Goal: Information Seeking & Learning: Learn about a topic

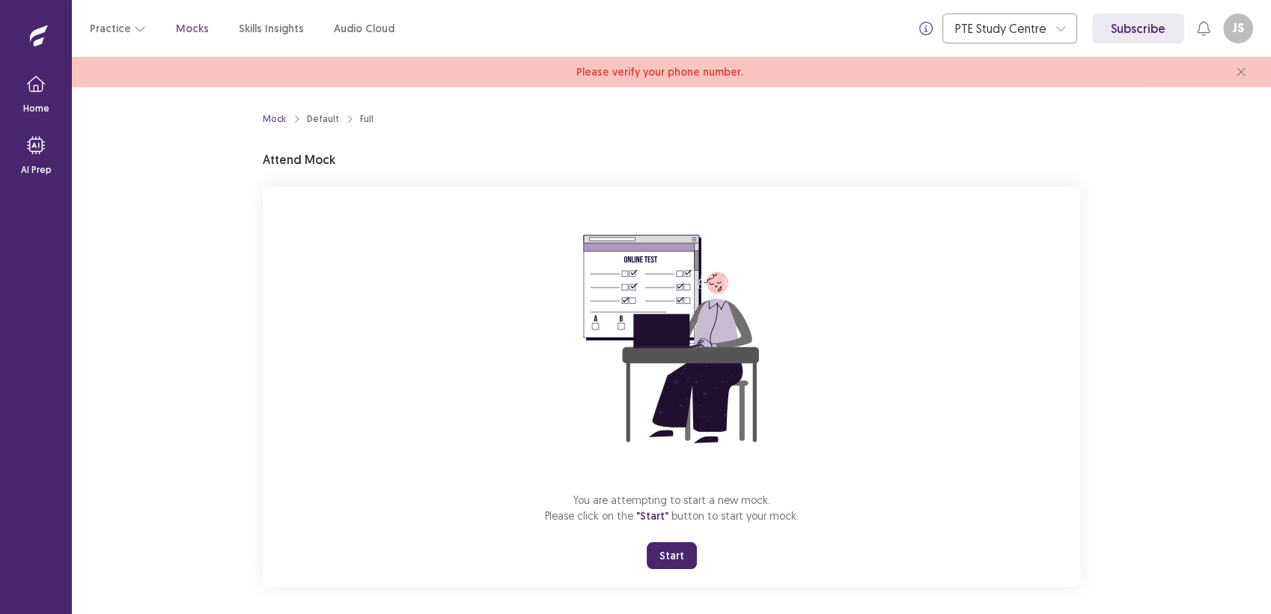
click at [655, 553] on button "Start" at bounding box center [672, 555] width 50 height 27
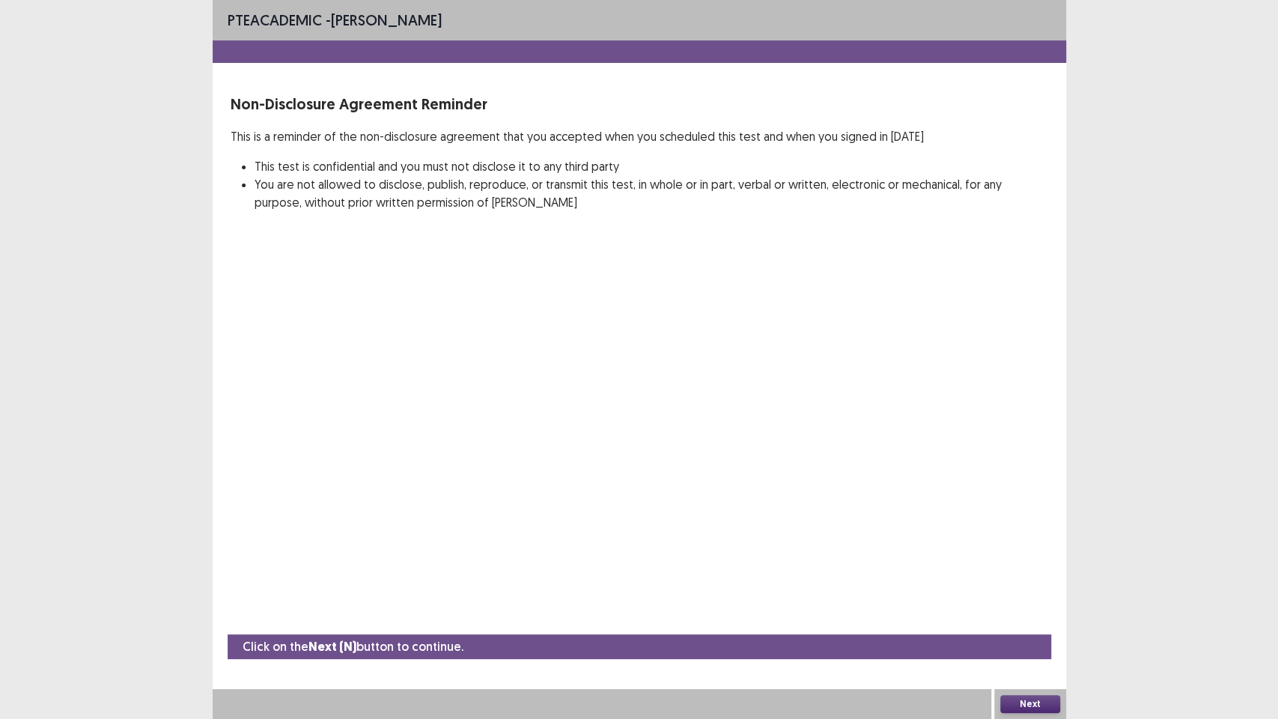
click at [1025, 613] on button "Next" at bounding box center [1030, 704] width 60 height 18
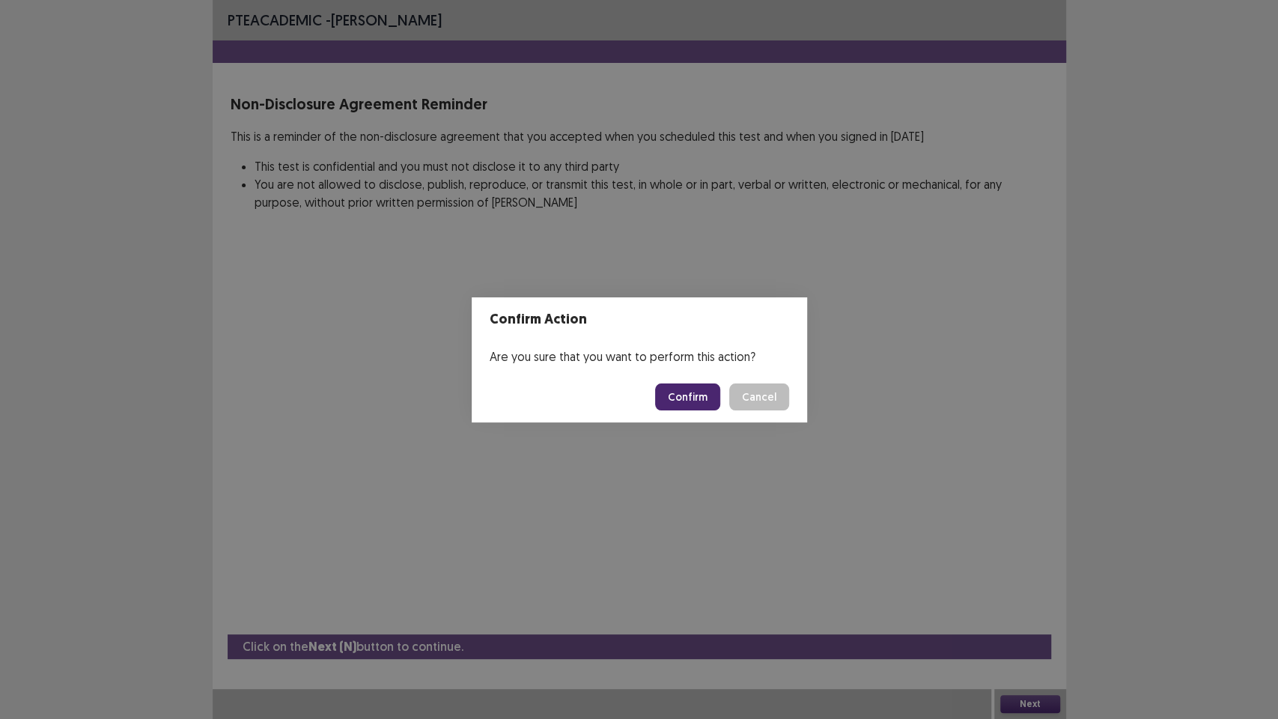
click at [701, 398] on button "Confirm" at bounding box center [687, 396] width 65 height 27
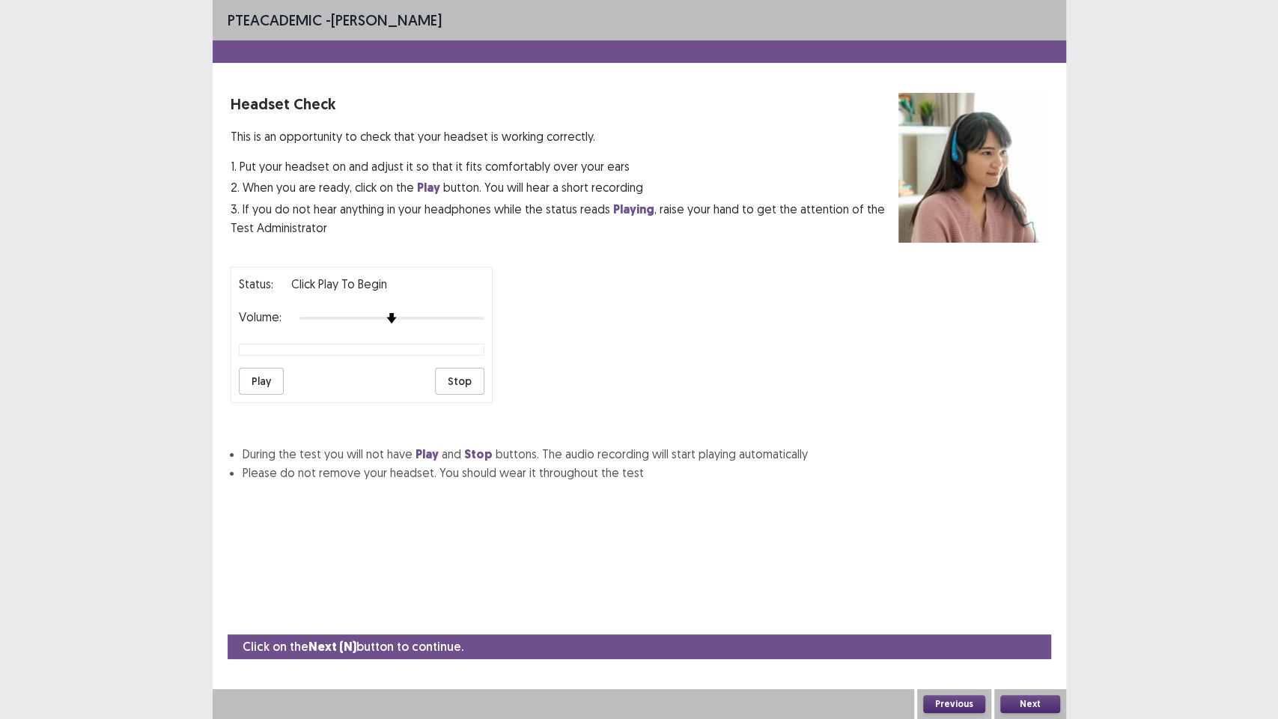
click at [265, 371] on button "Play" at bounding box center [261, 381] width 45 height 27
click at [1032, 613] on button "Next" at bounding box center [1030, 704] width 60 height 18
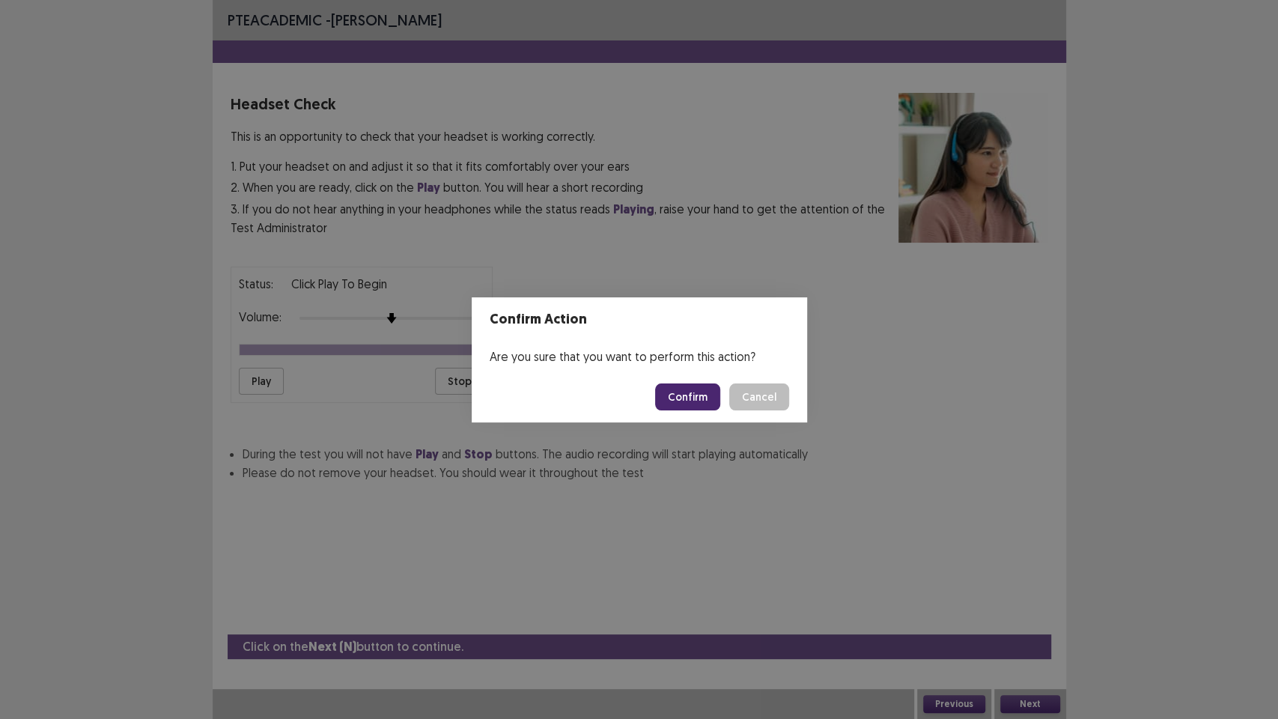
click at [674, 379] on footer "Confirm Cancel" at bounding box center [639, 396] width 335 height 51
click at [683, 397] on button "Confirm" at bounding box center [687, 396] width 65 height 27
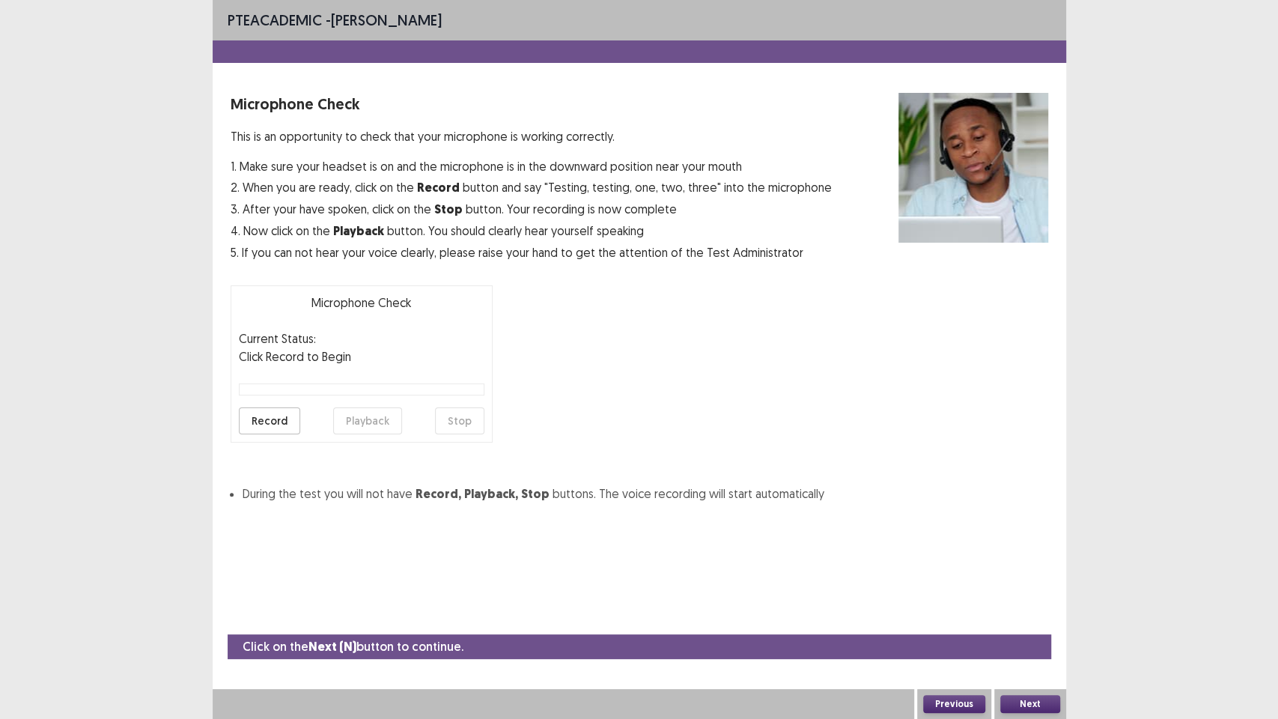
click at [266, 425] on button "Record" at bounding box center [269, 420] width 61 height 27
click at [463, 409] on button "Stop" at bounding box center [459, 420] width 49 height 27
click at [382, 415] on button "Playback" at bounding box center [367, 420] width 69 height 27
click at [1042, 613] on button "Next" at bounding box center [1030, 704] width 60 height 18
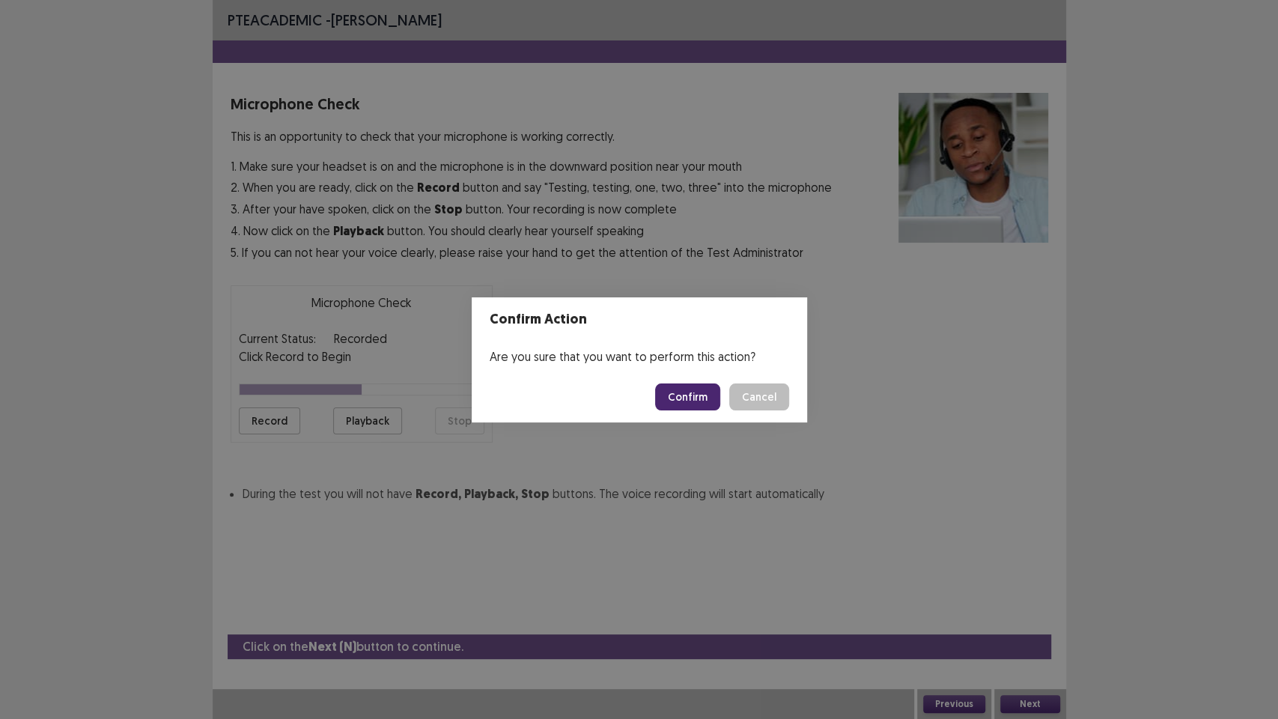
click at [692, 397] on button "Confirm" at bounding box center [687, 396] width 65 height 27
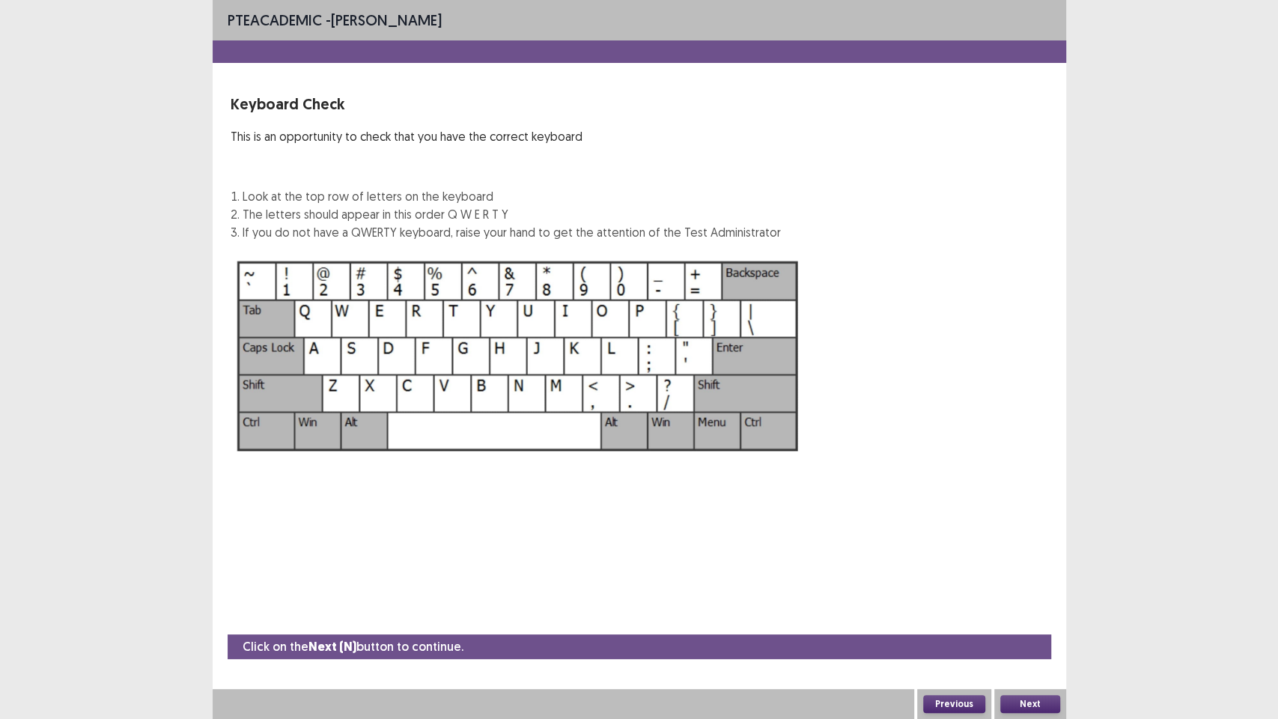
click at [1030, 613] on button "Next" at bounding box center [1030, 704] width 60 height 18
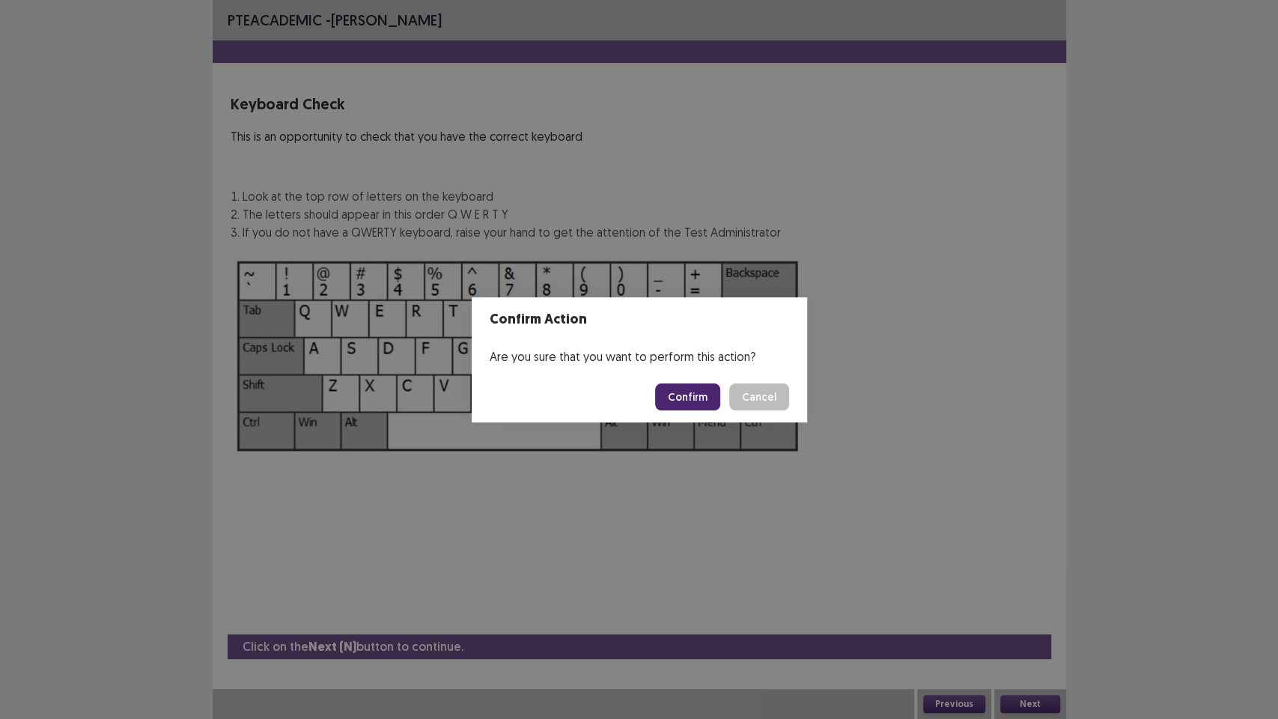
click at [690, 388] on button "Confirm" at bounding box center [687, 396] width 65 height 27
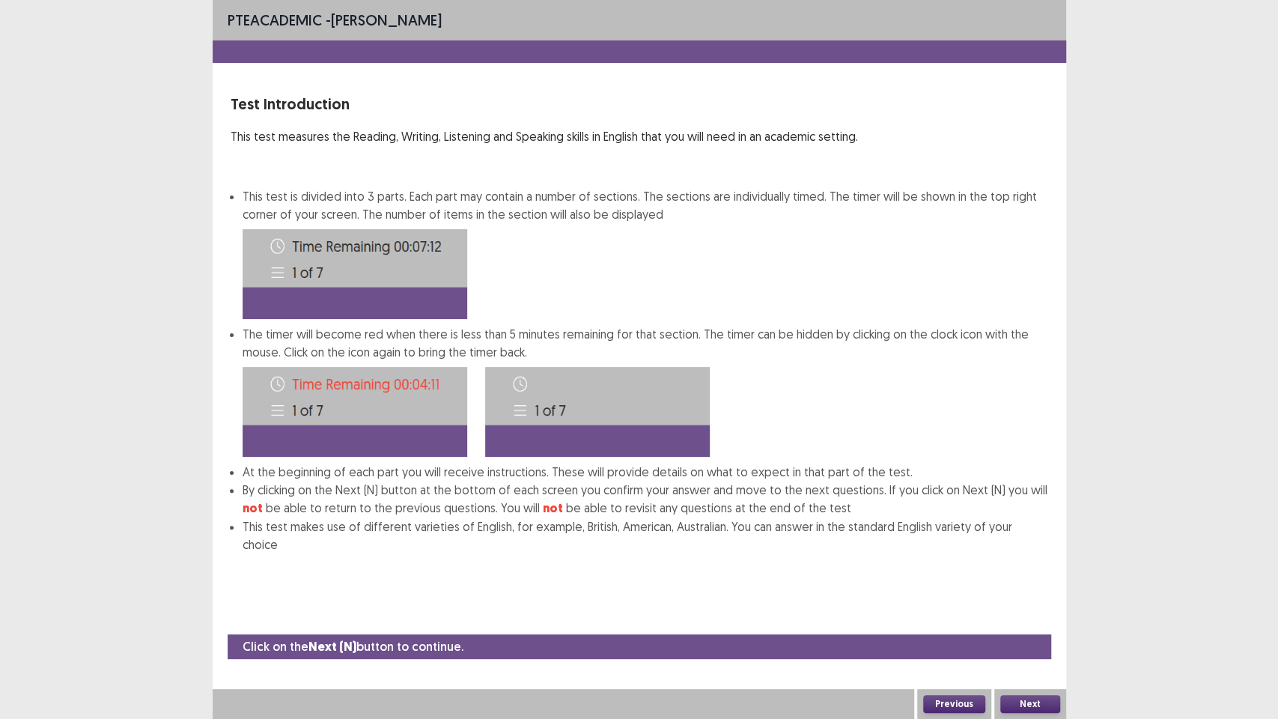
click at [1032, 613] on button "Next" at bounding box center [1030, 704] width 60 height 18
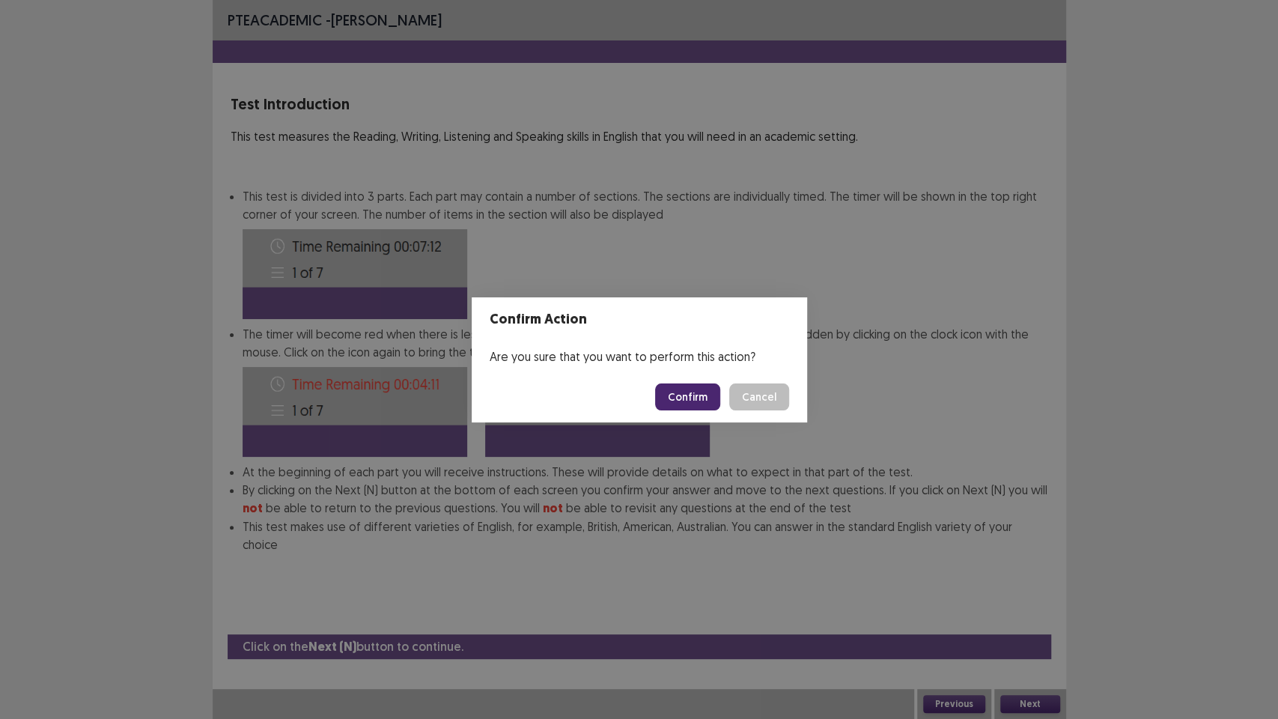
click at [683, 385] on button "Confirm" at bounding box center [687, 396] width 65 height 27
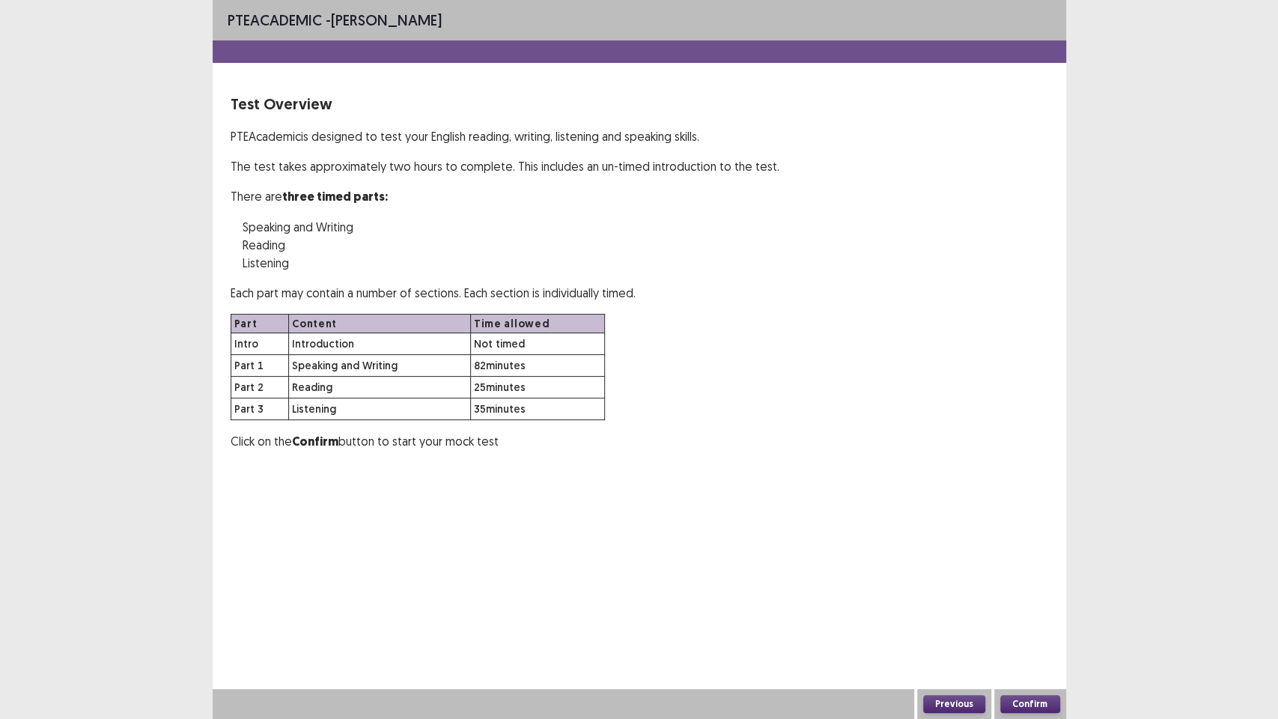
click at [1016, 613] on button "Confirm" at bounding box center [1030, 704] width 60 height 18
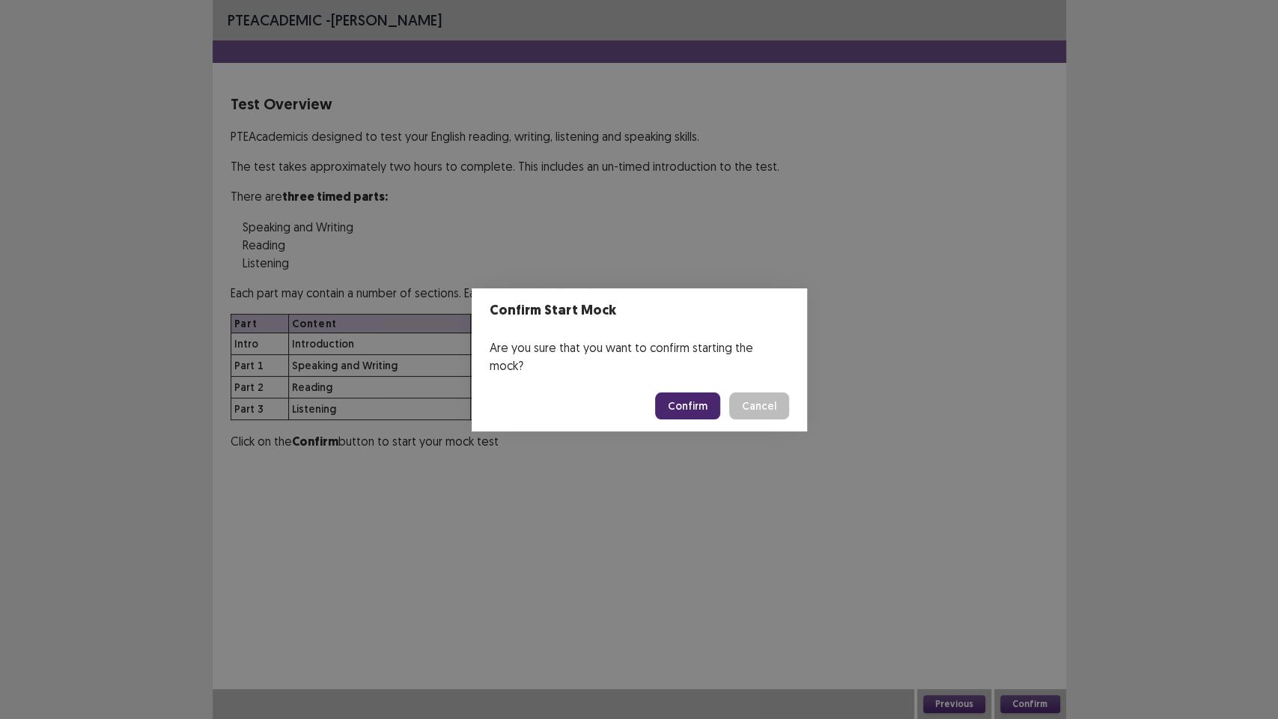
click at [686, 403] on button "Confirm" at bounding box center [687, 405] width 65 height 27
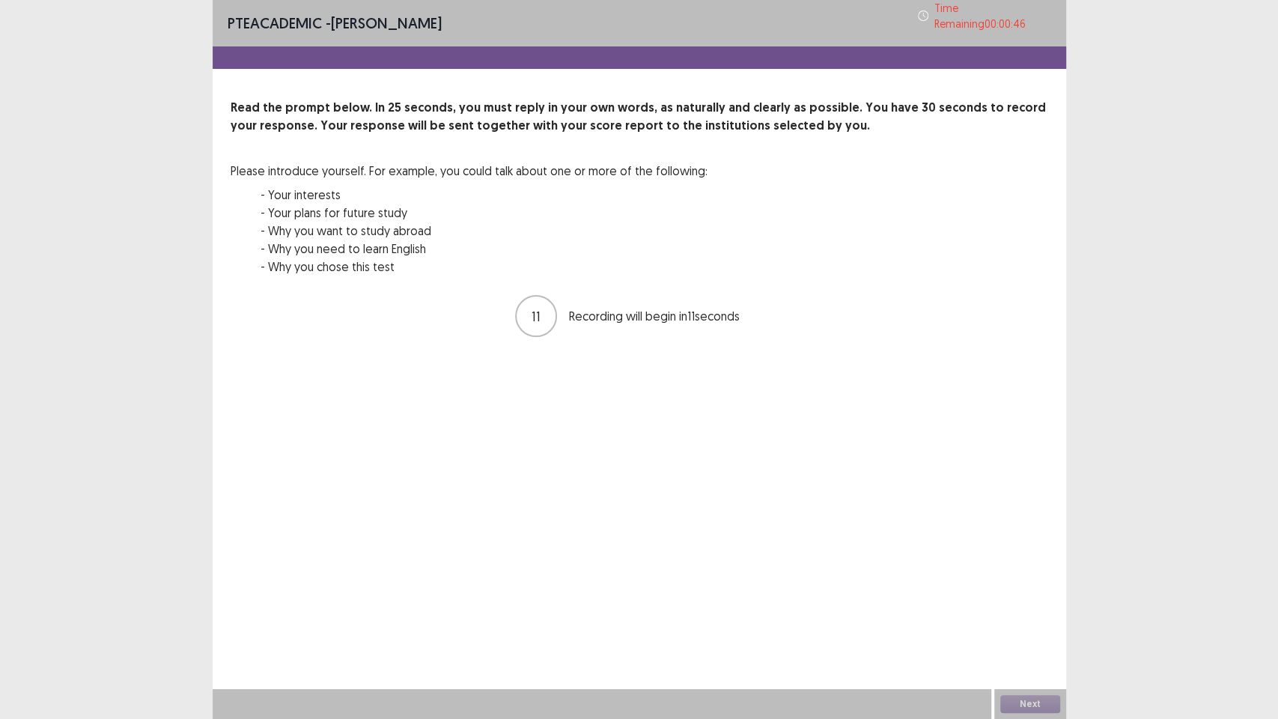
click at [607, 25] on div "PTE academic - james smyth Time Remaining 00 : 00 : 46" at bounding box center [639, 23] width 853 height 46
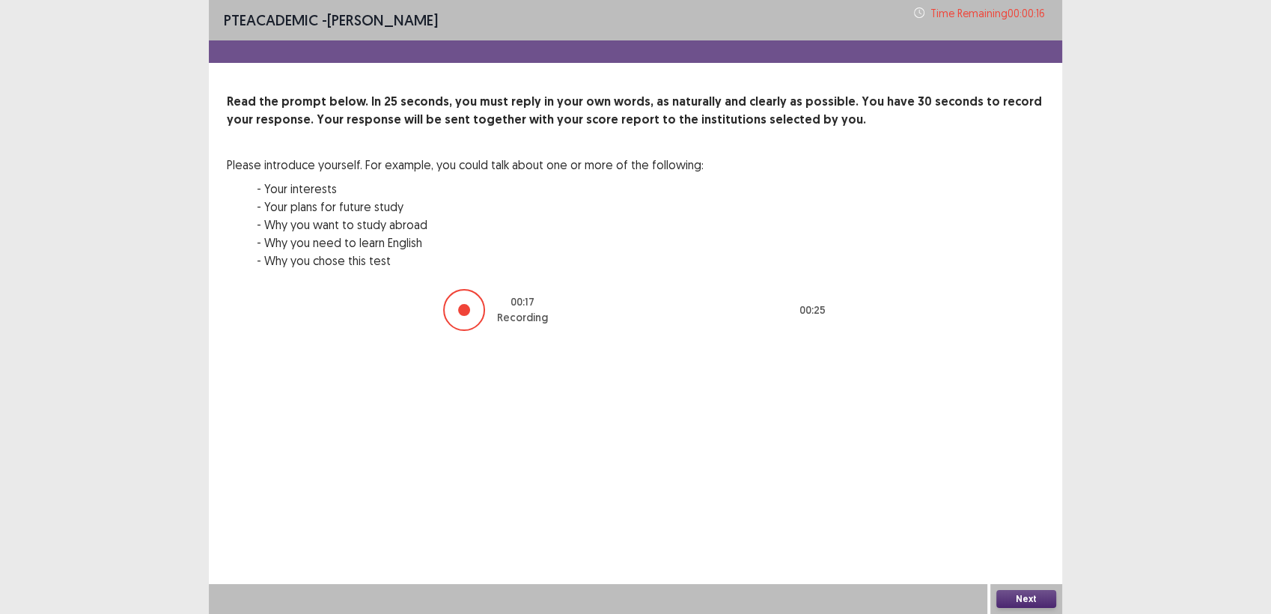
click at [1028, 591] on button "Next" at bounding box center [1026, 599] width 60 height 18
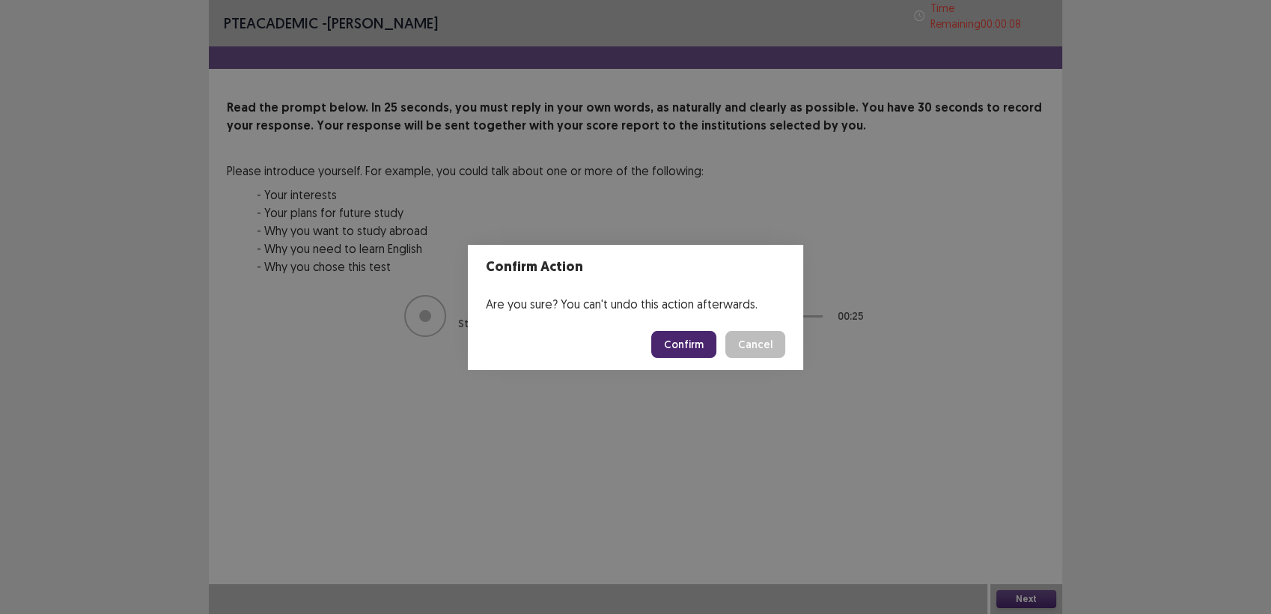
click at [689, 338] on button "Confirm" at bounding box center [683, 344] width 65 height 27
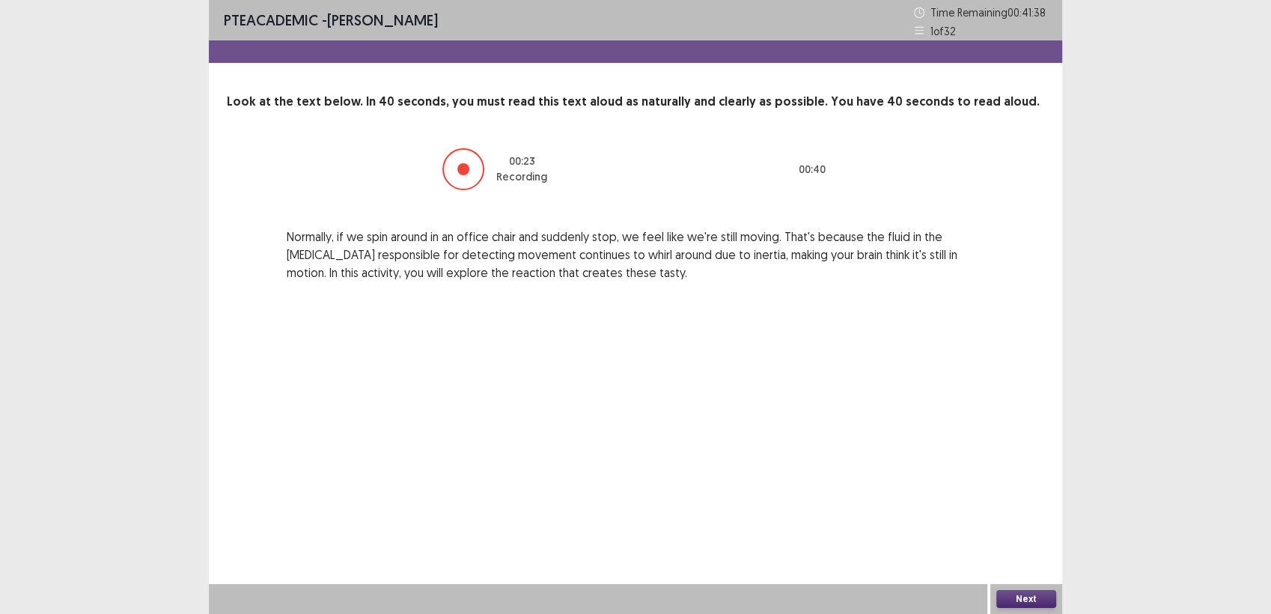
click at [1024, 594] on button "Next" at bounding box center [1026, 599] width 60 height 18
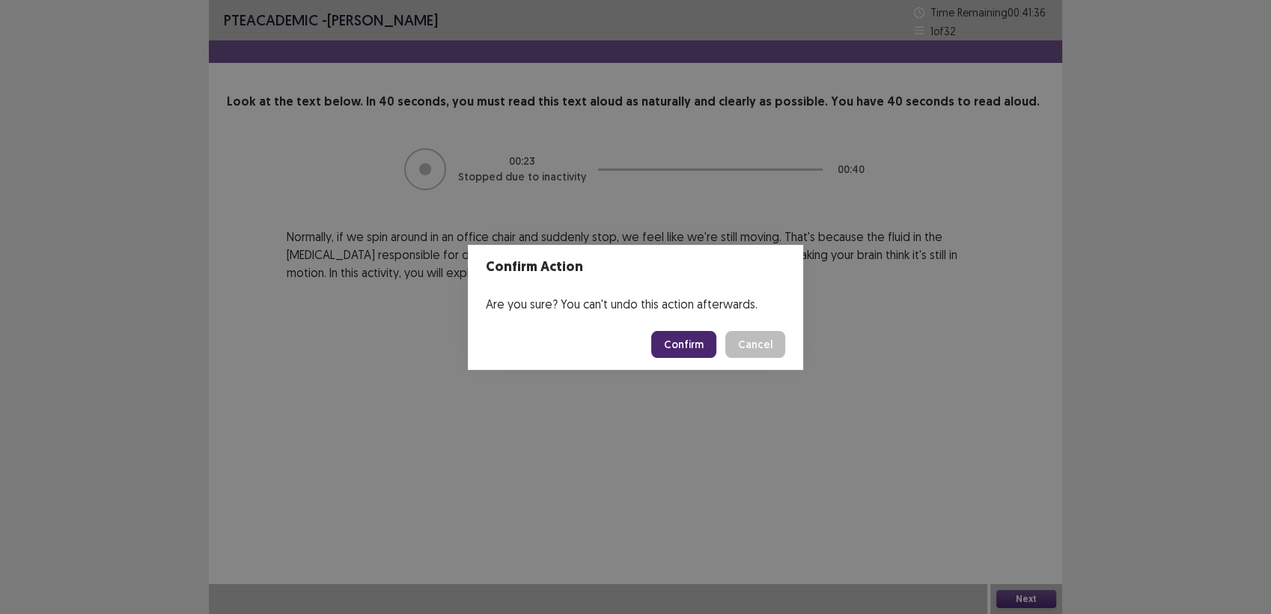
click at [675, 338] on button "Confirm" at bounding box center [683, 344] width 65 height 27
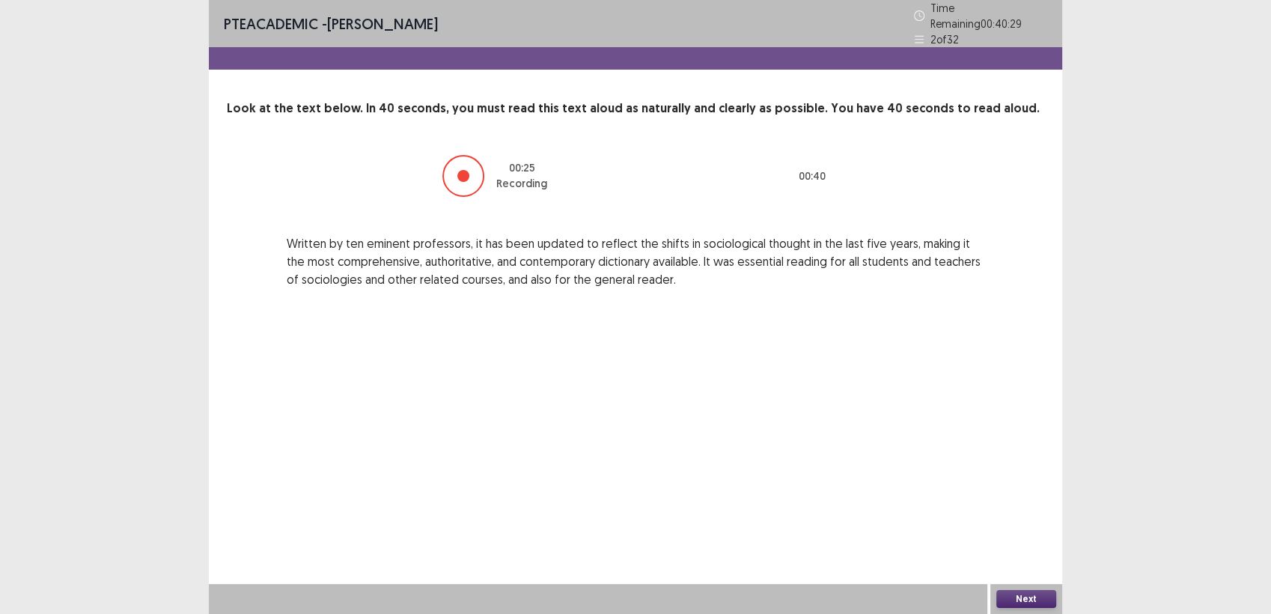
click at [1048, 602] on button "Next" at bounding box center [1026, 599] width 60 height 18
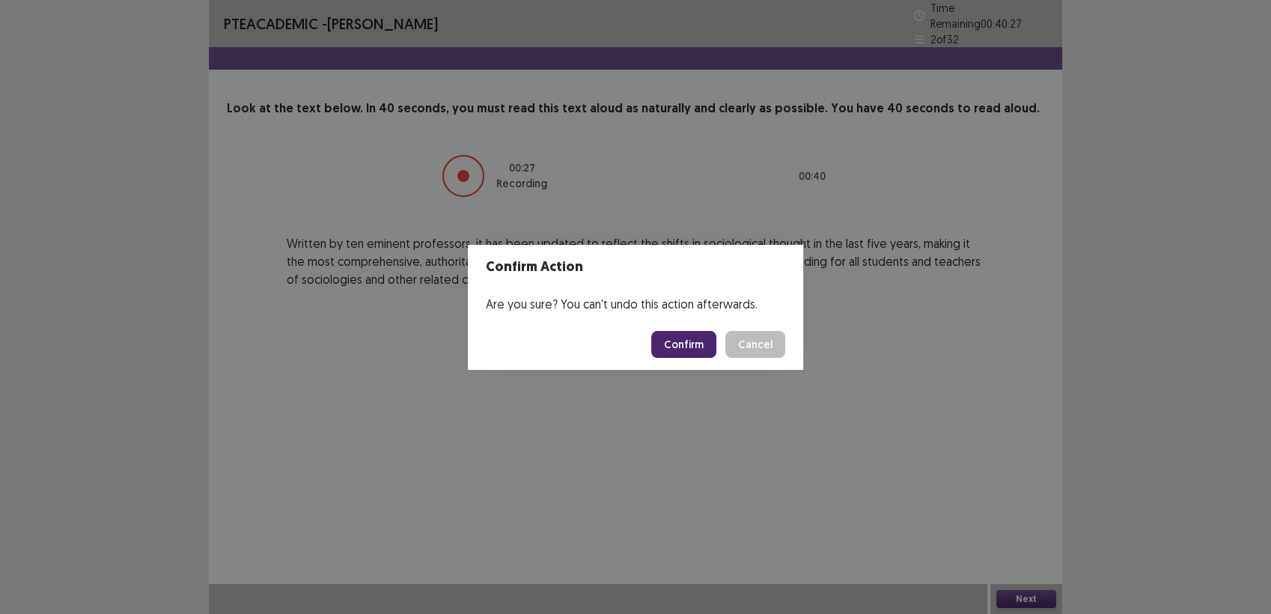
click at [692, 329] on footer "Confirm Cancel" at bounding box center [635, 344] width 335 height 51
click at [689, 339] on button "Confirm" at bounding box center [683, 344] width 65 height 27
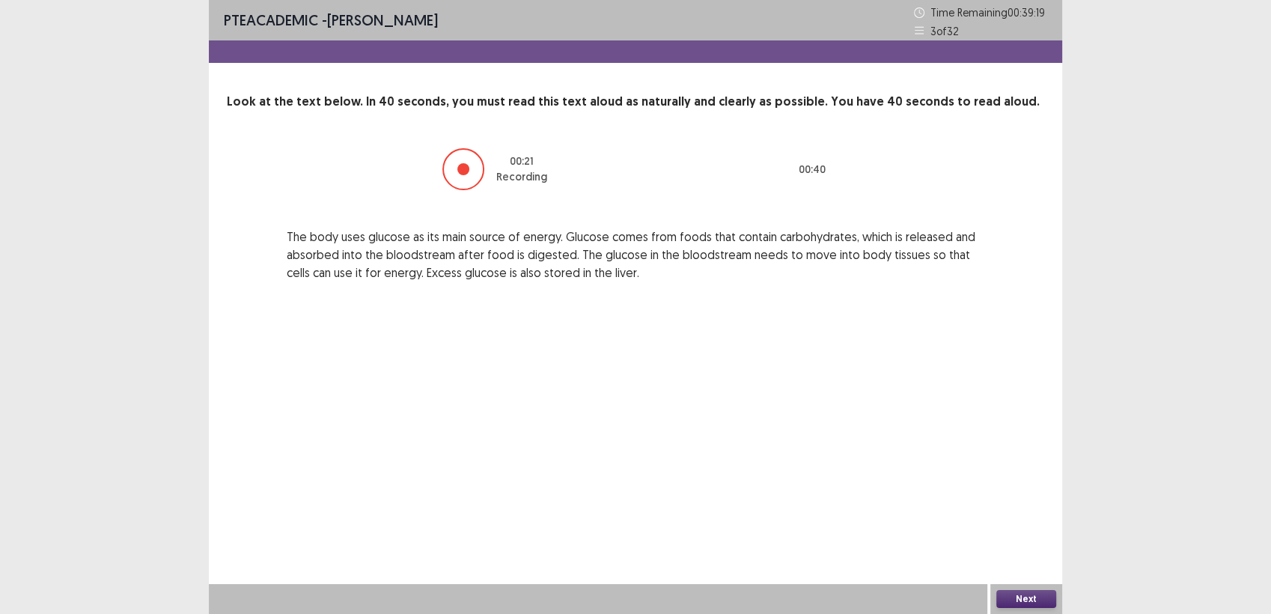
click at [1016, 596] on button "Next" at bounding box center [1026, 599] width 60 height 18
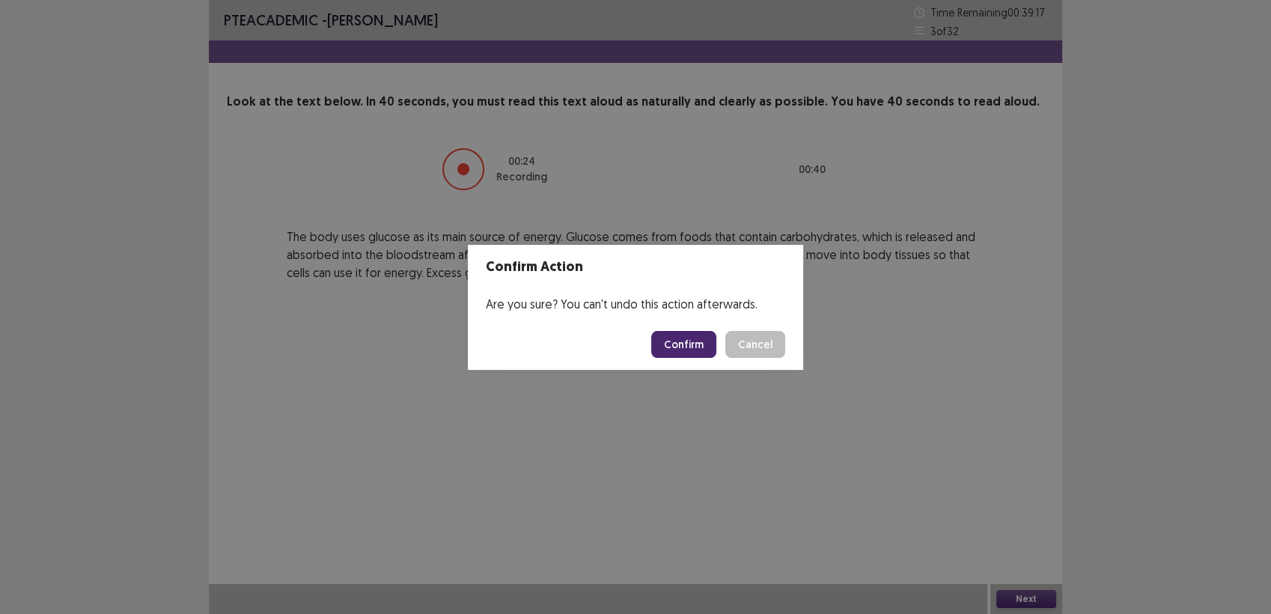
click at [689, 344] on button "Confirm" at bounding box center [683, 344] width 65 height 27
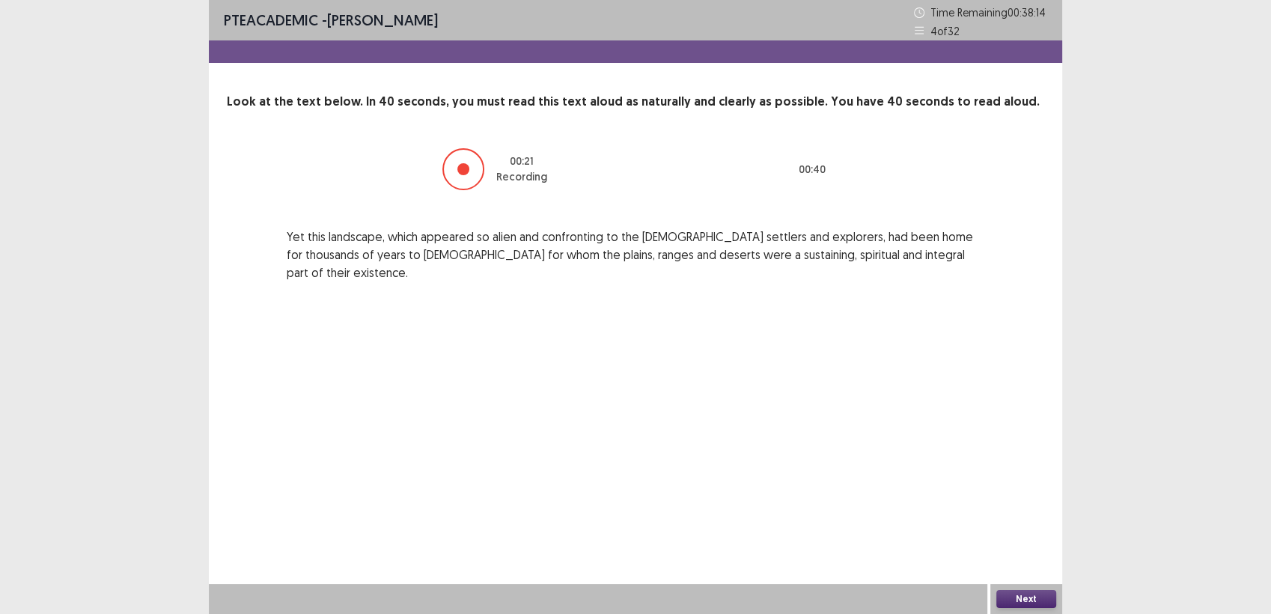
click at [1018, 594] on button "Next" at bounding box center [1026, 599] width 60 height 18
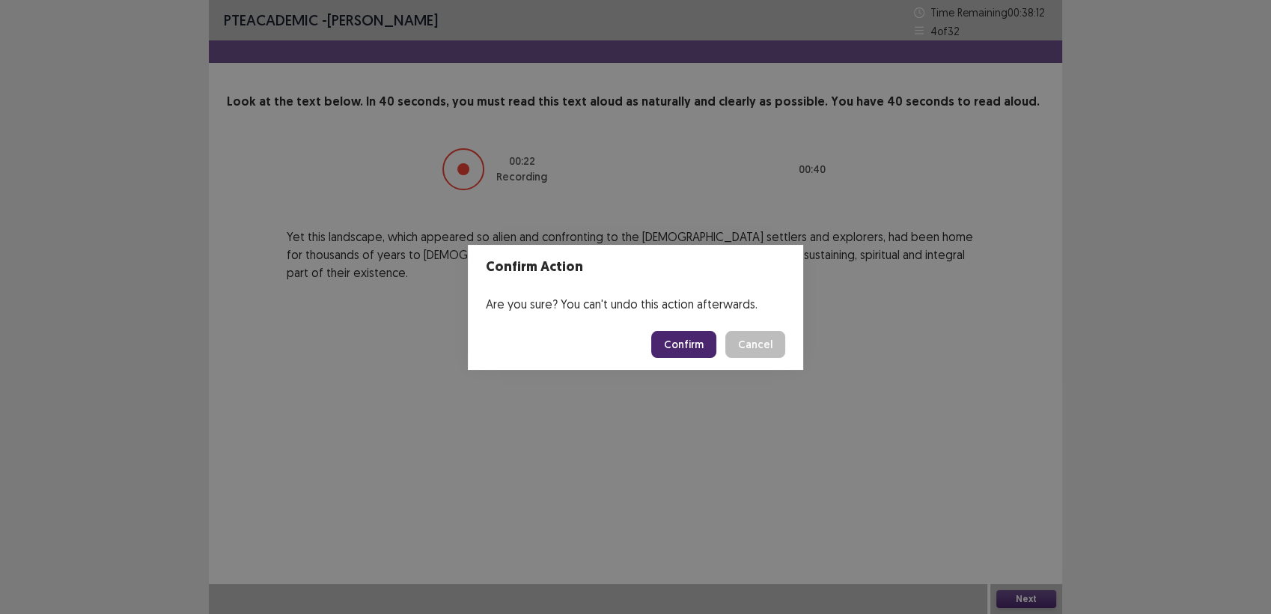
click at [696, 344] on button "Confirm" at bounding box center [683, 344] width 65 height 27
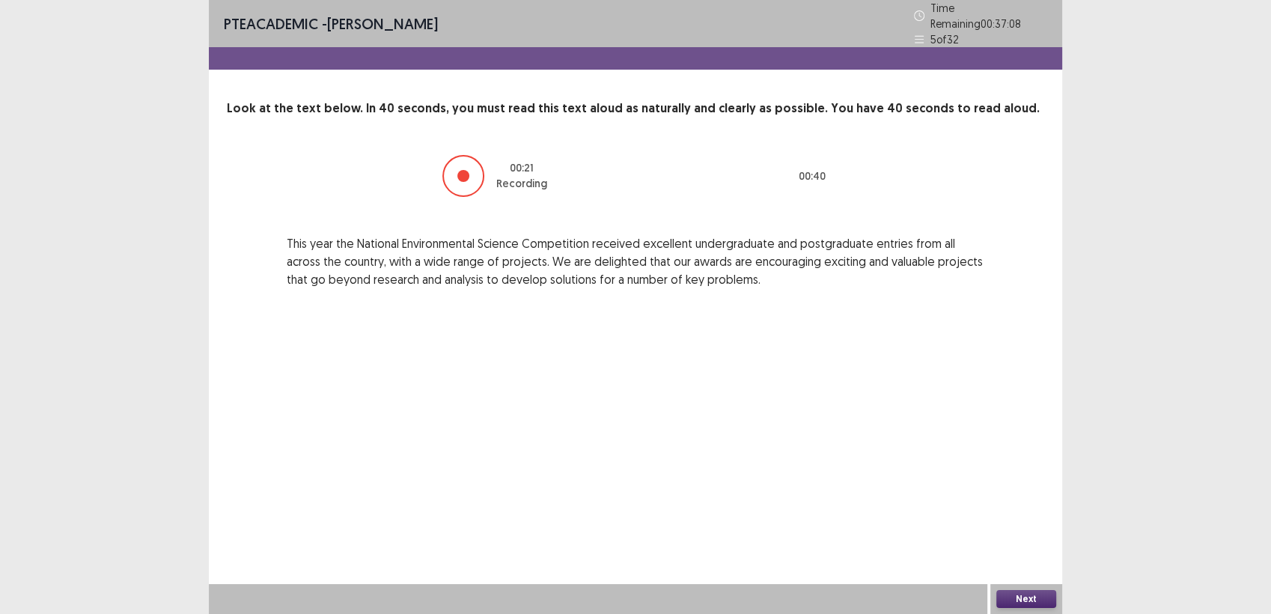
click at [1024, 594] on button "Next" at bounding box center [1026, 599] width 60 height 18
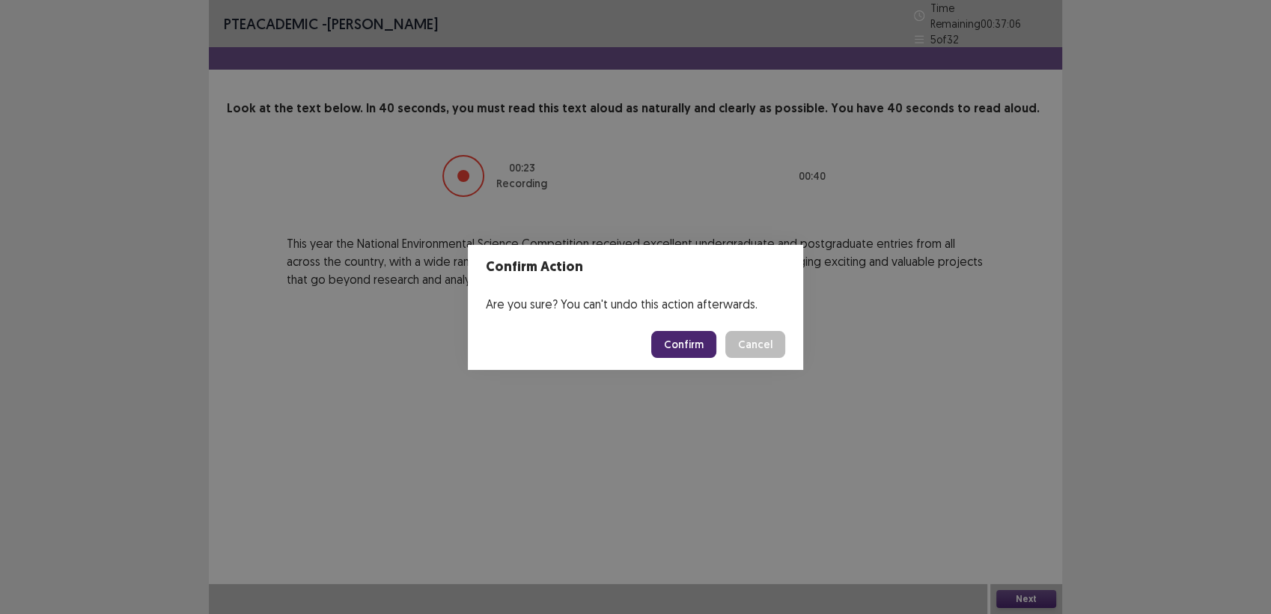
click at [701, 341] on button "Confirm" at bounding box center [683, 344] width 65 height 27
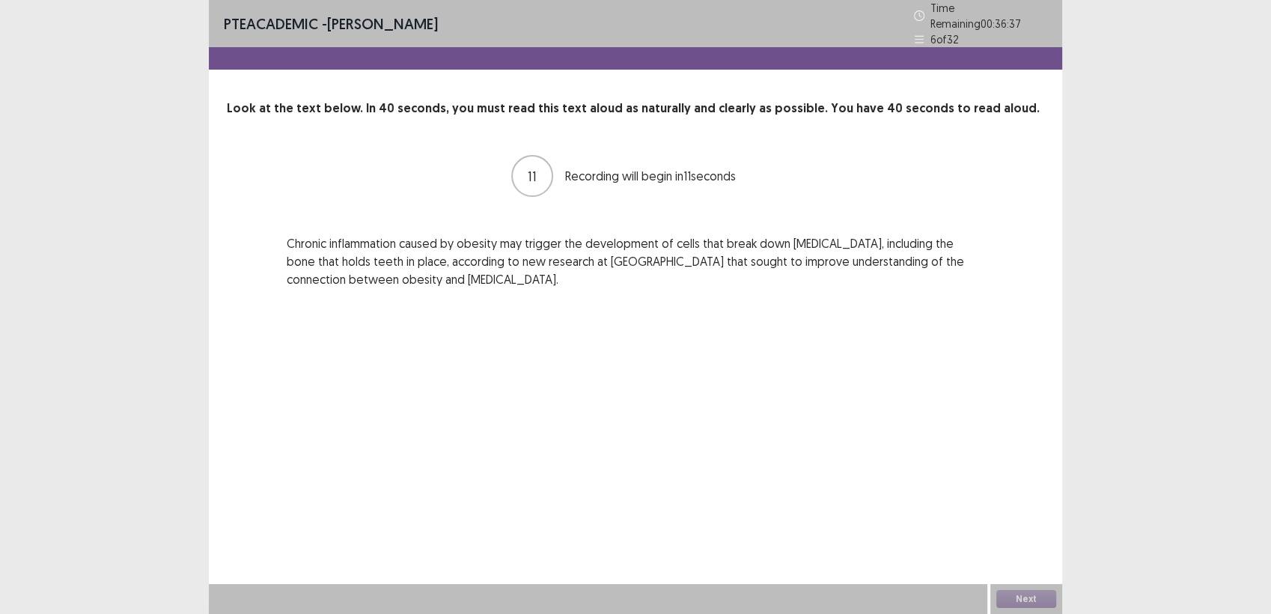
click at [1022, 586] on div "Next" at bounding box center [1026, 599] width 72 height 30
click at [1023, 596] on button "Next" at bounding box center [1026, 599] width 60 height 18
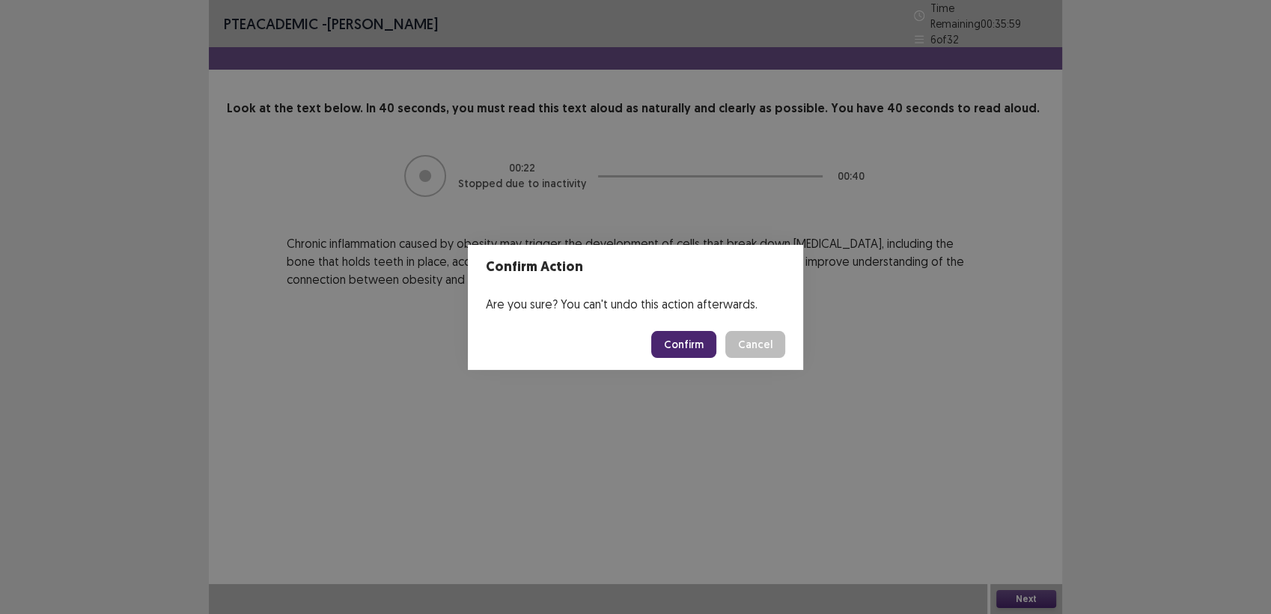
click at [675, 344] on button "Confirm" at bounding box center [683, 344] width 65 height 27
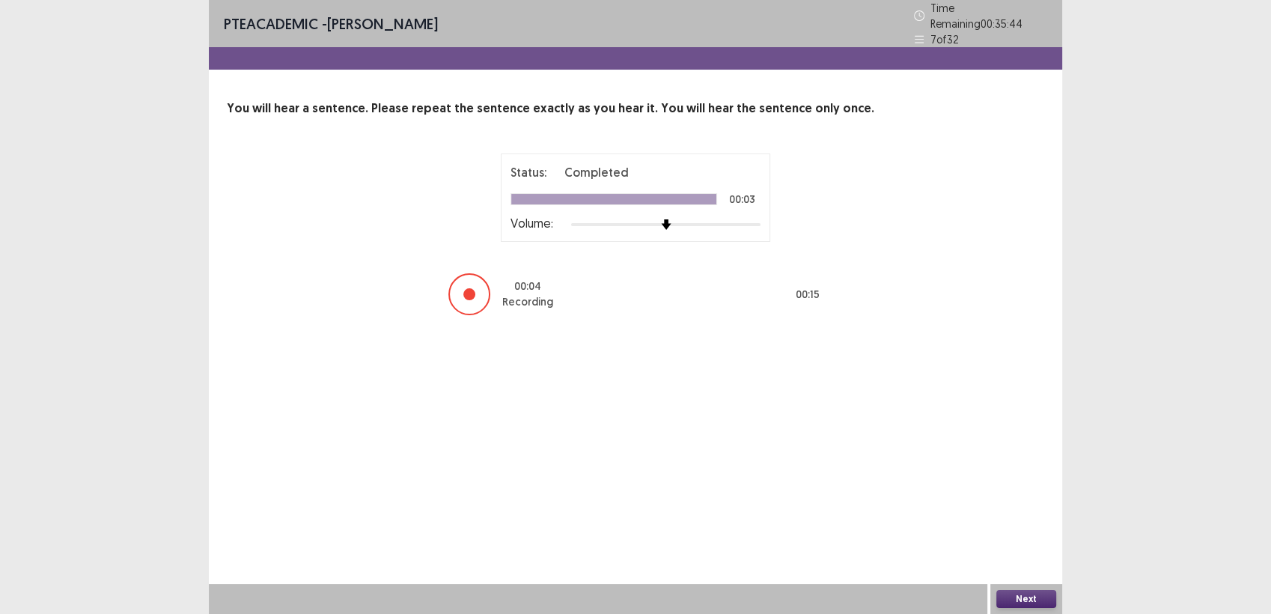
click at [1010, 591] on button "Next" at bounding box center [1026, 599] width 60 height 18
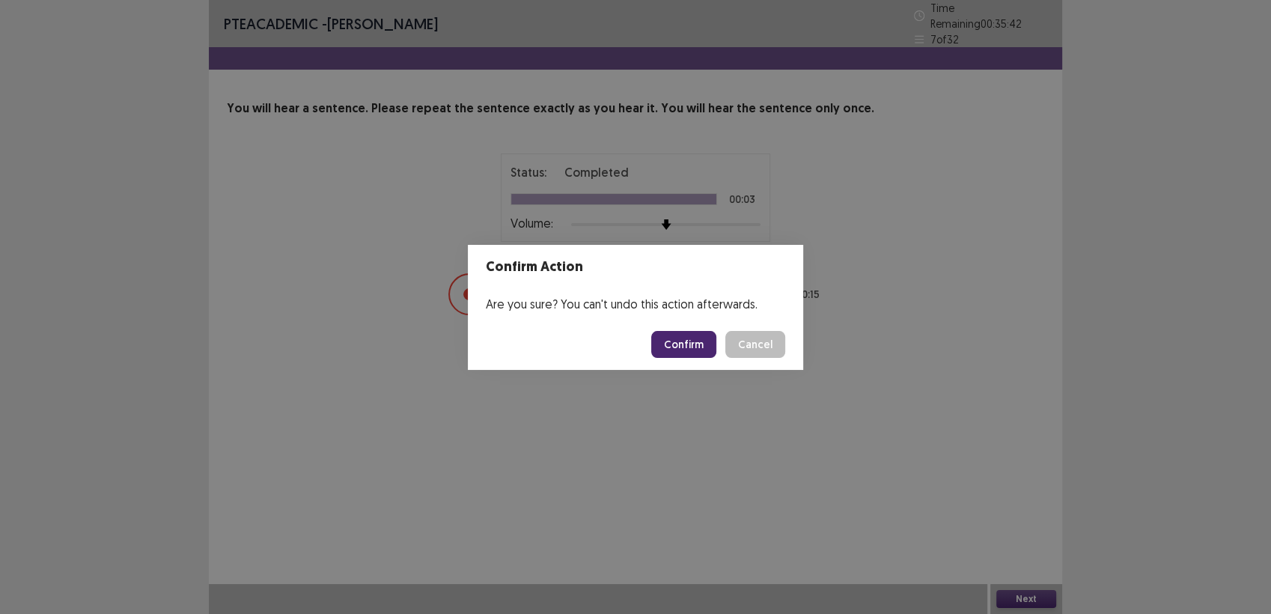
click at [692, 339] on button "Confirm" at bounding box center [683, 344] width 65 height 27
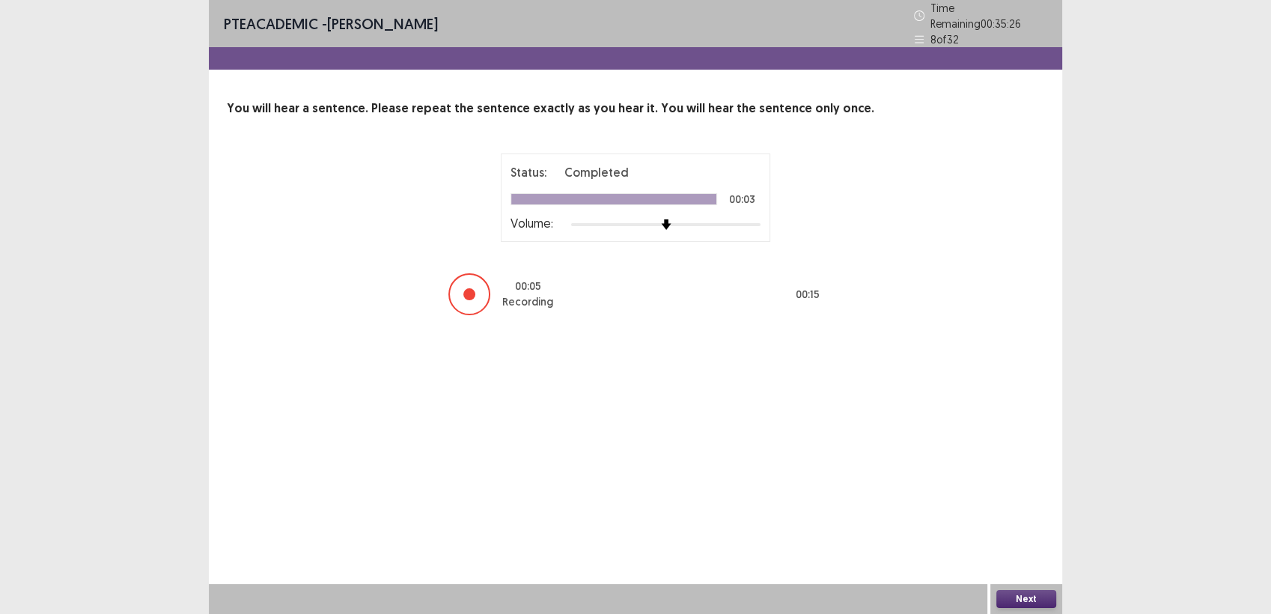
click at [1029, 597] on button "Next" at bounding box center [1026, 599] width 60 height 18
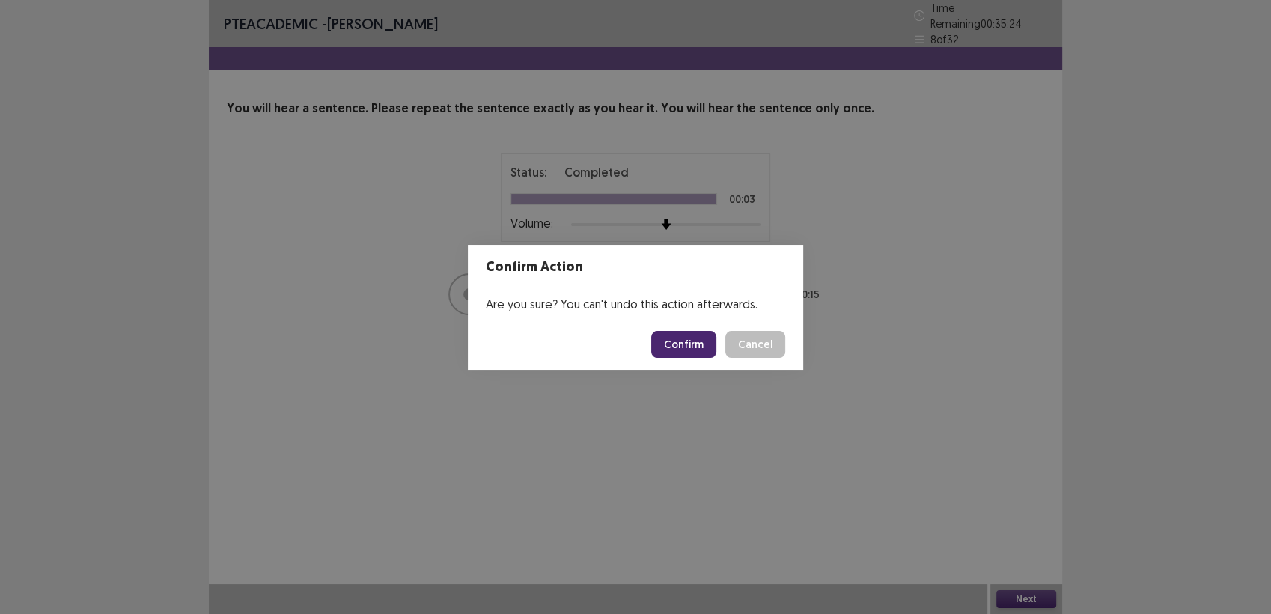
click at [709, 335] on button "Confirm" at bounding box center [683, 344] width 65 height 27
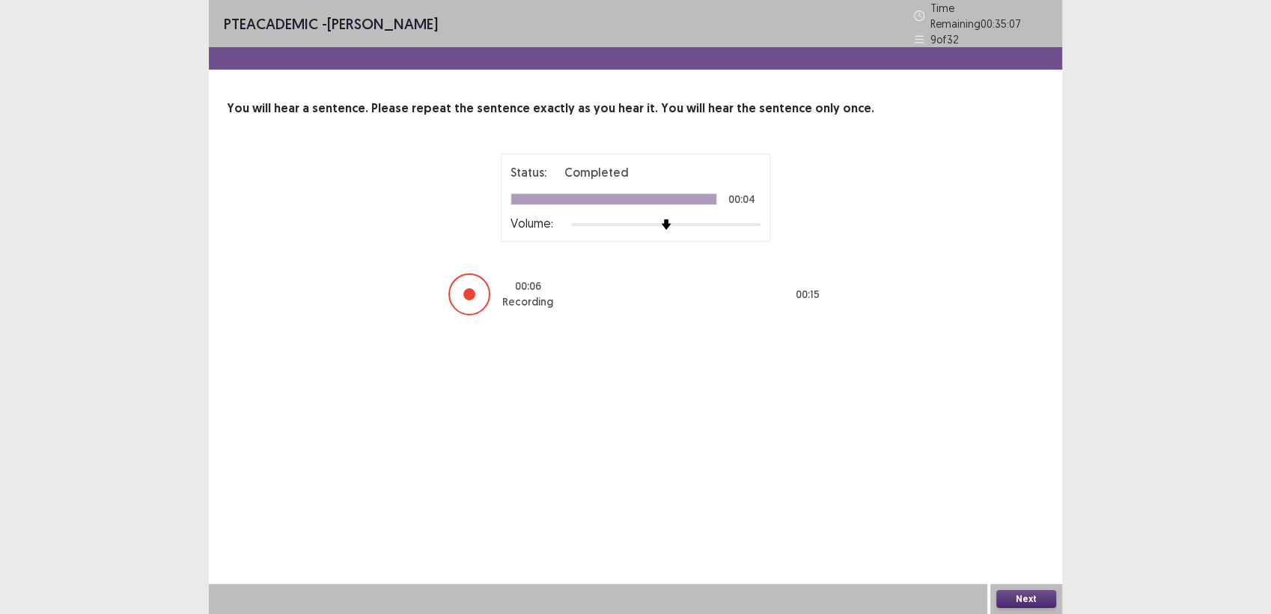
click at [1029, 597] on button "Next" at bounding box center [1026, 599] width 60 height 18
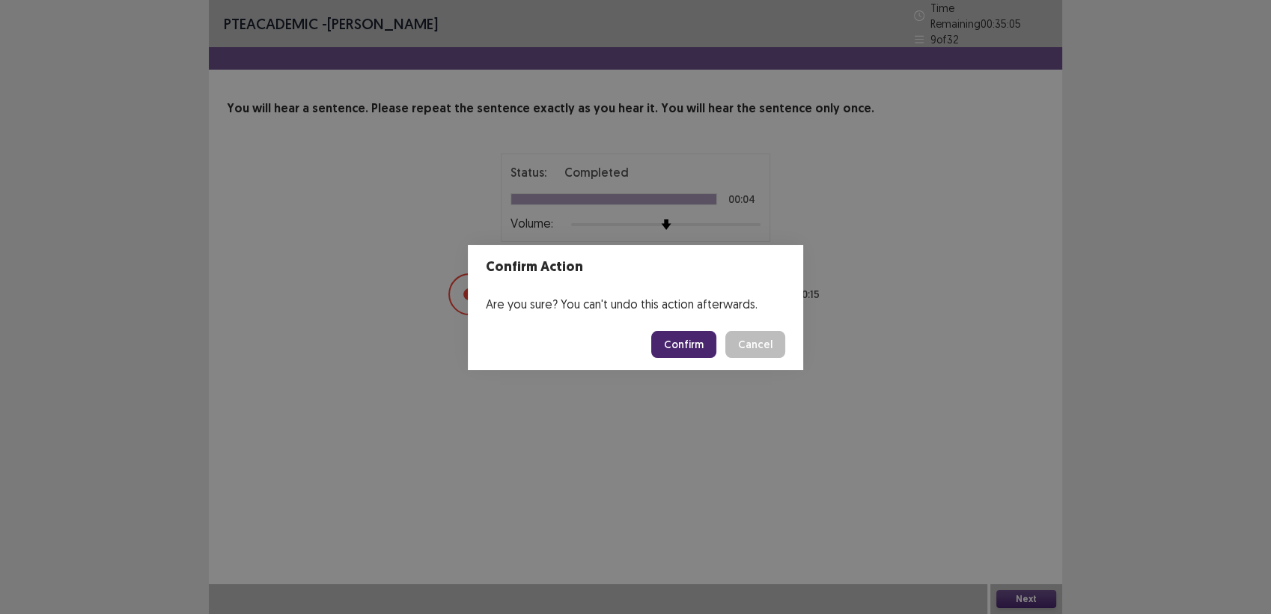
click at [689, 342] on button "Confirm" at bounding box center [683, 344] width 65 height 27
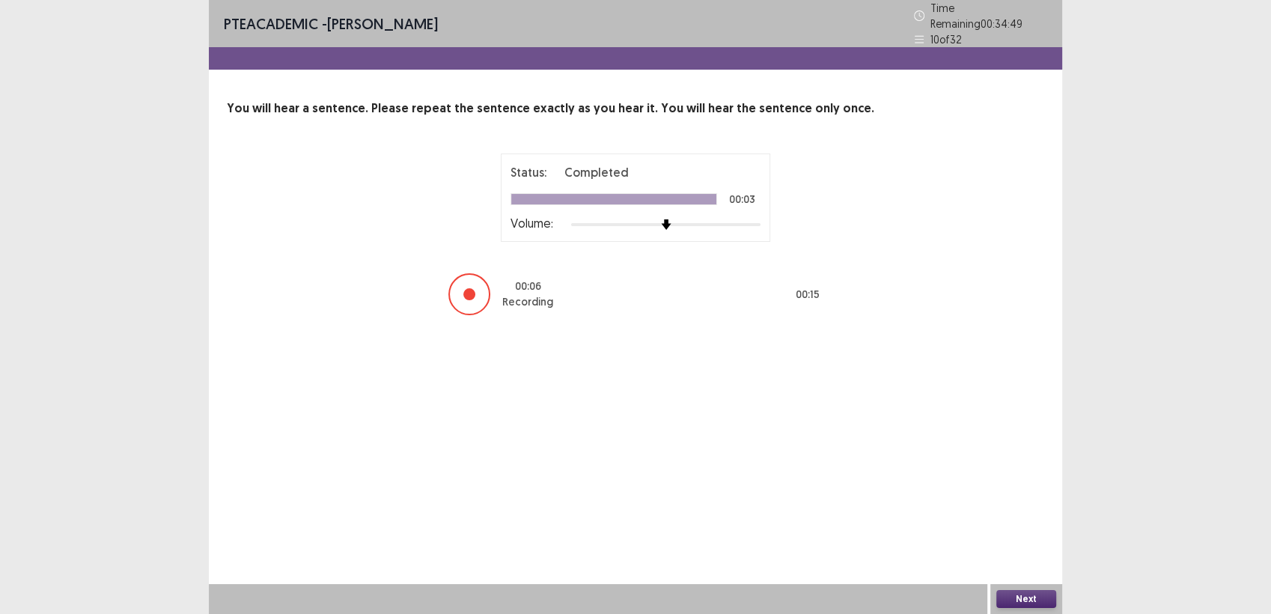
click at [1025, 597] on button "Next" at bounding box center [1026, 599] width 60 height 18
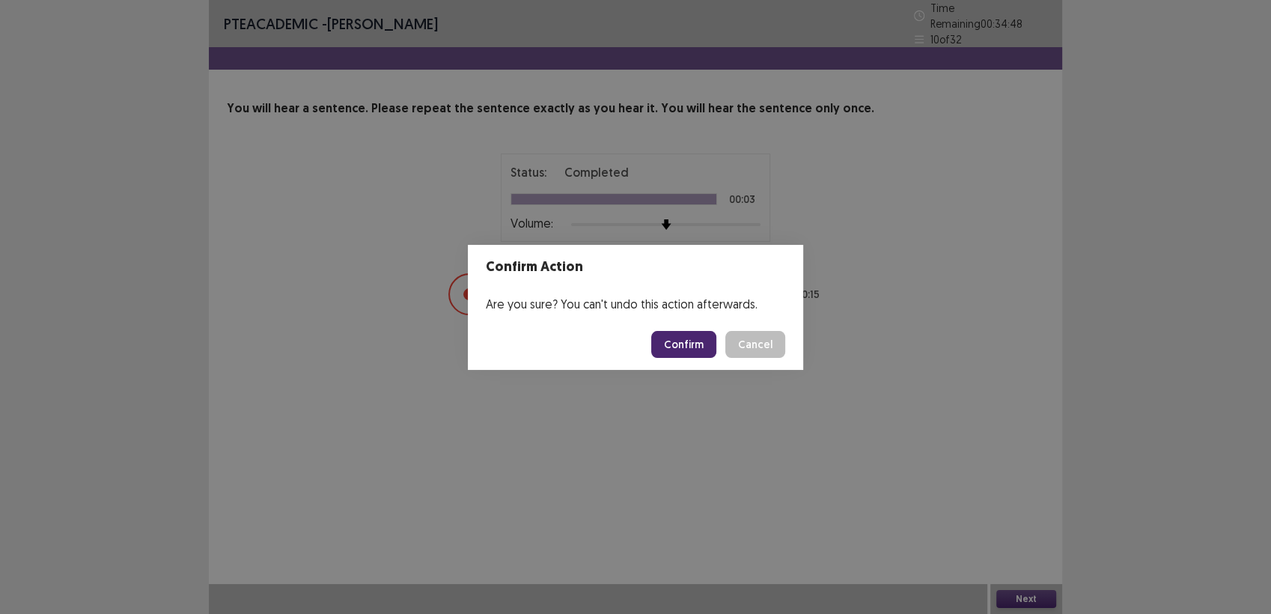
click at [700, 344] on button "Confirm" at bounding box center [683, 344] width 65 height 27
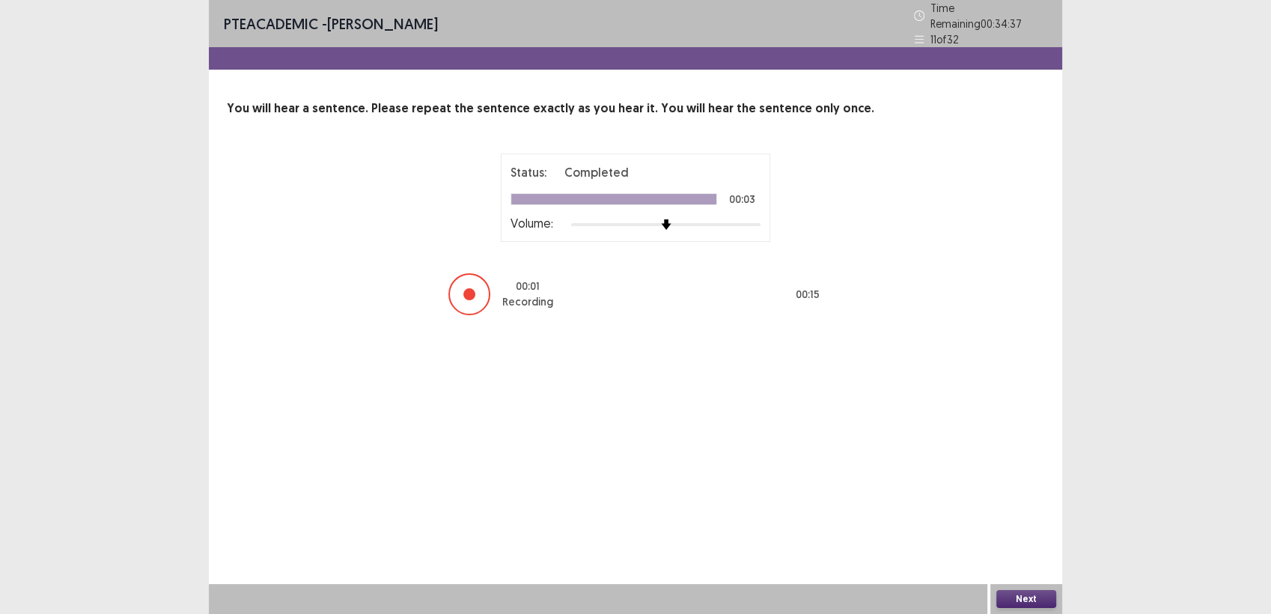
click at [1006, 539] on div "PTE academic - james smyth Time Remaining 00 : 34 : 37 11 of 32 You will hear a…" at bounding box center [635, 307] width 853 height 614
click at [1033, 596] on button "Next" at bounding box center [1026, 599] width 60 height 18
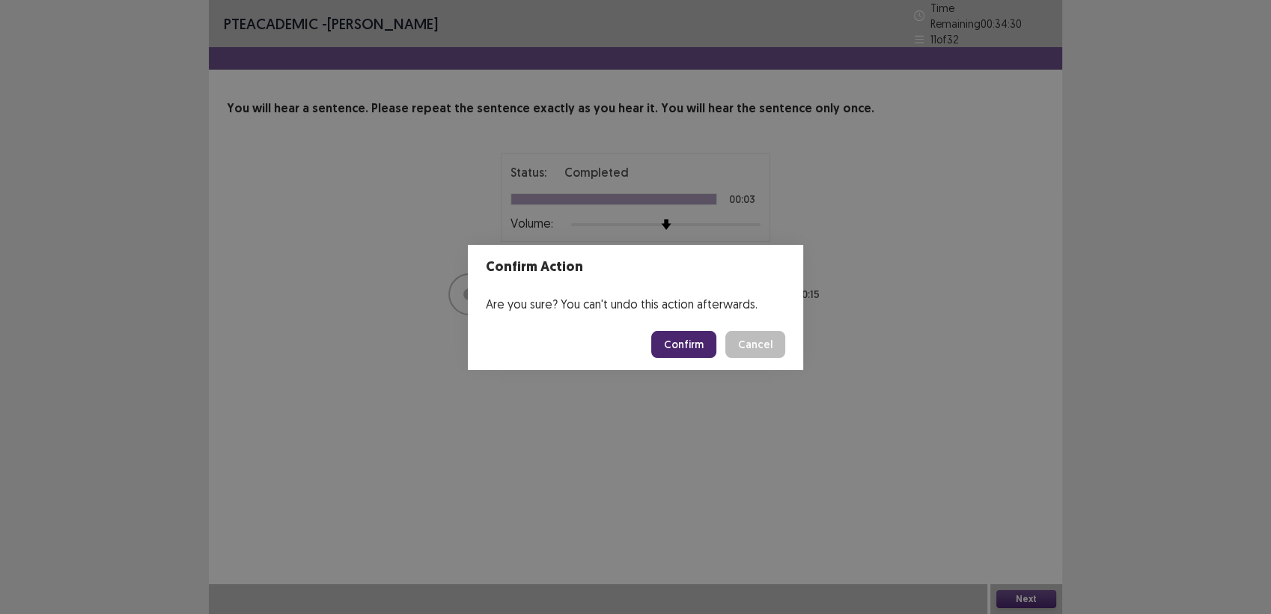
click at [687, 347] on button "Confirm" at bounding box center [683, 344] width 65 height 27
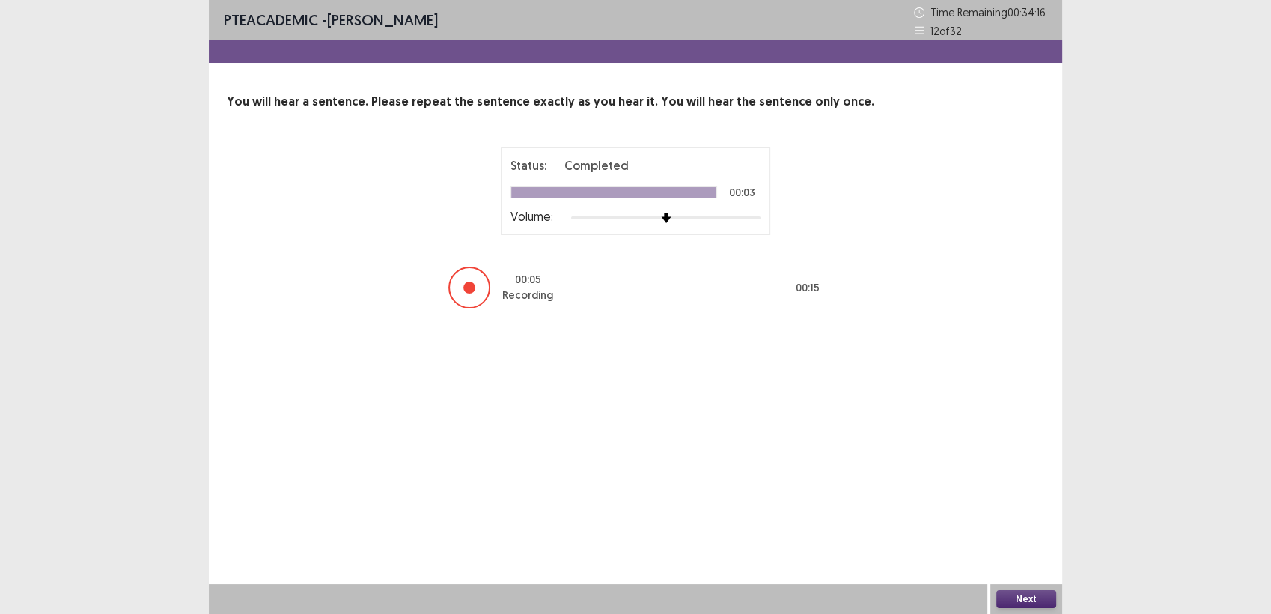
click at [1024, 590] on button "Next" at bounding box center [1026, 599] width 60 height 18
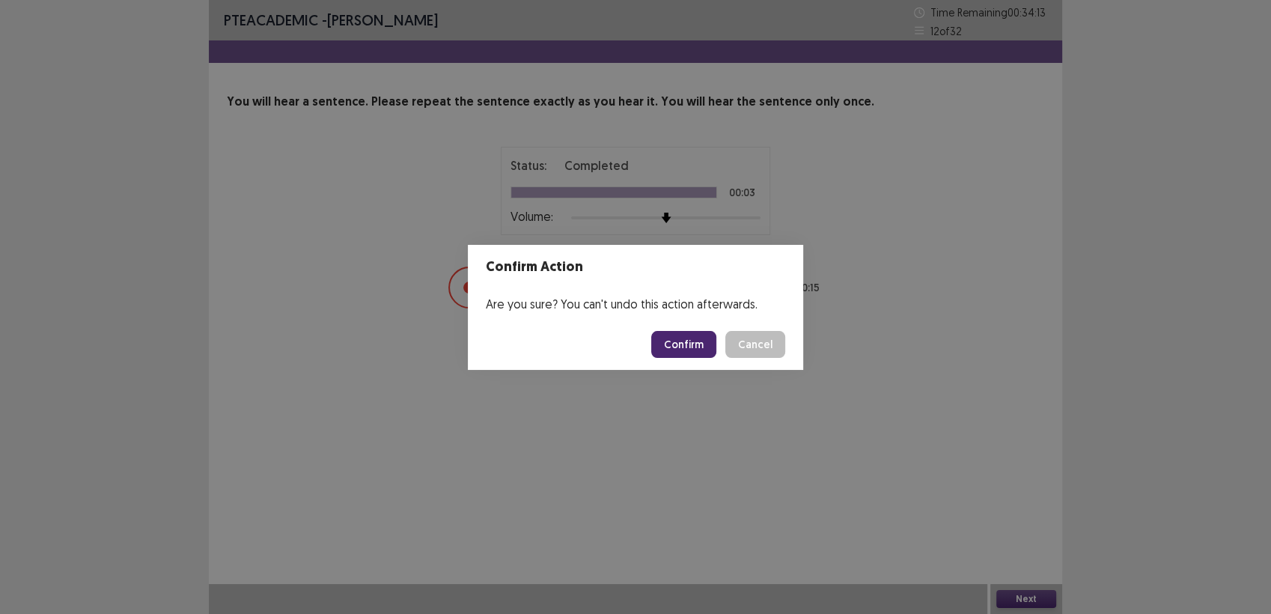
click at [675, 351] on button "Confirm" at bounding box center [683, 344] width 65 height 27
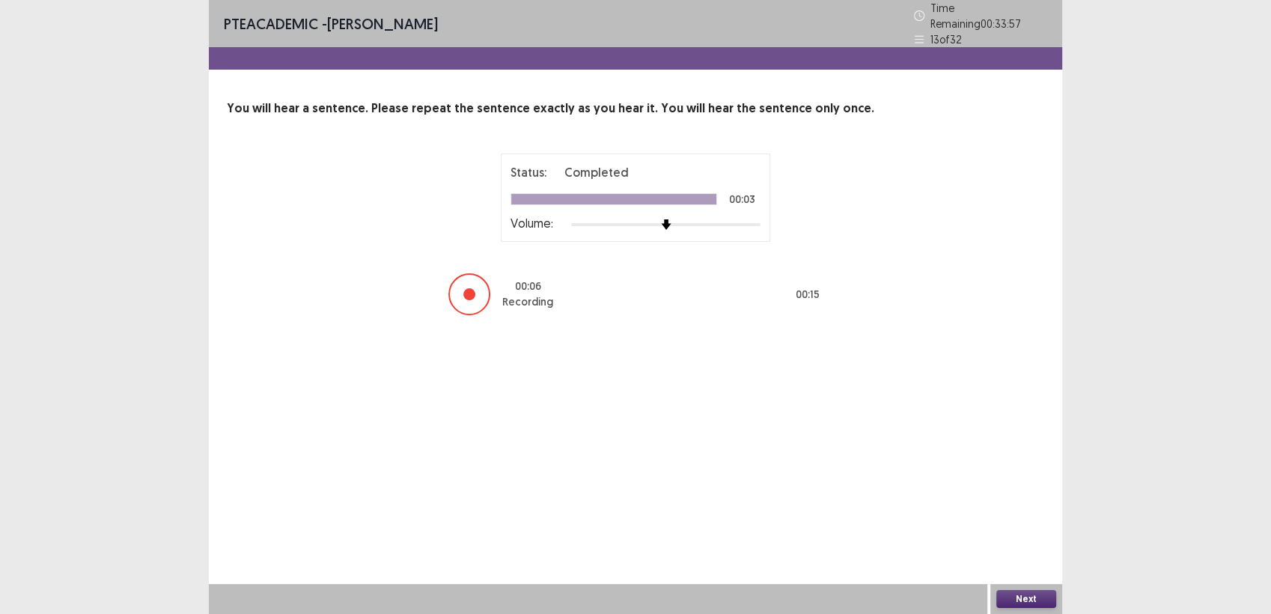
click at [1030, 591] on button "Next" at bounding box center [1026, 599] width 60 height 18
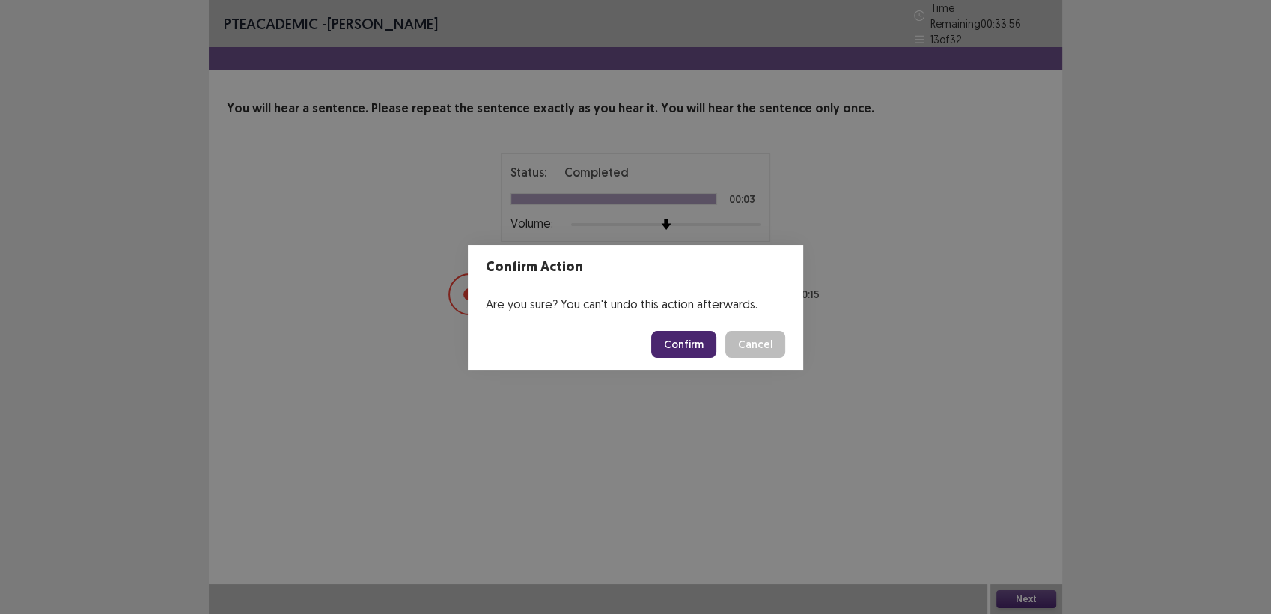
click at [683, 349] on button "Confirm" at bounding box center [683, 344] width 65 height 27
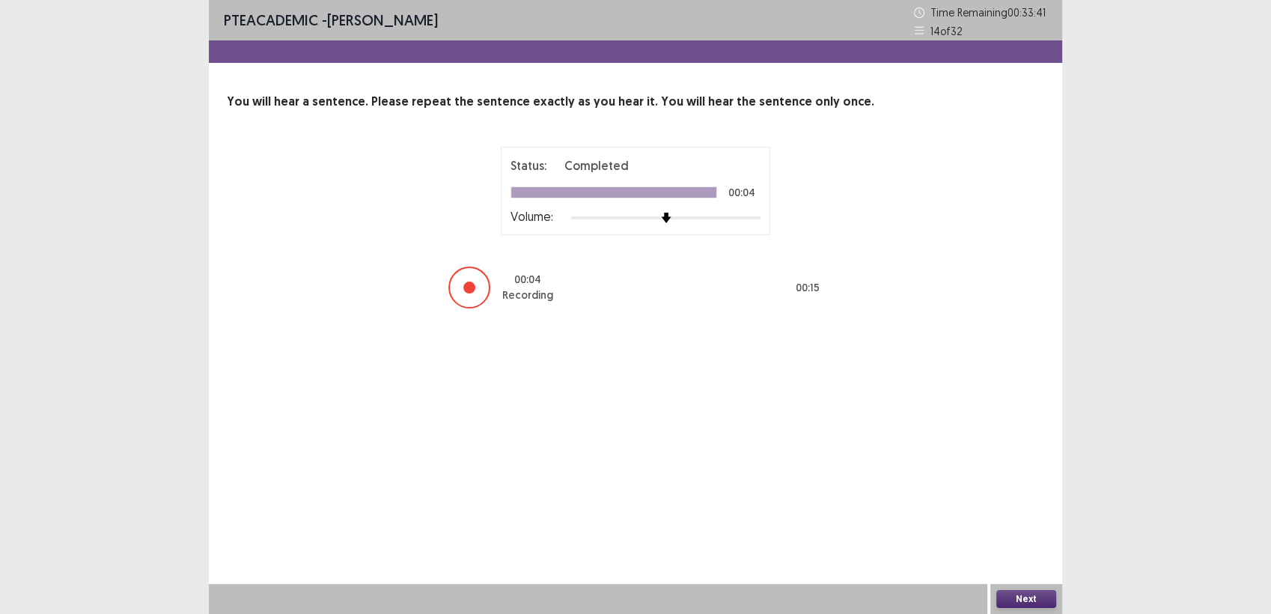
click at [1031, 597] on button "Next" at bounding box center [1026, 599] width 60 height 18
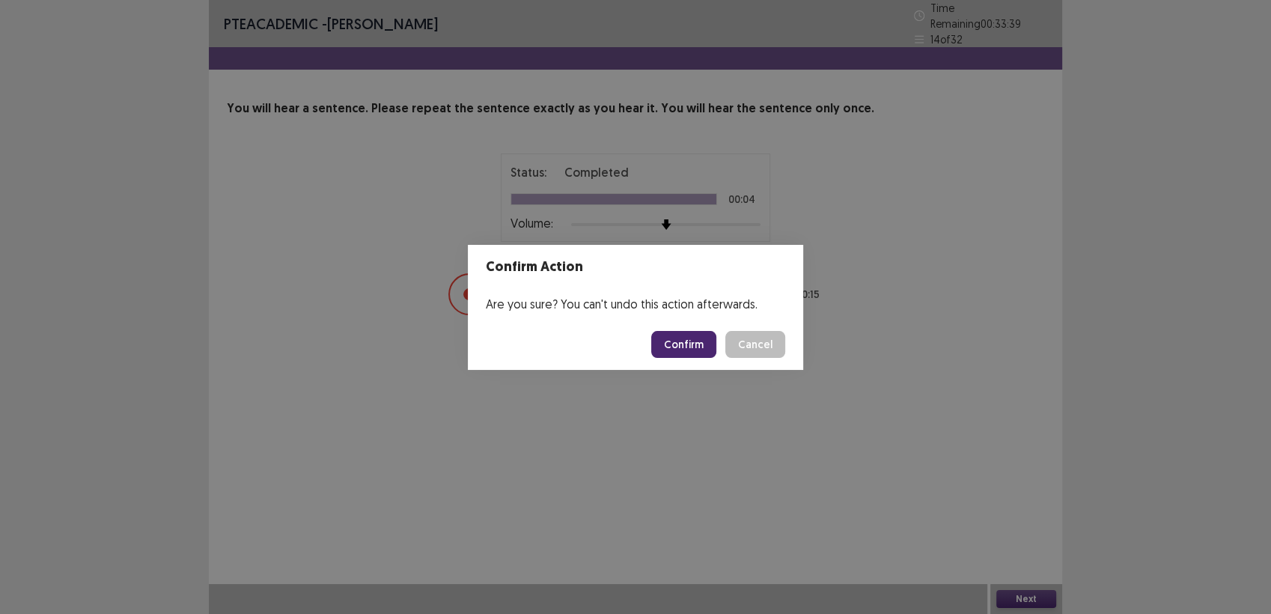
click at [687, 354] on button "Confirm" at bounding box center [683, 344] width 65 height 27
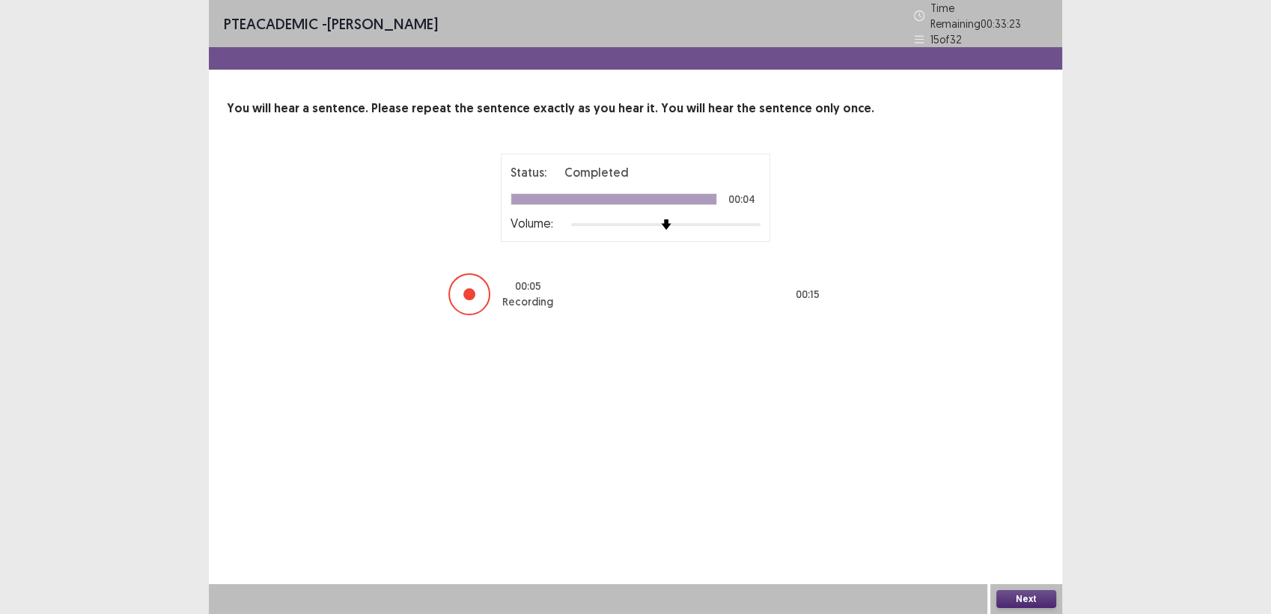
click at [1029, 586] on div "Next" at bounding box center [1026, 599] width 72 height 30
click at [1018, 590] on button "Next" at bounding box center [1026, 599] width 60 height 18
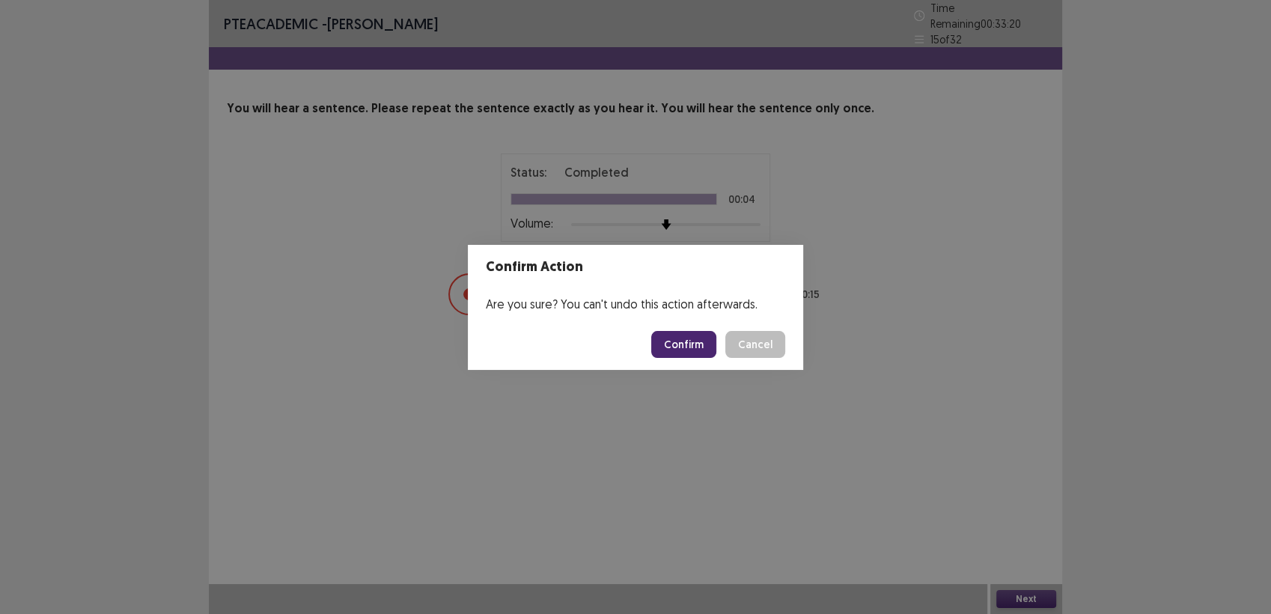
click at [710, 344] on button "Confirm" at bounding box center [683, 344] width 65 height 27
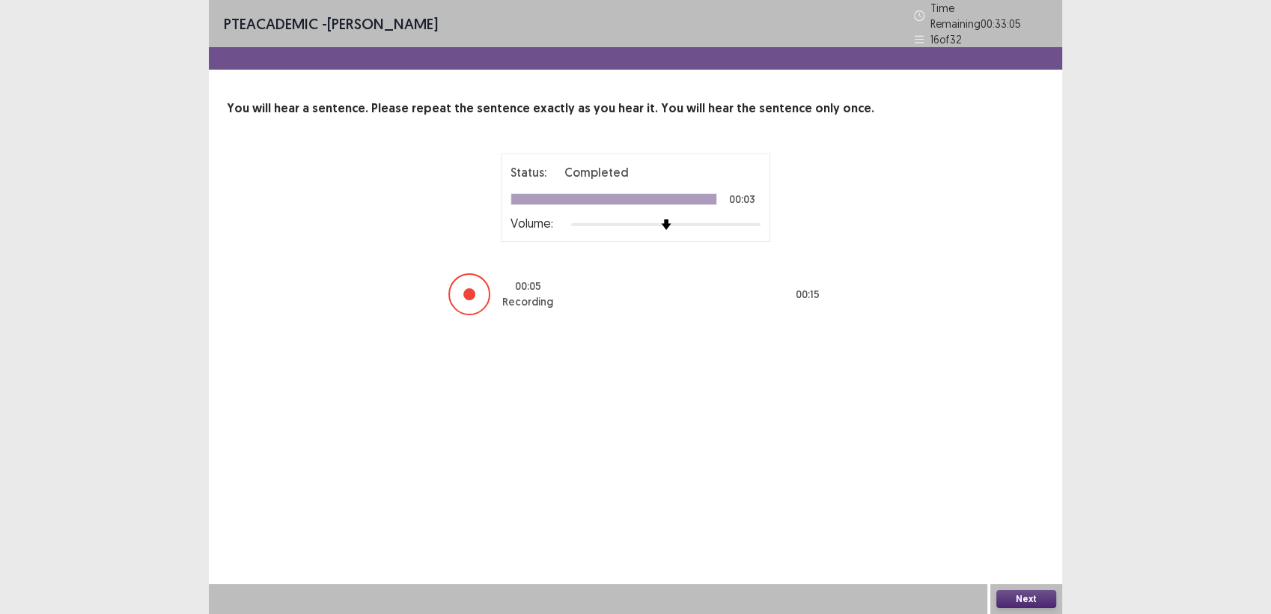
click at [1016, 590] on button "Next" at bounding box center [1026, 599] width 60 height 18
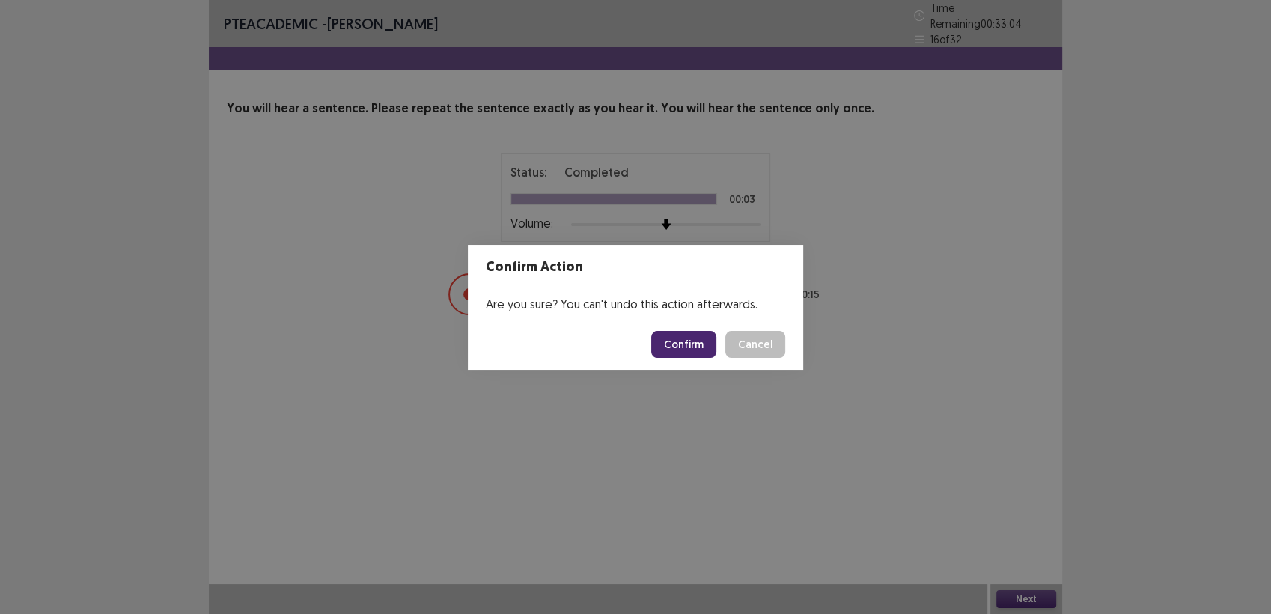
click at [694, 349] on button "Confirm" at bounding box center [683, 344] width 65 height 27
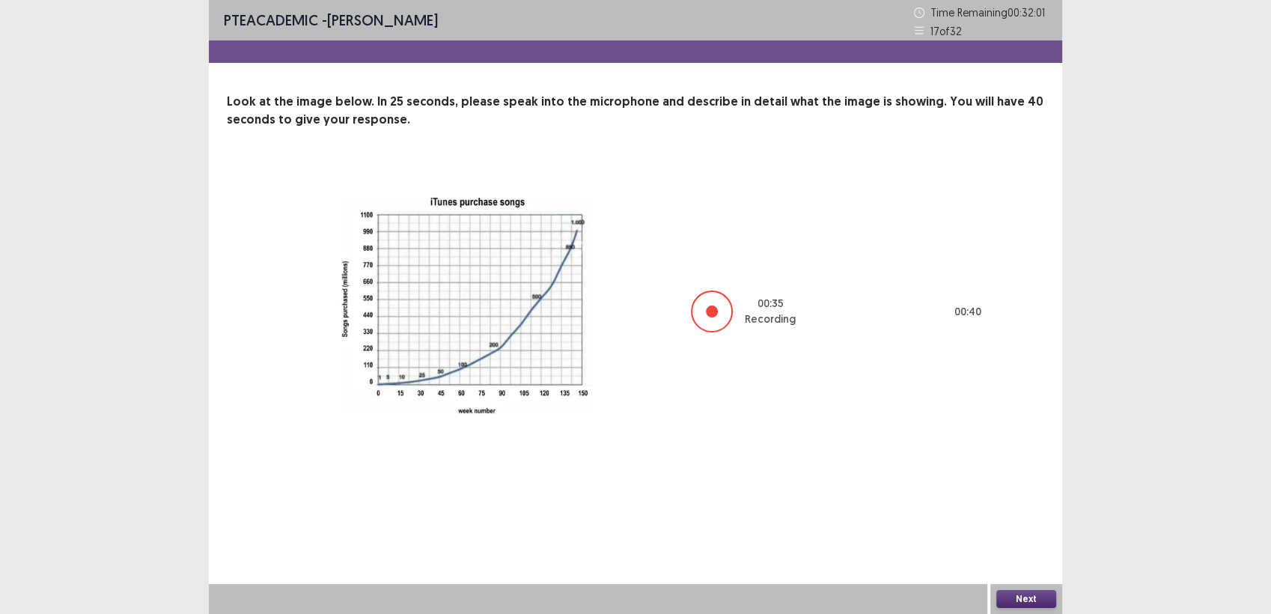
click at [1010, 605] on button "Next" at bounding box center [1026, 599] width 60 height 18
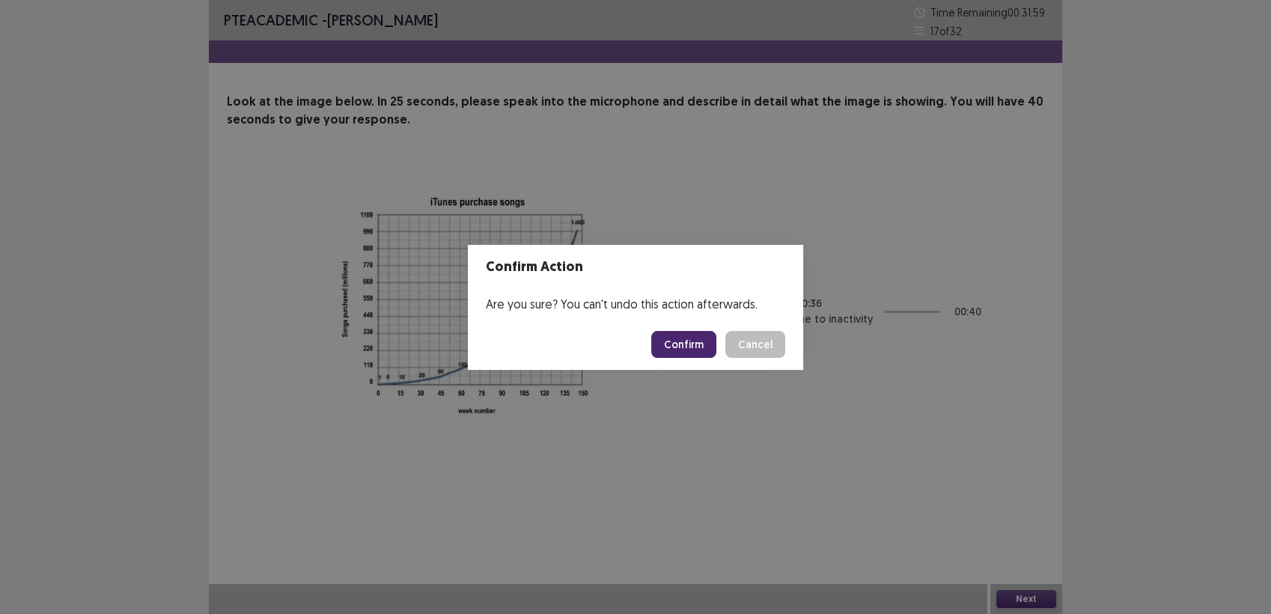
click at [680, 350] on button "Confirm" at bounding box center [683, 344] width 65 height 27
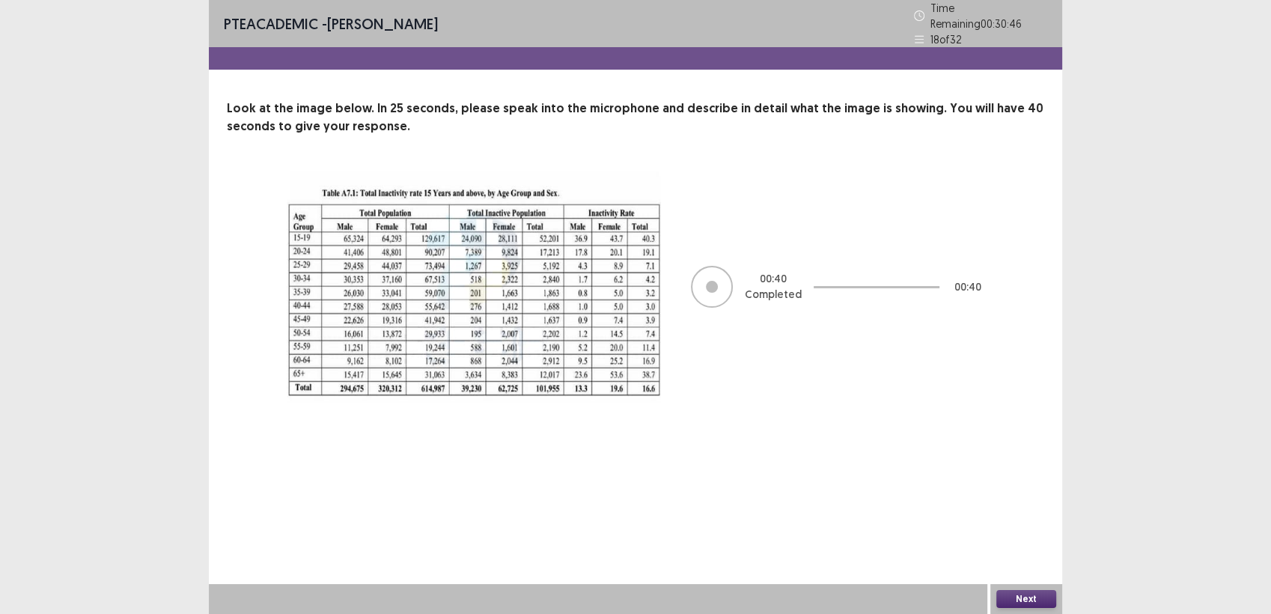
click at [1022, 594] on button "Next" at bounding box center [1026, 599] width 60 height 18
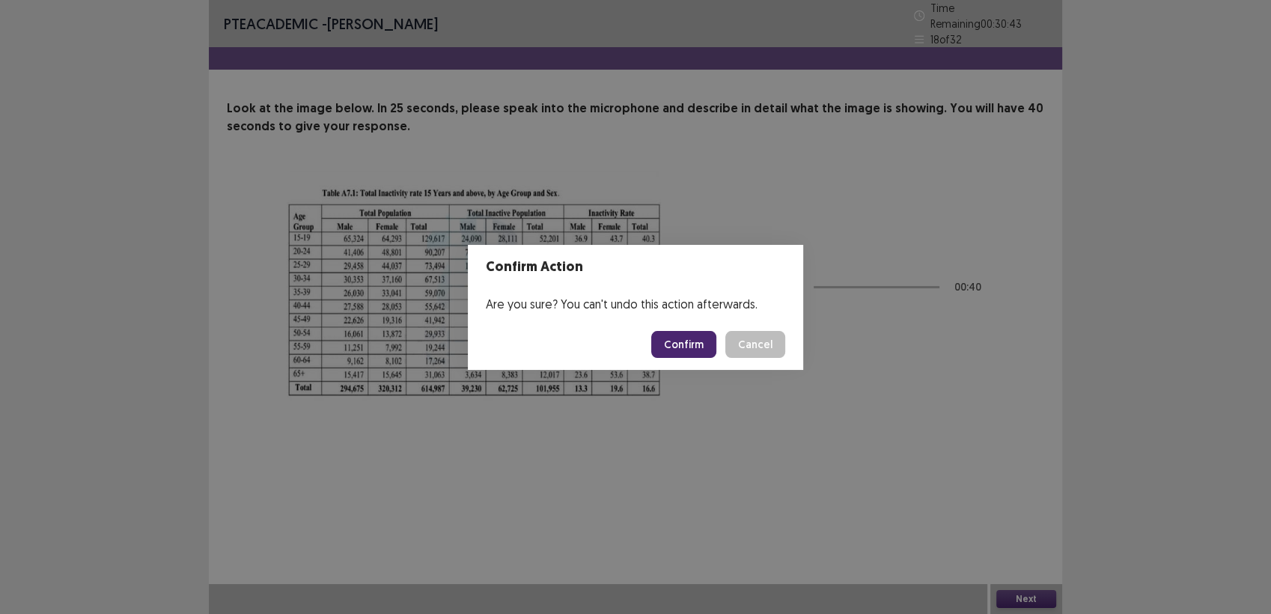
click at [692, 344] on button "Confirm" at bounding box center [683, 344] width 65 height 27
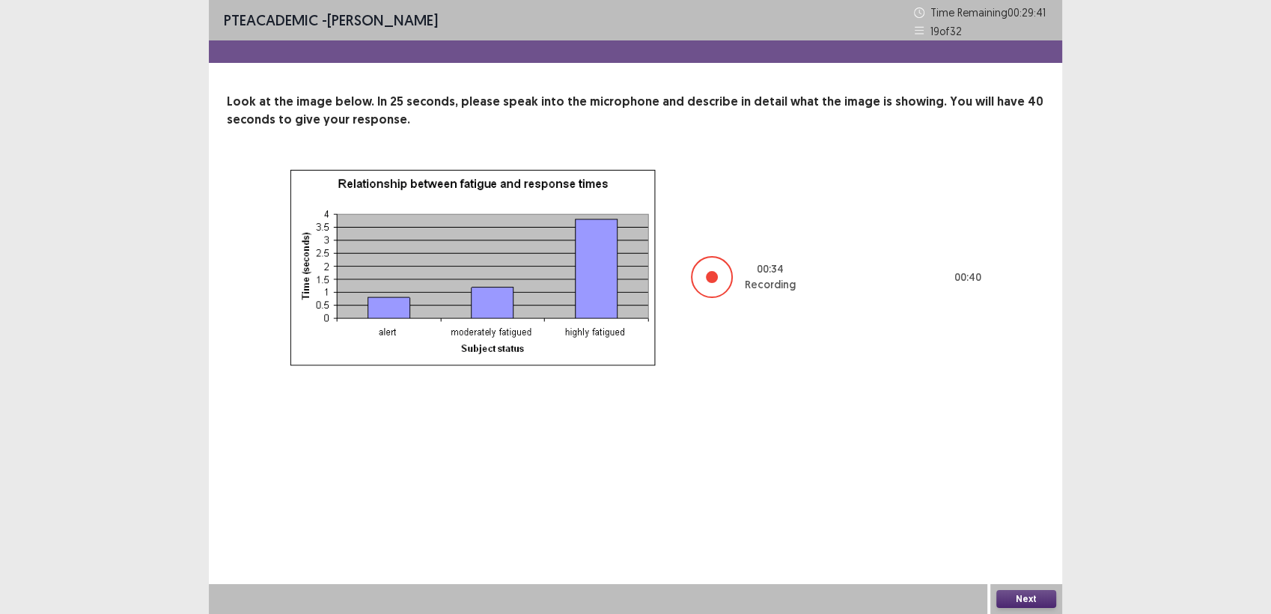
click at [1014, 599] on button "Next" at bounding box center [1026, 599] width 60 height 18
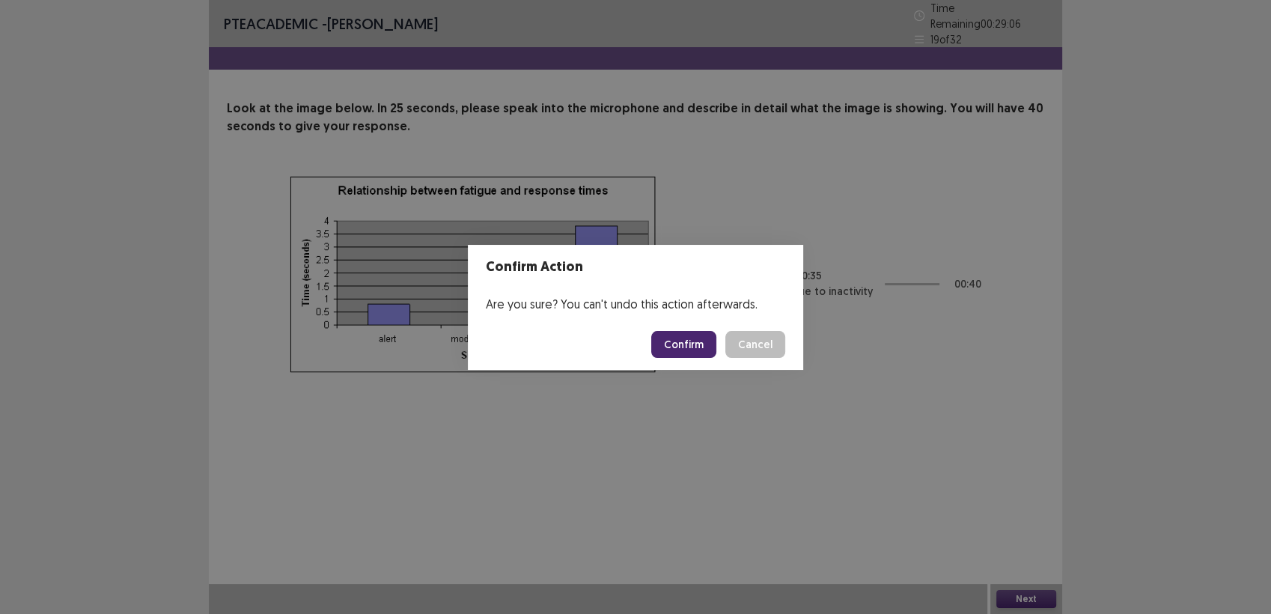
click at [689, 345] on button "Confirm" at bounding box center [683, 344] width 65 height 27
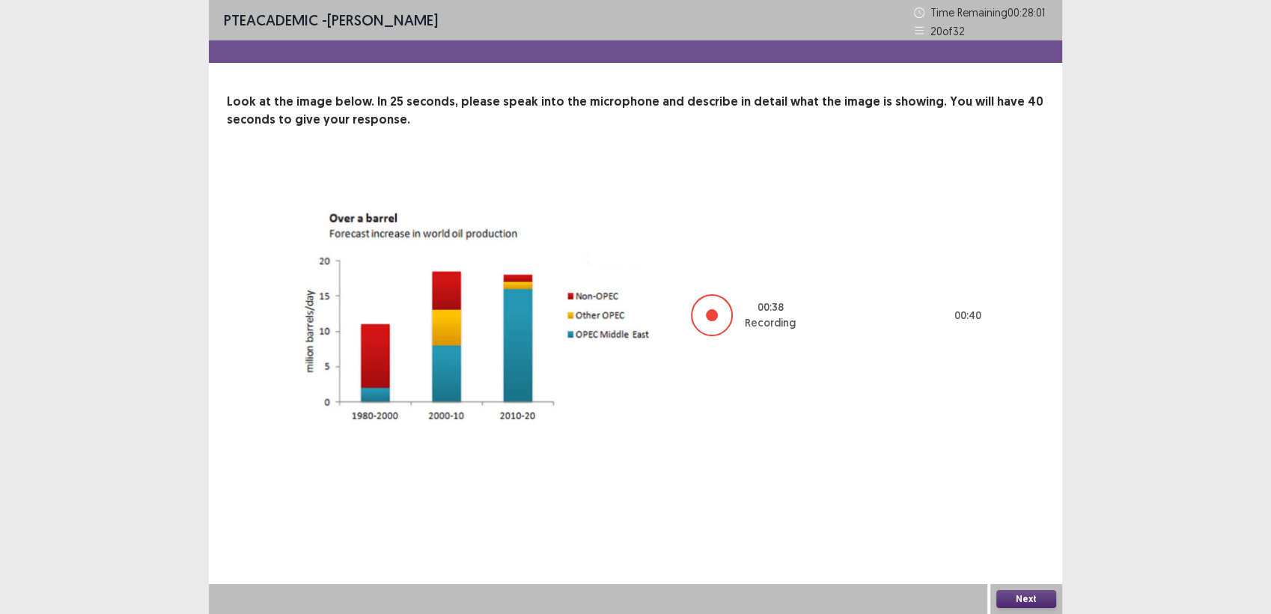
click at [1013, 594] on button "Next" at bounding box center [1026, 599] width 60 height 18
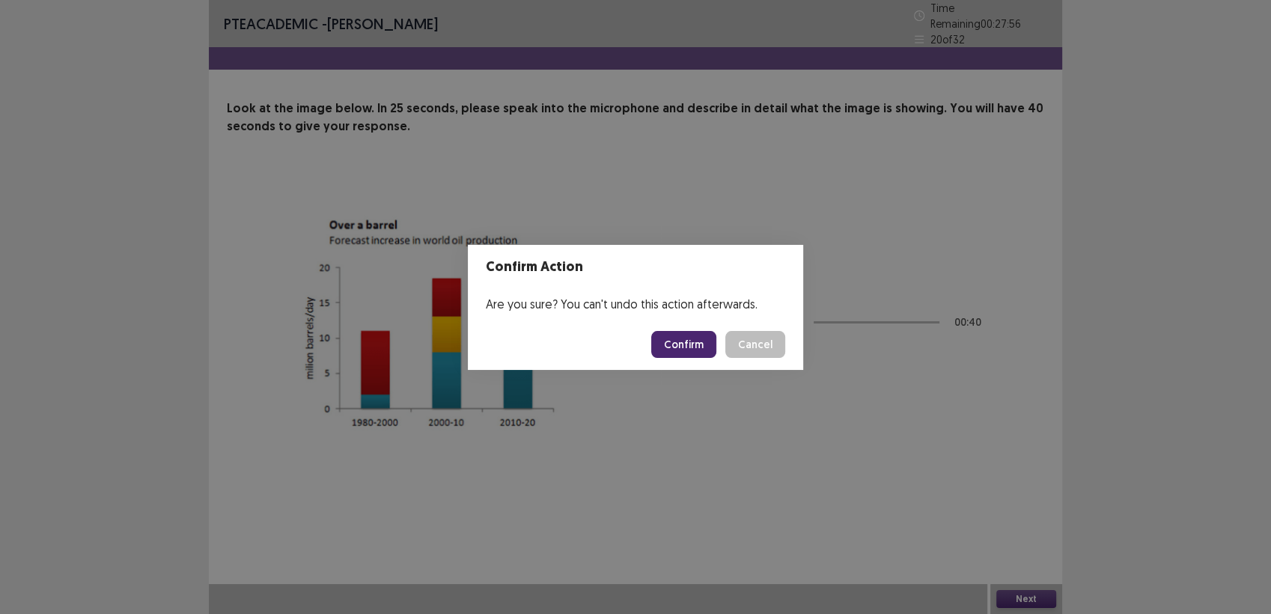
click at [682, 347] on button "Confirm" at bounding box center [683, 344] width 65 height 27
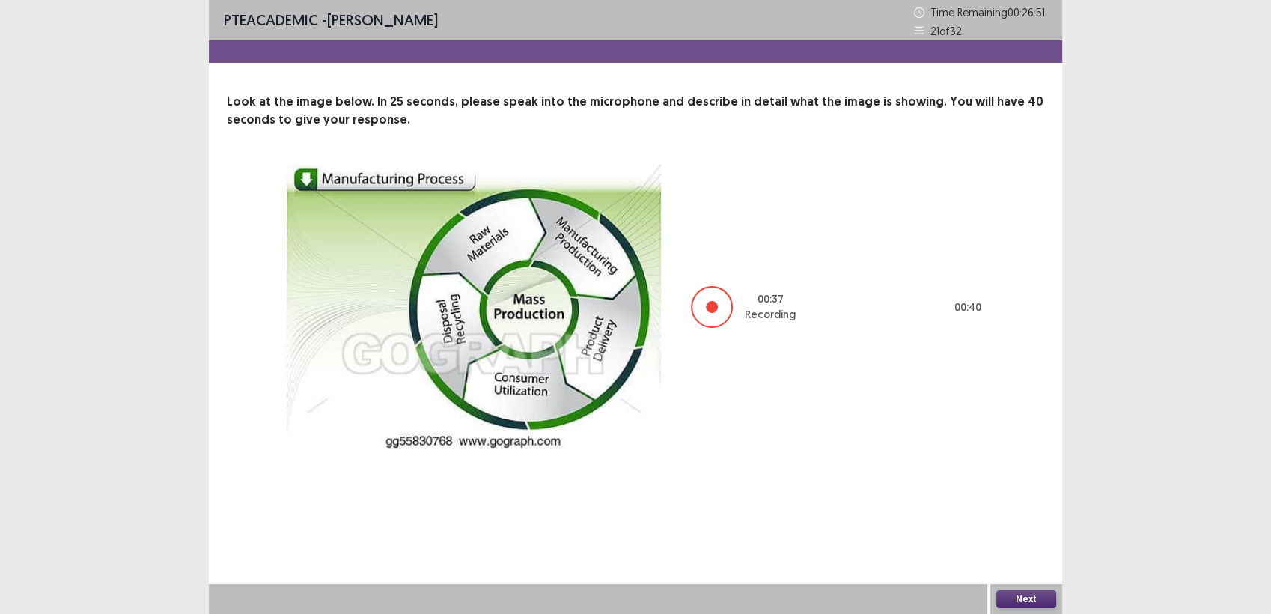
click at [1026, 598] on button "Next" at bounding box center [1026, 599] width 60 height 18
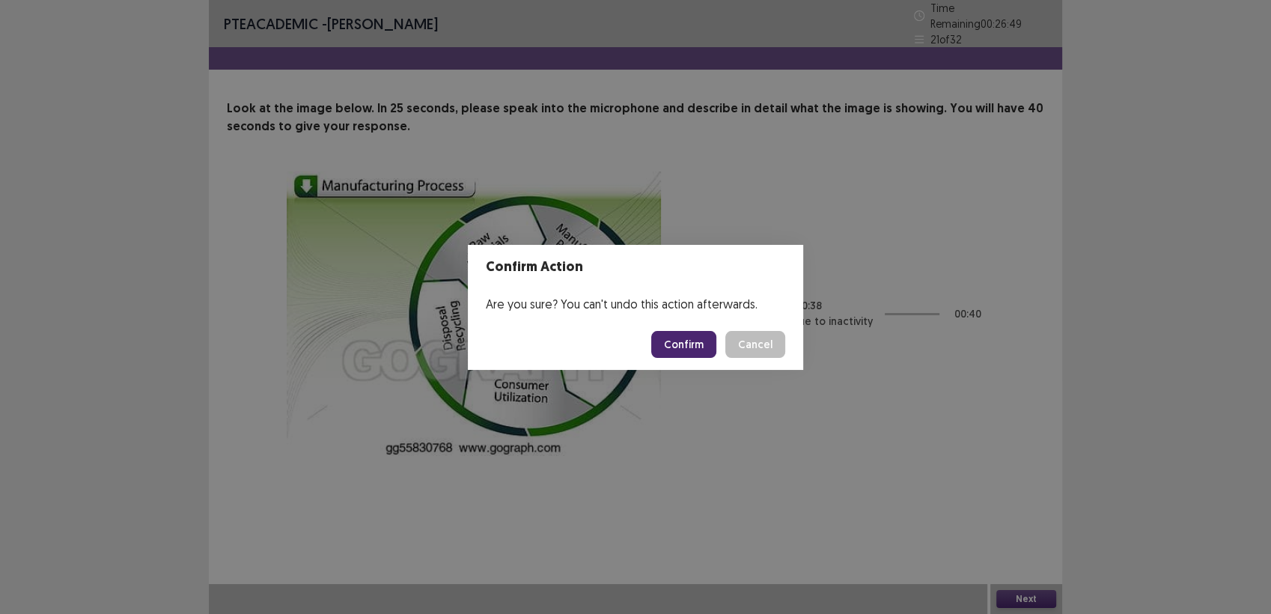
drag, startPoint x: 699, startPoint y: 344, endPoint x: 686, endPoint y: 348, distance: 13.5
click at [686, 348] on button "Confirm" at bounding box center [683, 344] width 65 height 27
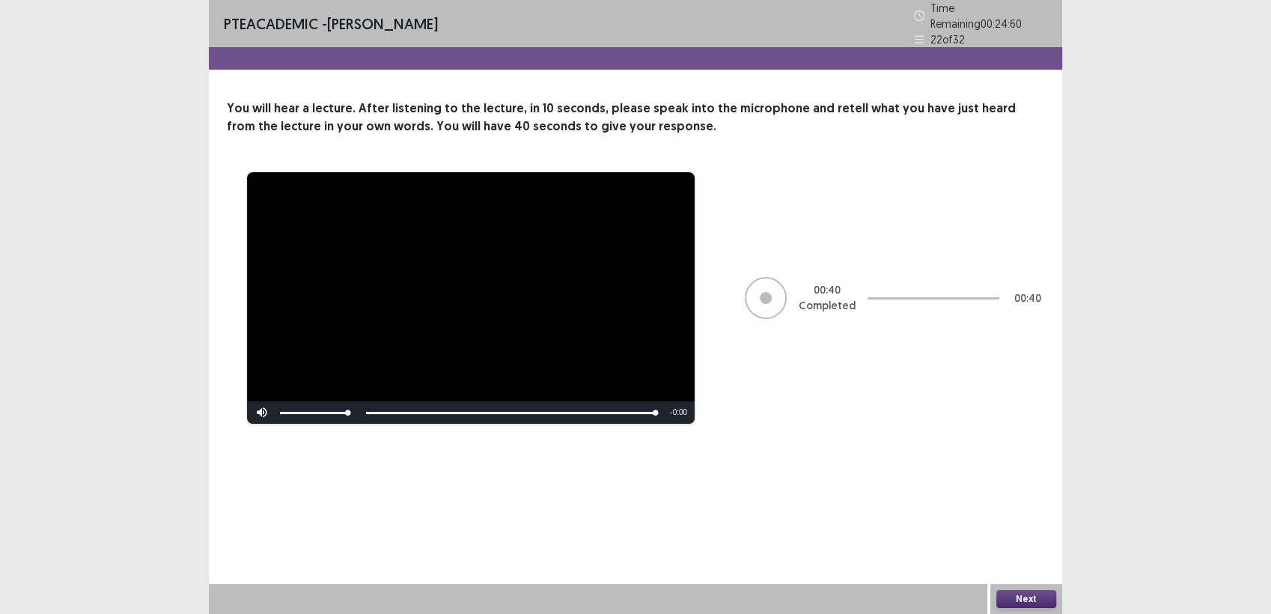
click at [1022, 595] on button "Next" at bounding box center [1026, 599] width 60 height 18
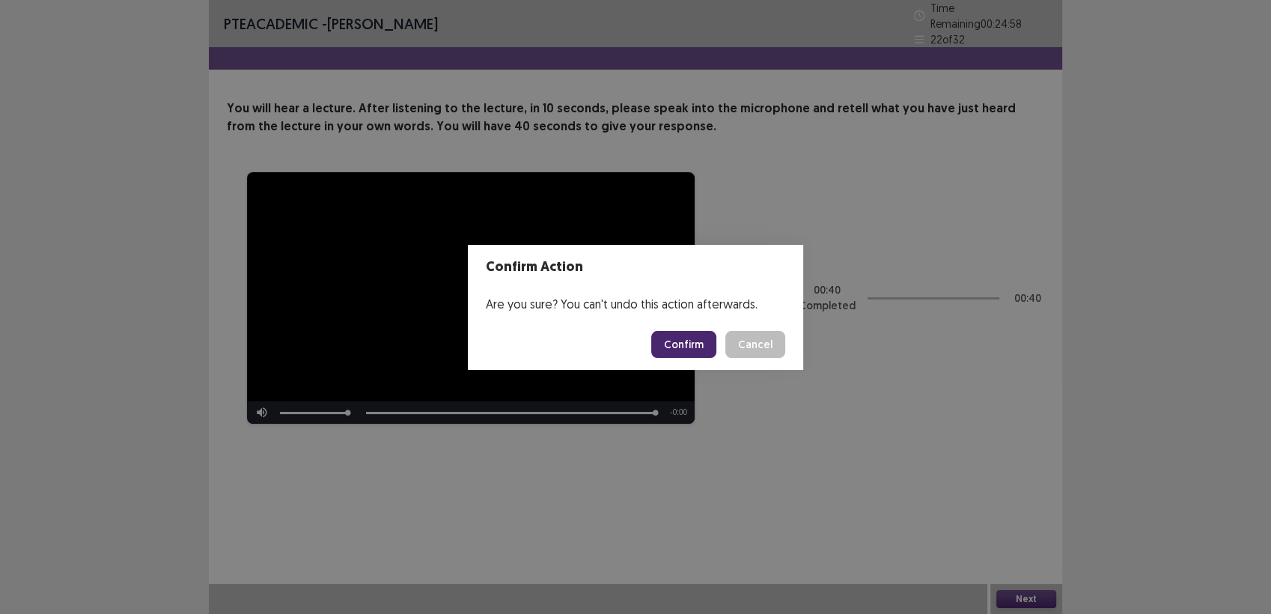
click at [679, 340] on button "Confirm" at bounding box center [683, 344] width 65 height 27
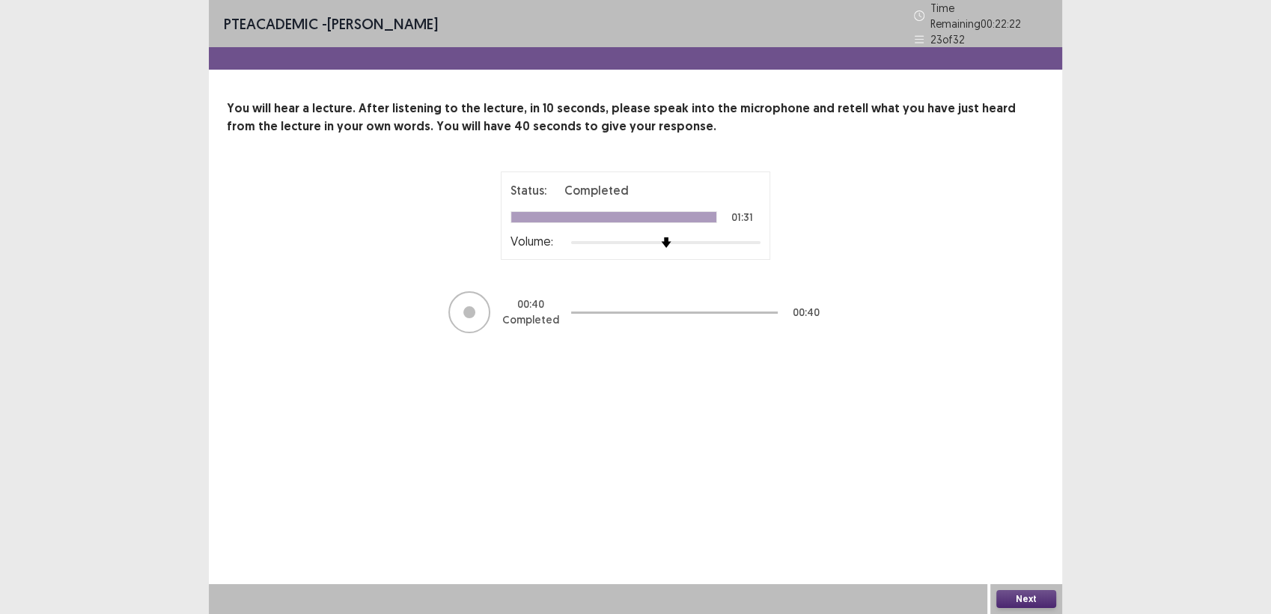
click at [1036, 597] on button "Next" at bounding box center [1026, 599] width 60 height 18
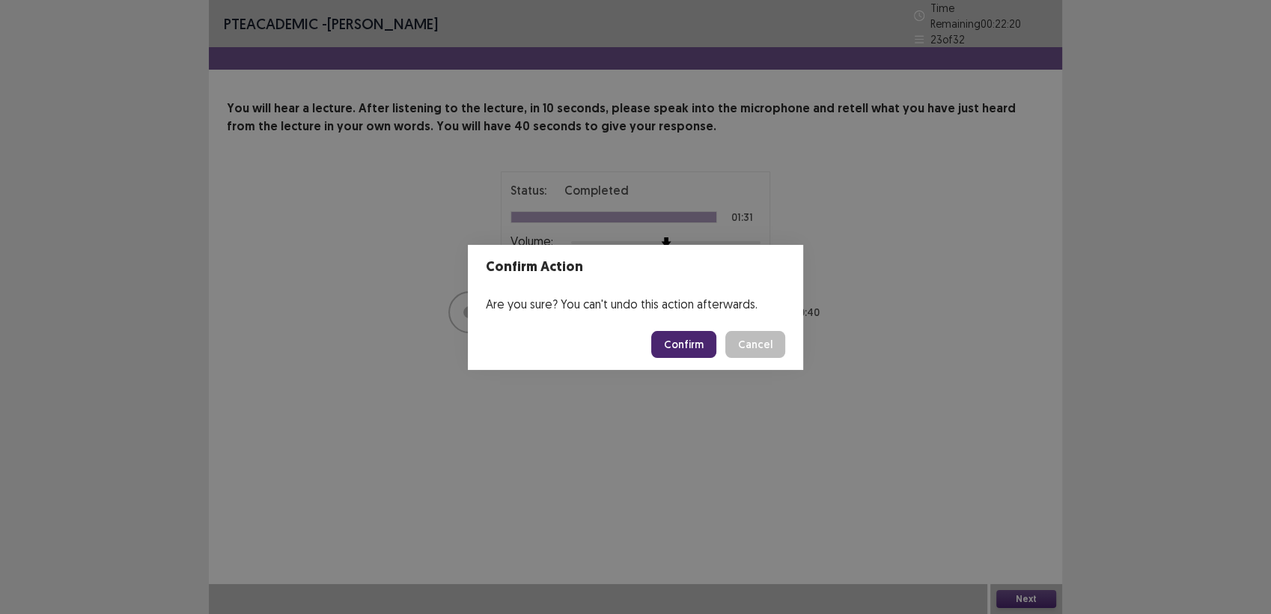
click at [689, 342] on button "Confirm" at bounding box center [683, 344] width 65 height 27
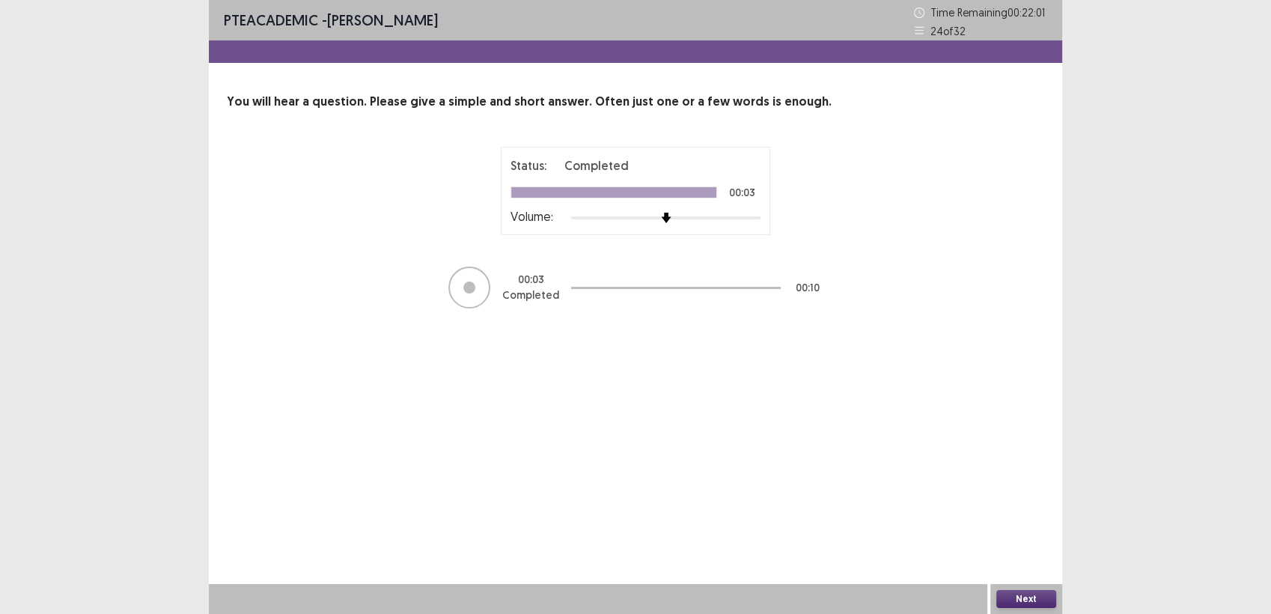
click at [1043, 602] on button "Next" at bounding box center [1026, 599] width 60 height 18
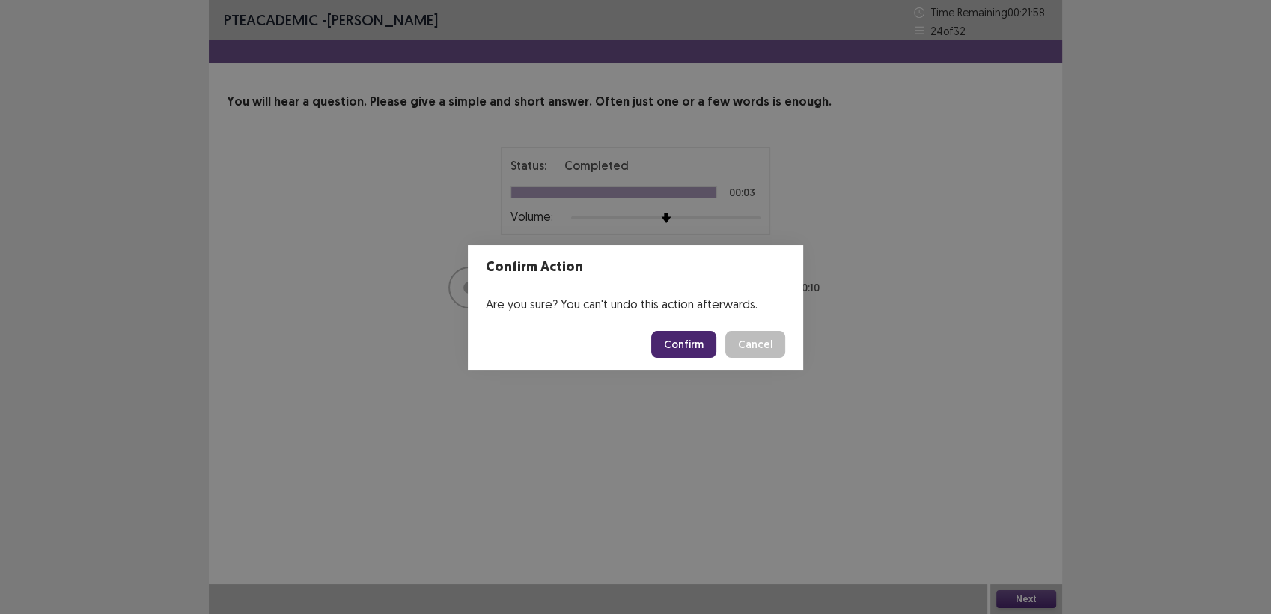
click at [671, 345] on button "Confirm" at bounding box center [683, 344] width 65 height 27
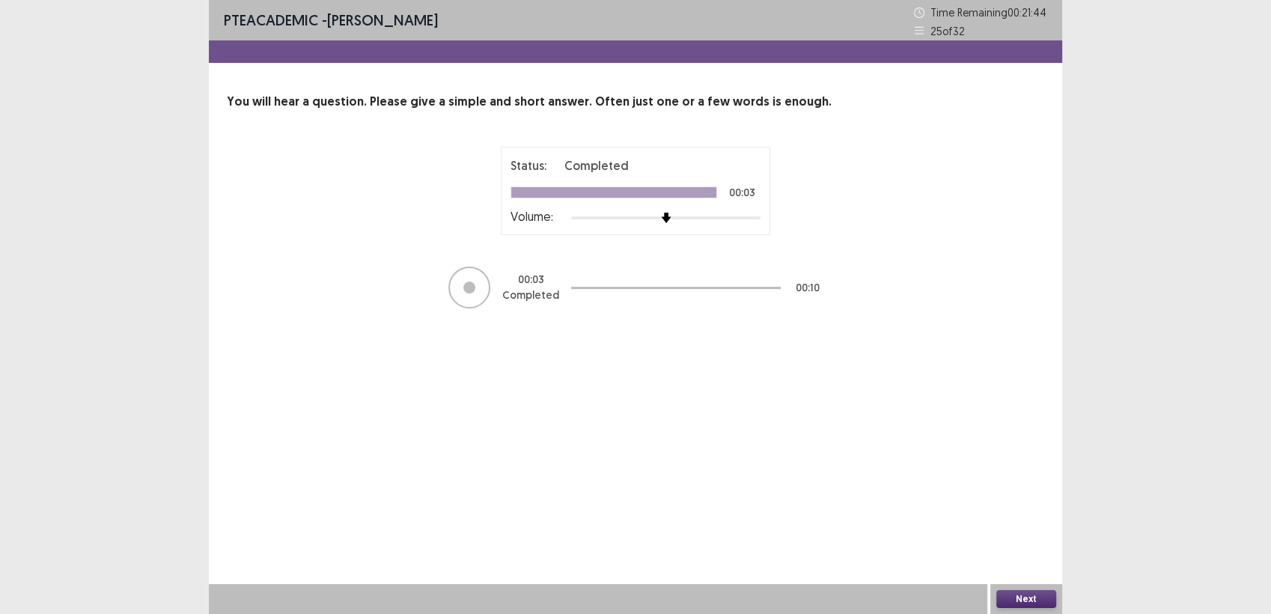
click at [1026, 591] on button "Next" at bounding box center [1026, 599] width 60 height 18
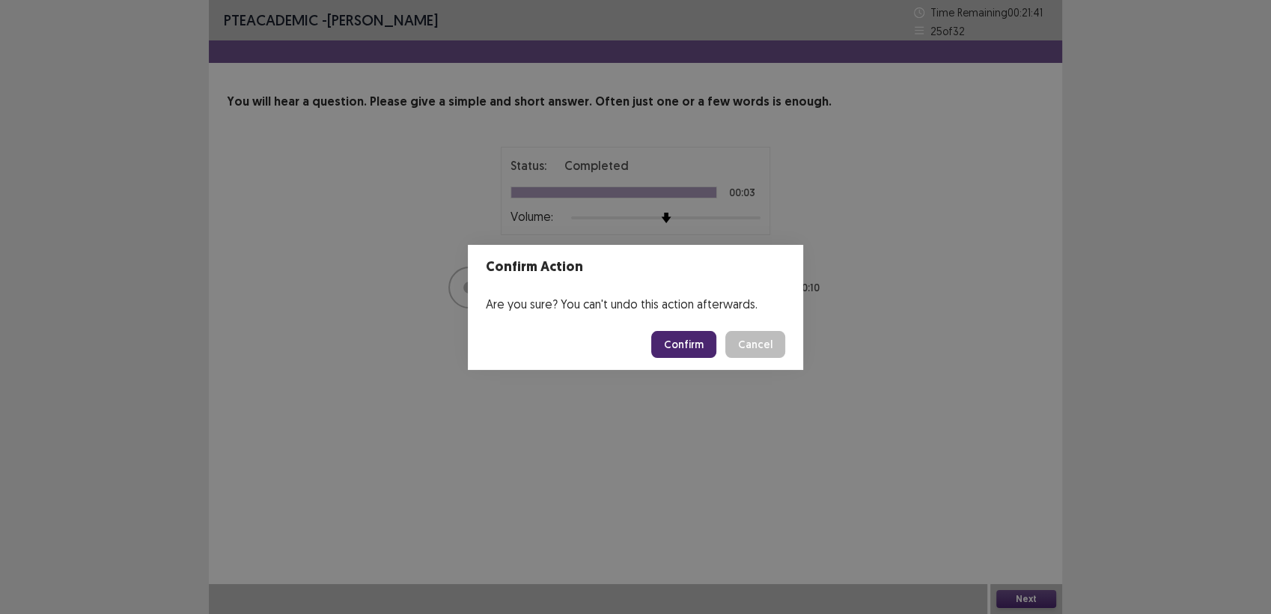
click at [671, 352] on button "Confirm" at bounding box center [683, 344] width 65 height 27
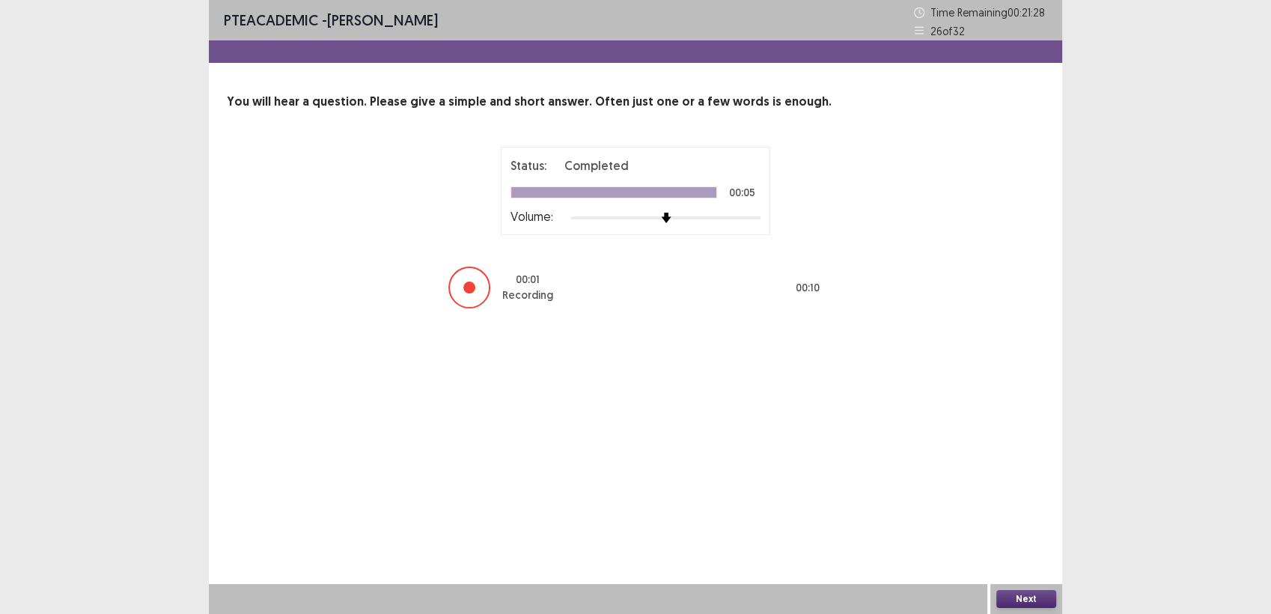
click at [1019, 594] on button "Next" at bounding box center [1026, 599] width 60 height 18
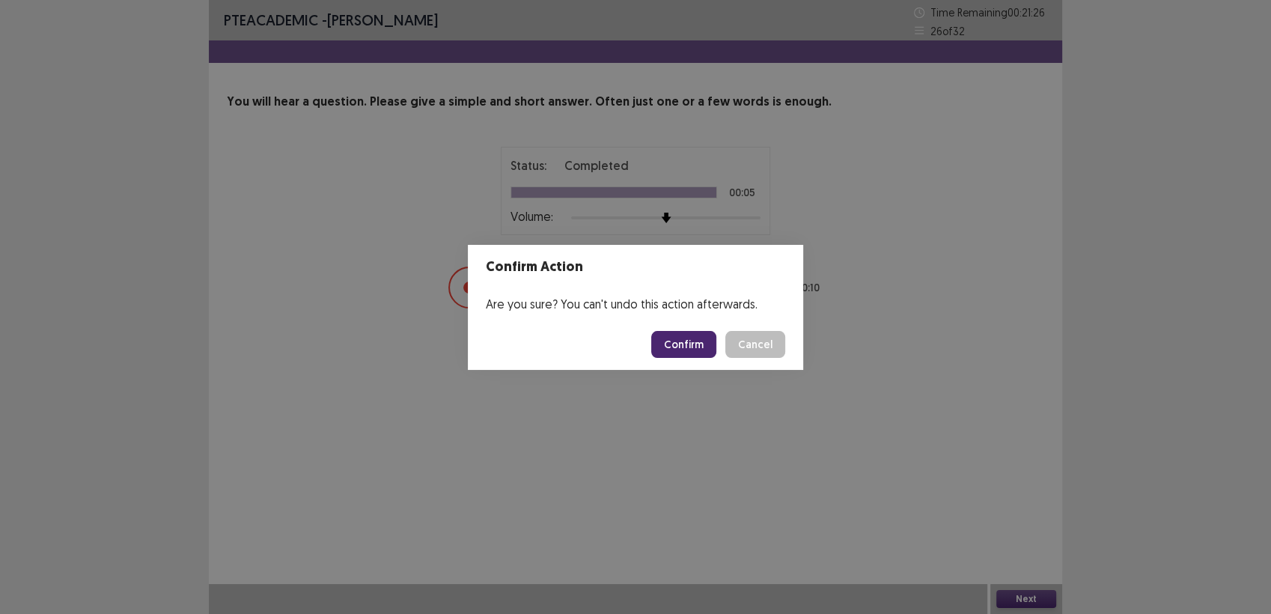
click at [703, 326] on footer "Confirm Cancel" at bounding box center [635, 344] width 335 height 51
click at [694, 340] on button "Confirm" at bounding box center [683, 344] width 65 height 27
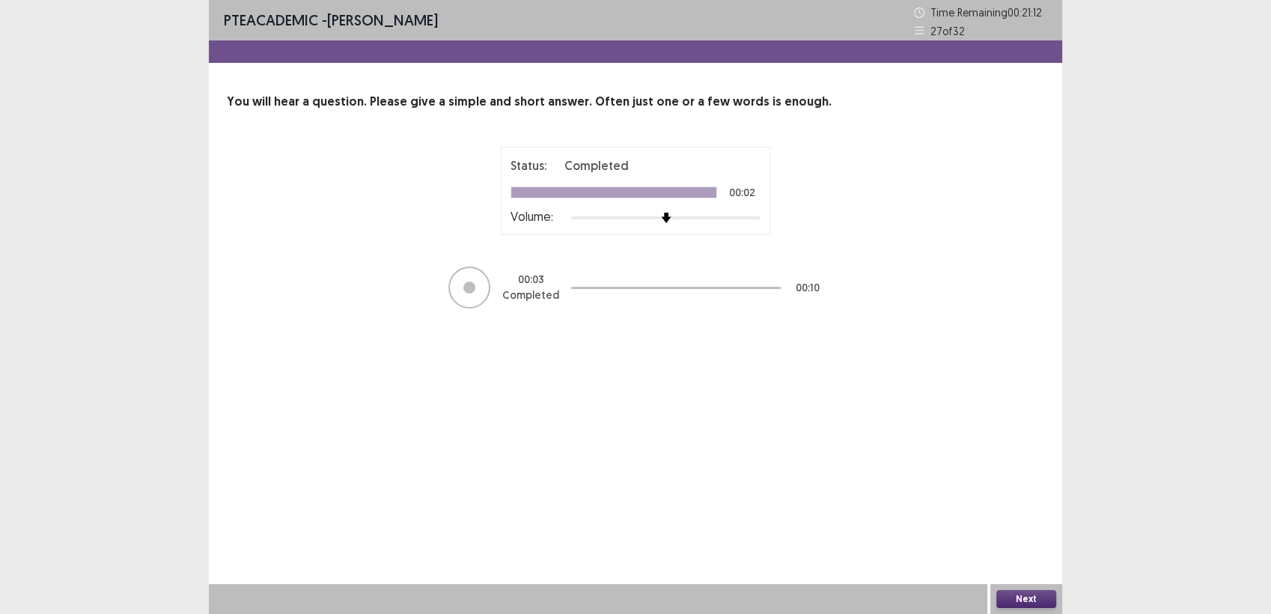
click at [1028, 591] on button "Next" at bounding box center [1026, 599] width 60 height 18
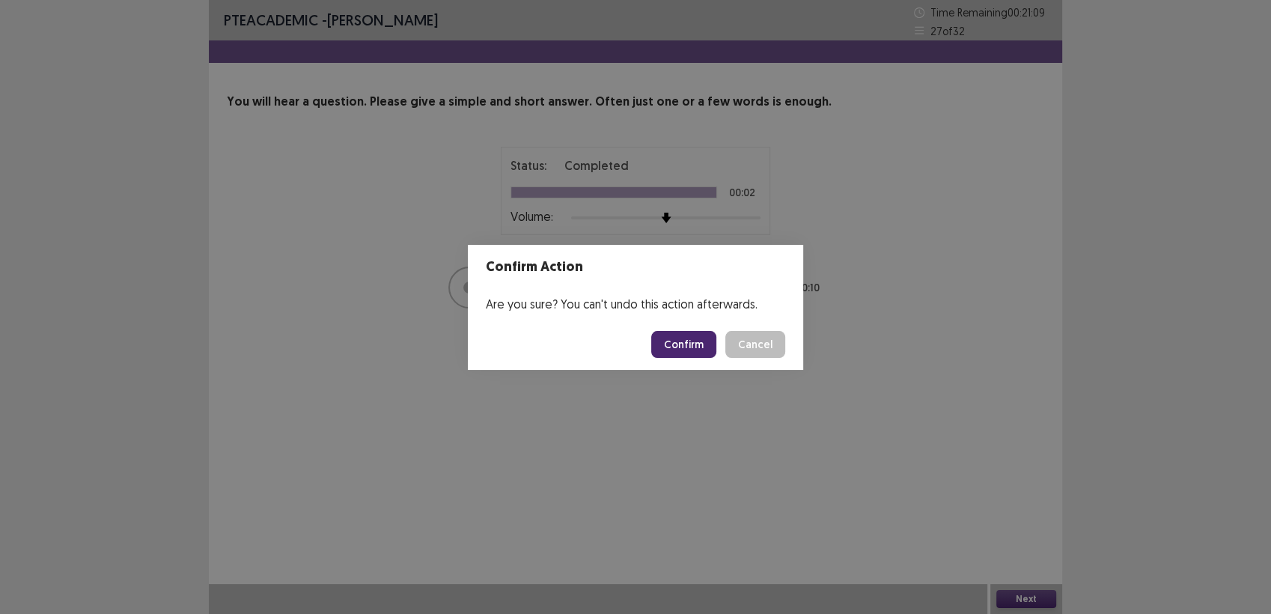
click at [678, 340] on button "Confirm" at bounding box center [683, 344] width 65 height 27
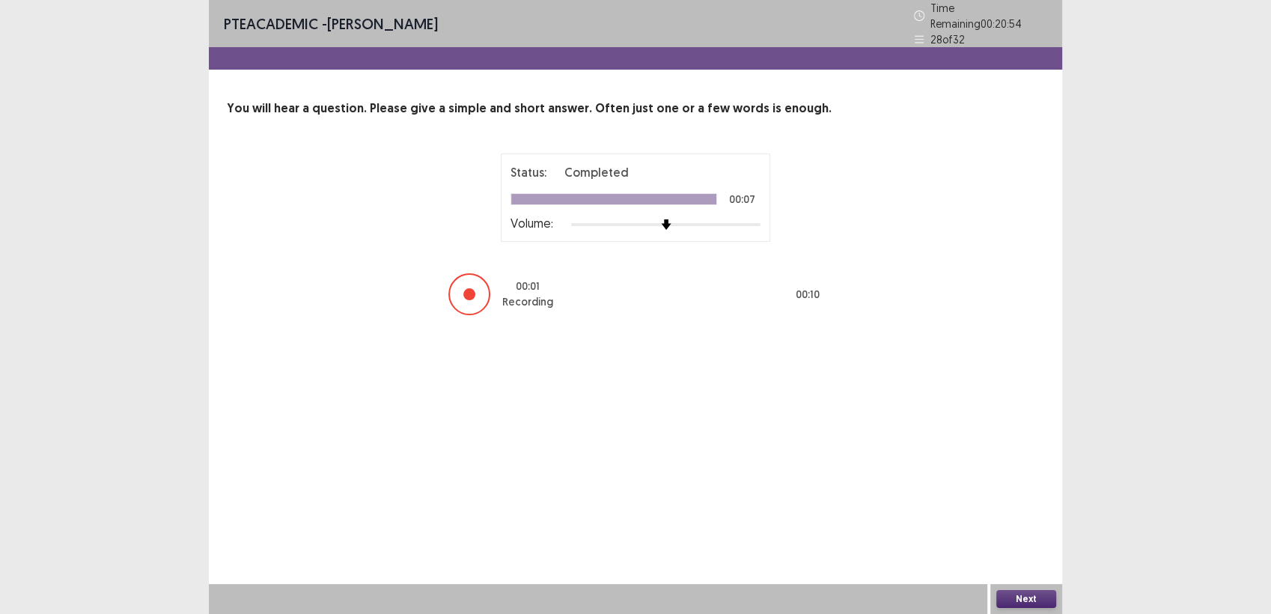
click at [1040, 590] on button "Next" at bounding box center [1026, 599] width 60 height 18
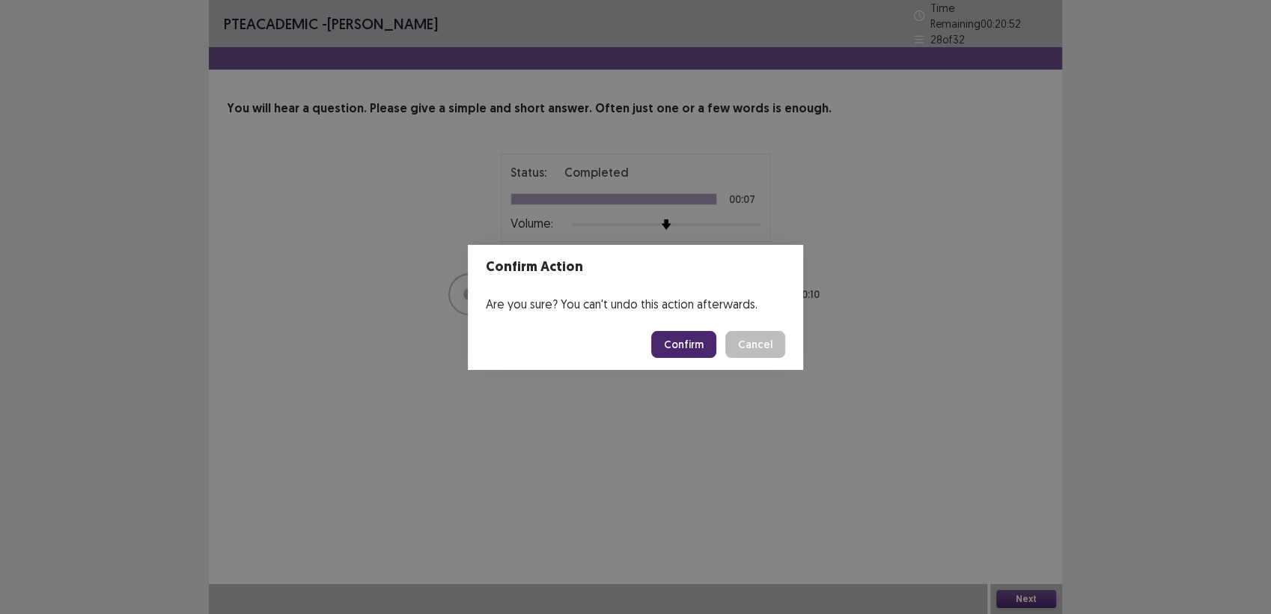
click at [686, 333] on button "Confirm" at bounding box center [683, 344] width 65 height 27
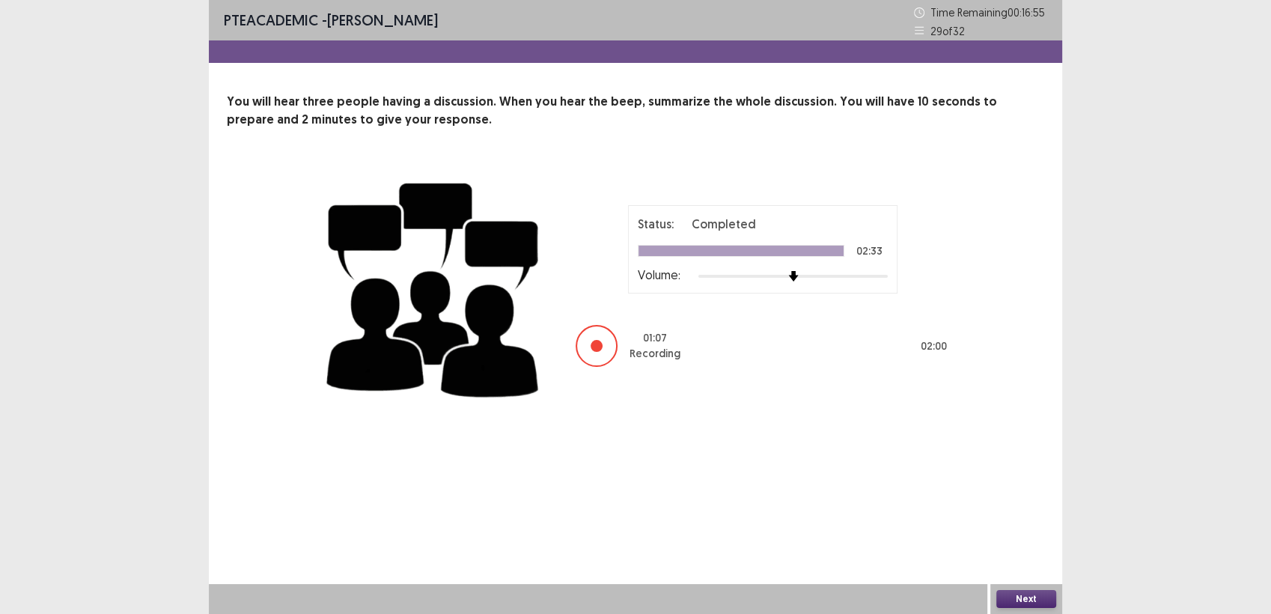
click at [1031, 599] on button "Next" at bounding box center [1026, 599] width 60 height 18
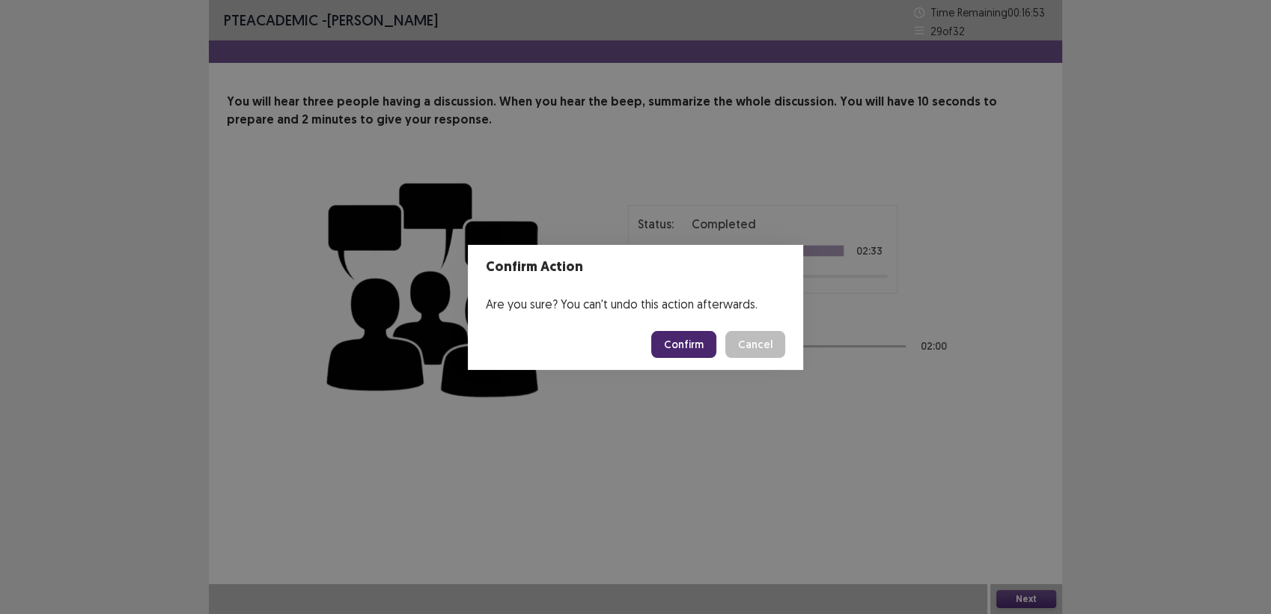
click at [686, 335] on button "Confirm" at bounding box center [683, 344] width 65 height 27
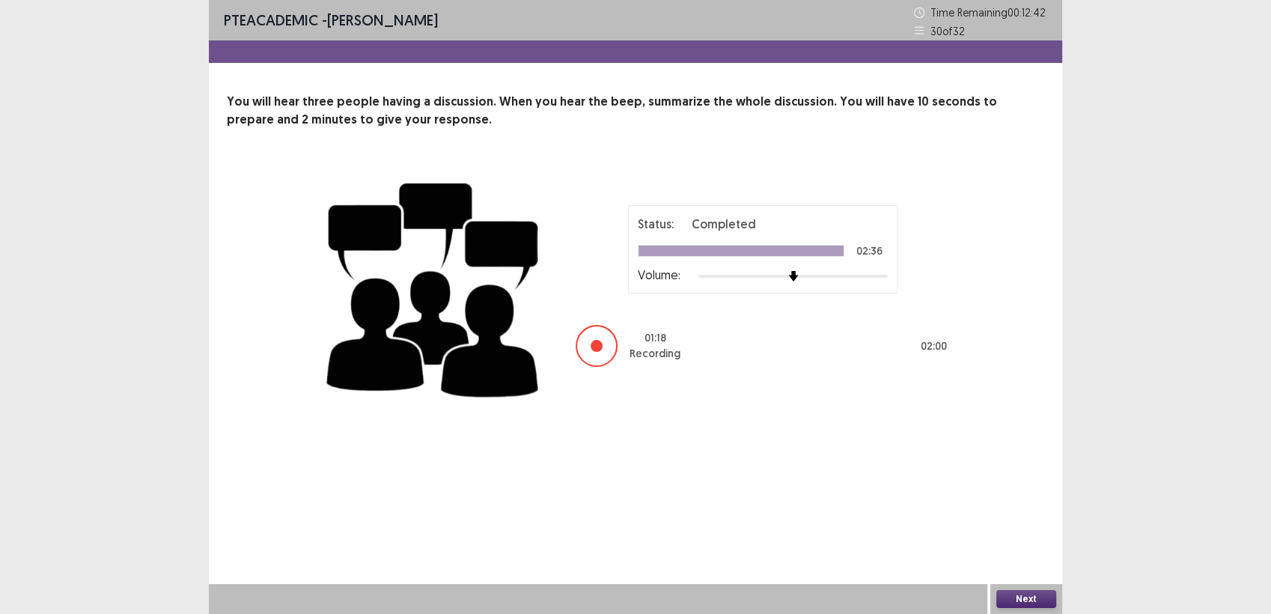
click at [1025, 596] on button "Next" at bounding box center [1026, 599] width 60 height 18
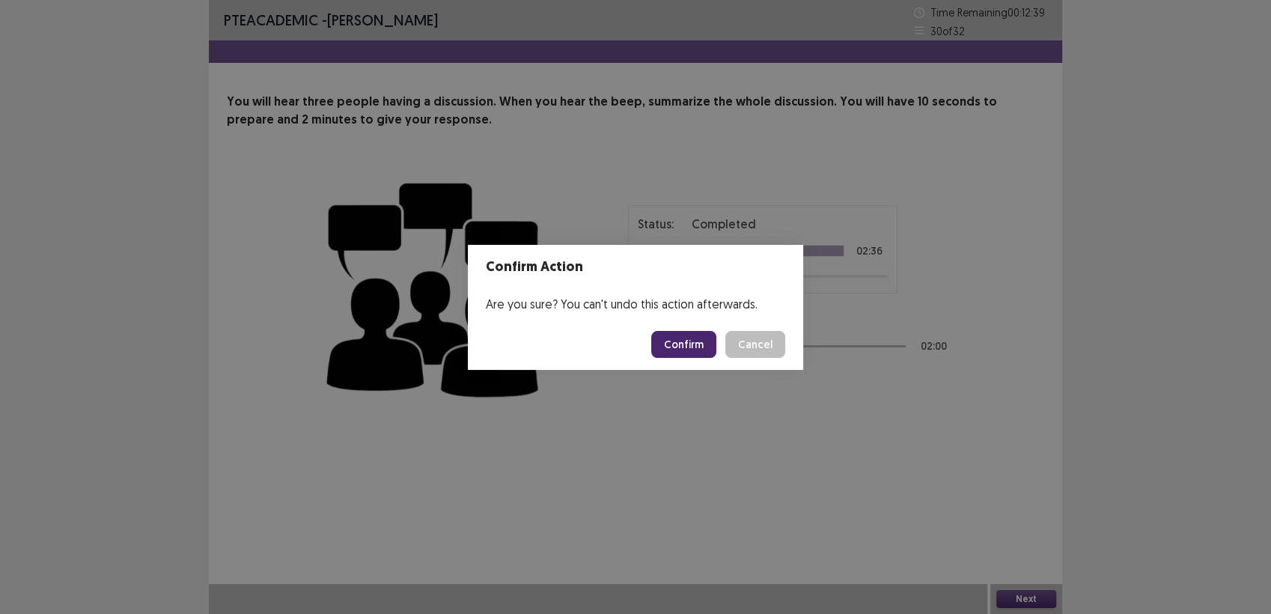
click at [689, 337] on button "Confirm" at bounding box center [683, 344] width 65 height 27
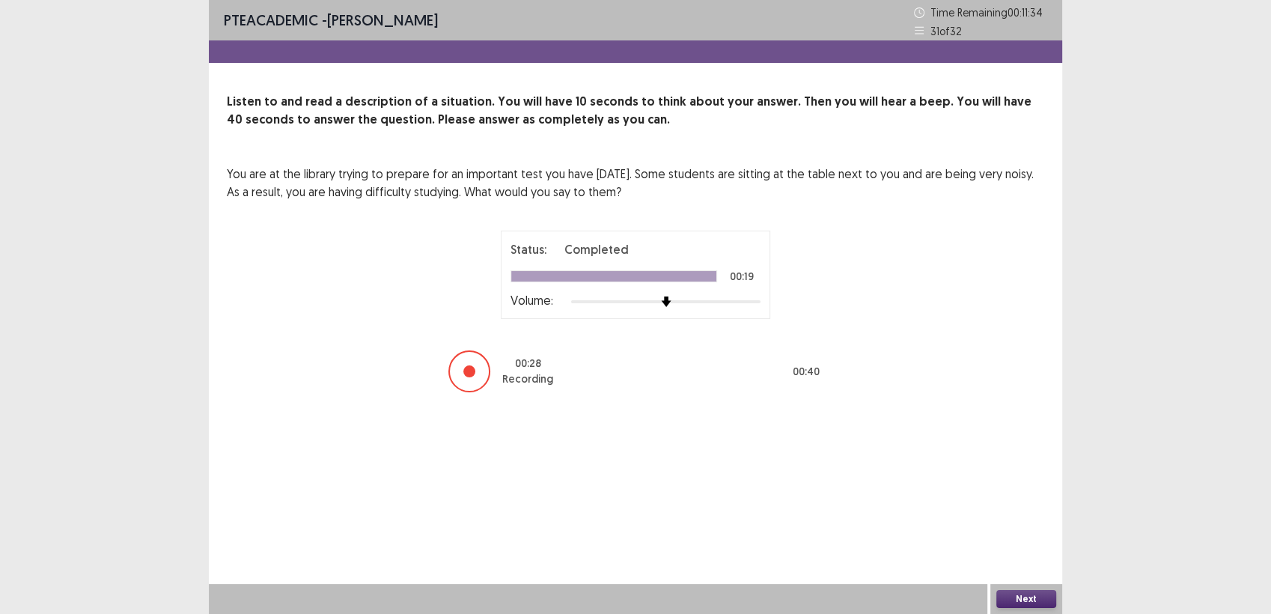
click at [1040, 594] on button "Next" at bounding box center [1026, 599] width 60 height 18
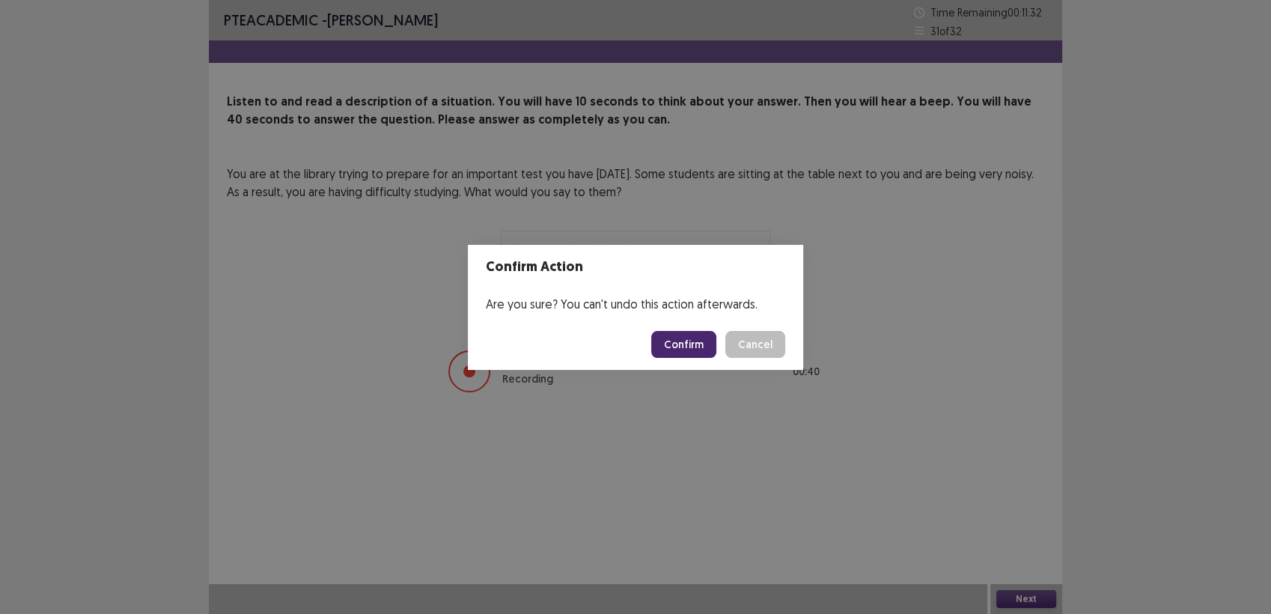
click at [674, 335] on button "Confirm" at bounding box center [683, 344] width 65 height 27
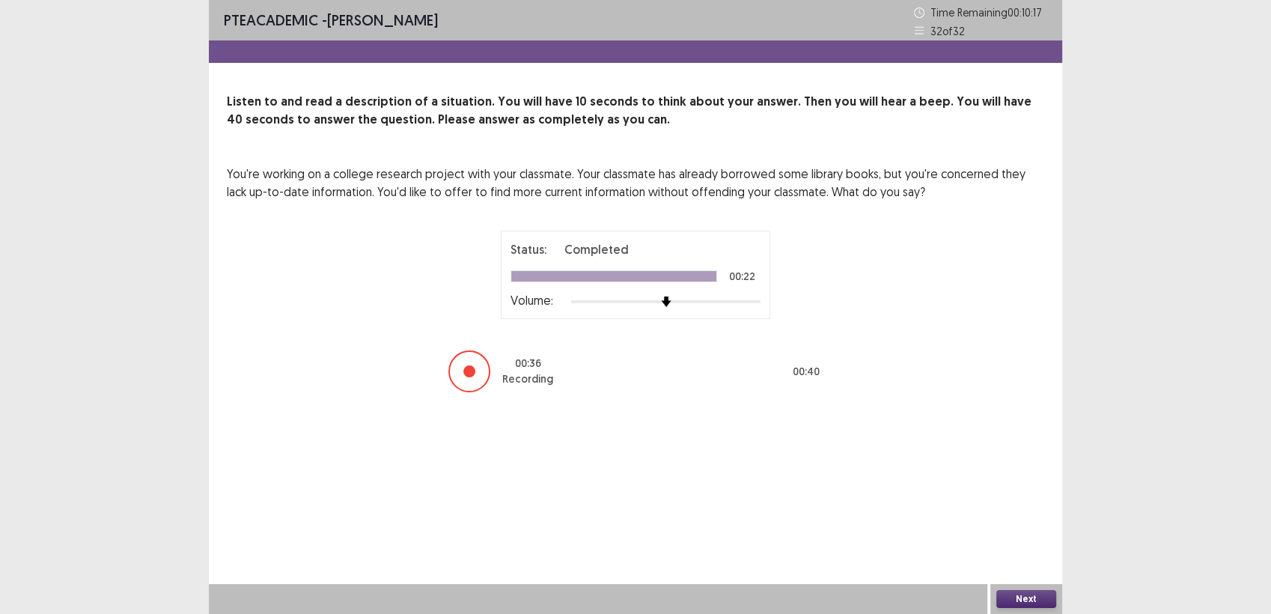
click at [1013, 602] on button "Next" at bounding box center [1026, 599] width 60 height 18
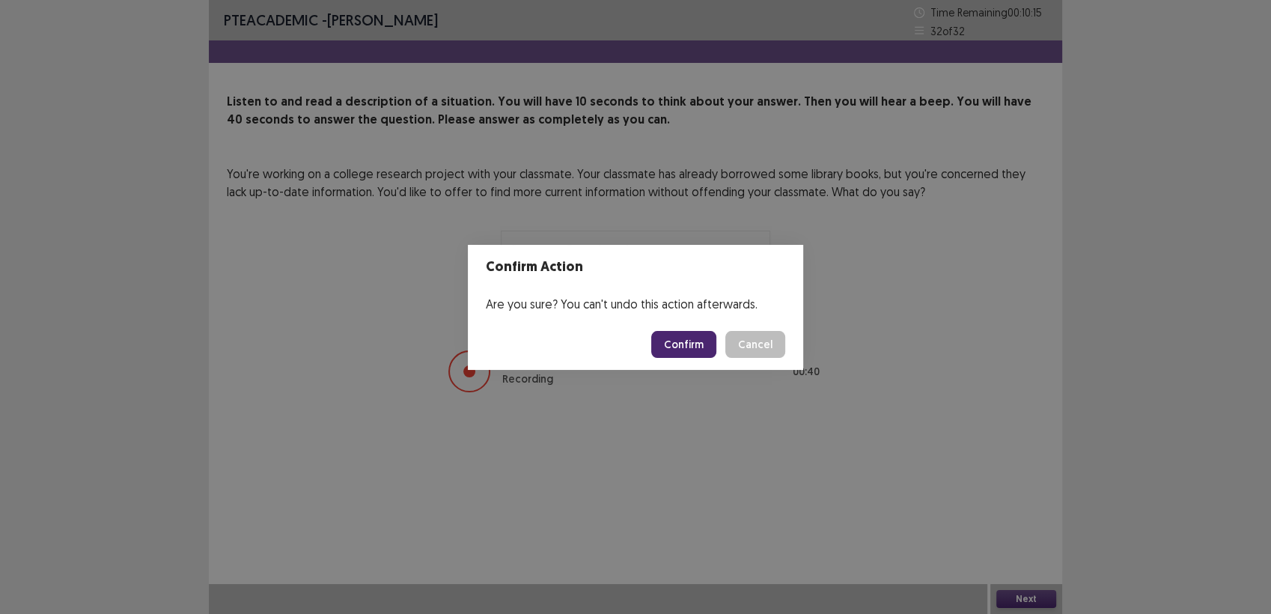
click at [1013, 602] on div "Confirm Action Are you sure? You can't undo this action afterwards. Confirm Can…" at bounding box center [635, 307] width 1271 height 614
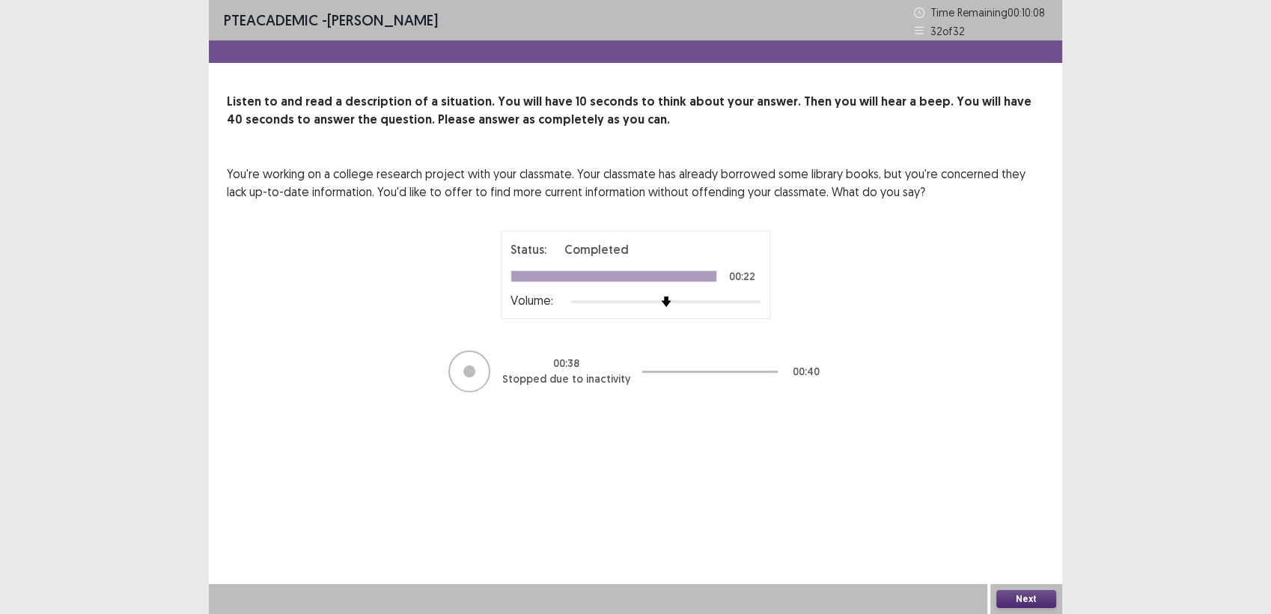
click at [1021, 591] on button "Next" at bounding box center [1026, 599] width 60 height 18
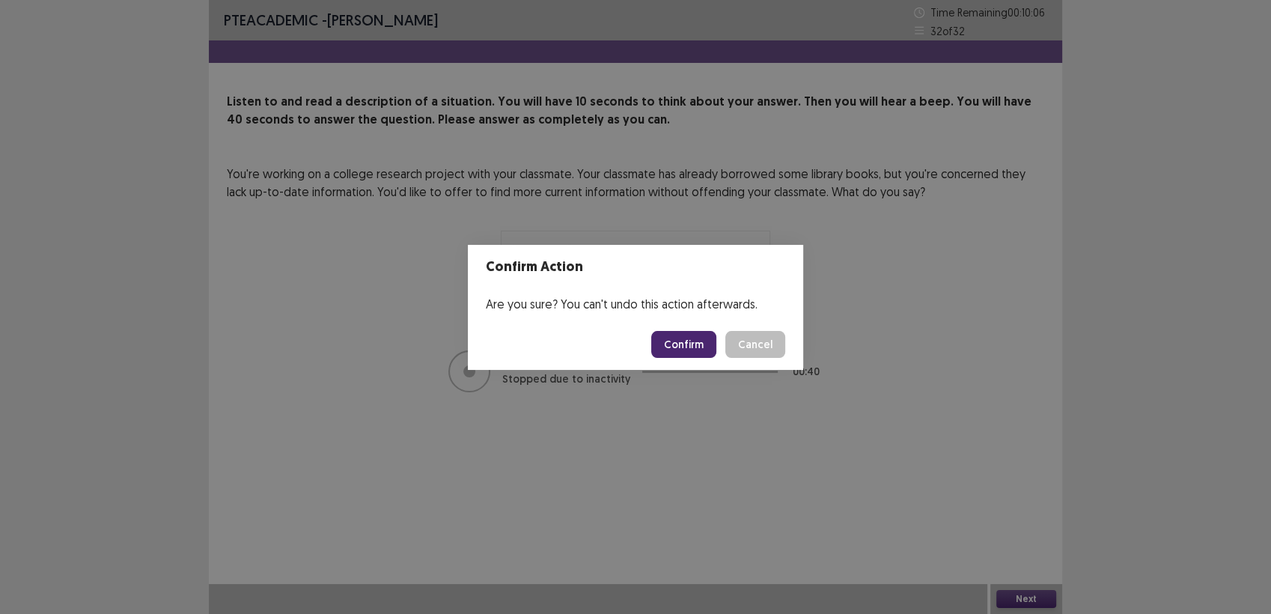
click at [680, 343] on button "Confirm" at bounding box center [683, 344] width 65 height 27
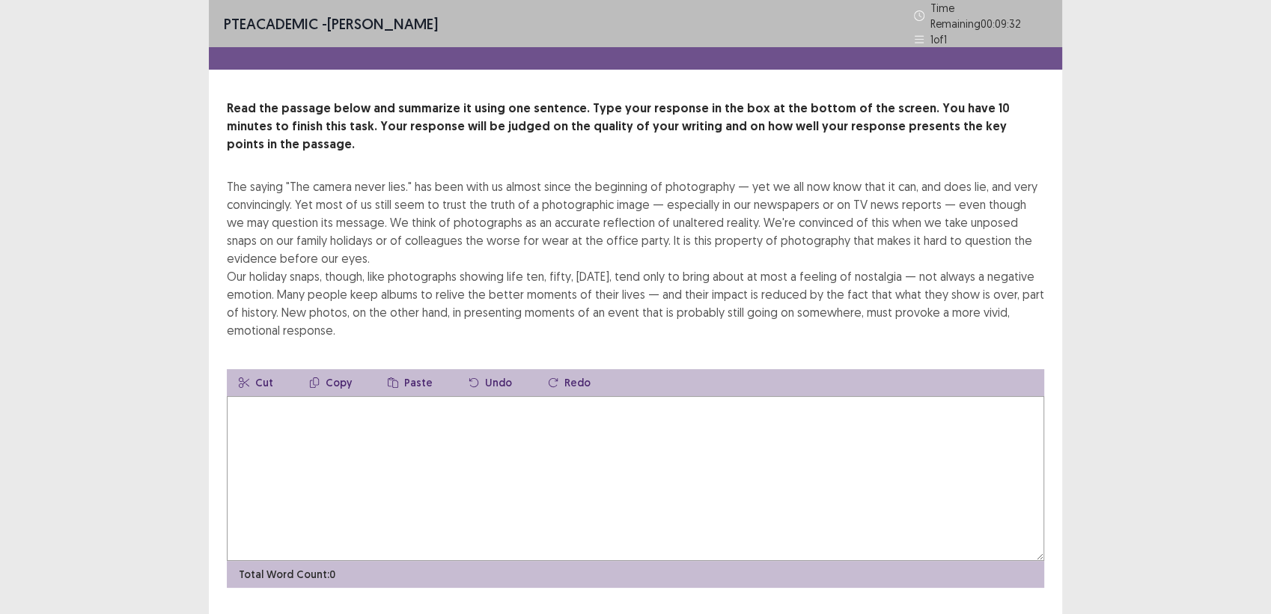
click at [731, 100] on p "Read the passage below and summarize it using one sentence. Type your response …" at bounding box center [635, 127] width 817 height 54
click at [259, 397] on textarea at bounding box center [635, 478] width 817 height 165
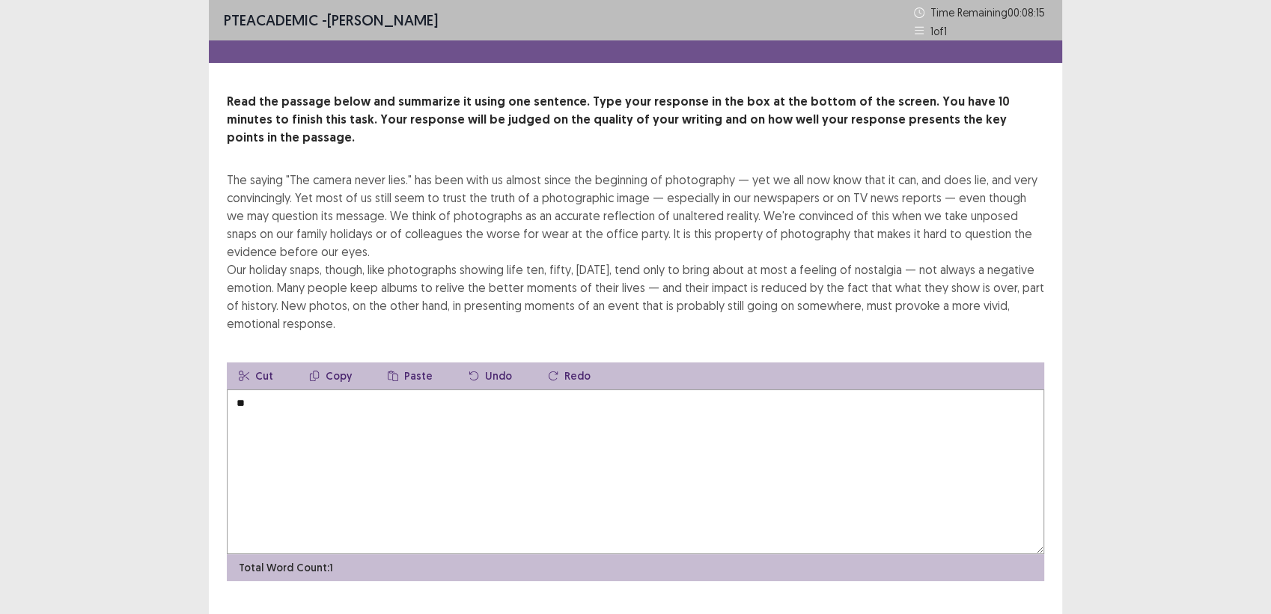
type textarea "*"
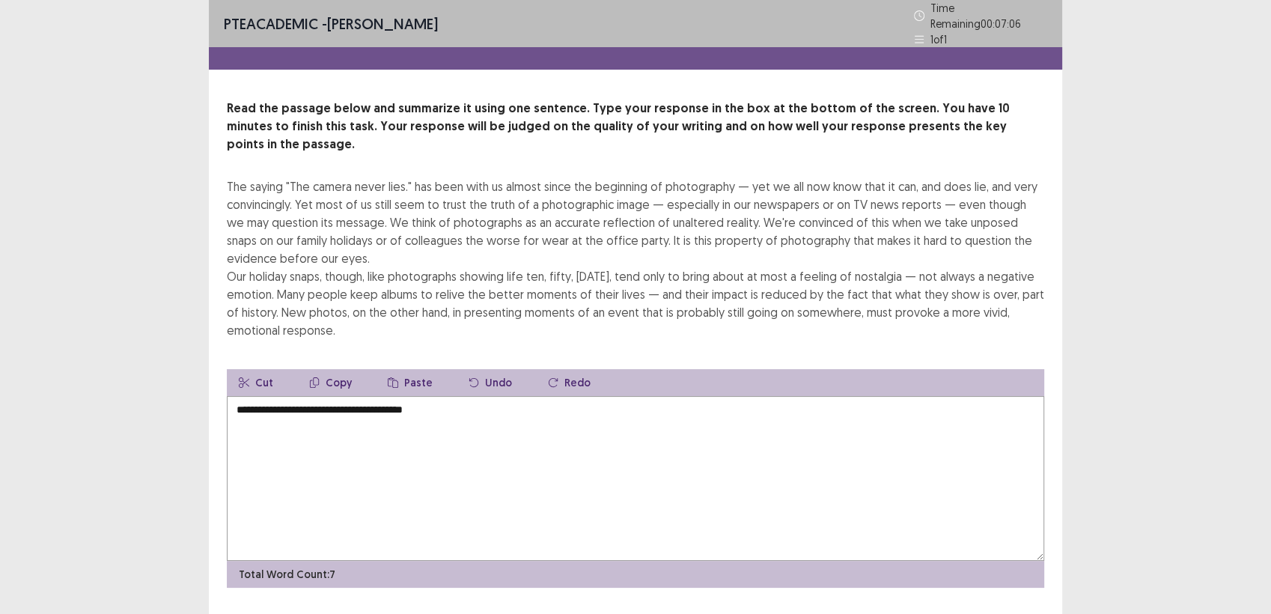
click at [232, 396] on textarea "**********" at bounding box center [635, 478] width 817 height 165
click at [440, 396] on textarea "**********" at bounding box center [635, 478] width 817 height 165
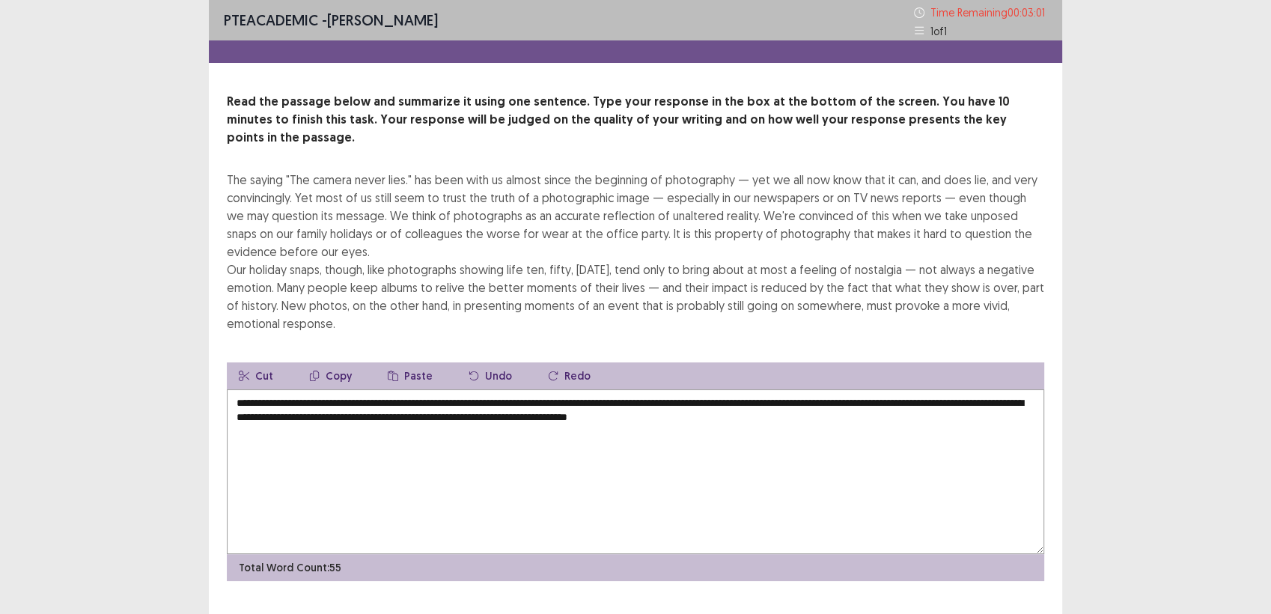
click at [245, 389] on textarea "**********" at bounding box center [635, 471] width 817 height 165
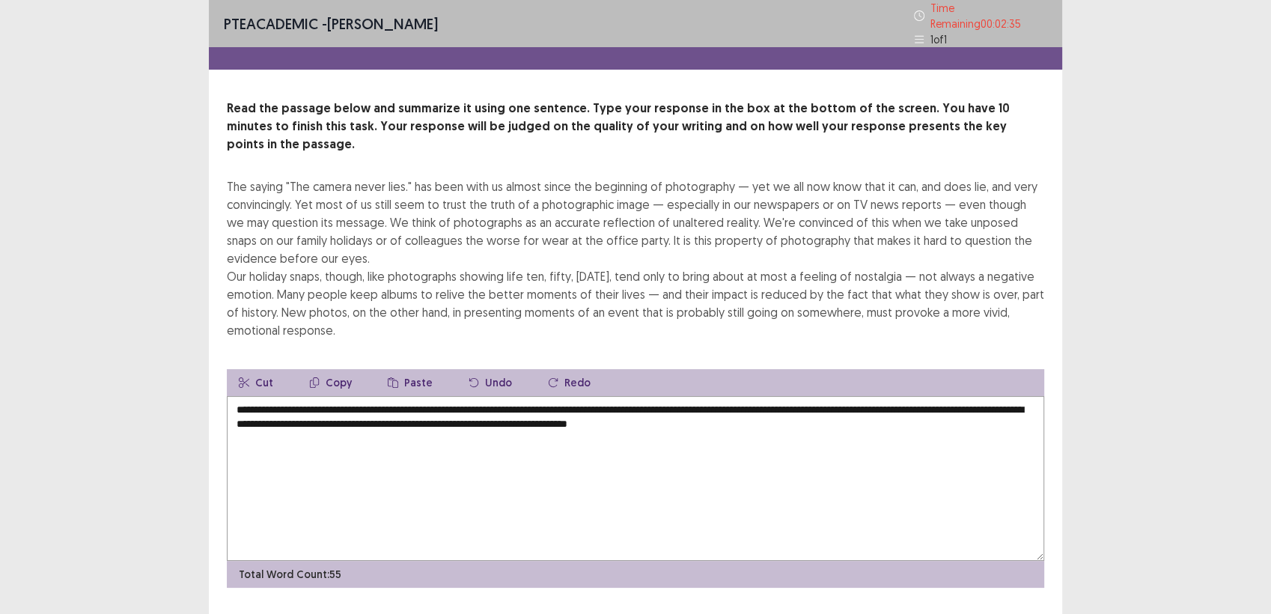
click at [467, 402] on textarea "**********" at bounding box center [635, 478] width 817 height 165
click at [1017, 396] on textarea "**********" at bounding box center [635, 478] width 817 height 165
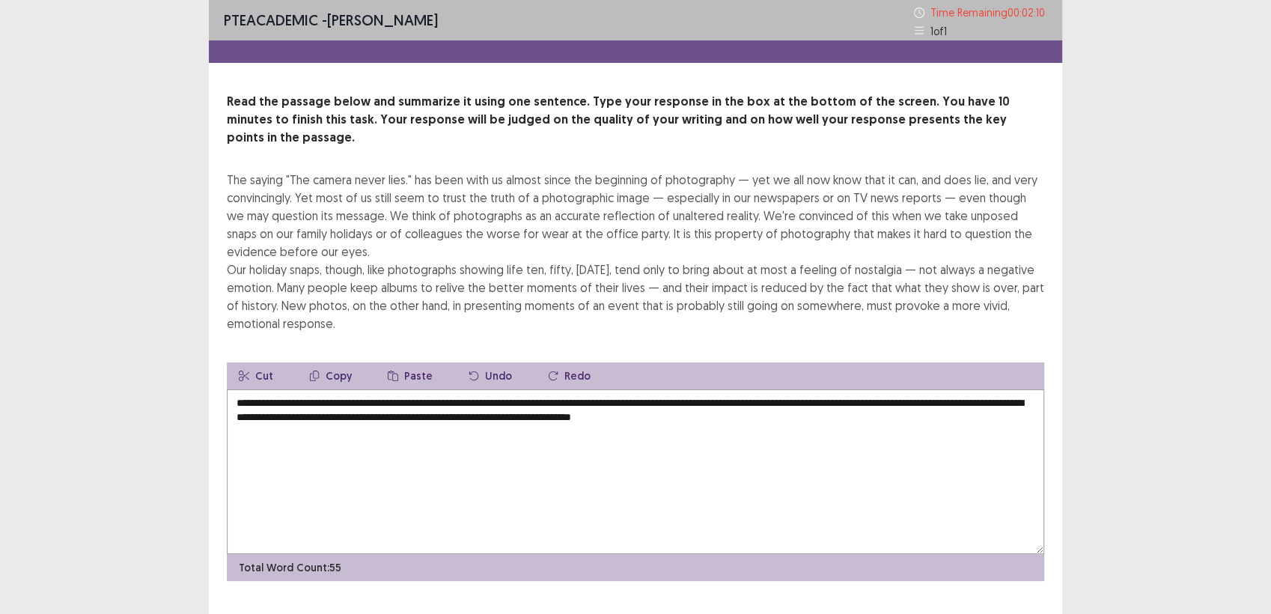
click at [1028, 389] on textarea "**********" at bounding box center [635, 471] width 817 height 165
click at [541, 402] on textarea "**********" at bounding box center [635, 471] width 817 height 165
click at [869, 408] on textarea "**********" at bounding box center [635, 471] width 817 height 165
type textarea "**********"
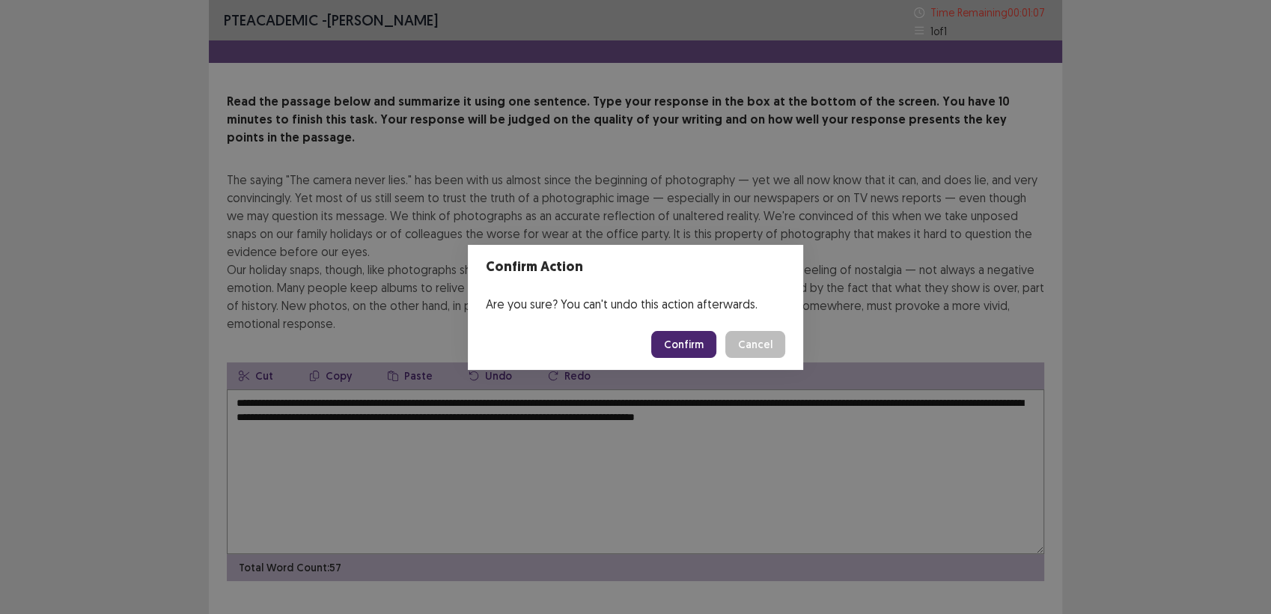
click at [683, 338] on button "Confirm" at bounding box center [683, 344] width 65 height 27
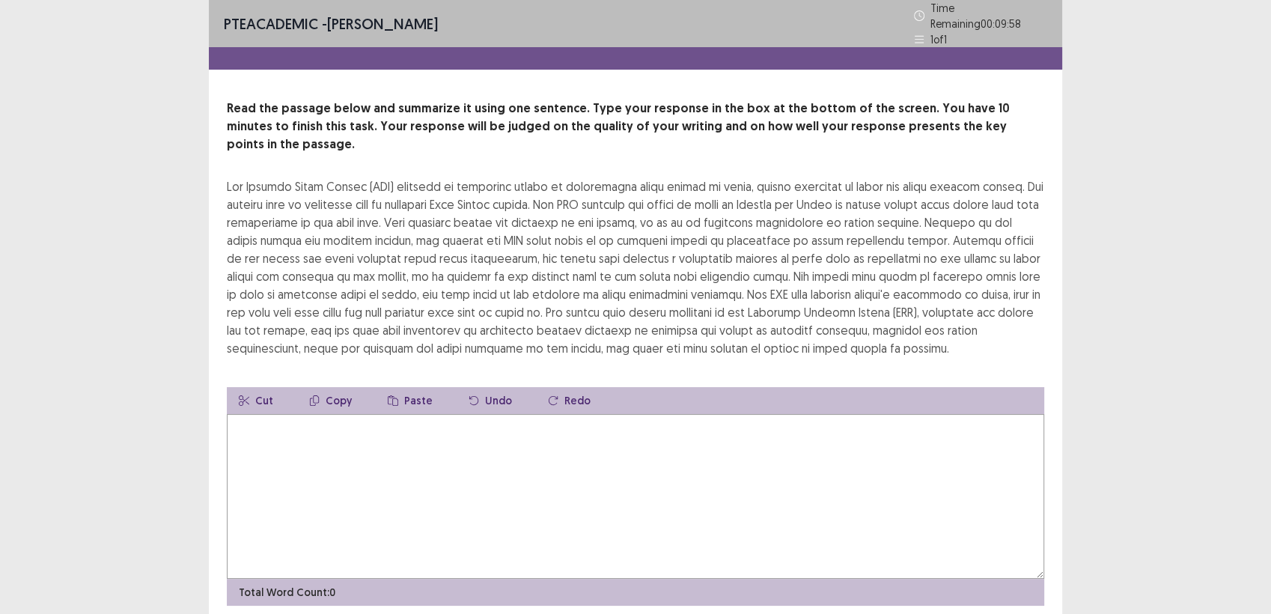
click at [681, 309] on div at bounding box center [635, 267] width 817 height 180
click at [290, 414] on textarea at bounding box center [635, 496] width 817 height 165
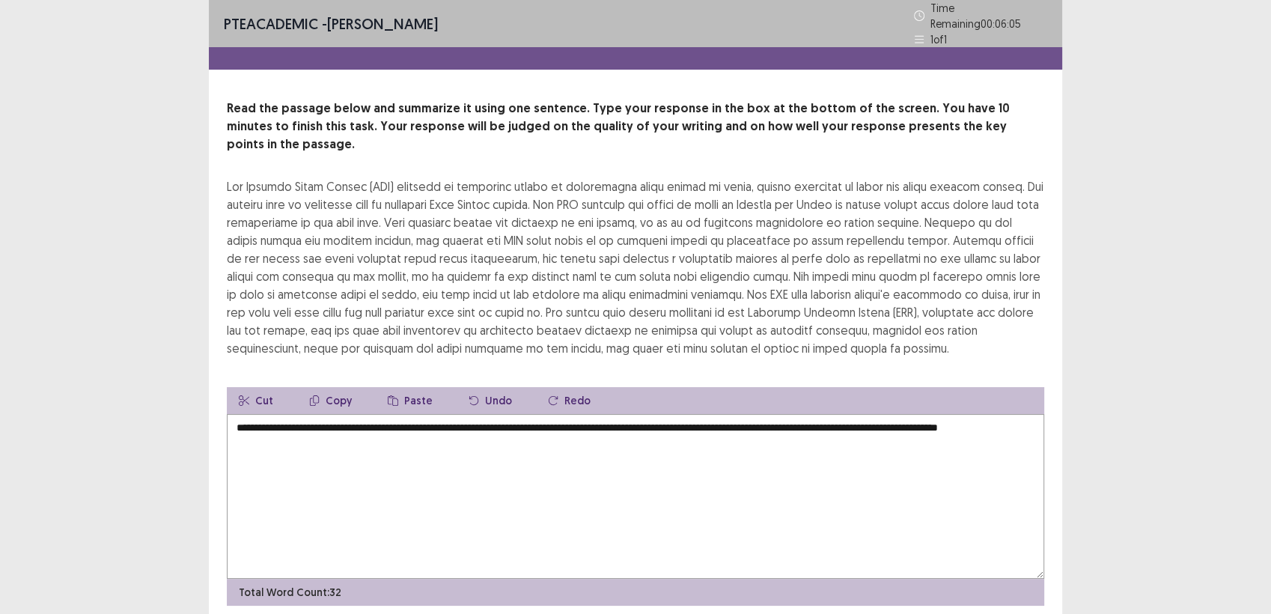
click at [293, 422] on textarea "**********" at bounding box center [635, 496] width 817 height 165
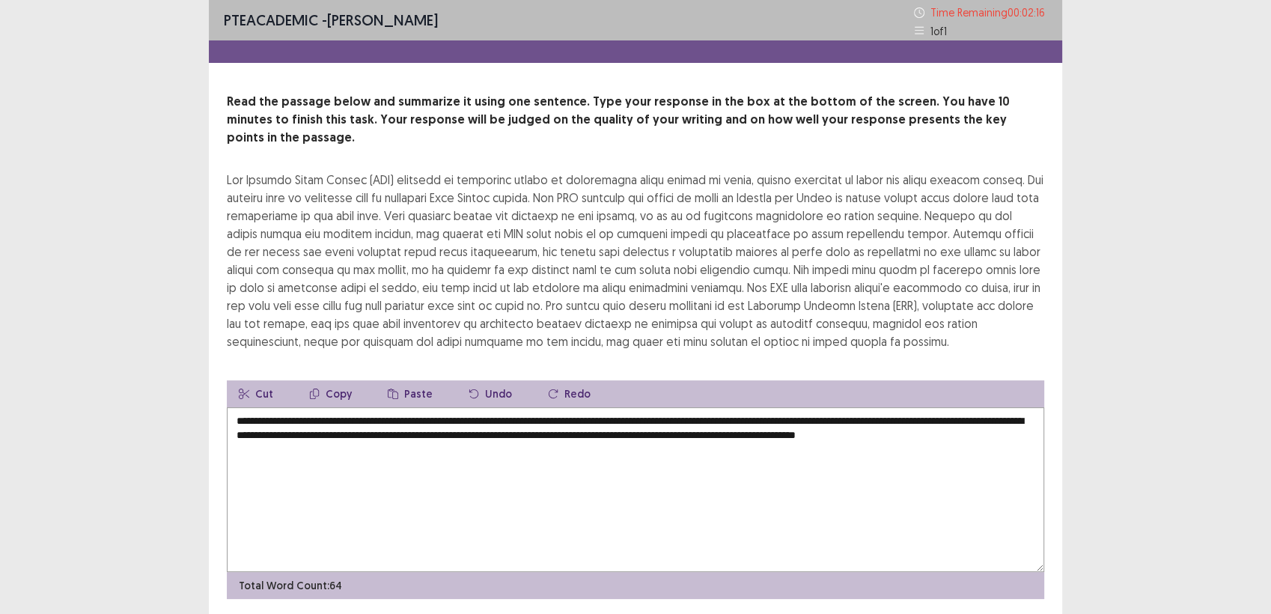
click at [970, 422] on textarea "**********" at bounding box center [635, 489] width 817 height 165
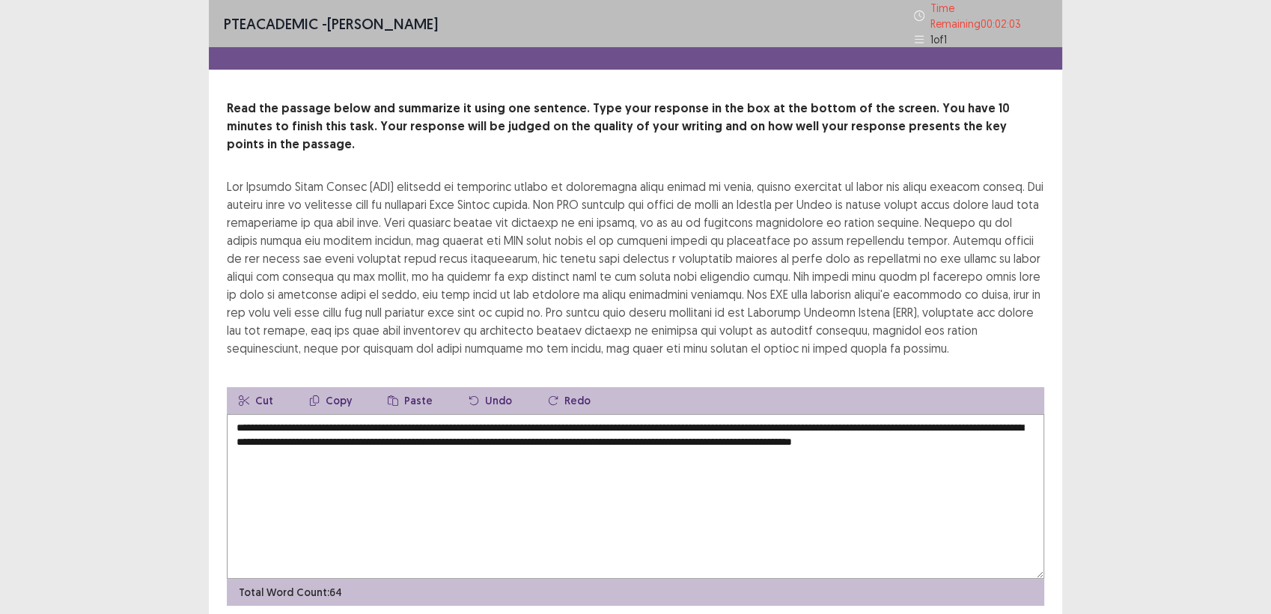
click at [745, 528] on textarea "**********" at bounding box center [635, 496] width 817 height 165
click at [769, 482] on textarea "**********" at bounding box center [635, 496] width 817 height 165
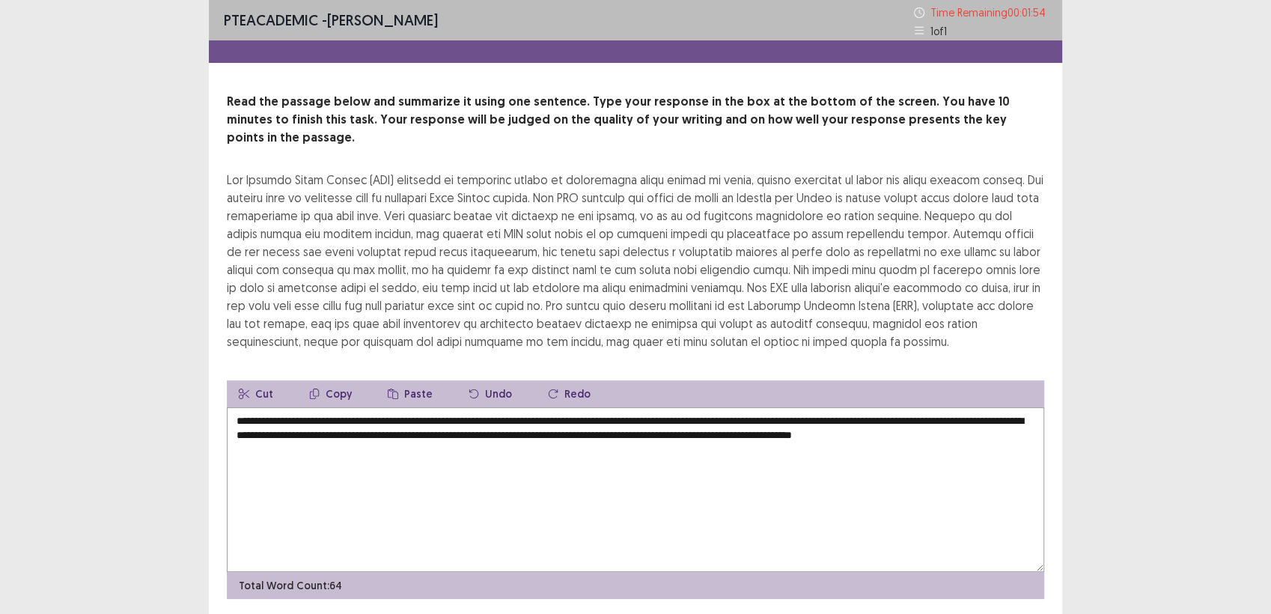
type textarea "**********"
click at [1057, 210] on div "**********" at bounding box center [635, 332] width 1271 height 665
click at [999, 247] on div at bounding box center [635, 261] width 817 height 180
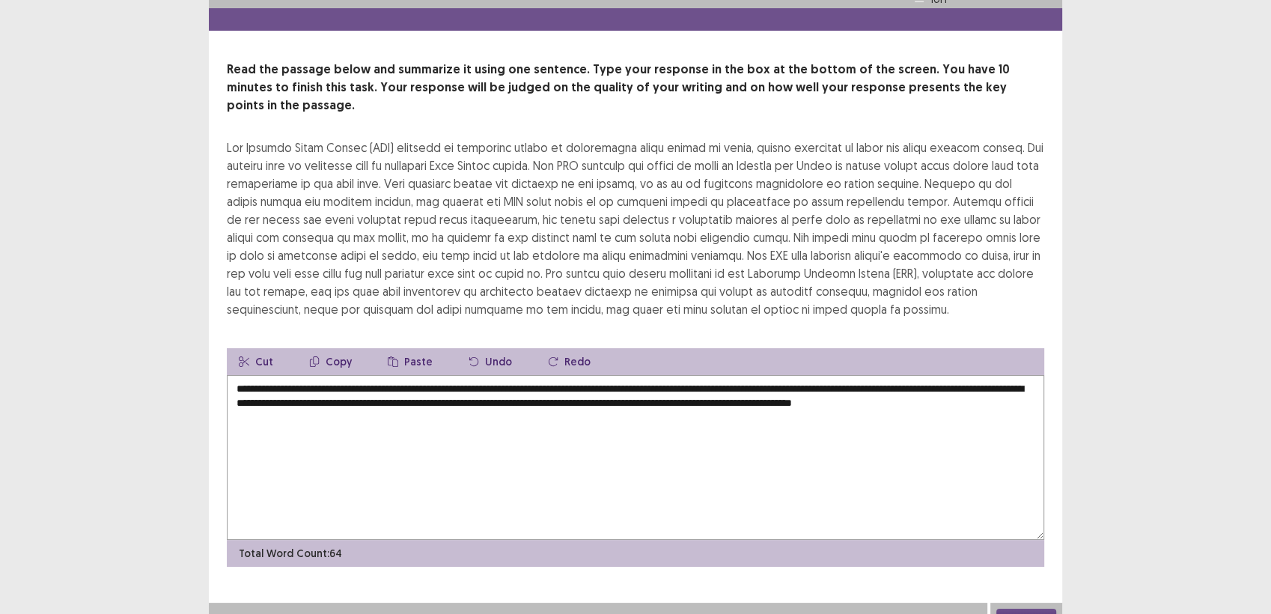
click at [1040, 609] on button "Next" at bounding box center [1026, 618] width 60 height 18
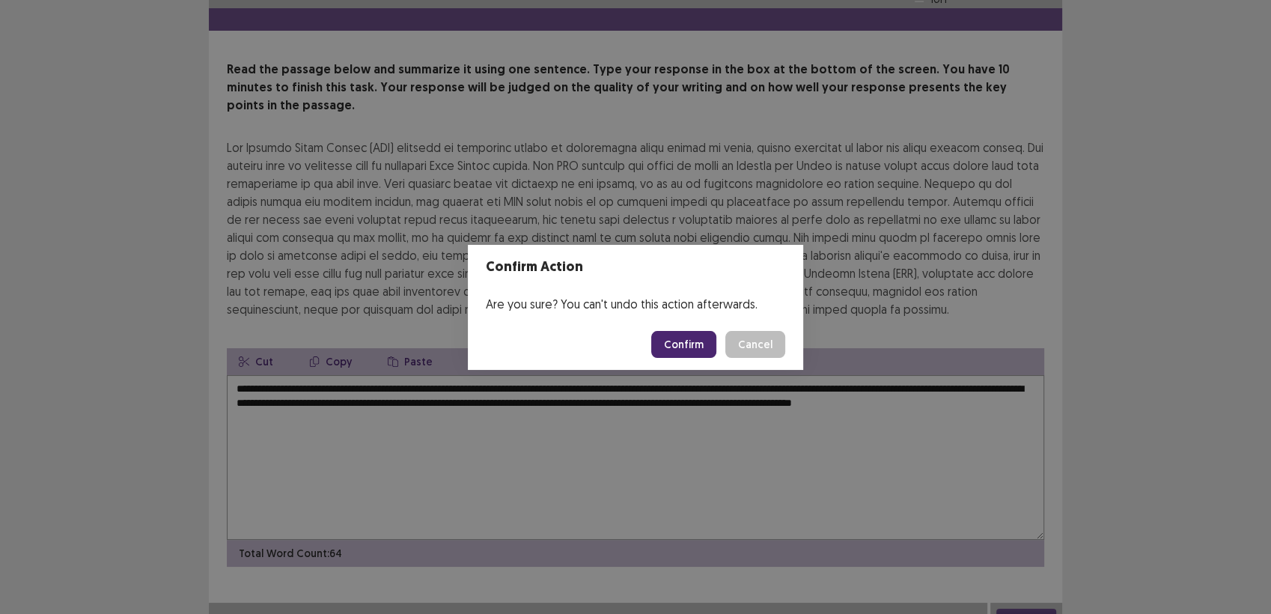
click at [704, 342] on button "Confirm" at bounding box center [683, 344] width 65 height 27
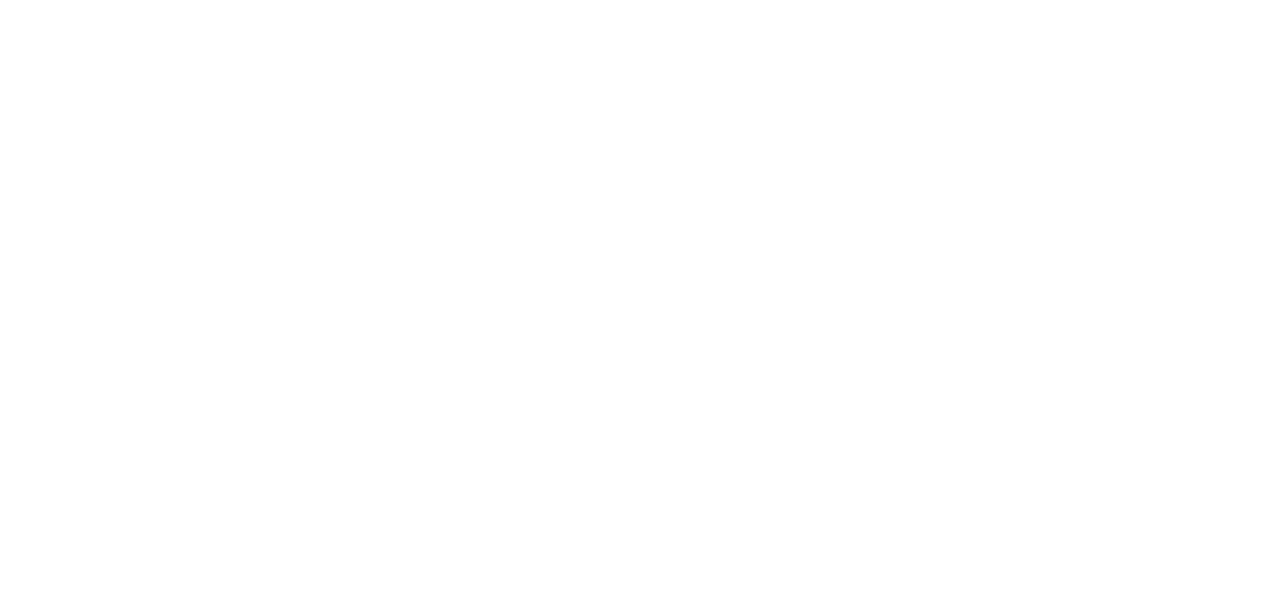
scroll to position [0, 0]
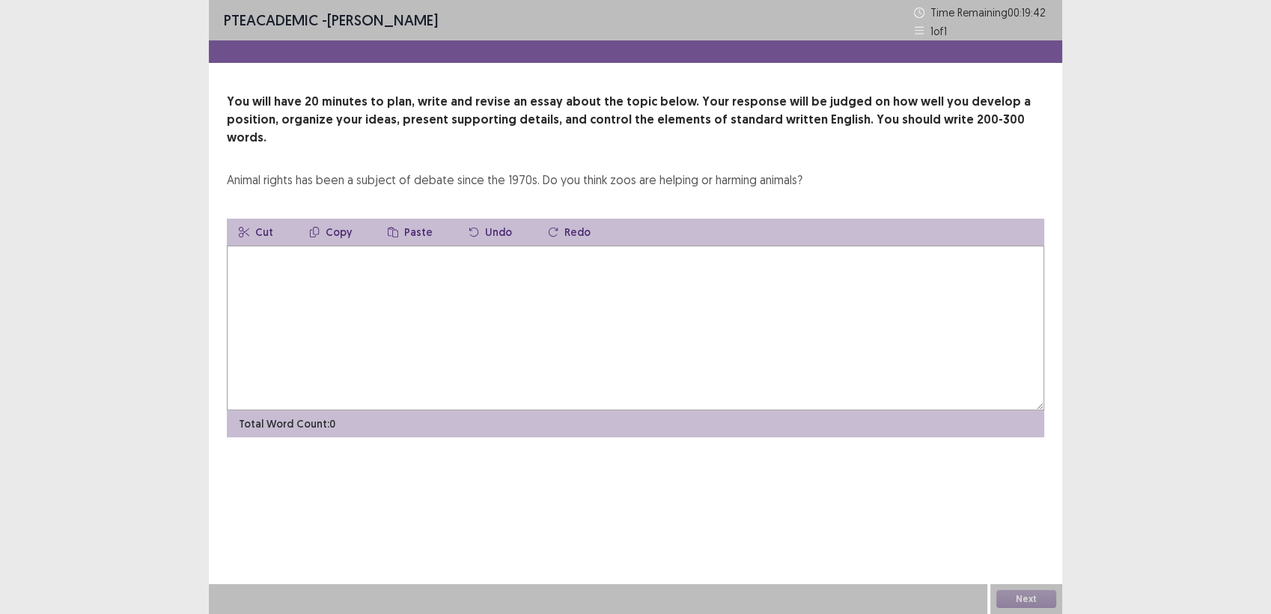
click at [359, 246] on textarea at bounding box center [635, 328] width 817 height 165
click at [365, 246] on textarea at bounding box center [635, 328] width 817 height 165
type textarea "*"
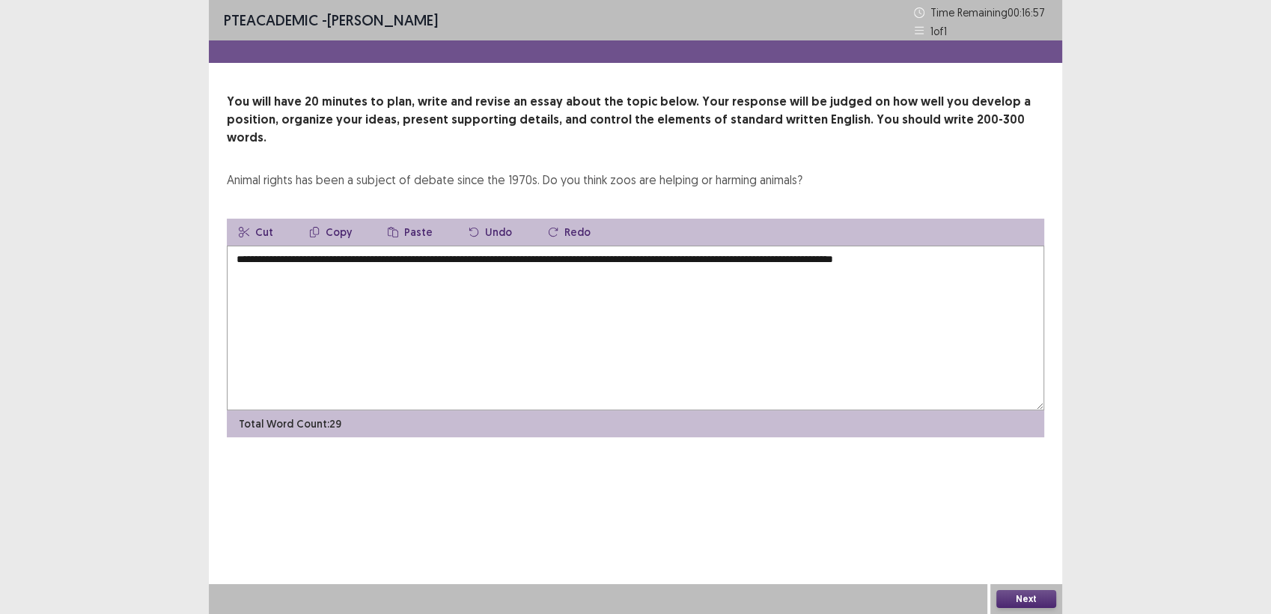
click at [903, 246] on textarea "**********" at bounding box center [635, 328] width 817 height 165
click at [1022, 246] on textarea "**********" at bounding box center [635, 328] width 817 height 165
type textarea "**********"
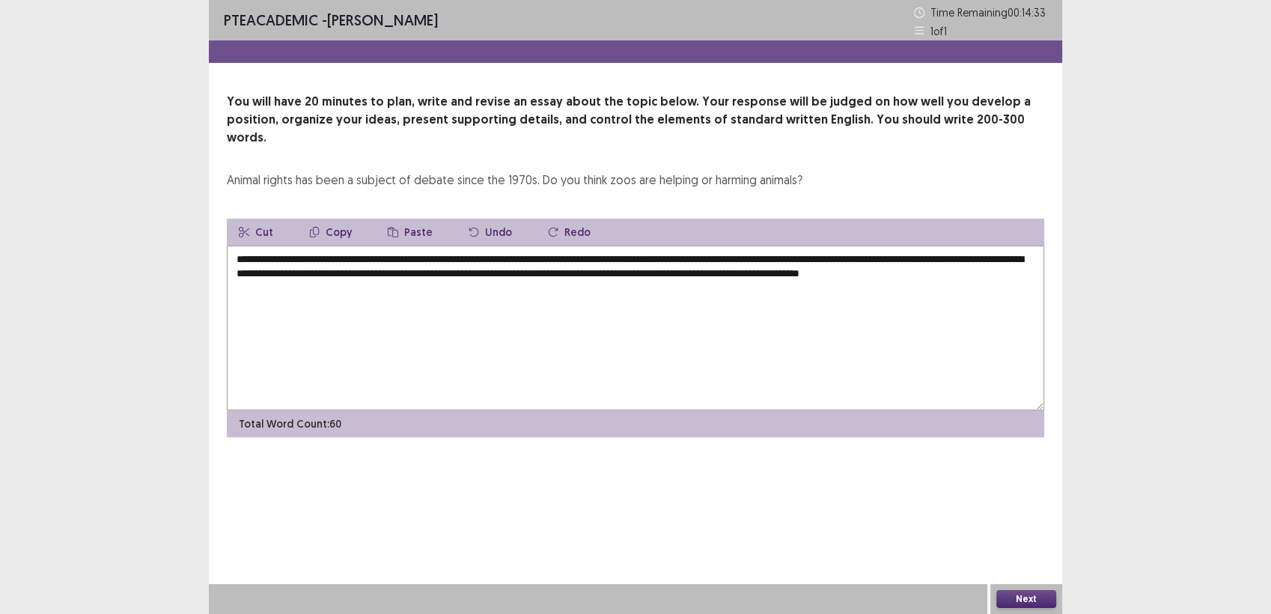
click at [601, 255] on textarea "**********" at bounding box center [635, 328] width 817 height 165
click at [349, 266] on textarea "**********" at bounding box center [635, 328] width 817 height 165
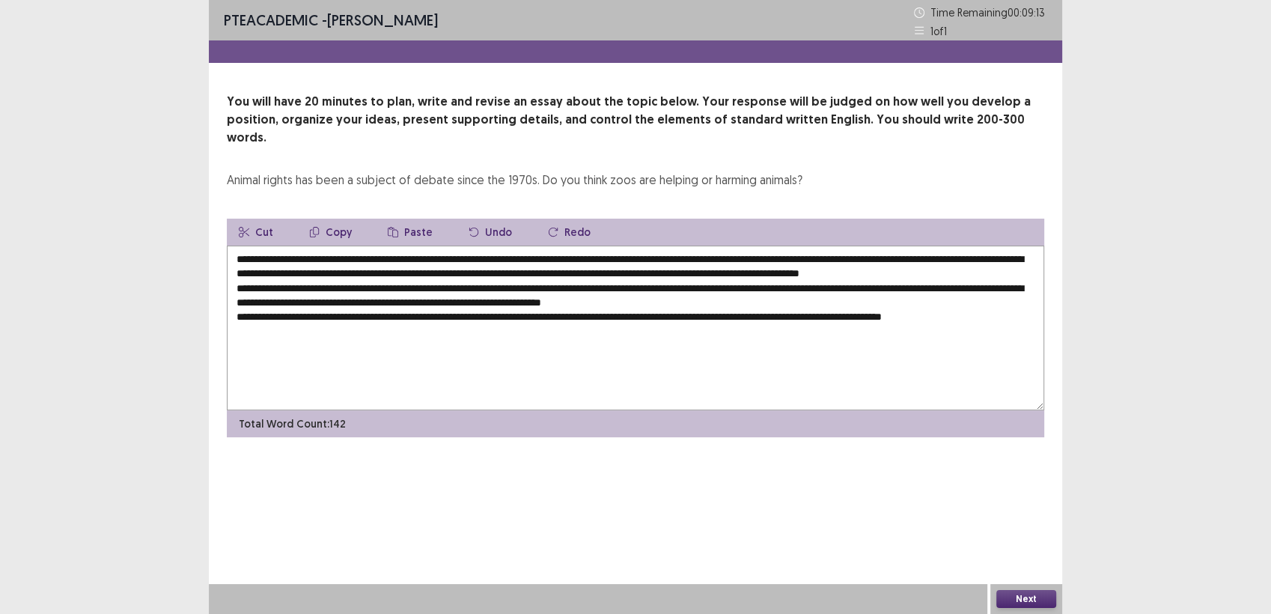
click at [263, 325] on textarea "**********" at bounding box center [635, 328] width 817 height 165
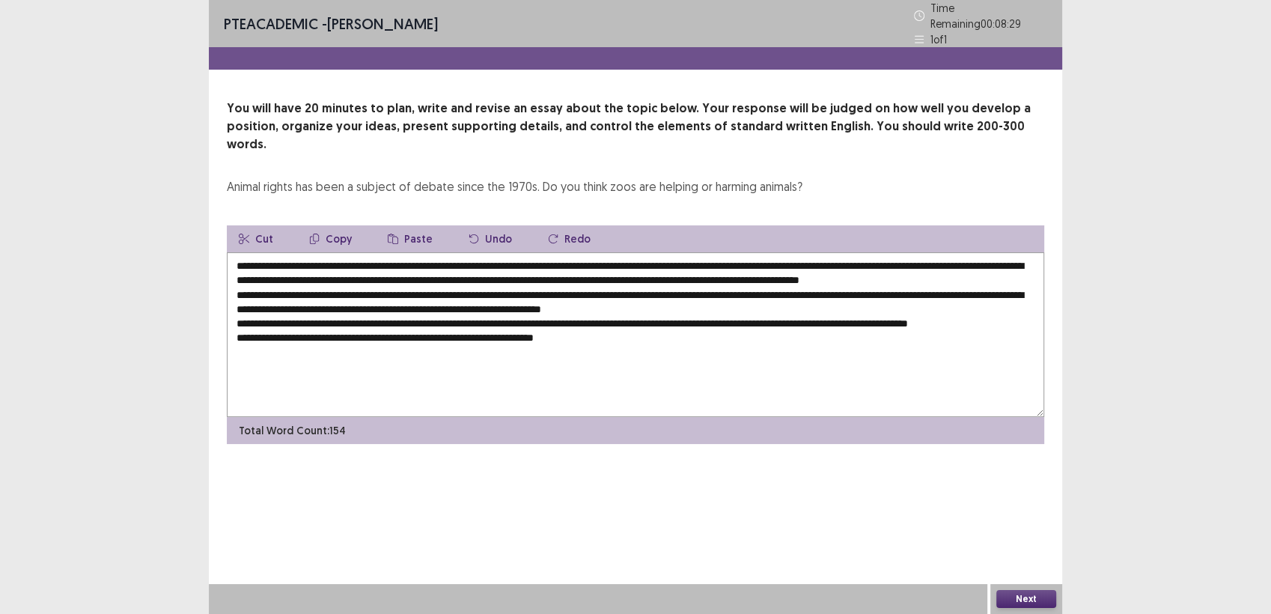
click at [304, 338] on textarea "**********" at bounding box center [635, 334] width 817 height 165
click at [299, 326] on textarea "**********" at bounding box center [635, 334] width 817 height 165
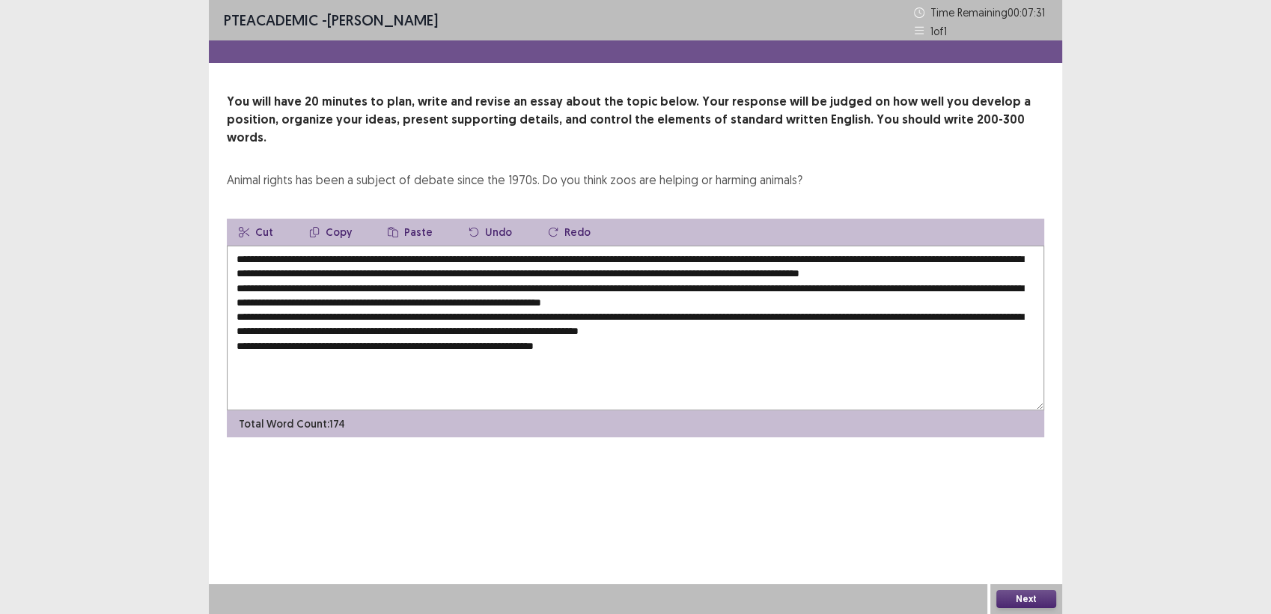
click at [605, 338] on textarea at bounding box center [635, 328] width 817 height 165
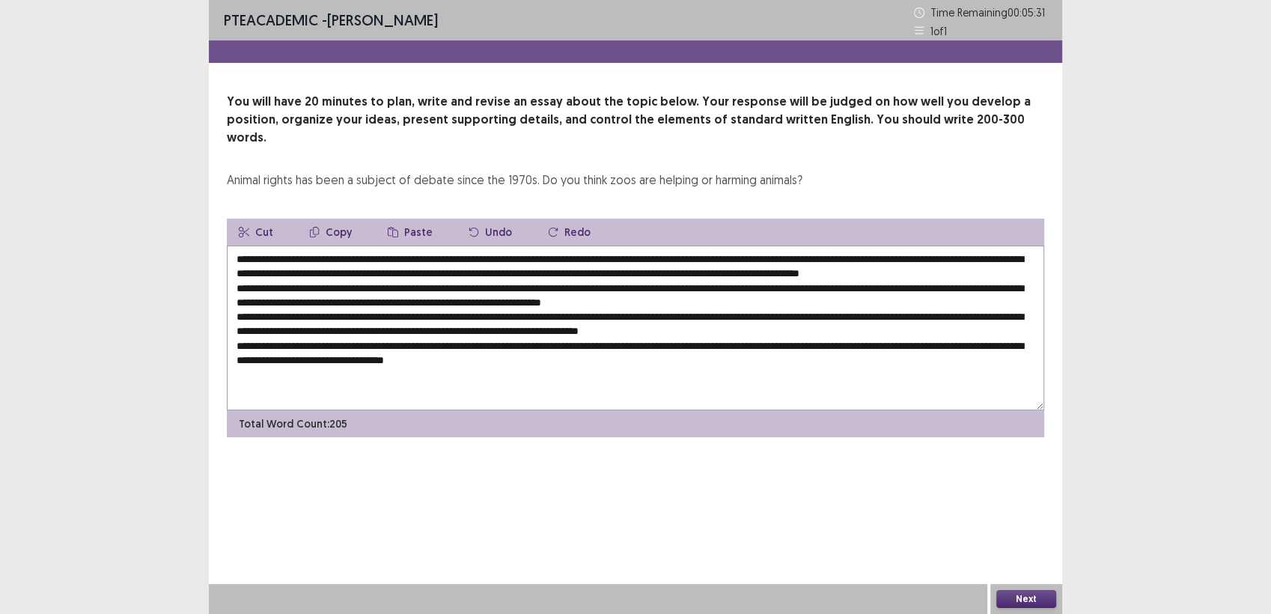
click at [515, 353] on textarea at bounding box center [635, 328] width 817 height 165
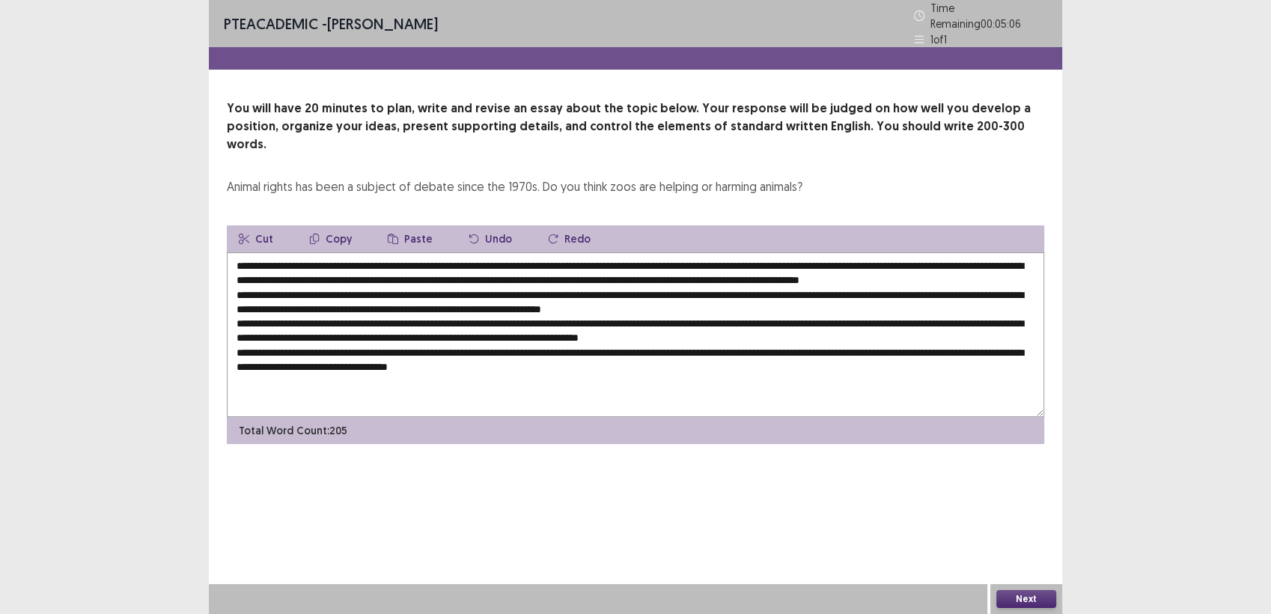
click at [1004, 252] on textarea at bounding box center [635, 334] width 817 height 165
click at [240, 290] on textarea at bounding box center [635, 334] width 817 height 165
click at [635, 283] on textarea at bounding box center [635, 334] width 817 height 165
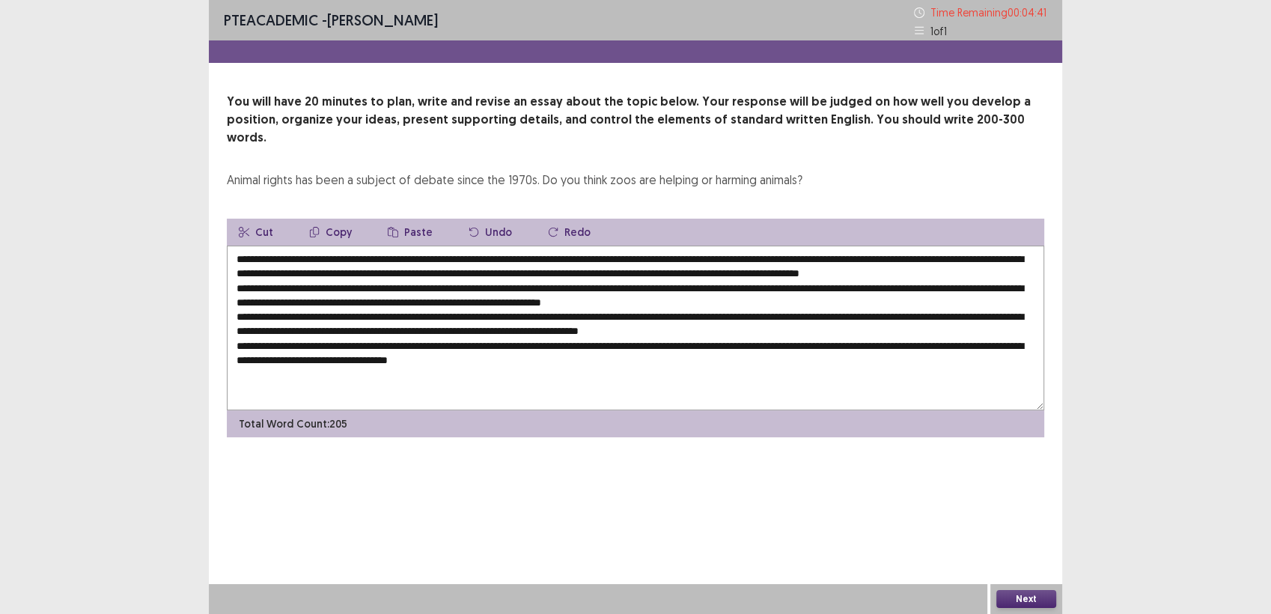
click at [359, 295] on textarea at bounding box center [635, 328] width 817 height 165
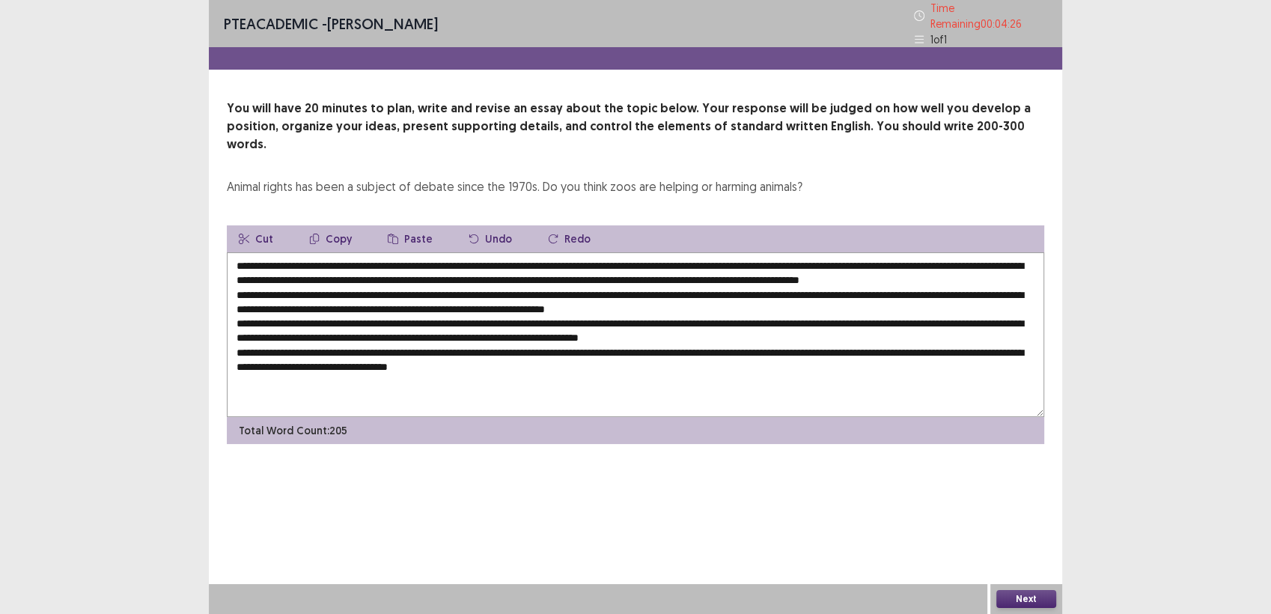
click at [791, 326] on textarea at bounding box center [635, 334] width 817 height 165
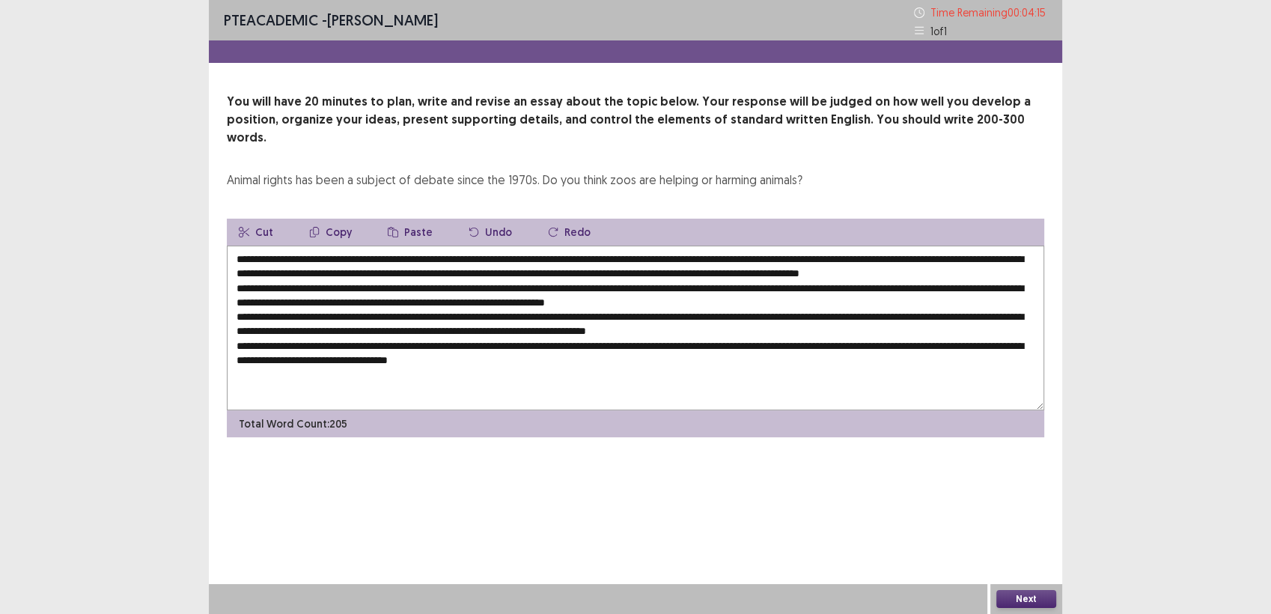
type textarea "**********"
click at [1026, 602] on button "Next" at bounding box center [1026, 599] width 60 height 18
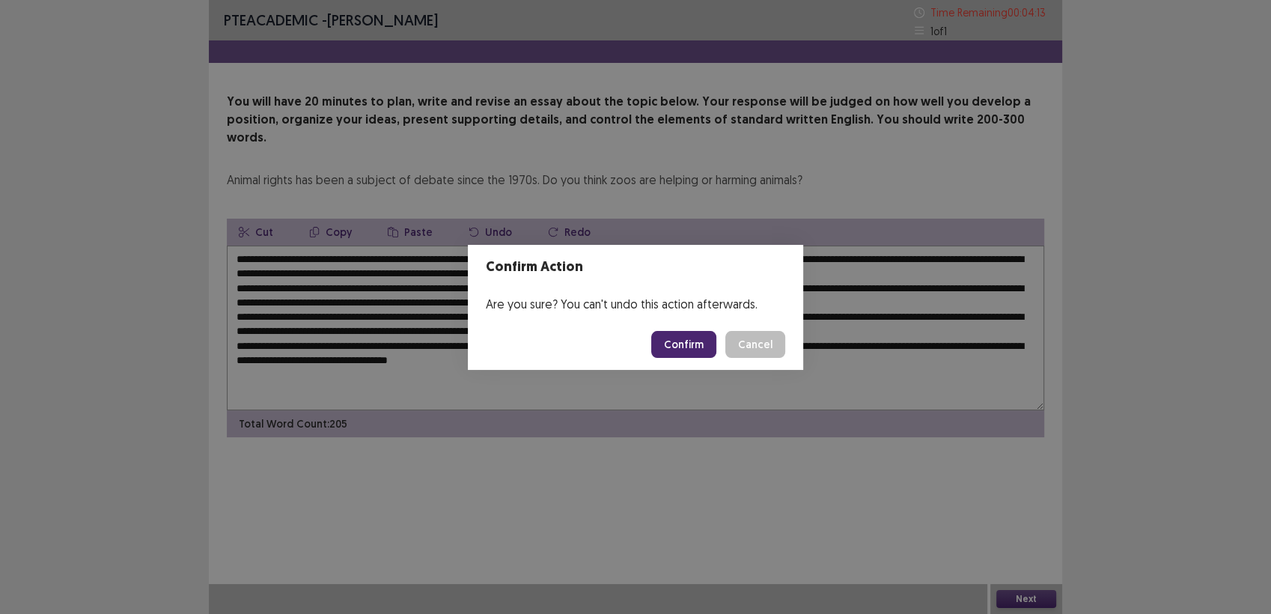
click at [679, 345] on button "Confirm" at bounding box center [683, 344] width 65 height 27
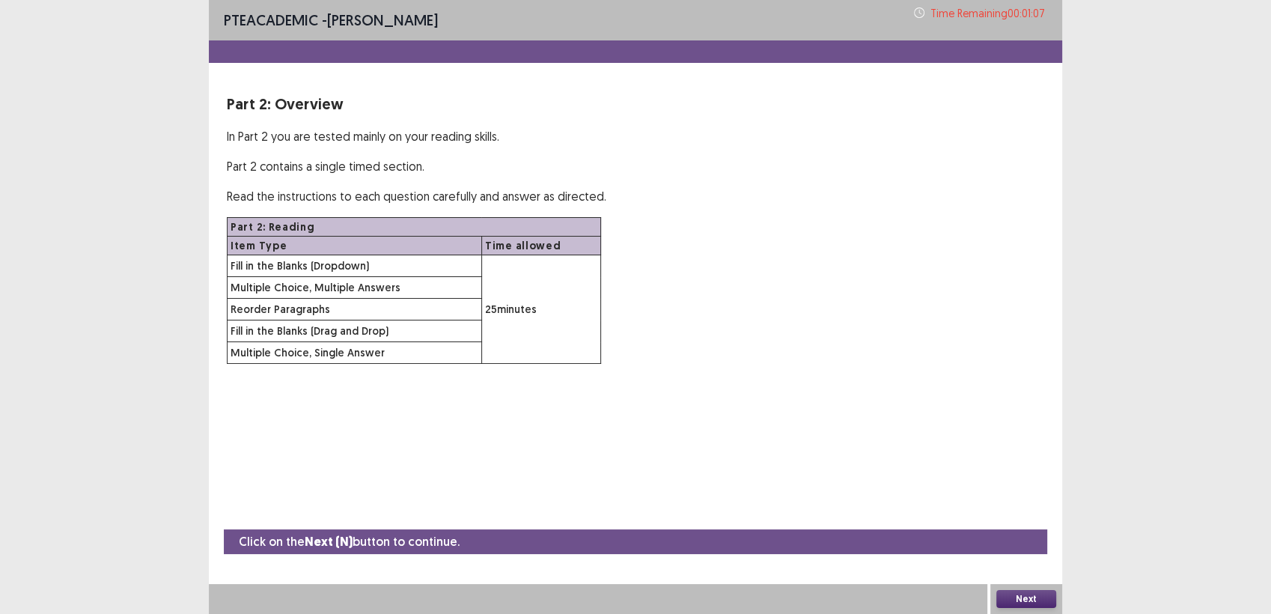
click at [1041, 597] on button "Next" at bounding box center [1026, 599] width 60 height 18
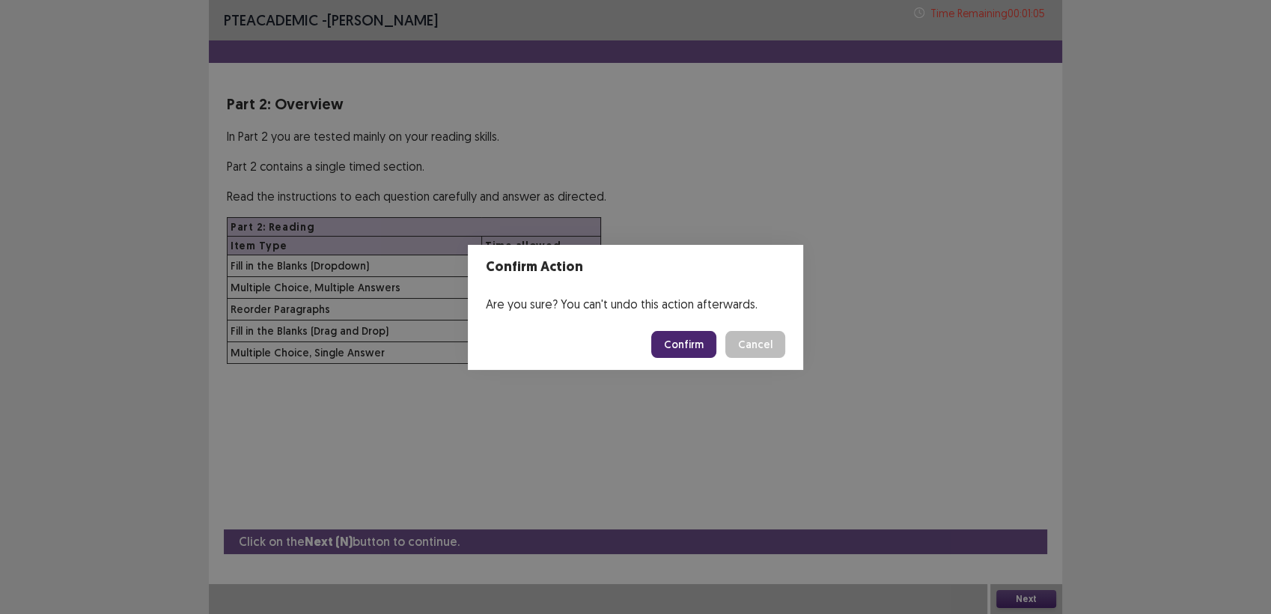
click at [709, 344] on button "Confirm" at bounding box center [683, 344] width 65 height 27
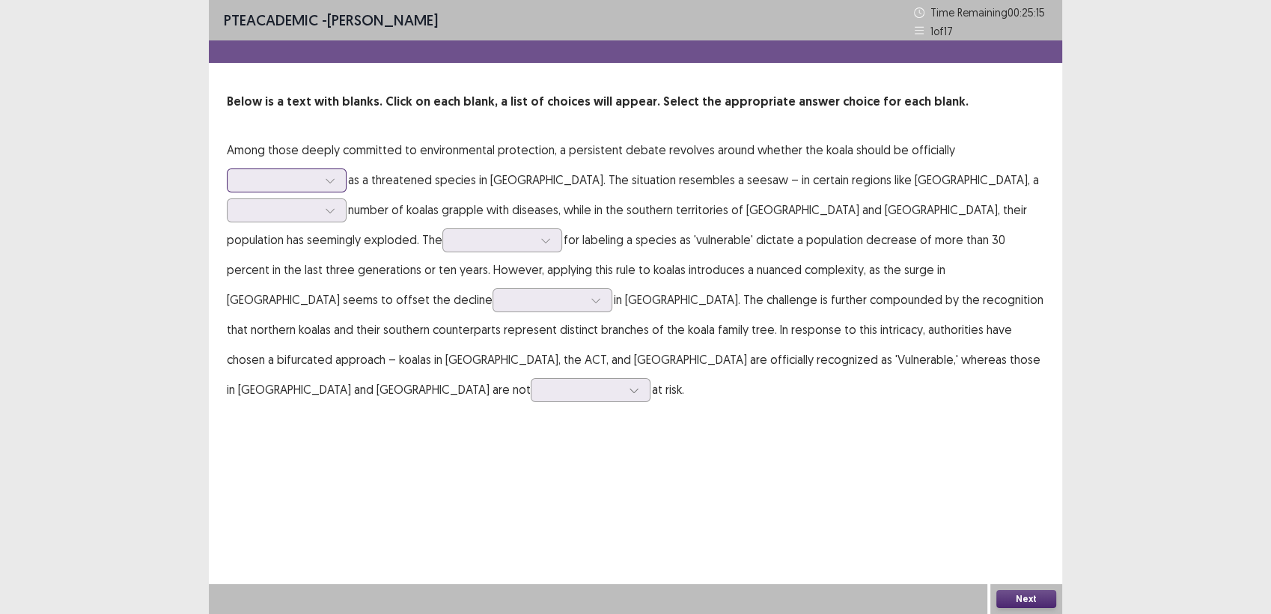
click at [340, 173] on div at bounding box center [330, 180] width 22 height 22
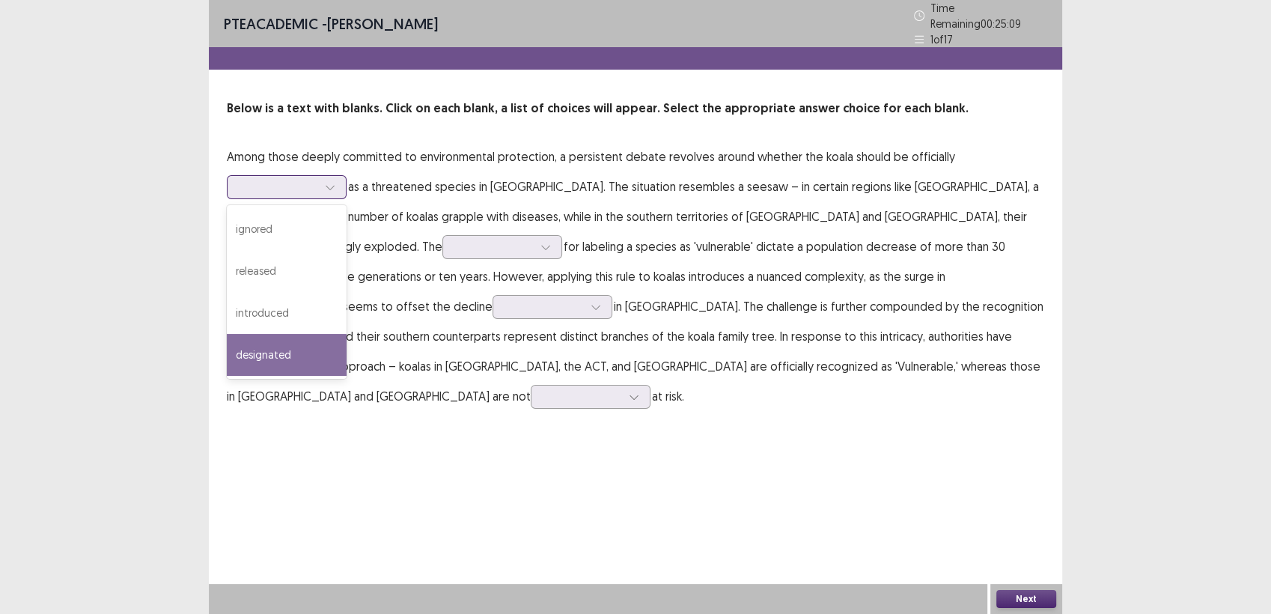
click at [286, 356] on div "designated" at bounding box center [287, 355] width 120 height 42
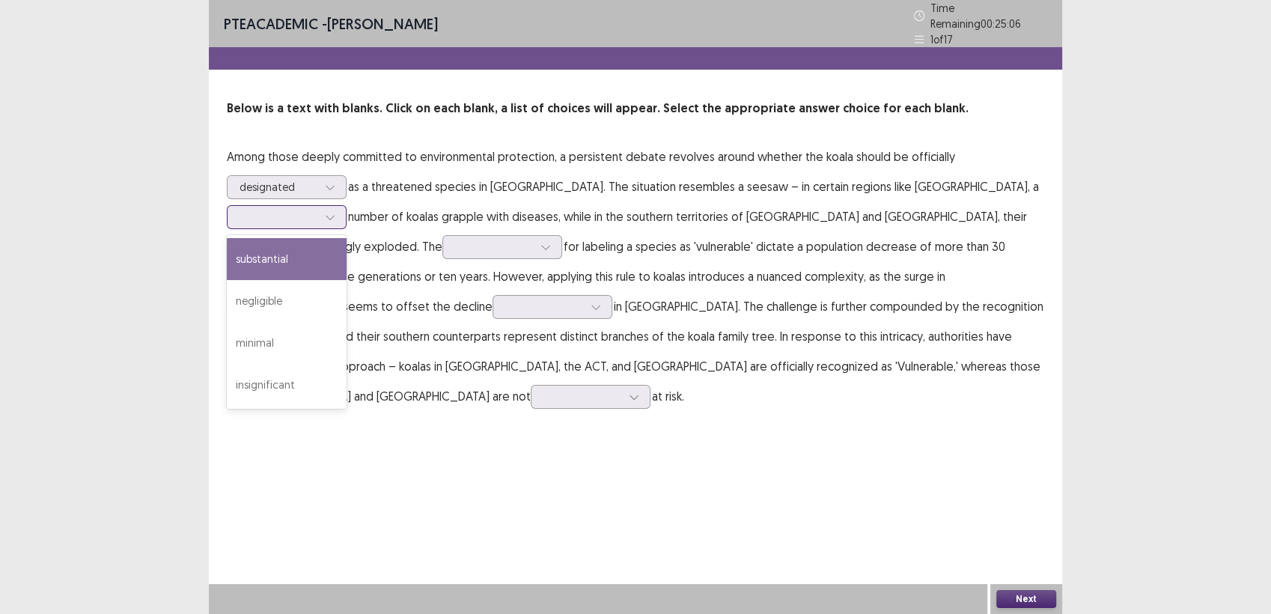
click at [335, 212] on icon at bounding box center [330, 217] width 10 height 10
click at [347, 238] on div "substantial" at bounding box center [287, 259] width 120 height 42
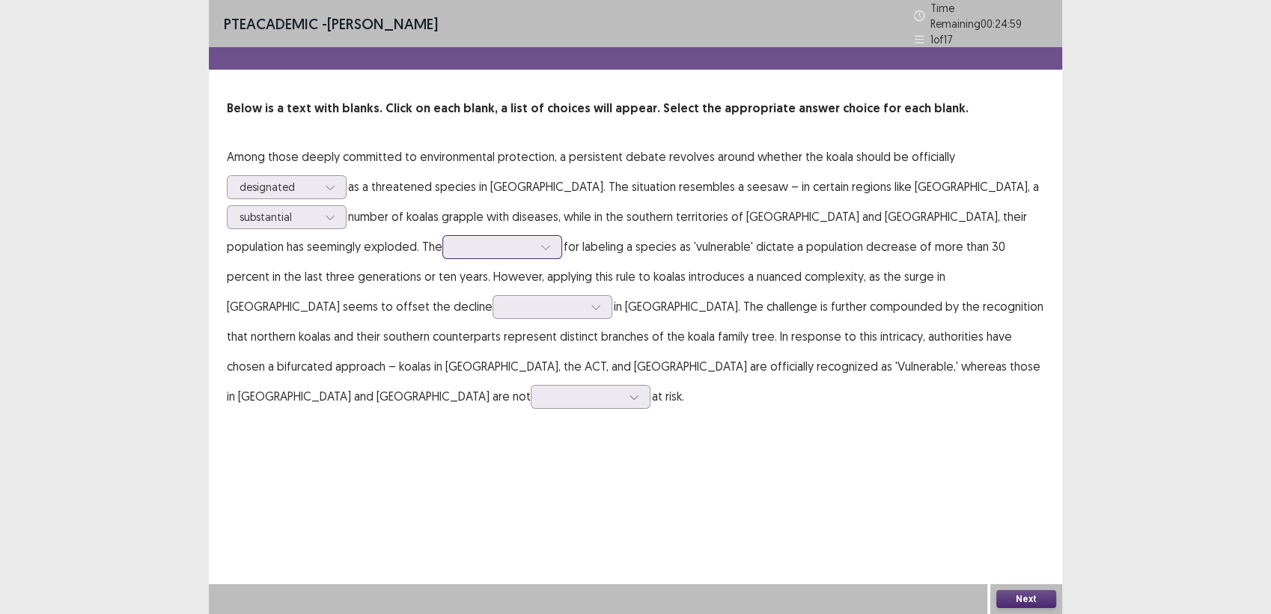
click at [442, 236] on div at bounding box center [502, 247] width 120 height 24
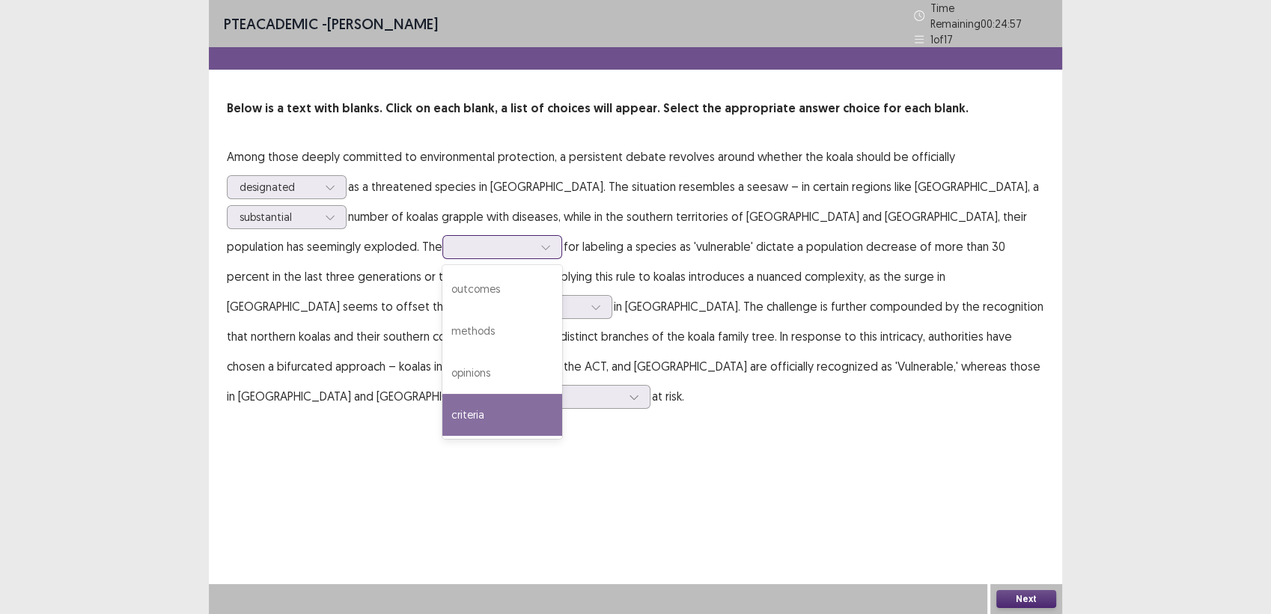
click at [442, 421] on div "criteria" at bounding box center [502, 415] width 120 height 42
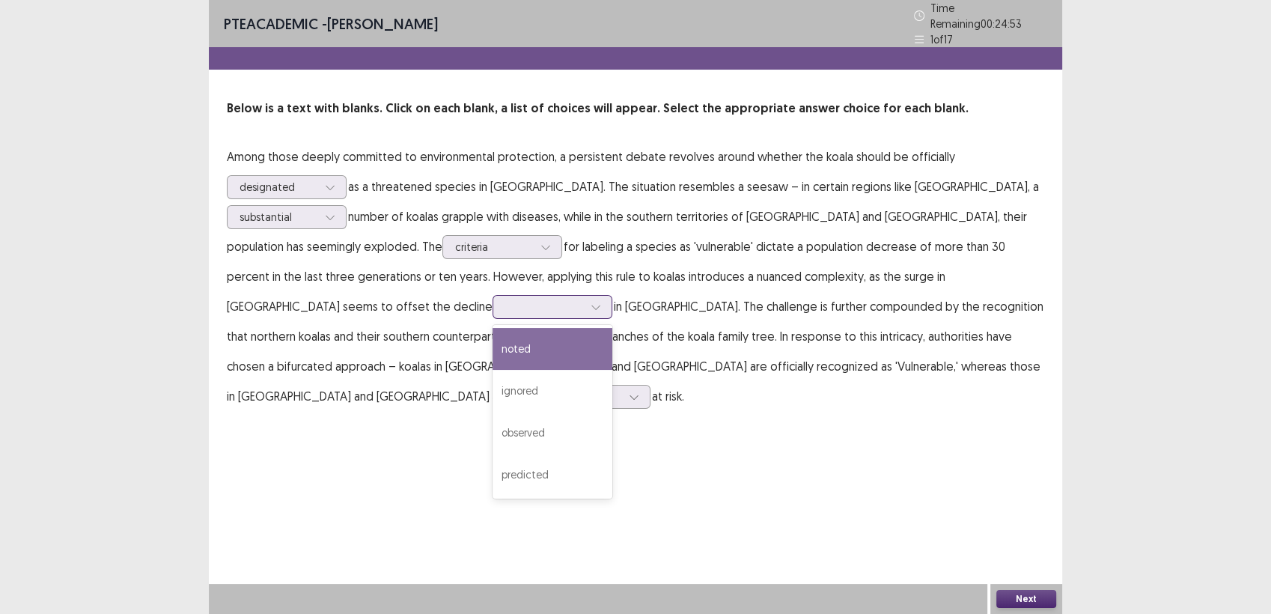
click at [601, 302] on icon at bounding box center [596, 307] width 10 height 10
click at [612, 328] on div "noted" at bounding box center [553, 349] width 120 height 42
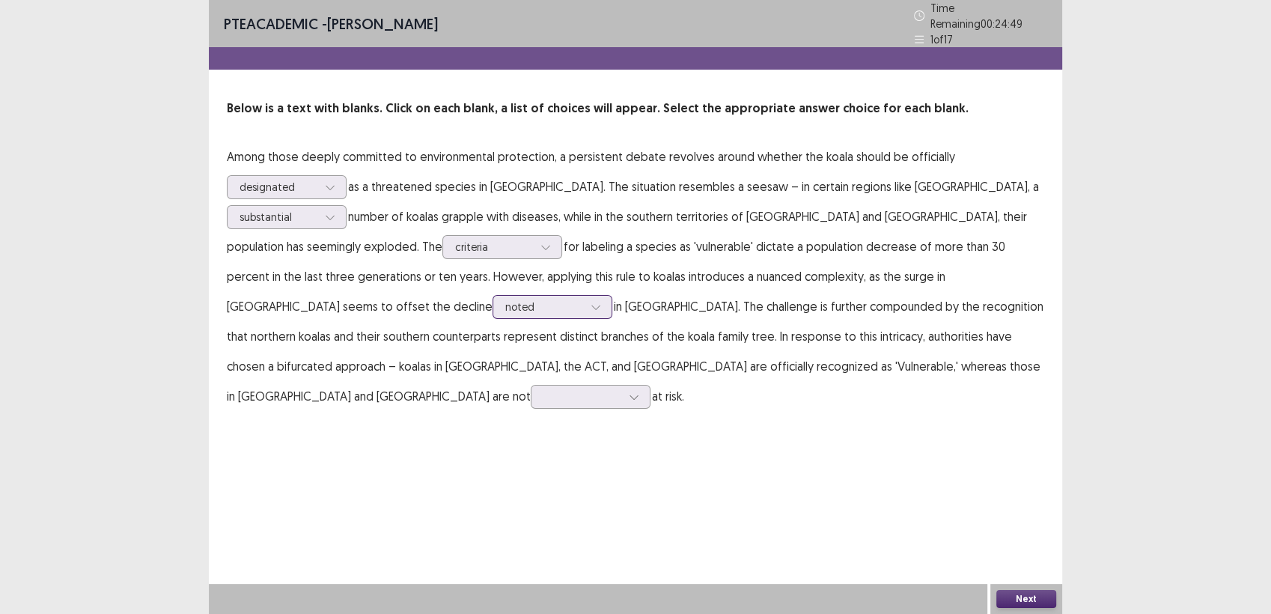
click at [607, 296] on div at bounding box center [596, 307] width 22 height 22
click at [612, 328] on div "noted" at bounding box center [553, 349] width 120 height 42
click at [645, 385] on div at bounding box center [634, 396] width 22 height 22
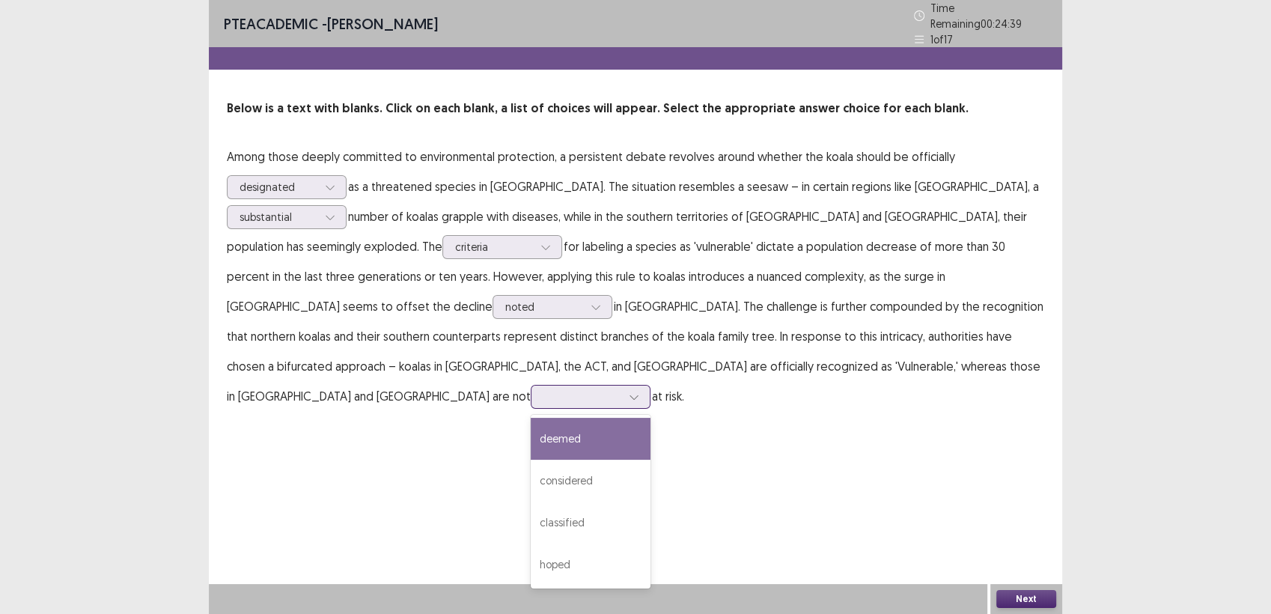
click at [650, 418] on div "deemed" at bounding box center [591, 439] width 120 height 42
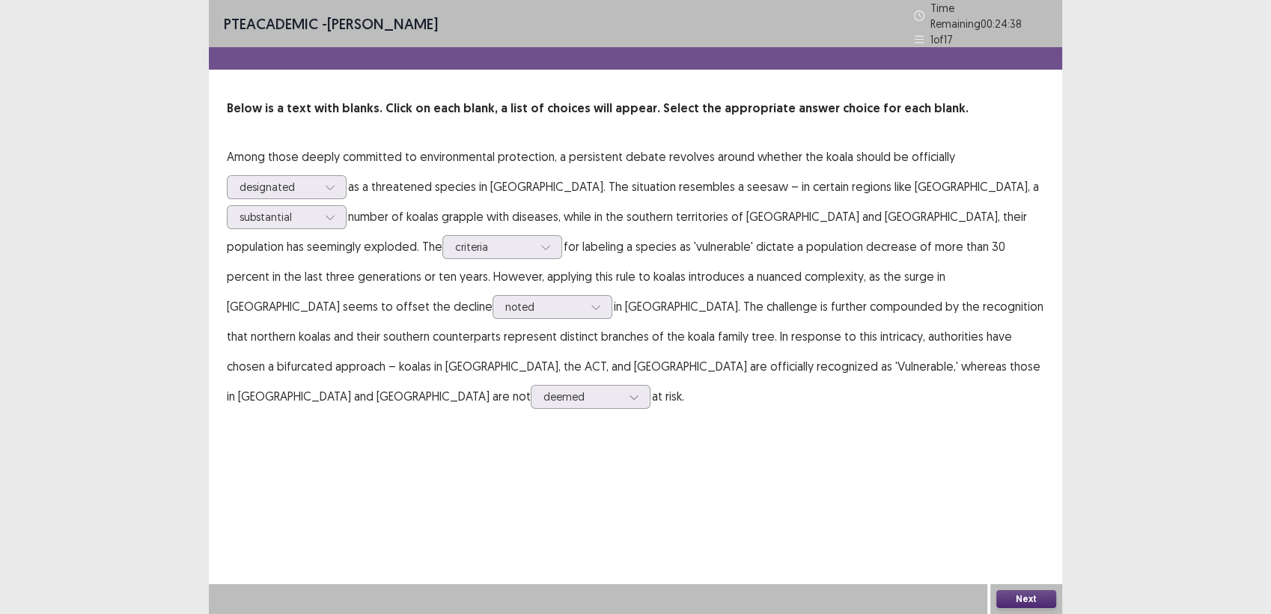
click at [1017, 599] on button "Next" at bounding box center [1026, 599] width 60 height 18
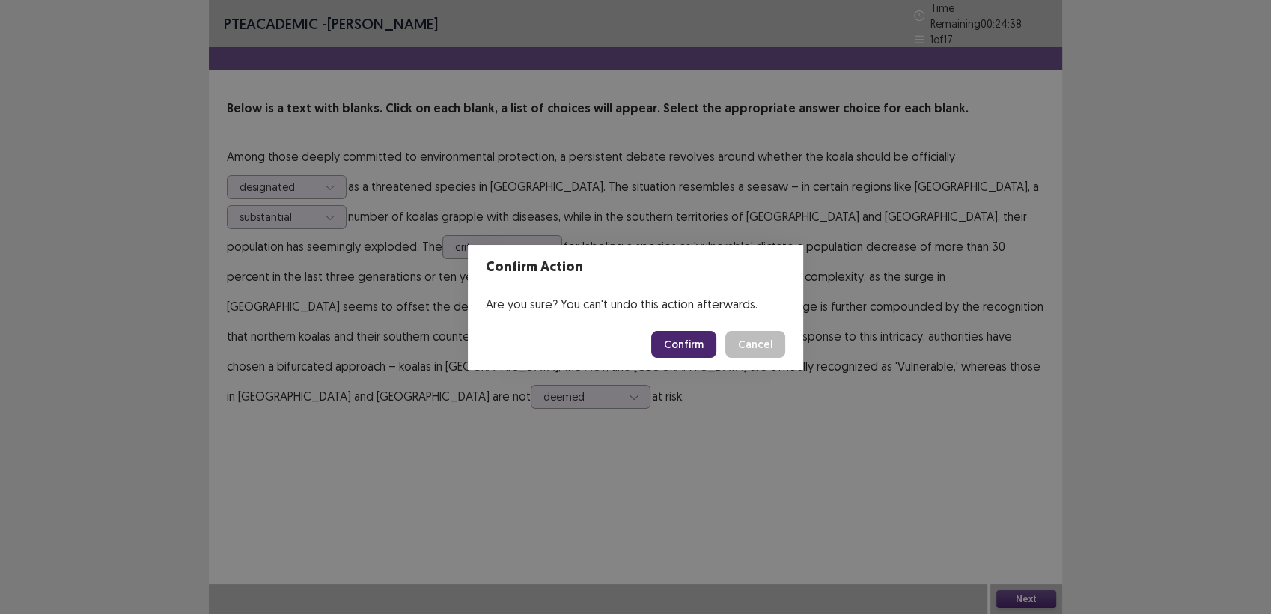
click at [698, 338] on button "Confirm" at bounding box center [683, 344] width 65 height 27
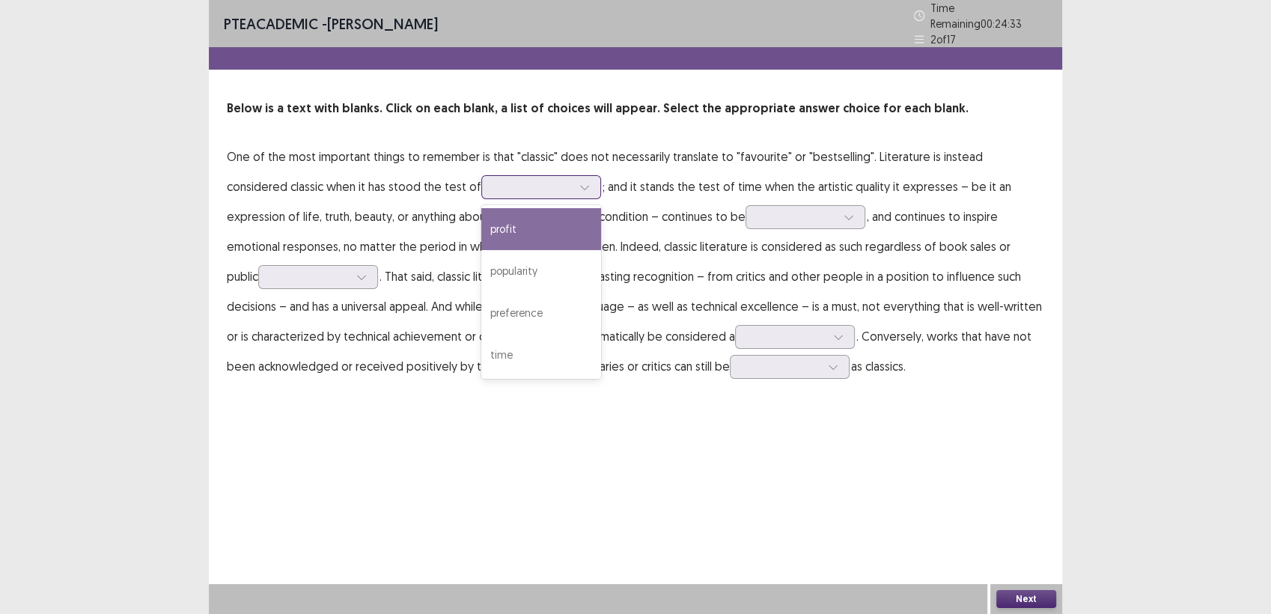
click at [579, 182] on icon at bounding box center [584, 187] width 10 height 10
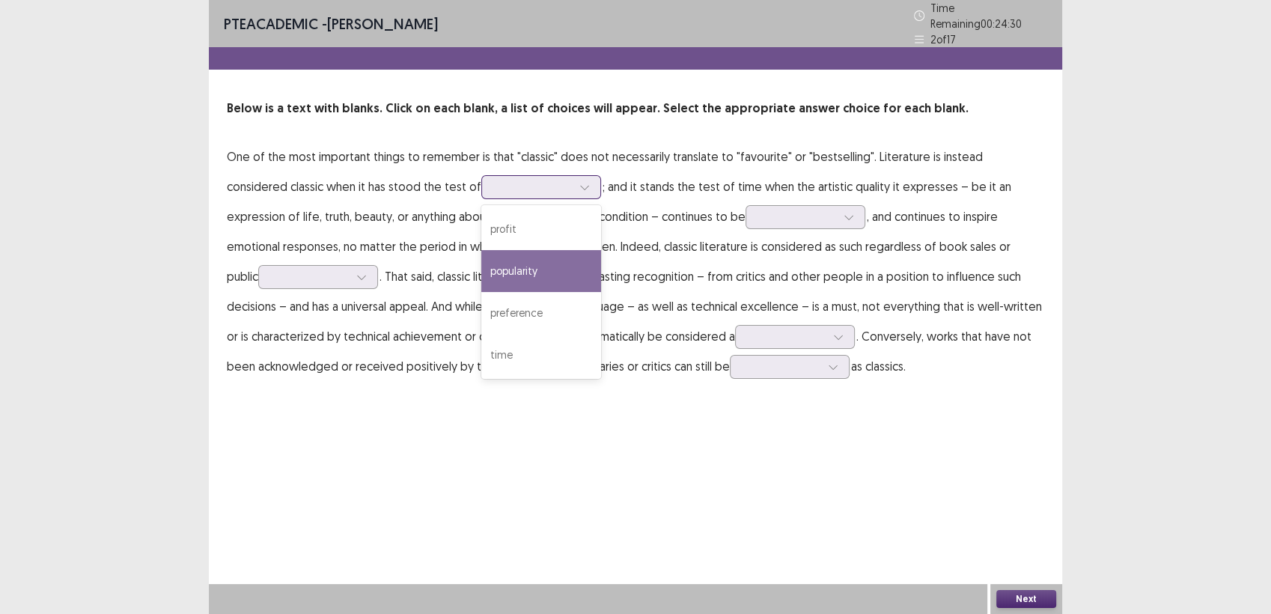
click at [498, 250] on div "popularity" at bounding box center [541, 271] width 120 height 42
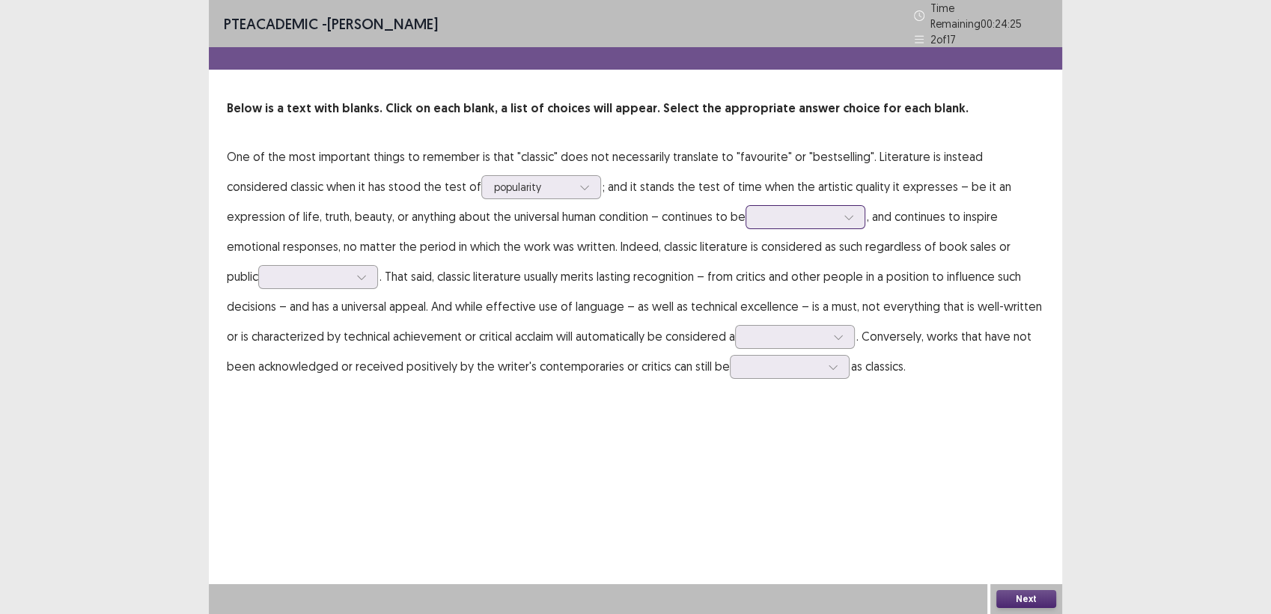
click at [844, 212] on icon at bounding box center [849, 217] width 10 height 10
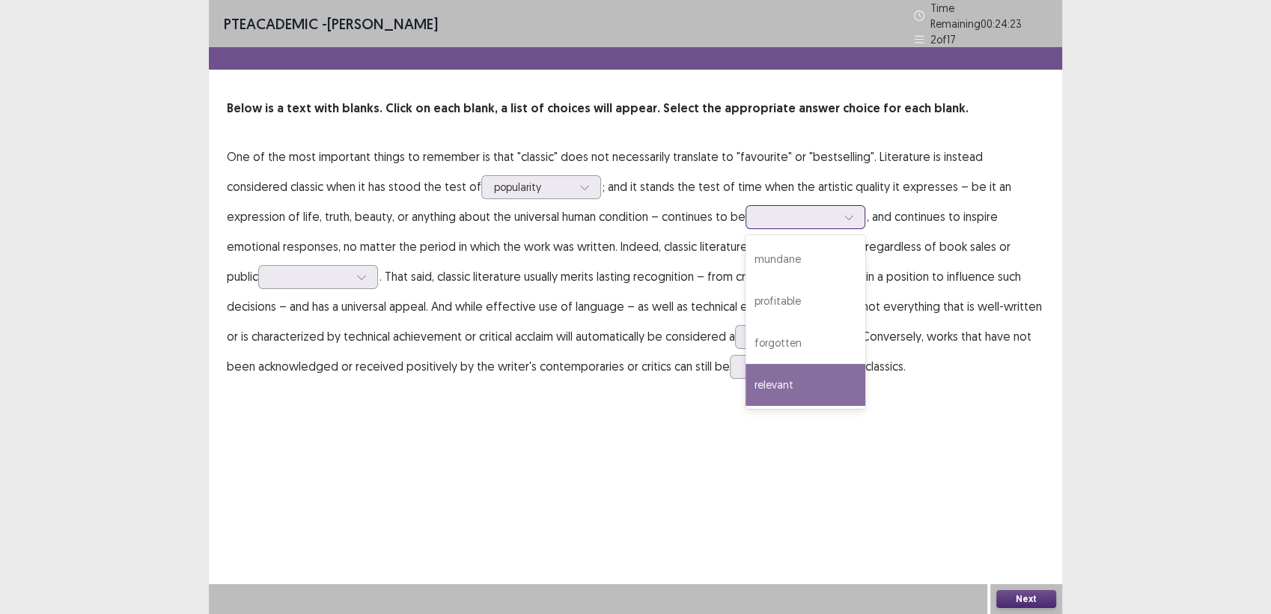
click at [746, 381] on div "relevant" at bounding box center [806, 385] width 120 height 42
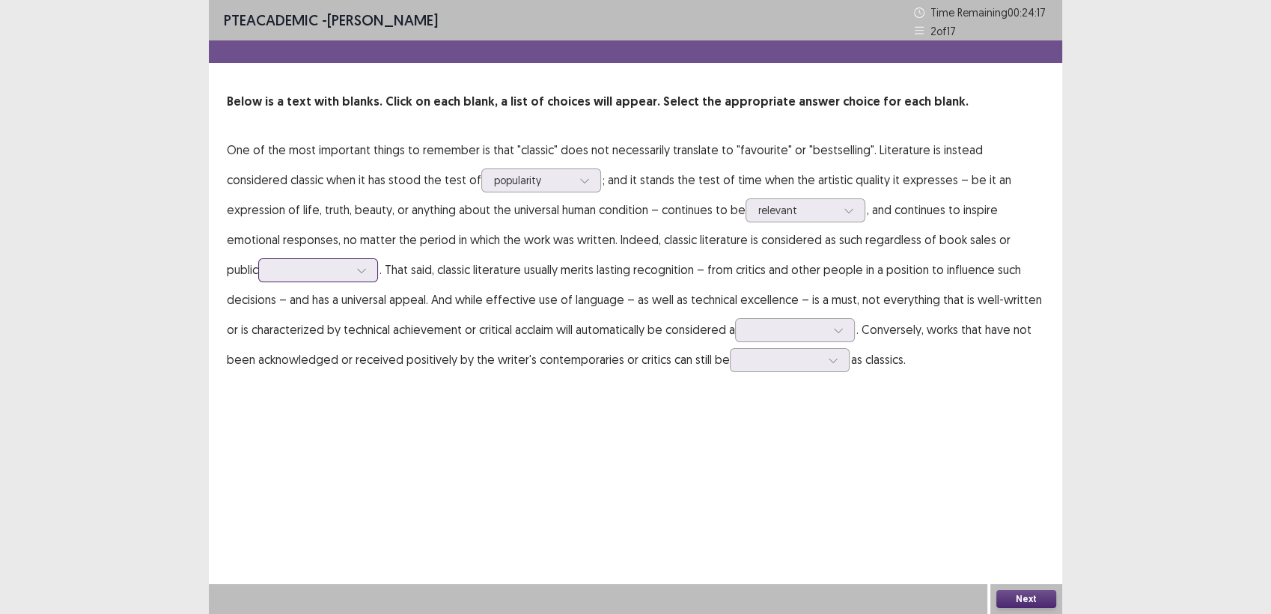
click at [373, 259] on div at bounding box center [361, 270] width 22 height 22
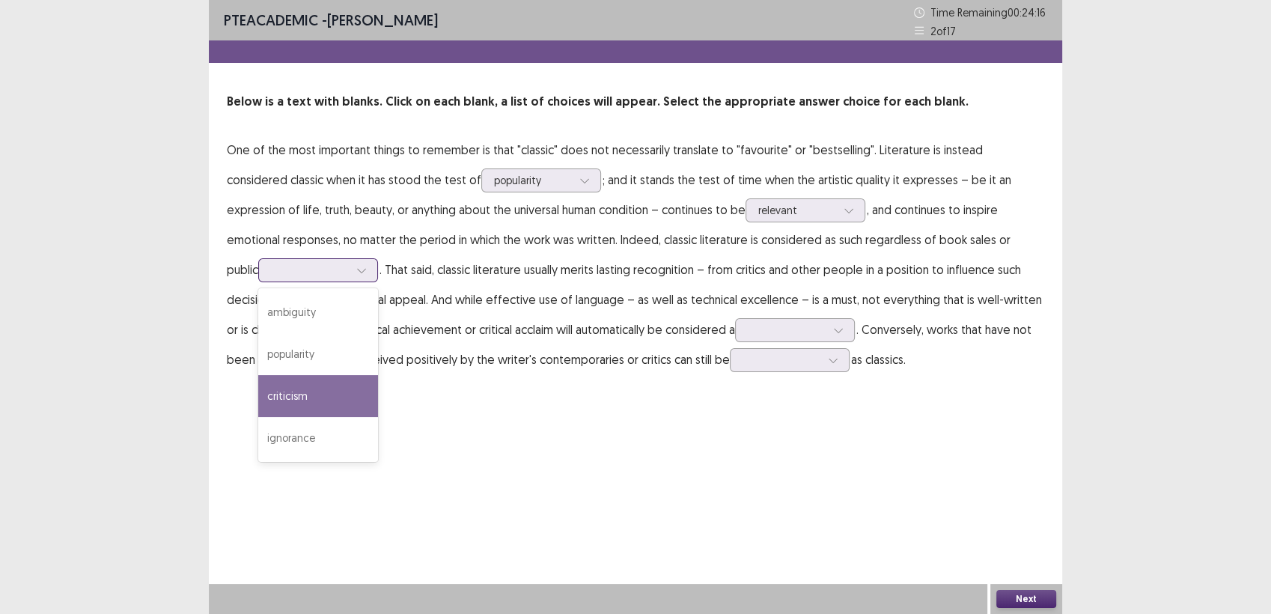
click at [378, 375] on div "criticism" at bounding box center [318, 396] width 120 height 42
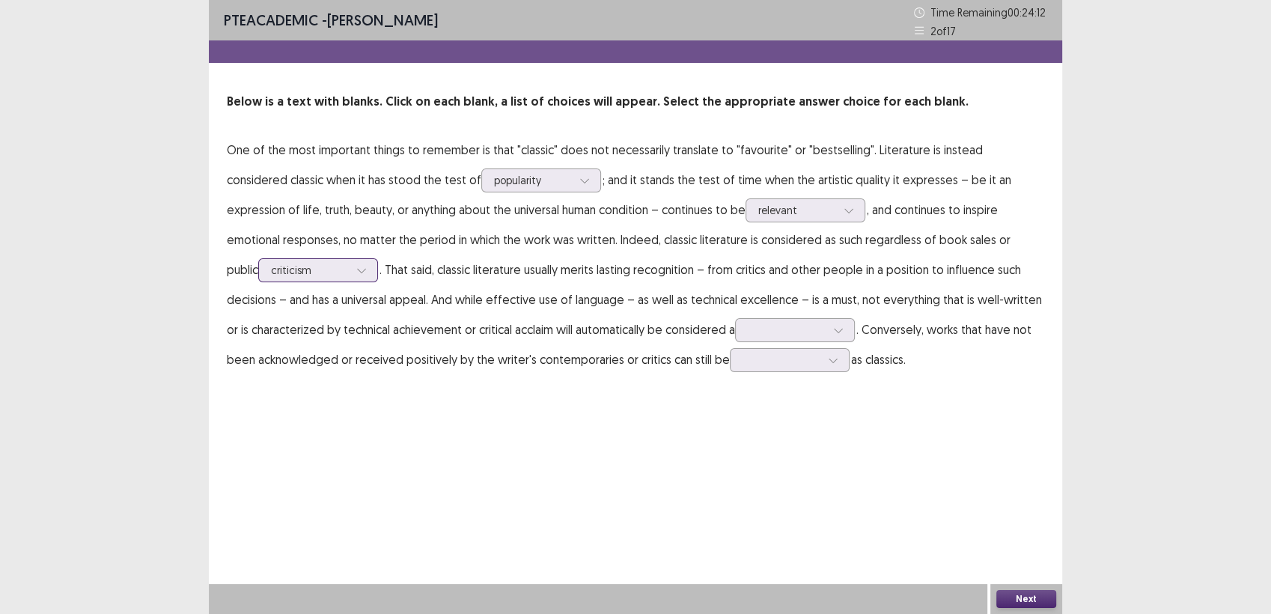
click at [378, 258] on div "criticism" at bounding box center [318, 270] width 120 height 24
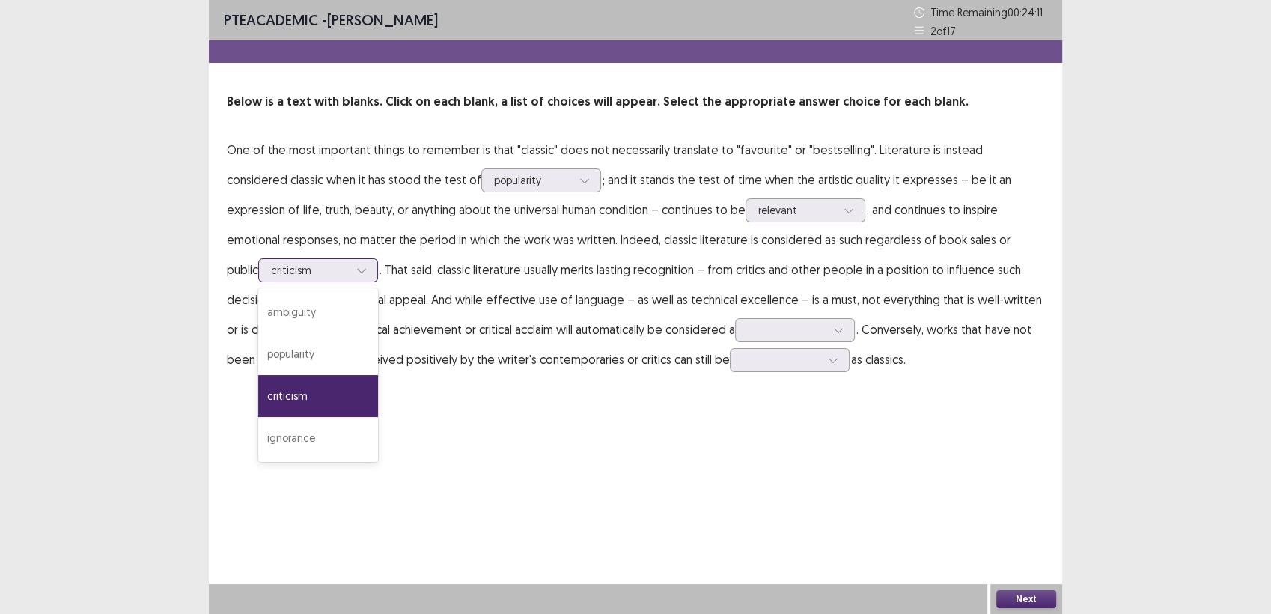
click at [378, 375] on div "criticism" at bounding box center [318, 396] width 120 height 42
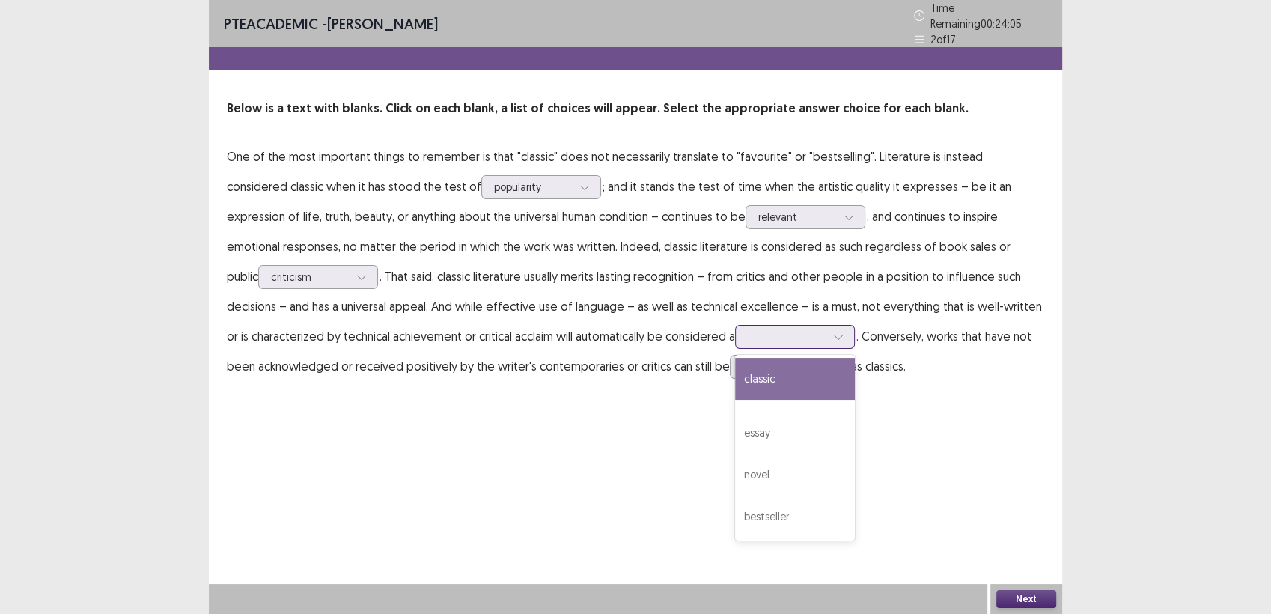
click at [833, 332] on icon at bounding box center [838, 337] width 10 height 10
click at [735, 380] on div "classic" at bounding box center [795, 379] width 120 height 42
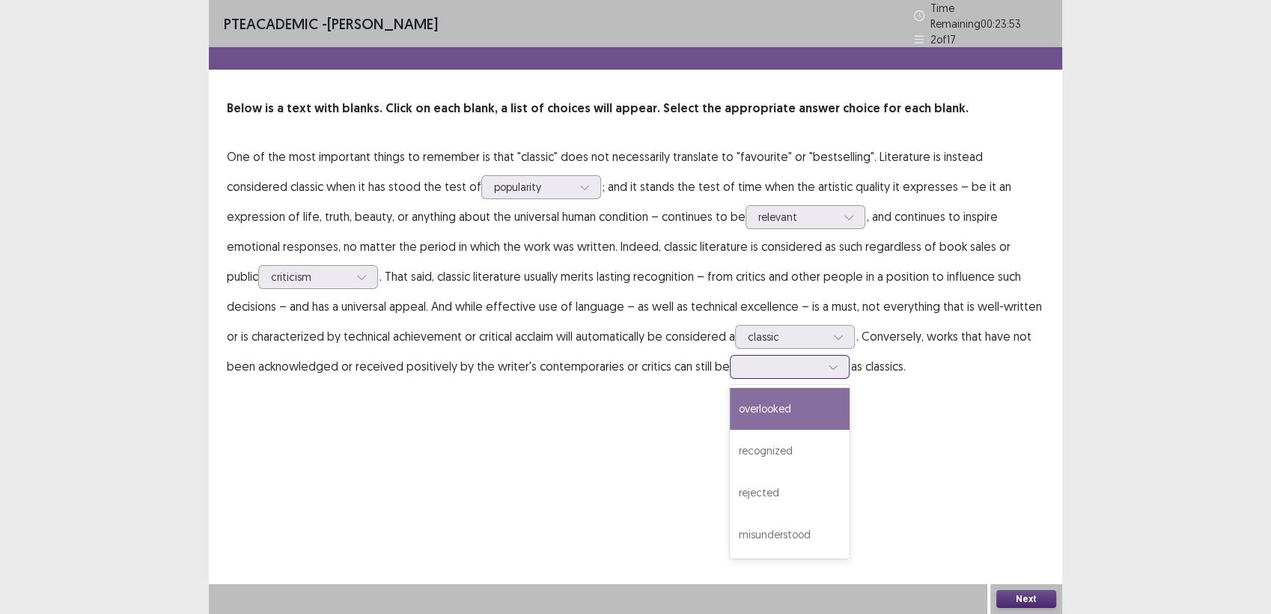
click at [822, 365] on div at bounding box center [833, 367] width 22 height 22
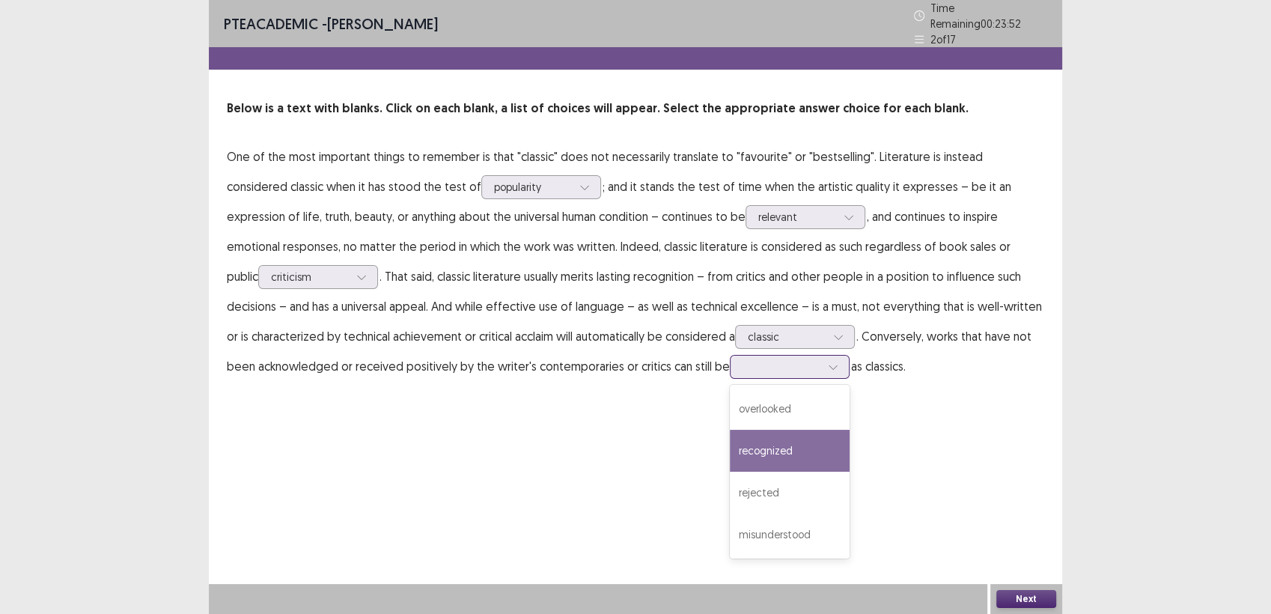
click at [730, 447] on div "recognized" at bounding box center [790, 451] width 120 height 42
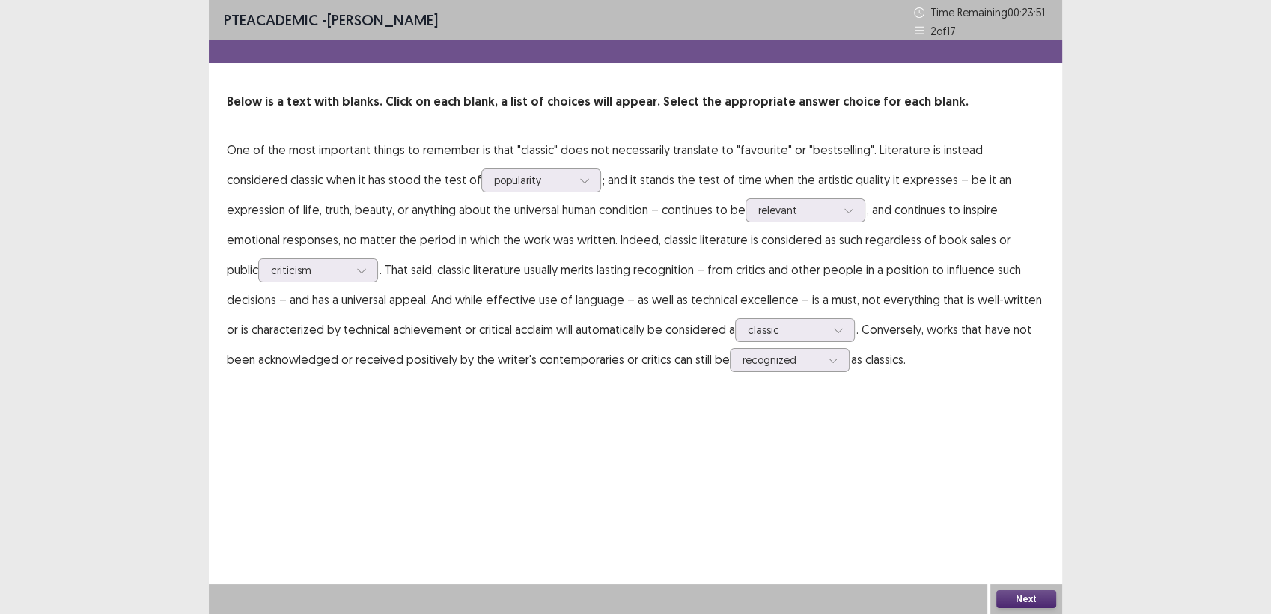
click at [1033, 604] on button "Next" at bounding box center [1026, 599] width 60 height 18
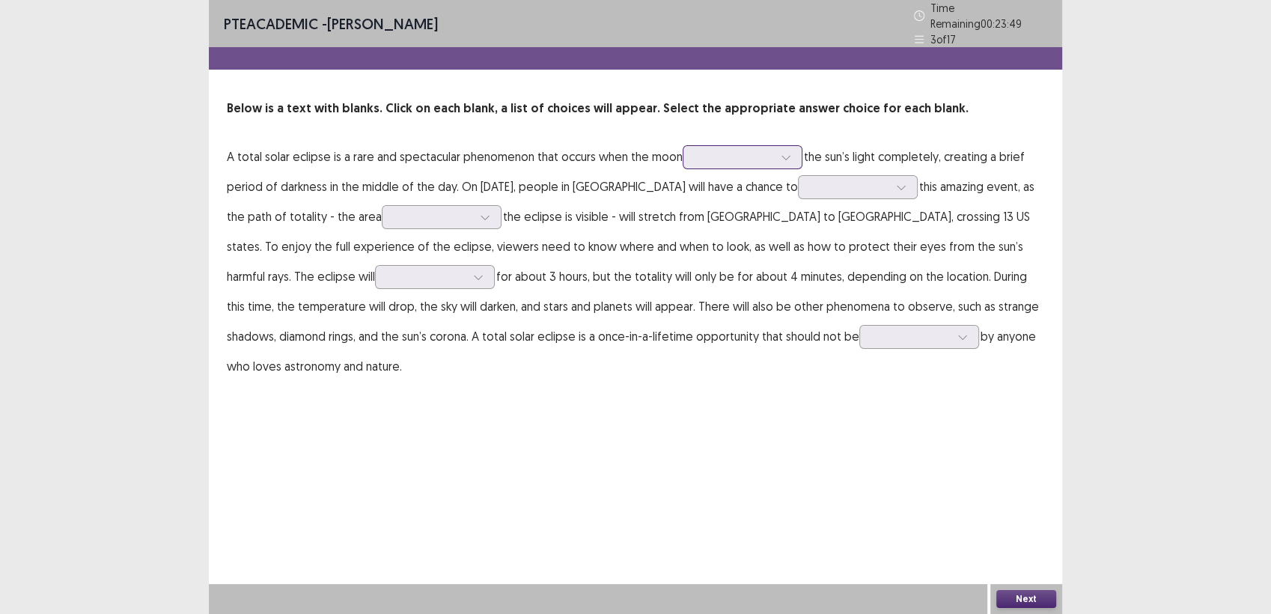
click at [793, 150] on div at bounding box center [786, 157] width 22 height 22
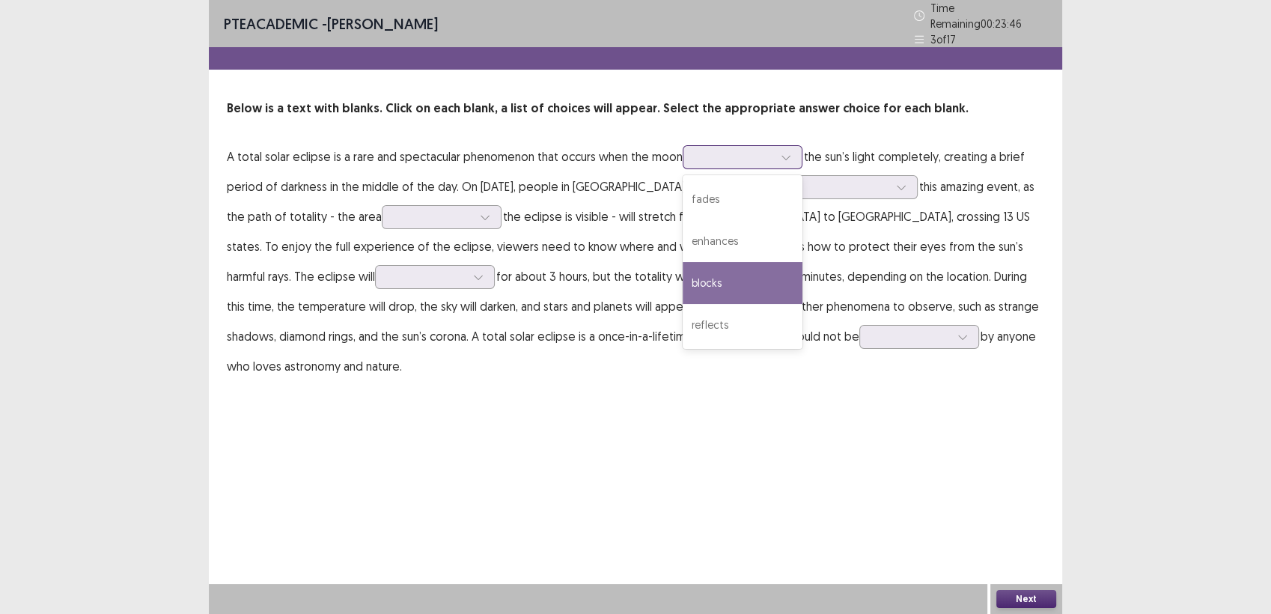
click at [742, 263] on div "blocks" at bounding box center [743, 283] width 120 height 42
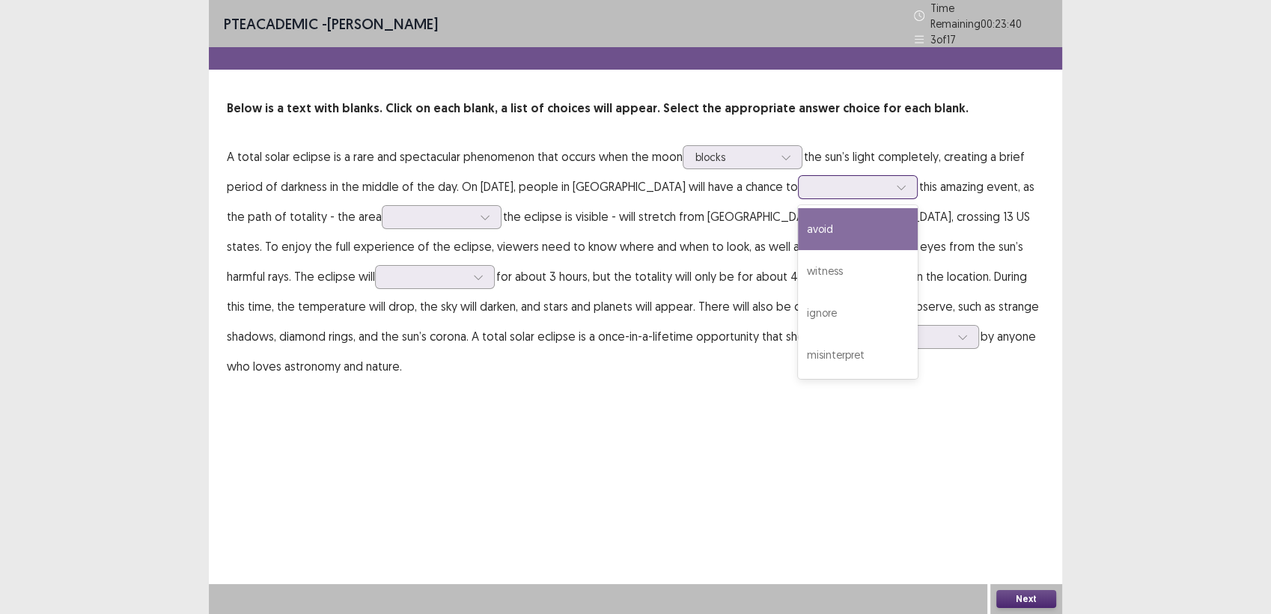
click at [896, 182] on icon at bounding box center [901, 187] width 10 height 10
click at [853, 262] on div "witness" at bounding box center [858, 271] width 120 height 42
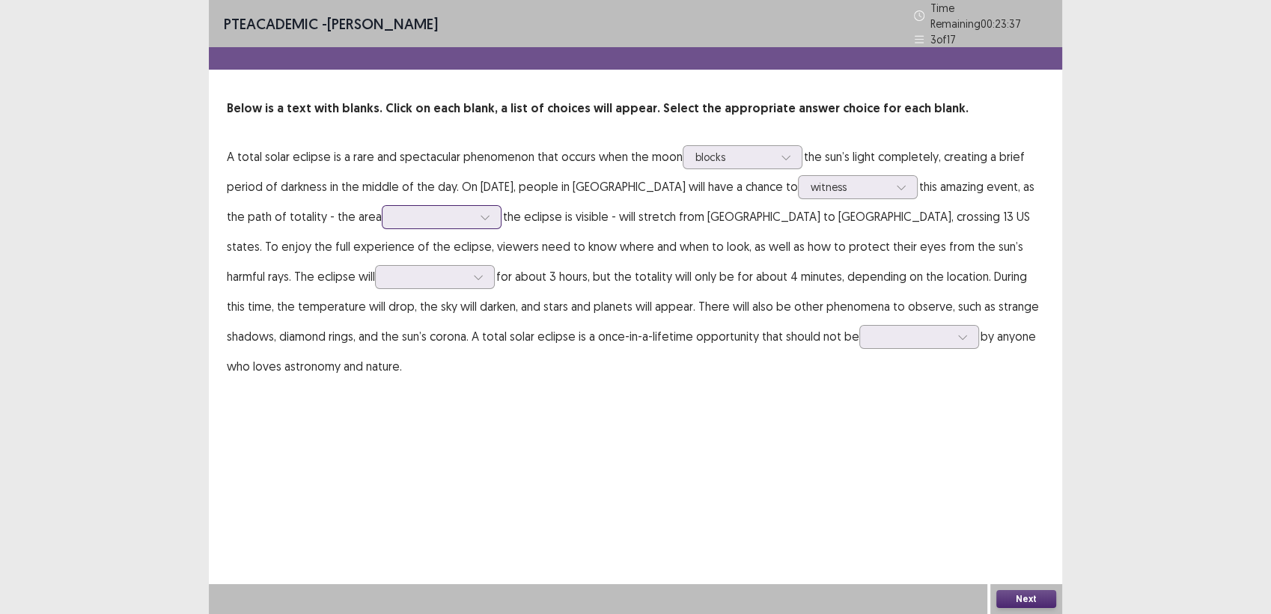
click at [481, 213] on icon at bounding box center [485, 217] width 10 height 10
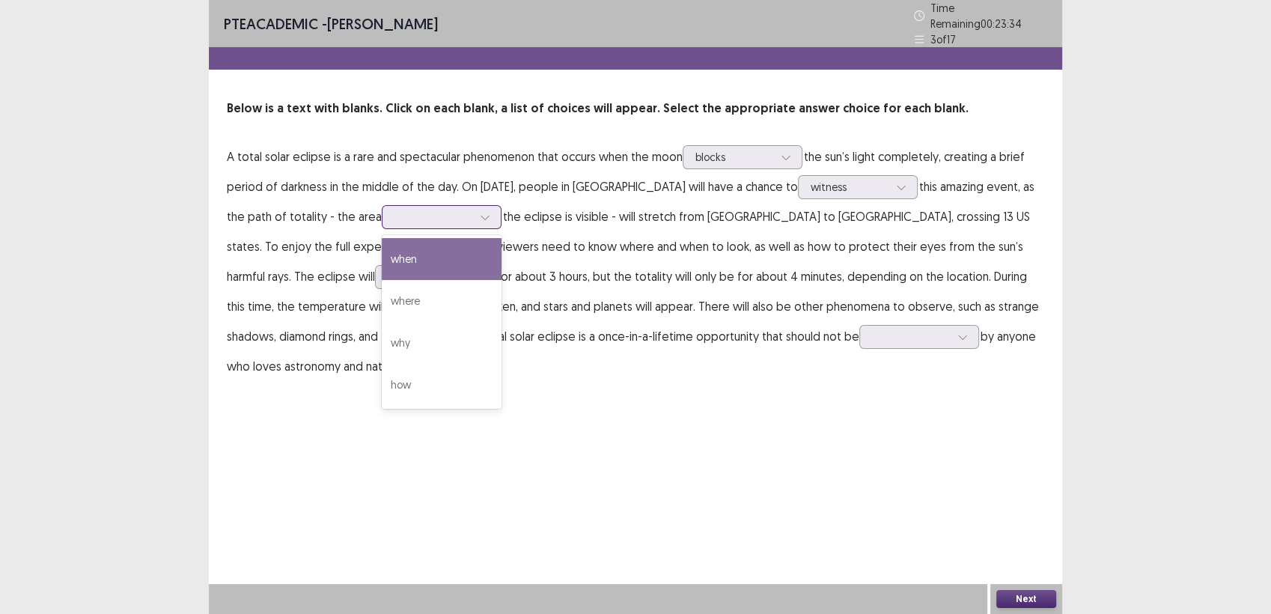
click at [436, 241] on div "when" at bounding box center [442, 259] width 120 height 42
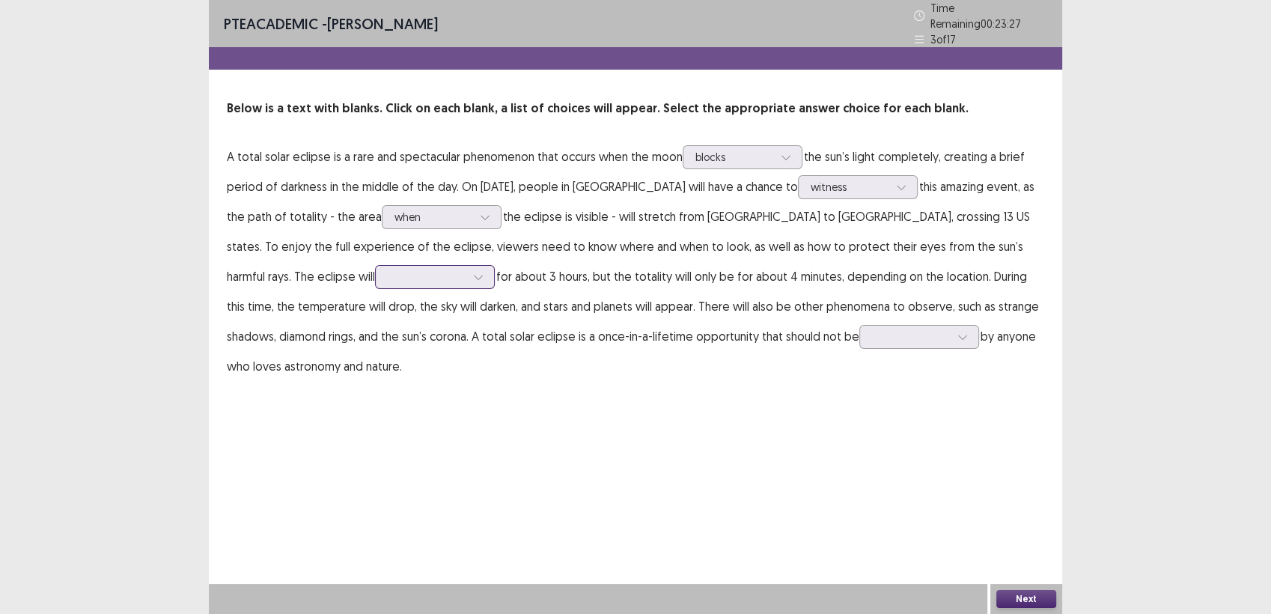
click at [467, 266] on div at bounding box center [478, 277] width 22 height 22
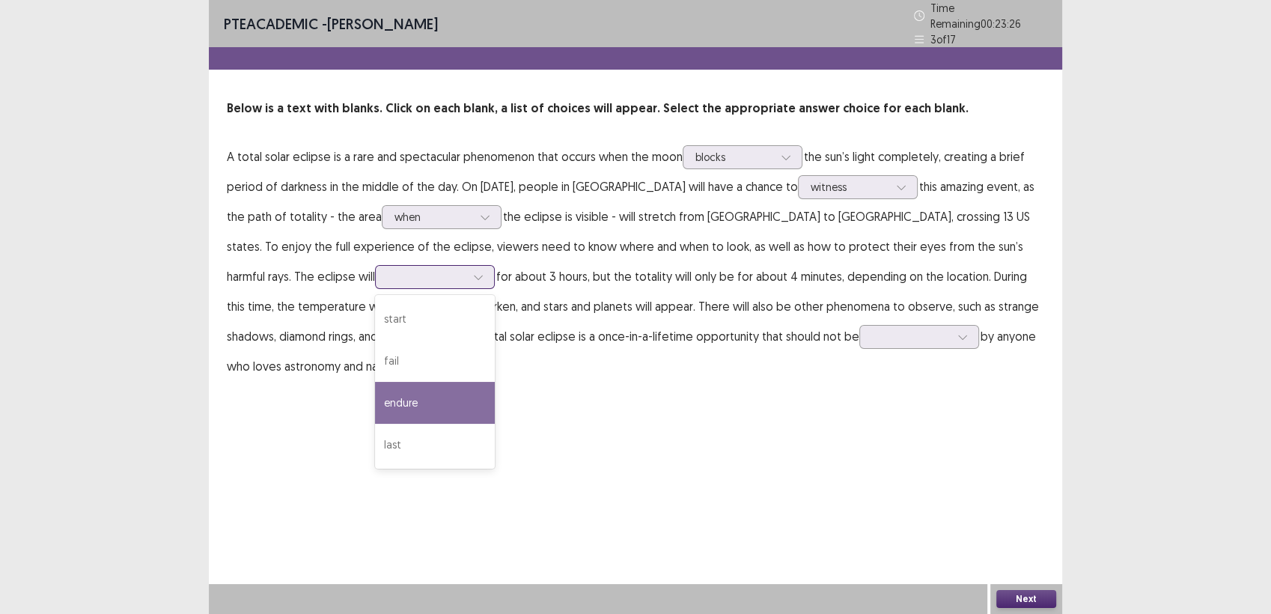
click at [375, 438] on div "last" at bounding box center [435, 445] width 120 height 42
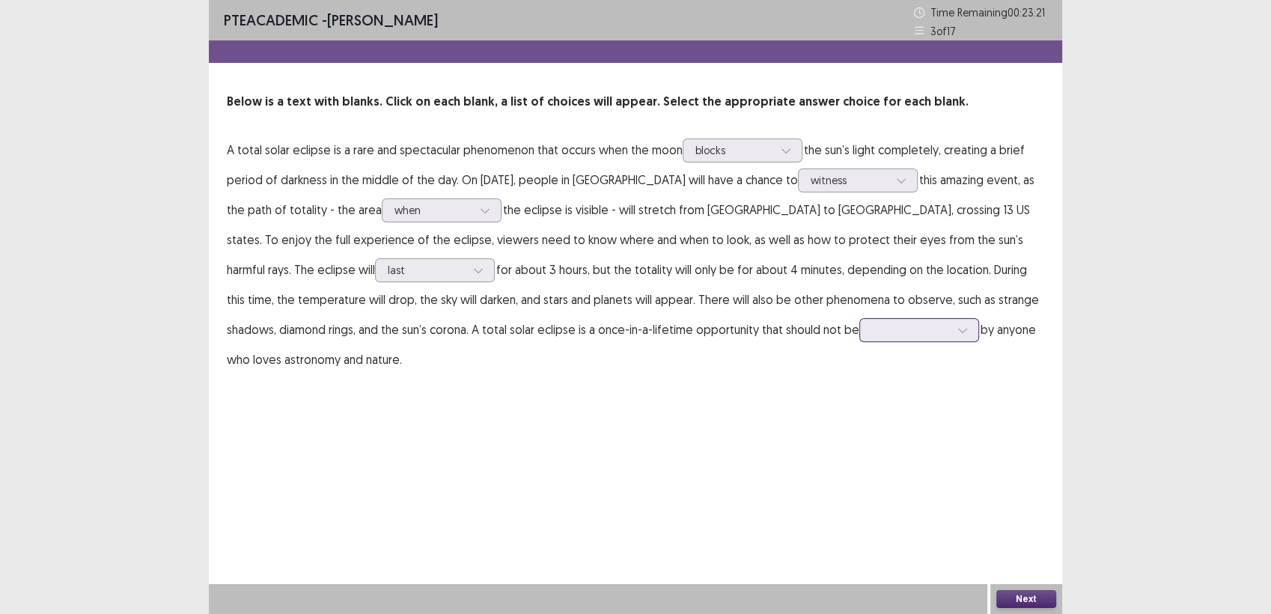
click at [957, 332] on icon at bounding box center [962, 330] width 10 height 10
click at [859, 370] on div "missed" at bounding box center [919, 372] width 120 height 42
click at [1029, 600] on button "Next" at bounding box center [1026, 599] width 60 height 18
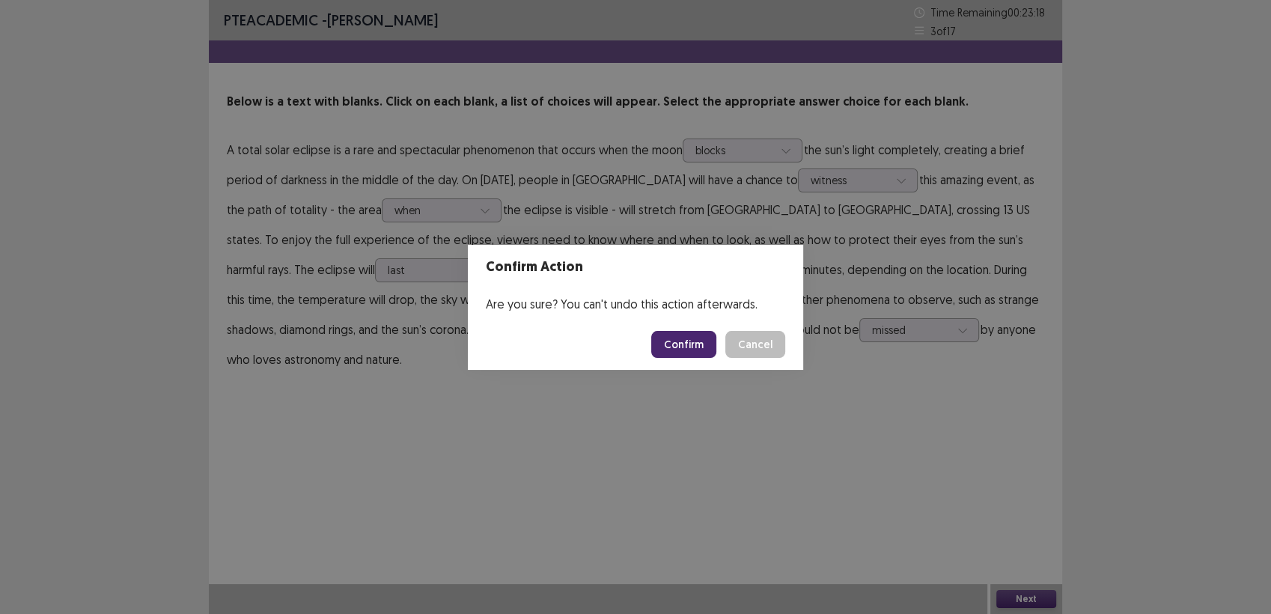
click at [705, 344] on button "Confirm" at bounding box center [683, 344] width 65 height 27
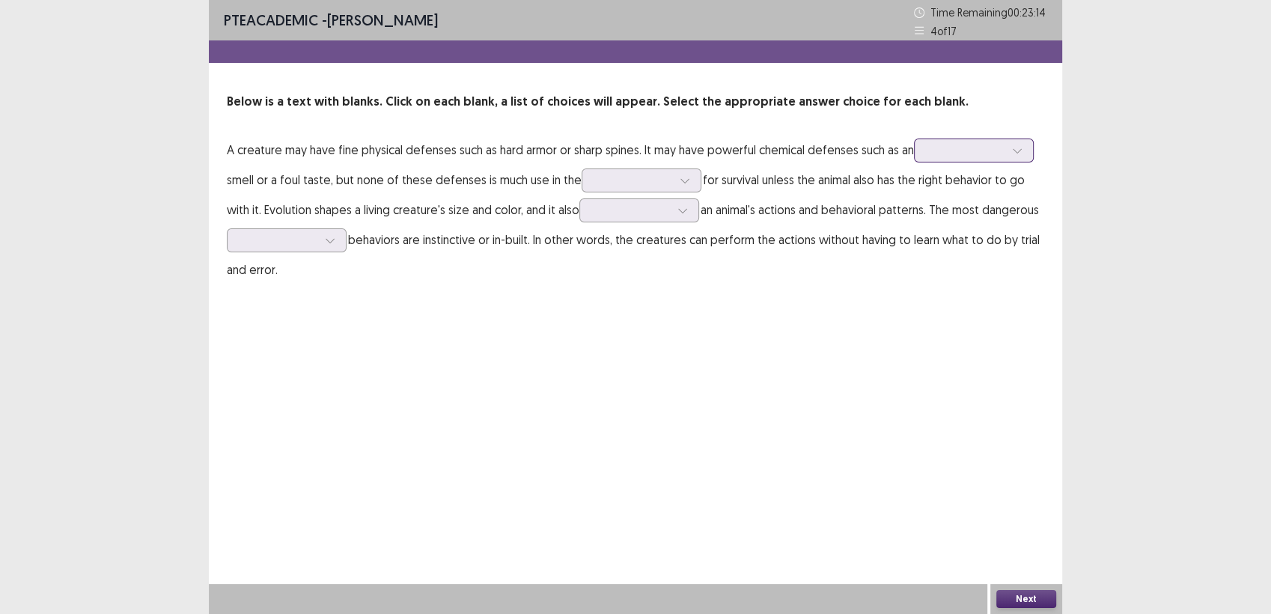
click at [1025, 156] on div at bounding box center [1017, 150] width 22 height 22
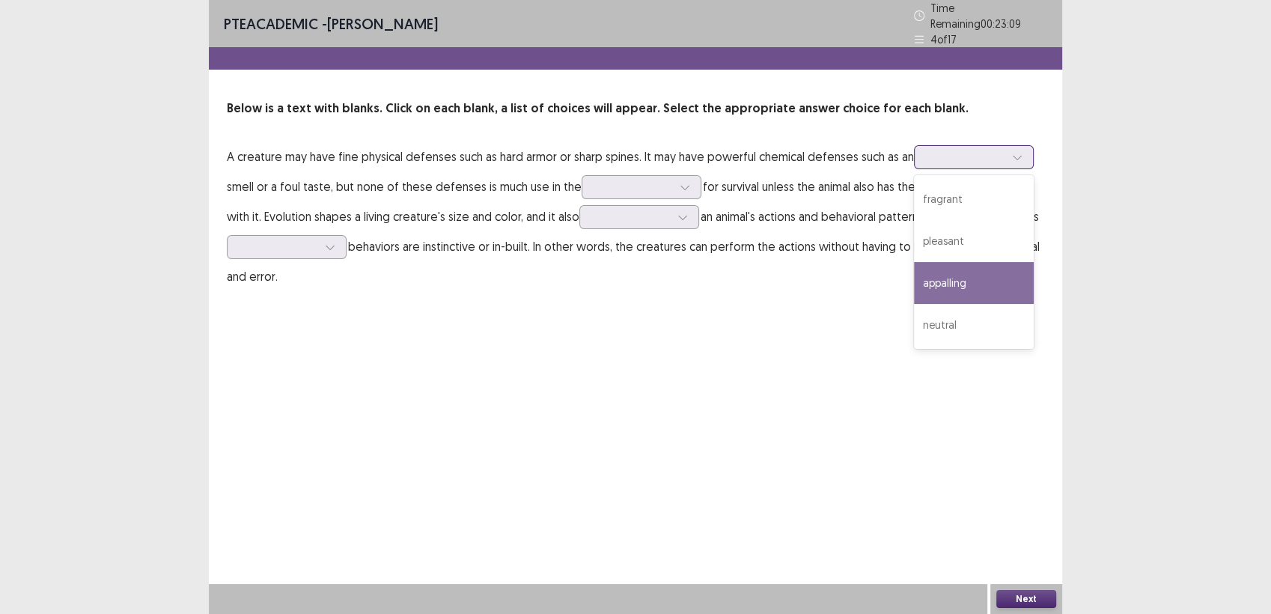
click at [976, 281] on div "appalling" at bounding box center [974, 283] width 120 height 42
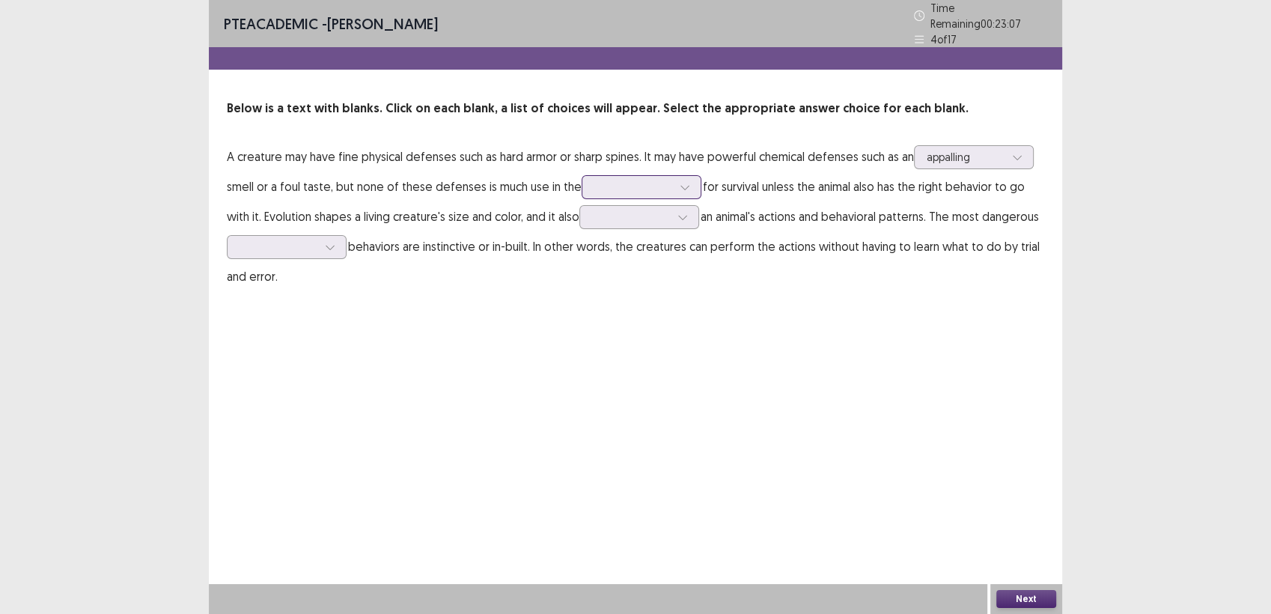
click at [680, 182] on icon at bounding box center [685, 187] width 10 height 10
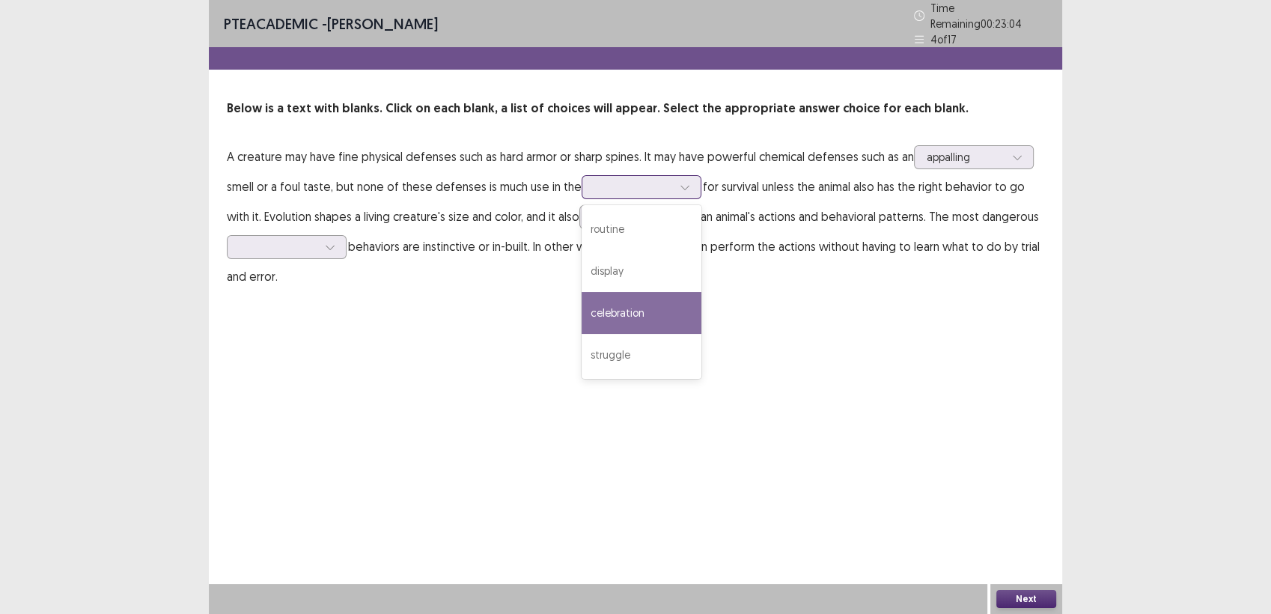
click at [629, 350] on div "struggle" at bounding box center [642, 355] width 120 height 42
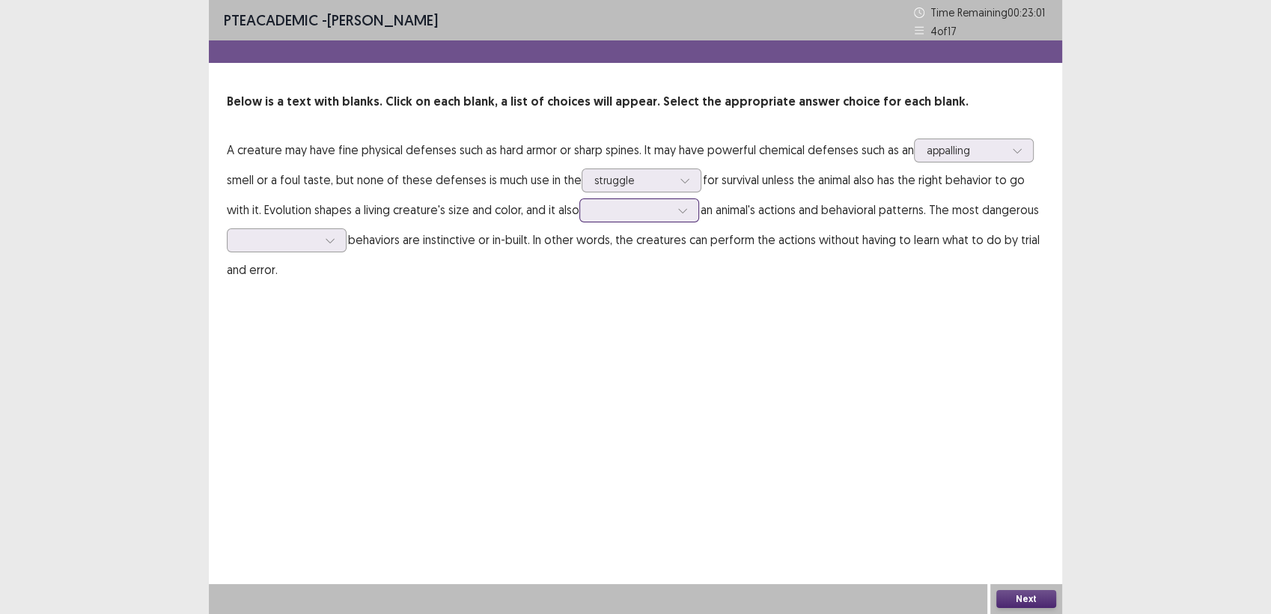
click at [683, 210] on icon at bounding box center [682, 211] width 8 height 4
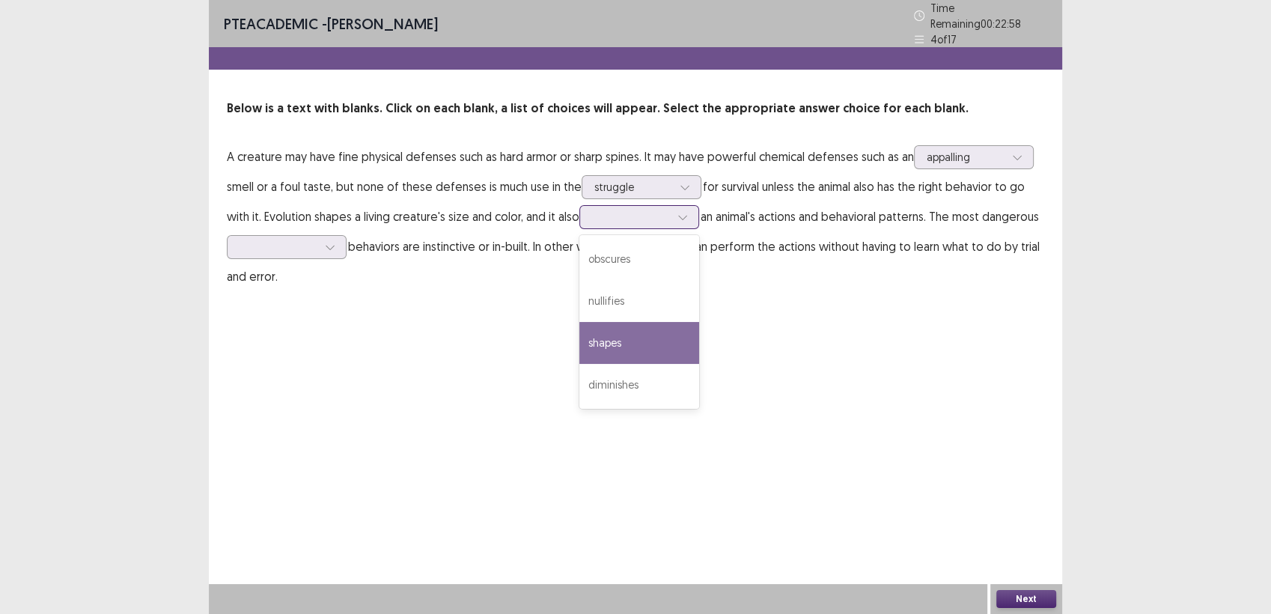
click at [634, 329] on div "shapes" at bounding box center [639, 343] width 120 height 42
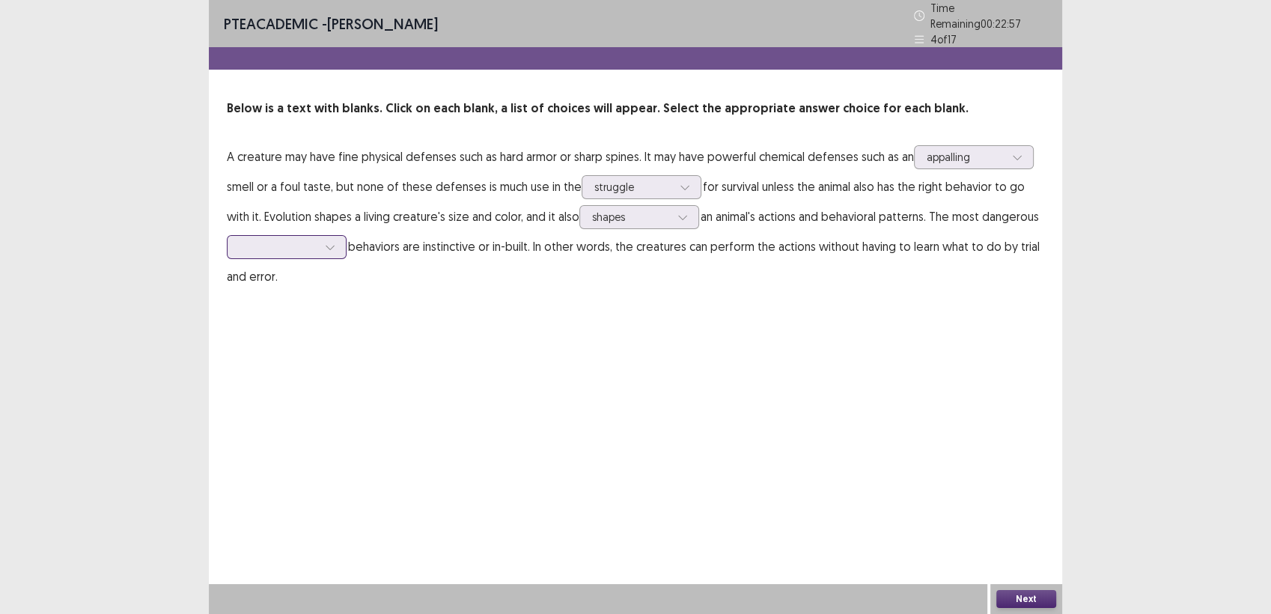
click at [332, 247] on div at bounding box center [330, 247] width 22 height 22
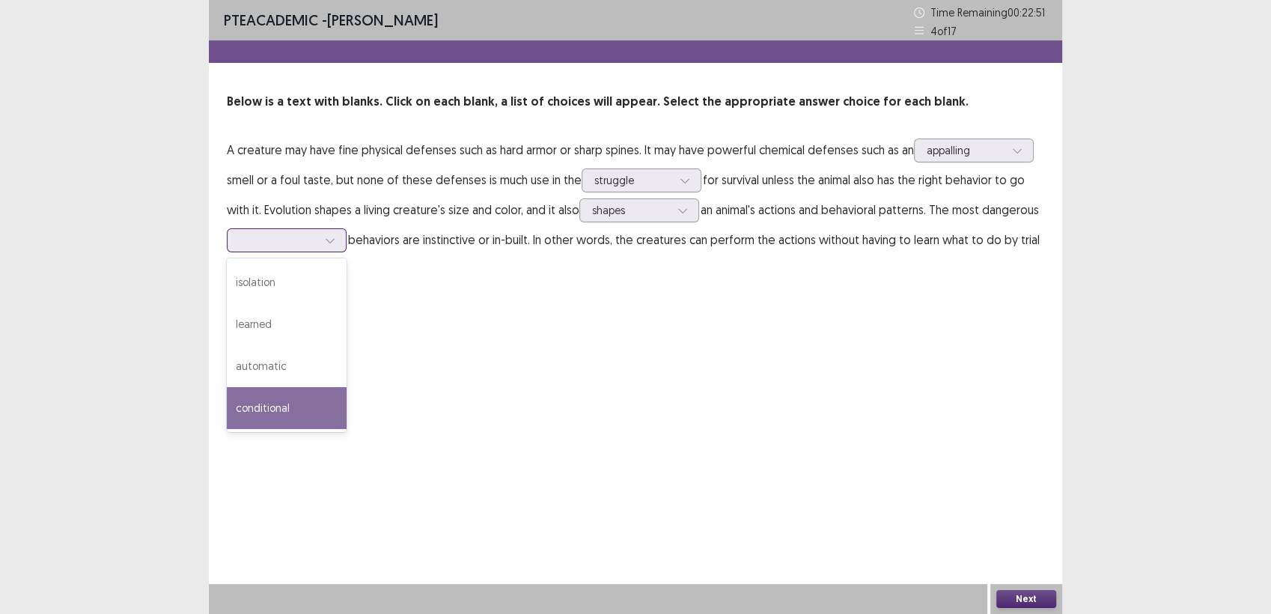
click at [294, 401] on div "conditional" at bounding box center [287, 408] width 120 height 42
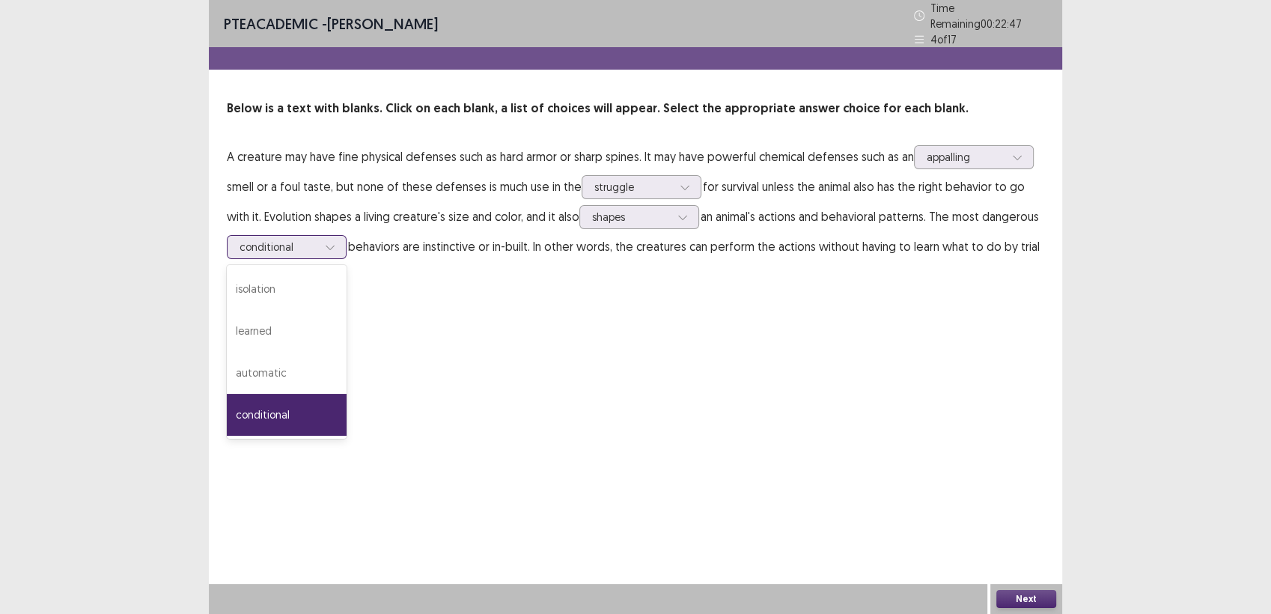
click at [335, 246] on div at bounding box center [330, 247] width 22 height 22
click at [307, 327] on div "learned" at bounding box center [287, 331] width 120 height 42
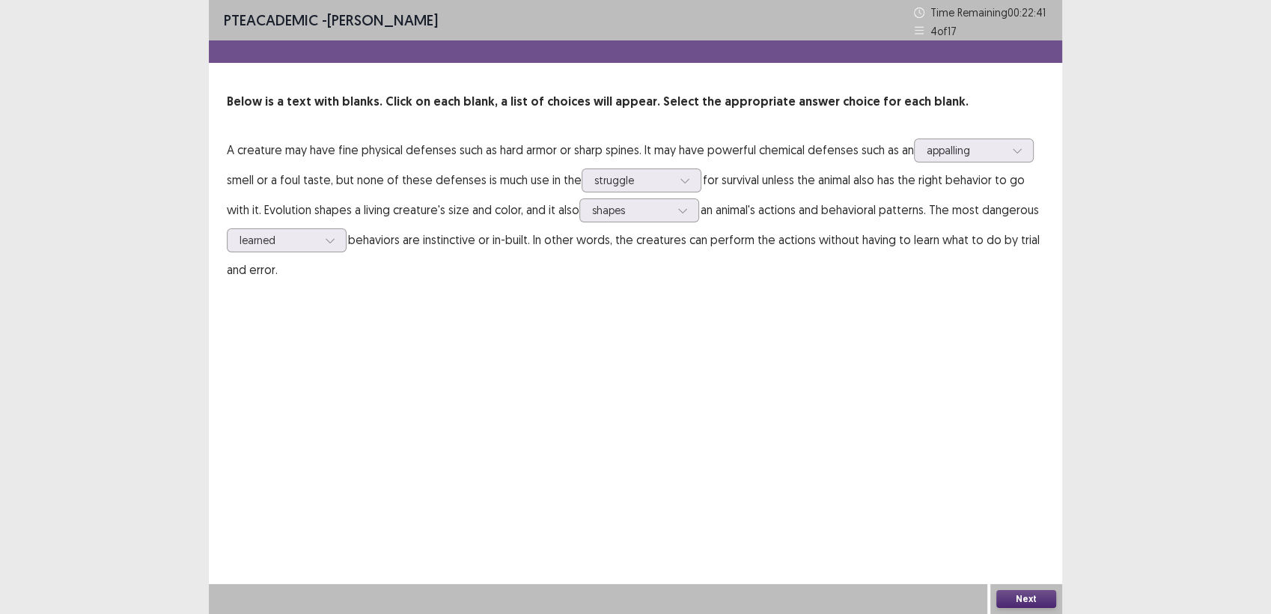
click at [1014, 601] on button "Next" at bounding box center [1026, 599] width 60 height 18
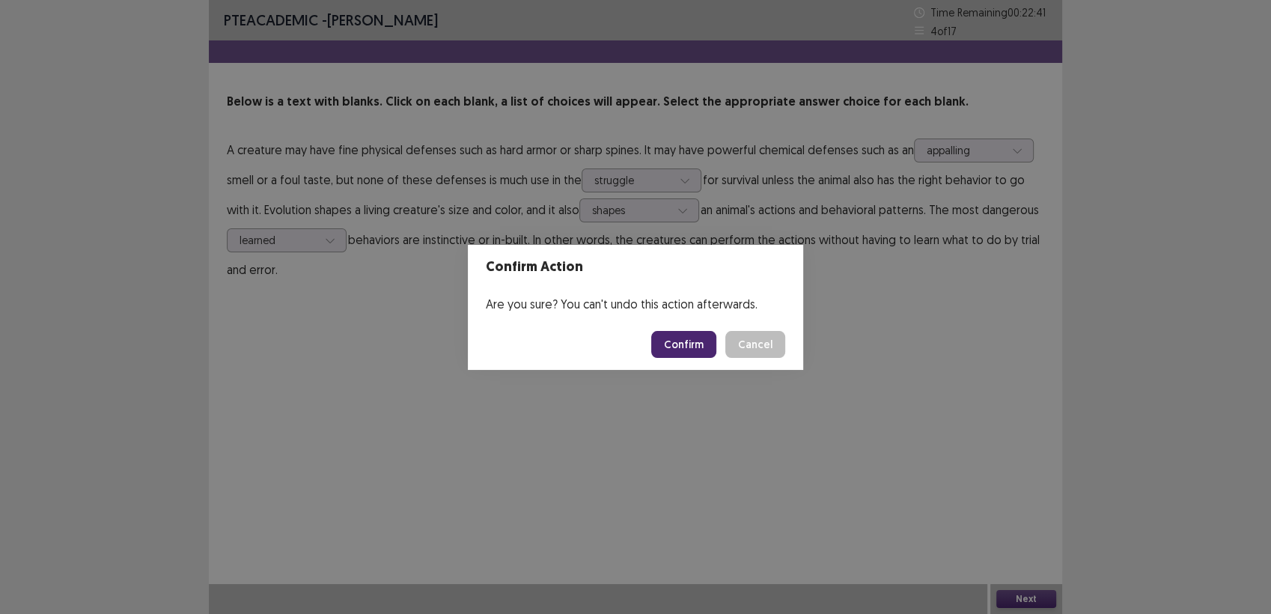
click at [695, 335] on button "Confirm" at bounding box center [683, 344] width 65 height 27
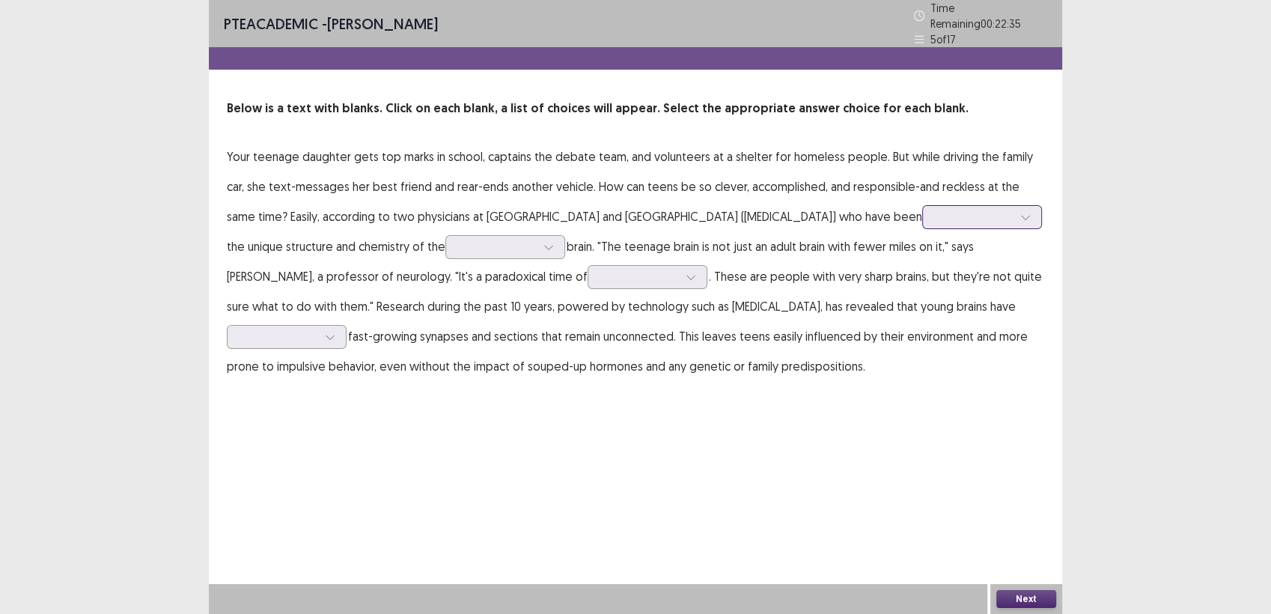
click at [1020, 212] on icon at bounding box center [1025, 217] width 10 height 10
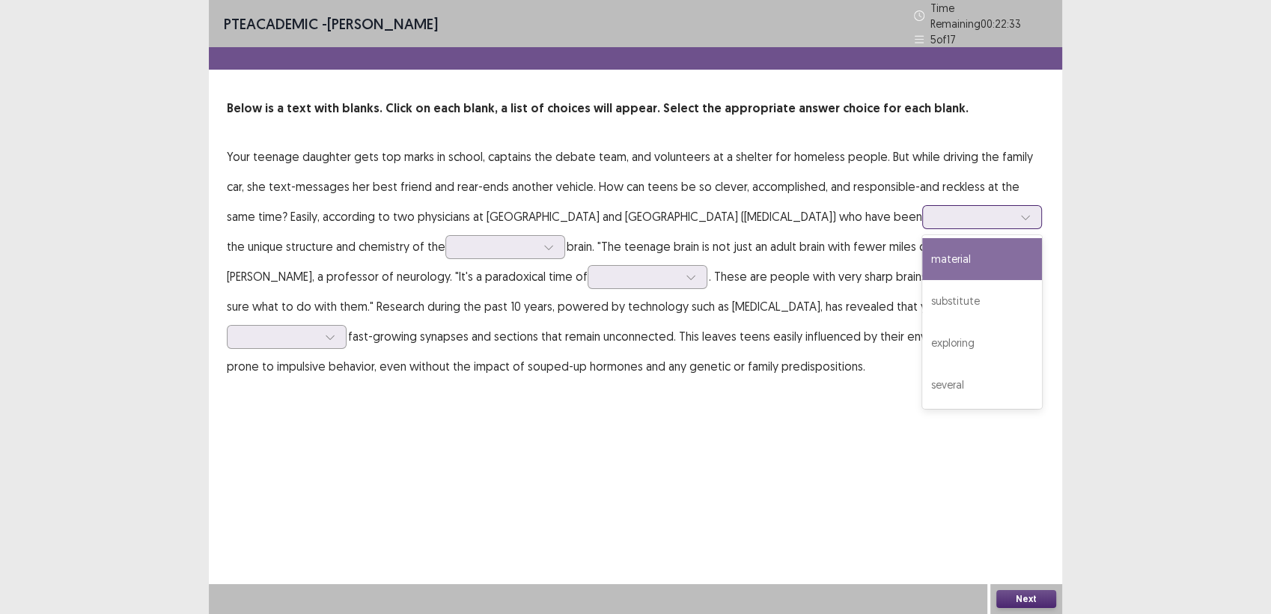
click at [934, 343] on div "exploring" at bounding box center [982, 343] width 120 height 42
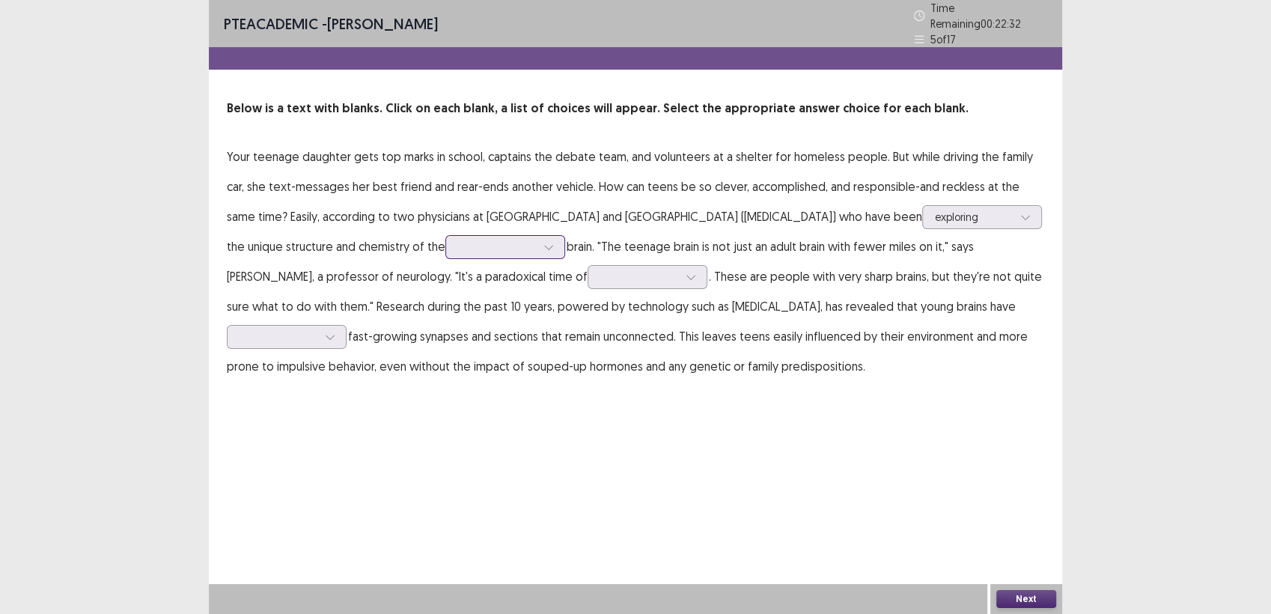
click at [543, 243] on icon at bounding box center [548, 247] width 10 height 10
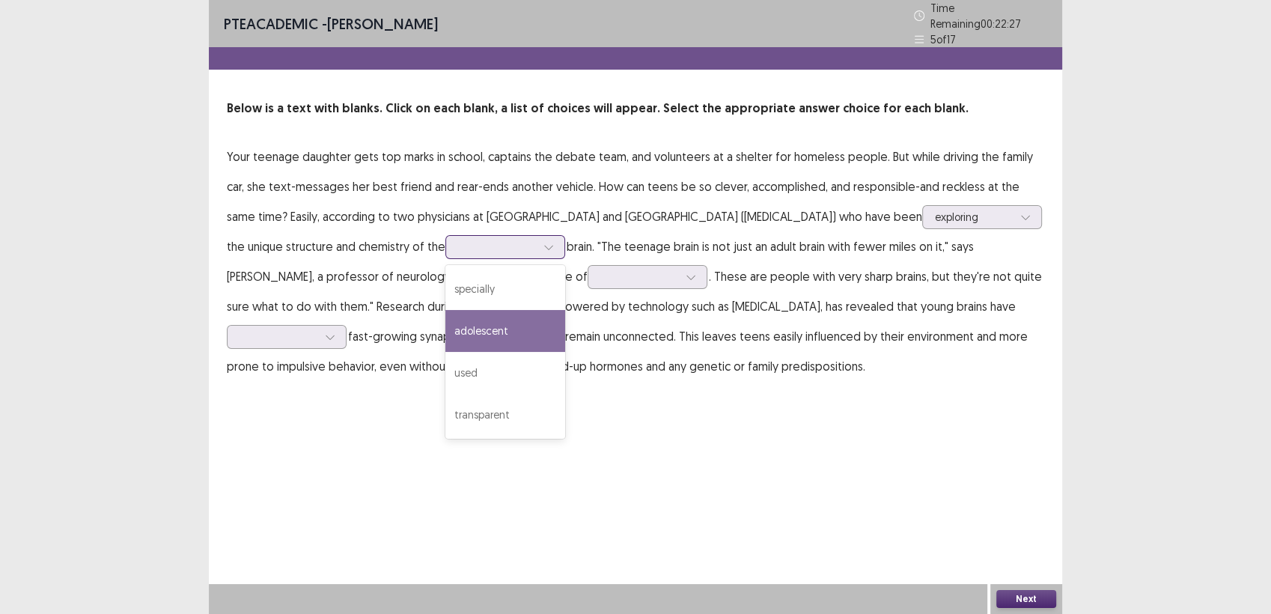
click at [488, 330] on div "adolescent" at bounding box center [505, 331] width 120 height 42
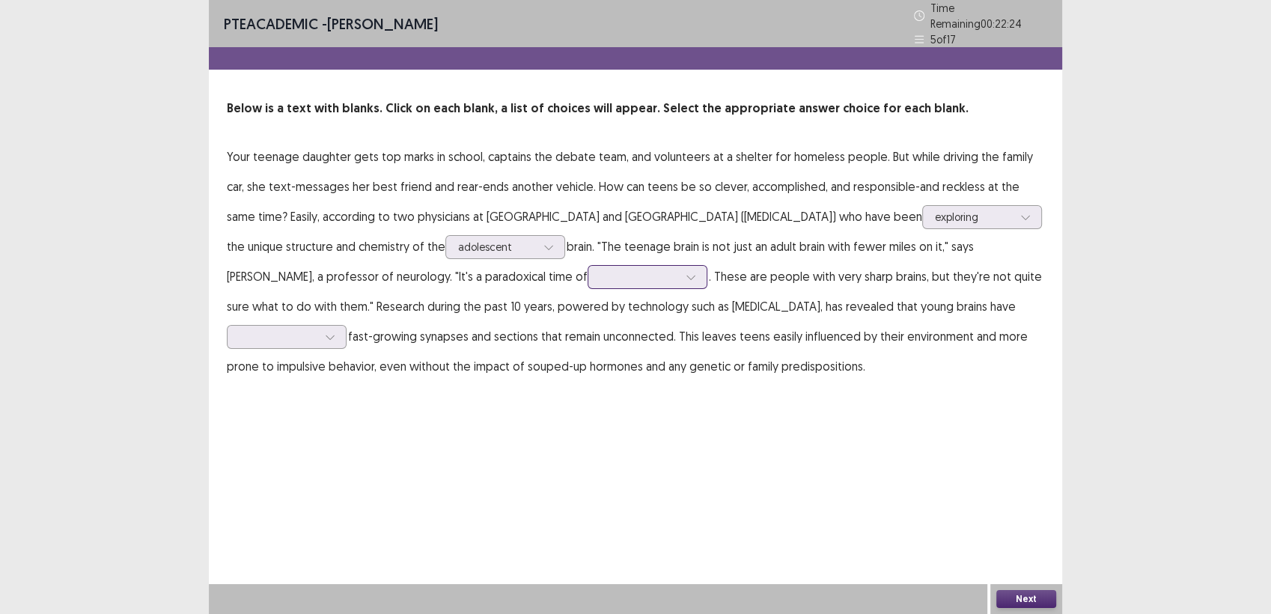
click at [686, 272] on icon at bounding box center [691, 277] width 10 height 10
click at [608, 358] on div "processing" at bounding box center [648, 361] width 120 height 42
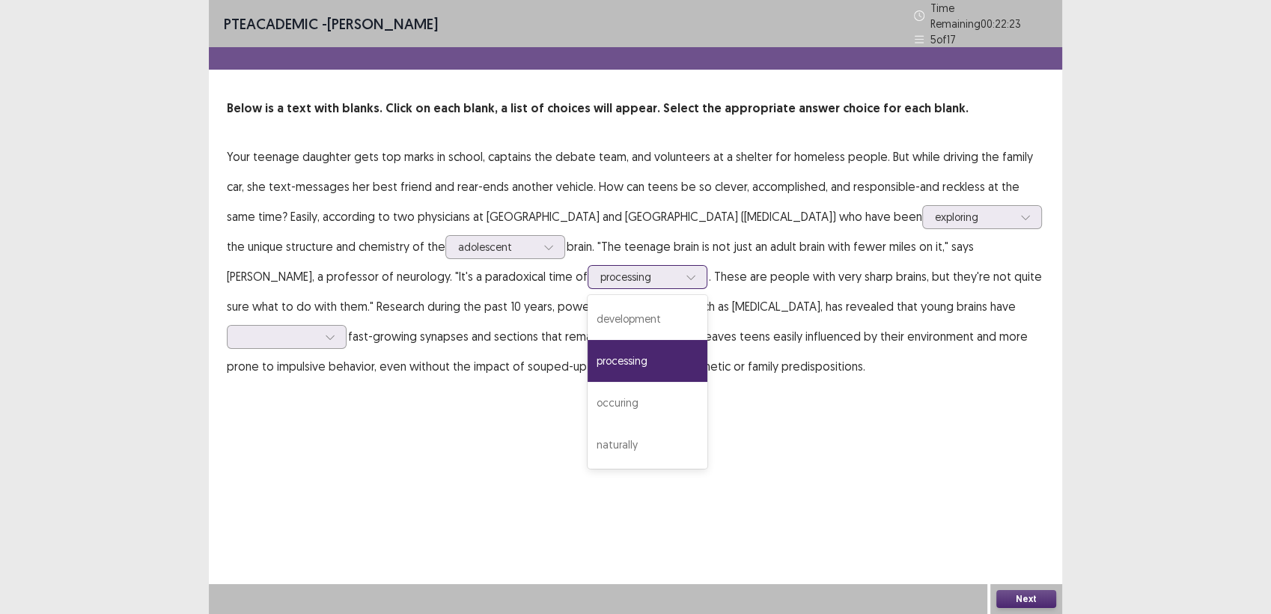
click at [680, 266] on div at bounding box center [691, 277] width 22 height 22
click at [630, 314] on div "development" at bounding box center [648, 319] width 120 height 42
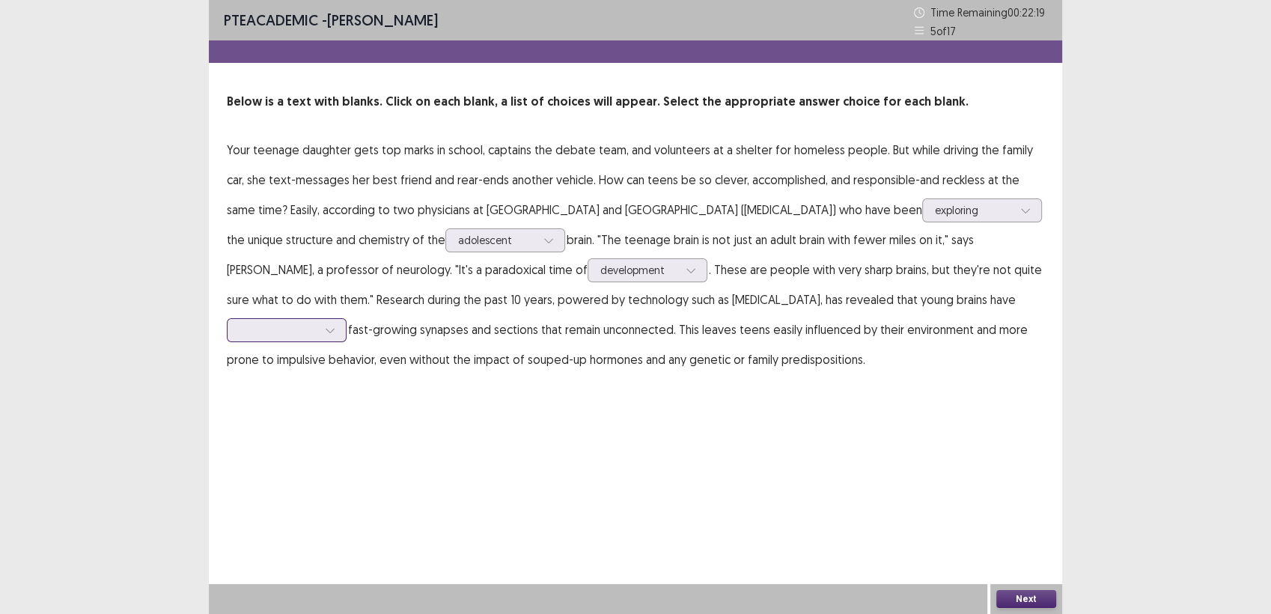
click at [341, 323] on div at bounding box center [330, 330] width 22 height 22
click at [347, 443] on div "both" at bounding box center [287, 456] width 120 height 42
click at [1011, 597] on button "Next" at bounding box center [1026, 599] width 60 height 18
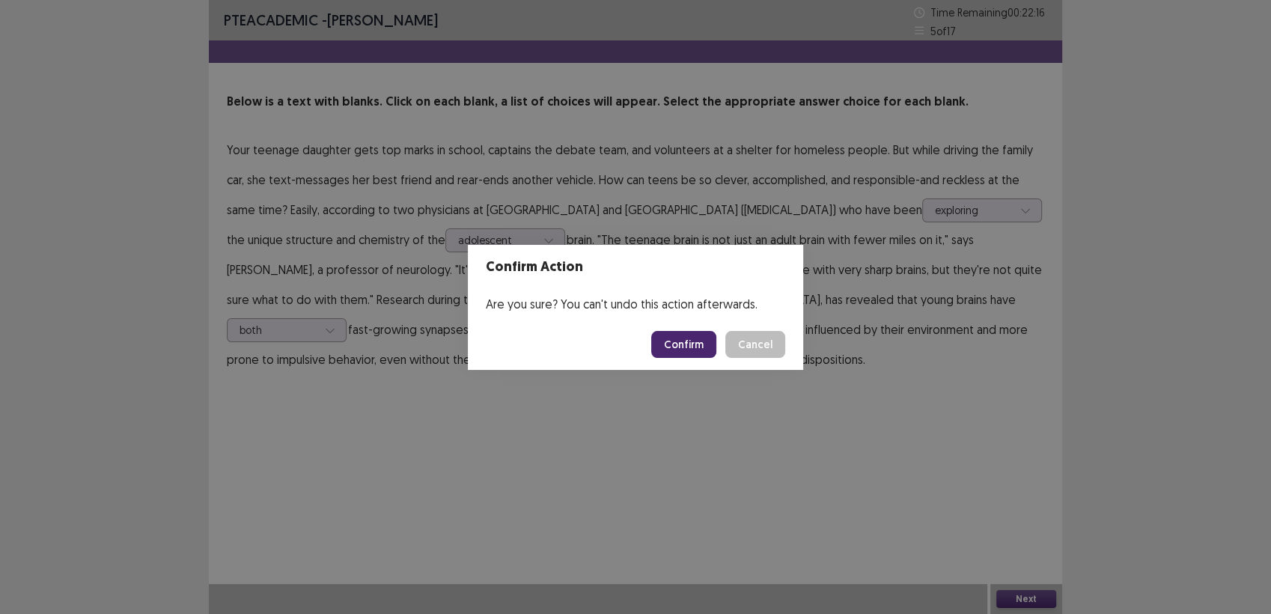
click at [690, 336] on button "Confirm" at bounding box center [683, 344] width 65 height 27
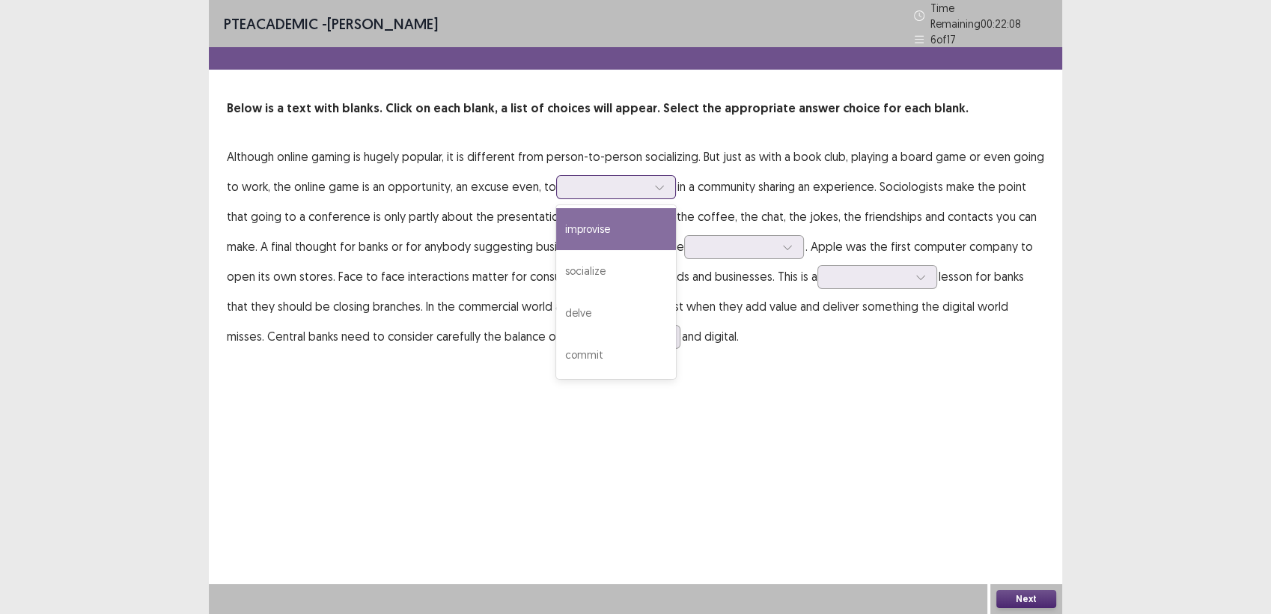
click at [658, 186] on icon at bounding box center [659, 188] width 8 height 4
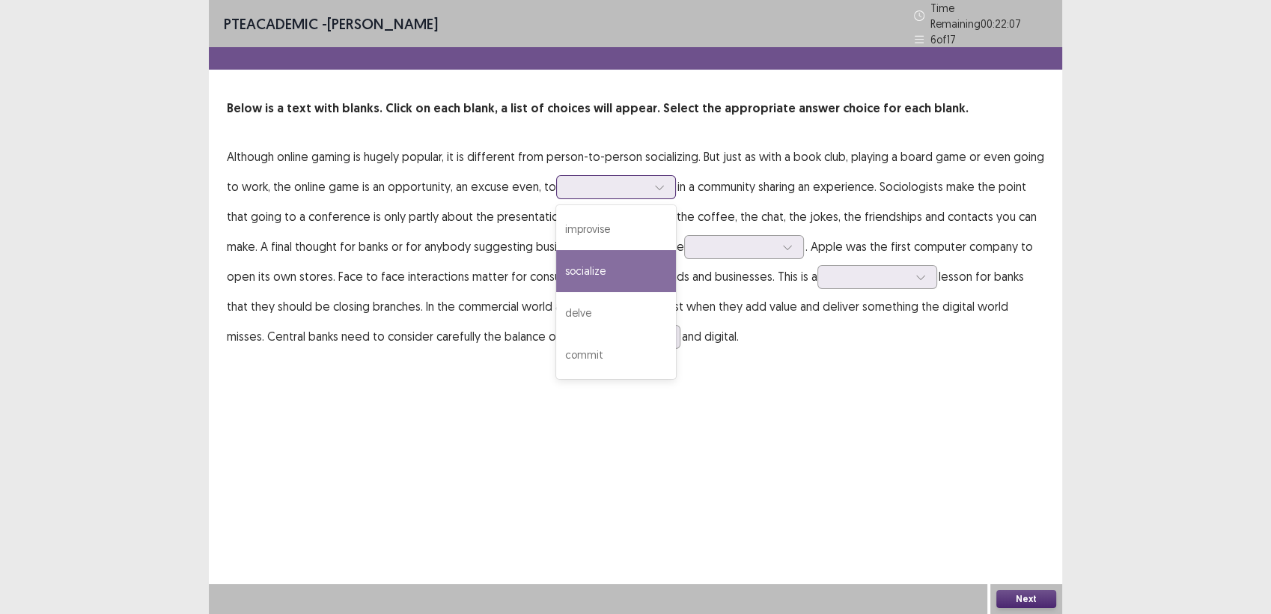
click at [645, 269] on div "socialize" at bounding box center [616, 271] width 120 height 42
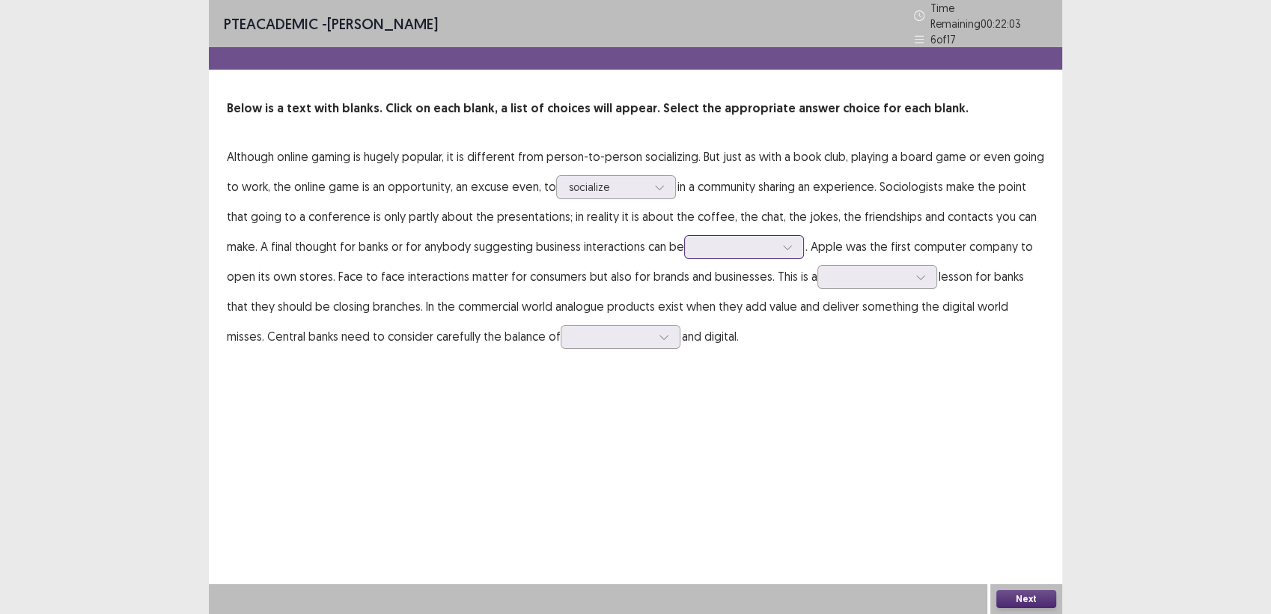
click at [784, 242] on icon at bounding box center [787, 247] width 10 height 10
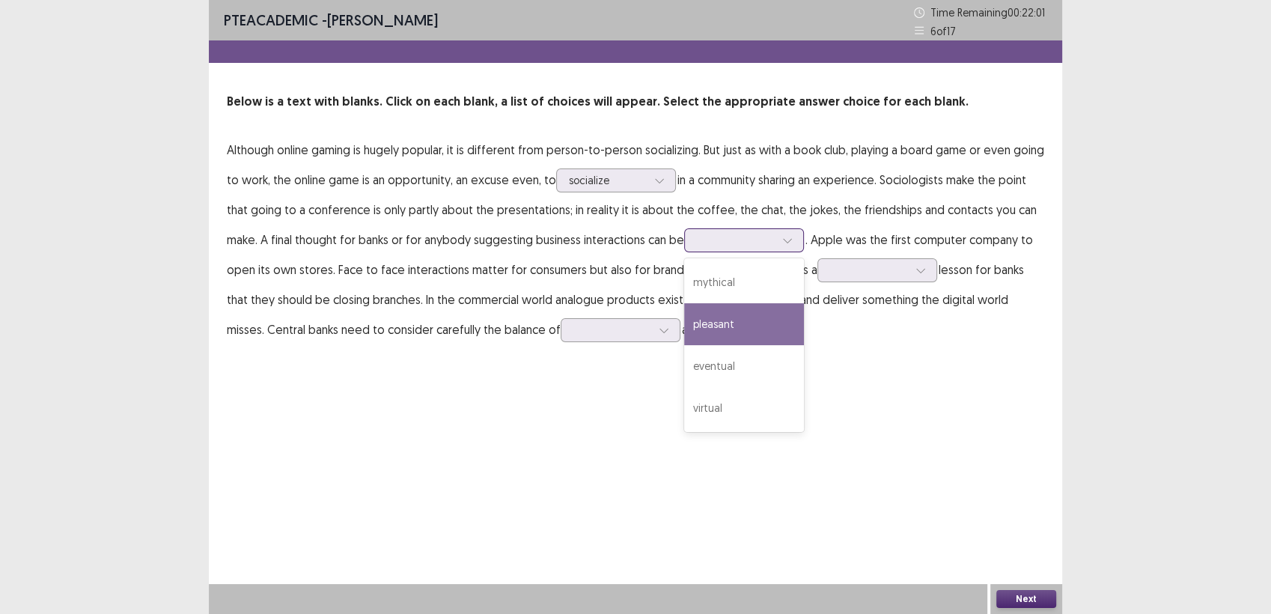
click at [752, 320] on div "pleasant" at bounding box center [744, 324] width 120 height 42
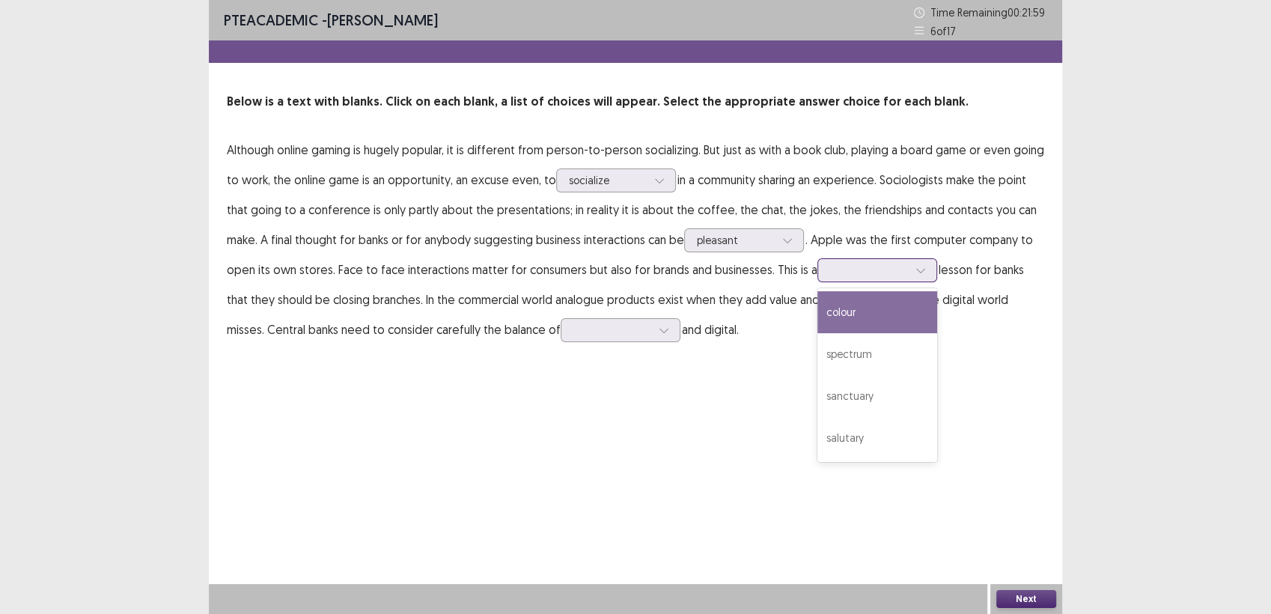
click at [915, 272] on icon at bounding box center [920, 270] width 10 height 10
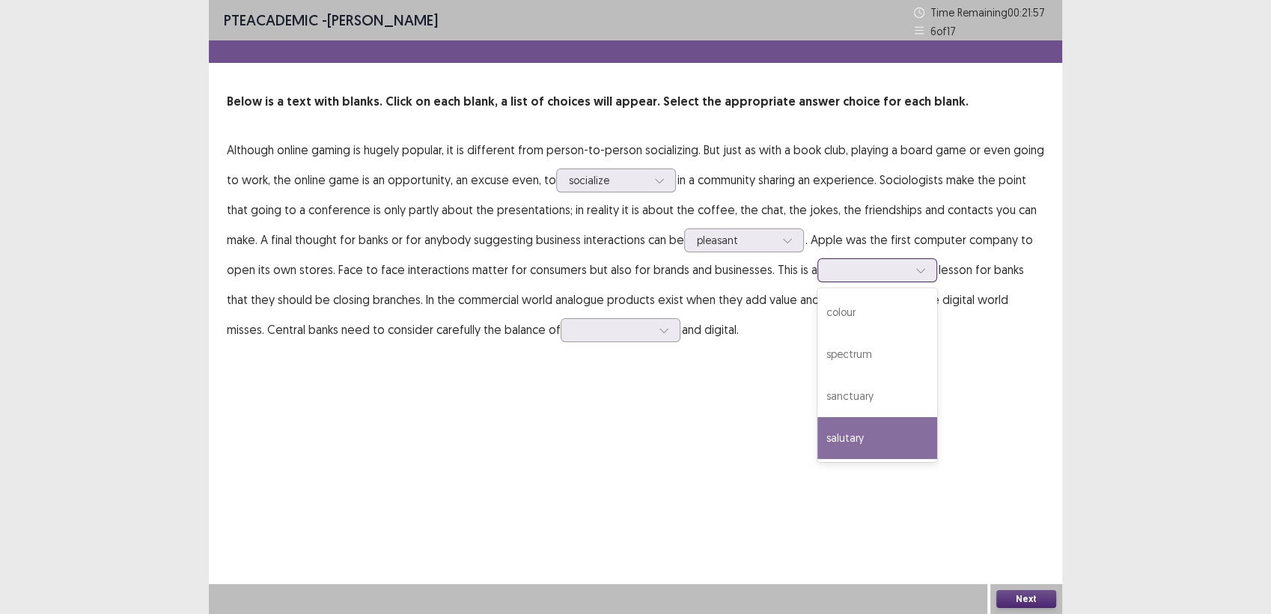
click at [845, 430] on div "salutary" at bounding box center [877, 438] width 120 height 42
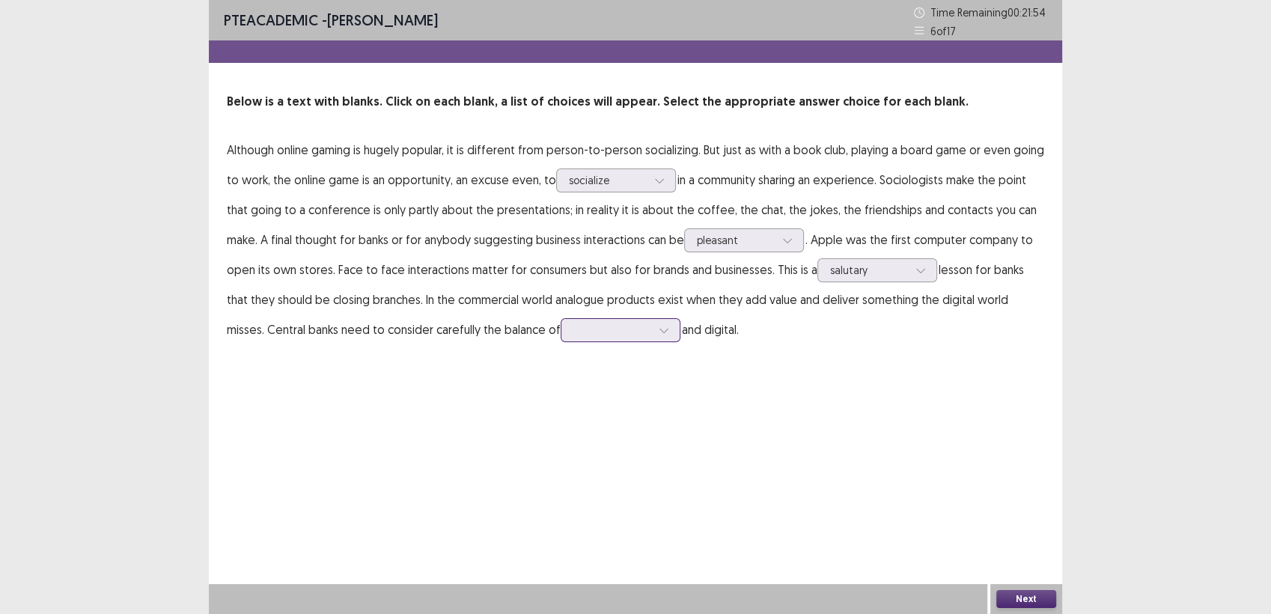
click at [659, 326] on icon at bounding box center [664, 330] width 10 height 10
click at [572, 412] on div "physical" at bounding box center [621, 414] width 120 height 42
click at [653, 323] on div at bounding box center [664, 330] width 22 height 22
click at [1024, 600] on button "Next" at bounding box center [1026, 599] width 60 height 18
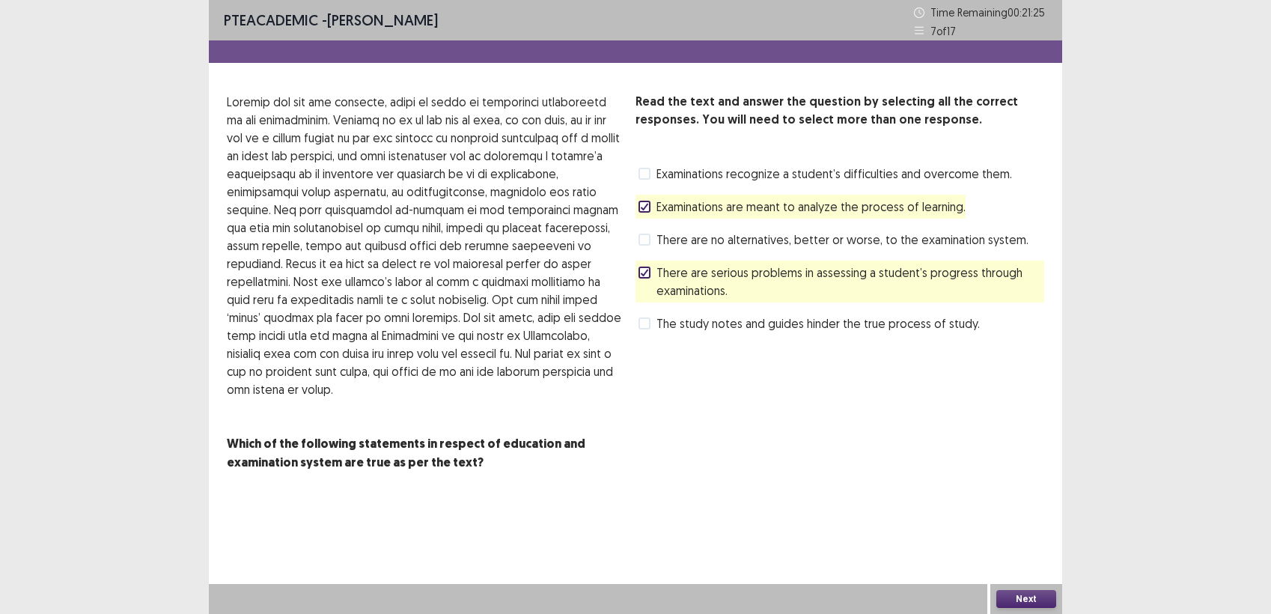
click at [653, 273] on label "There are serious problems in assessing a student’s progress through examinatio…" at bounding box center [841, 281] width 406 height 36
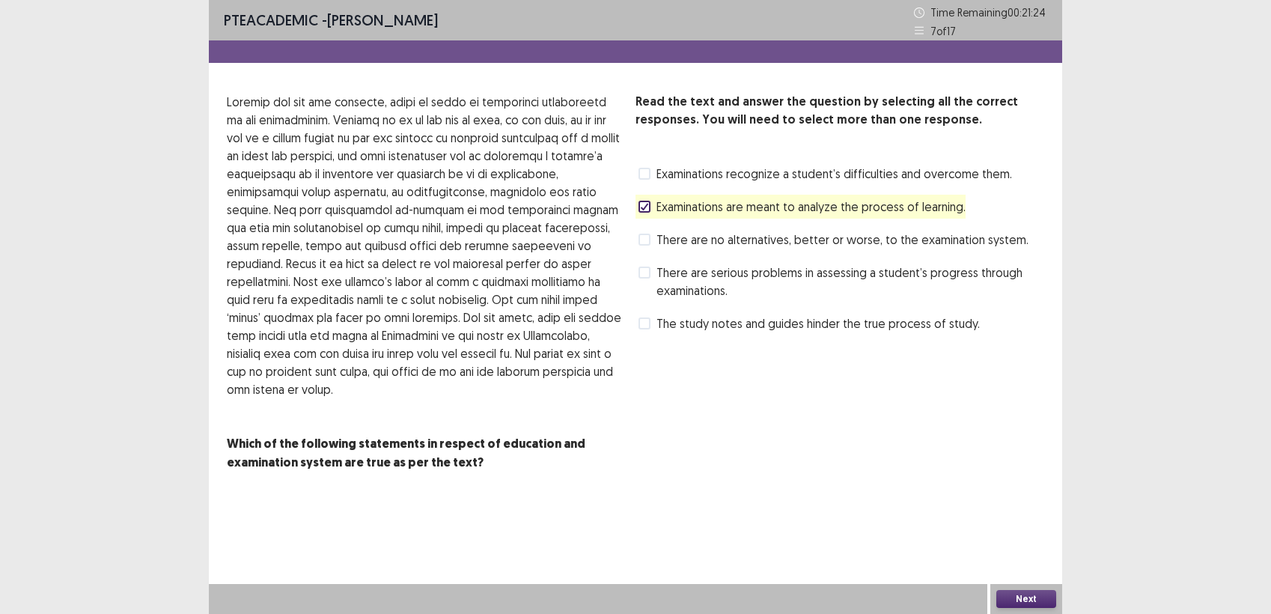
click at [647, 322] on span at bounding box center [644, 323] width 12 height 12
click at [662, 272] on span "There are serious problems in assessing a student’s progress through examinatio…" at bounding box center [850, 281] width 388 height 36
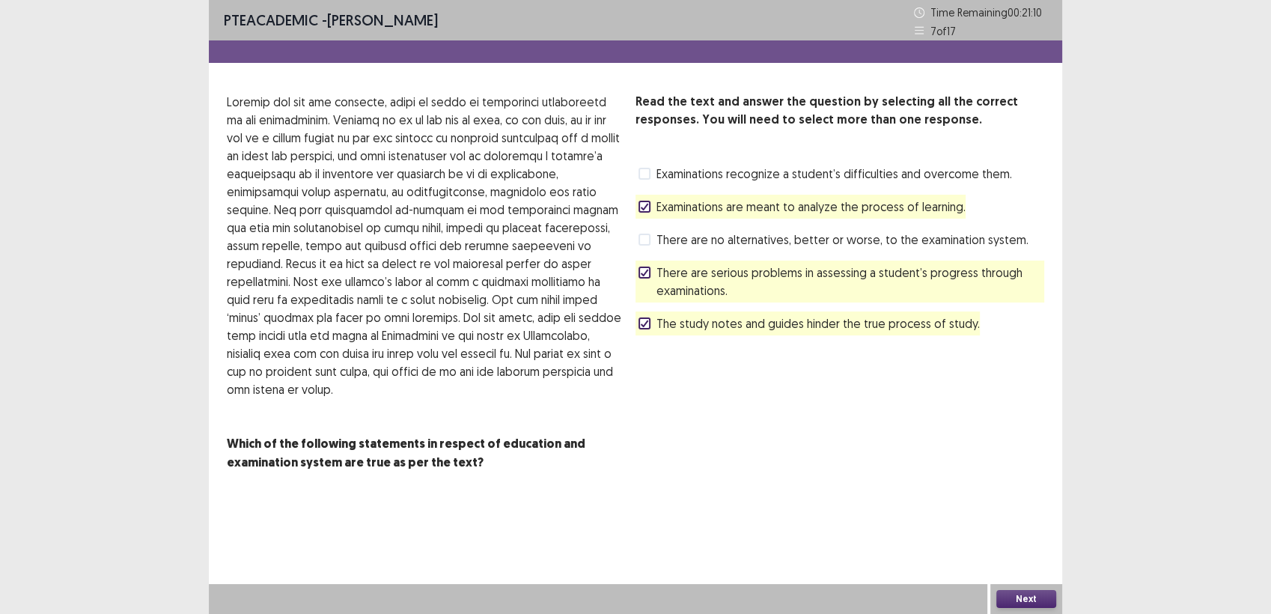
click at [1008, 594] on button "Next" at bounding box center [1026, 599] width 60 height 18
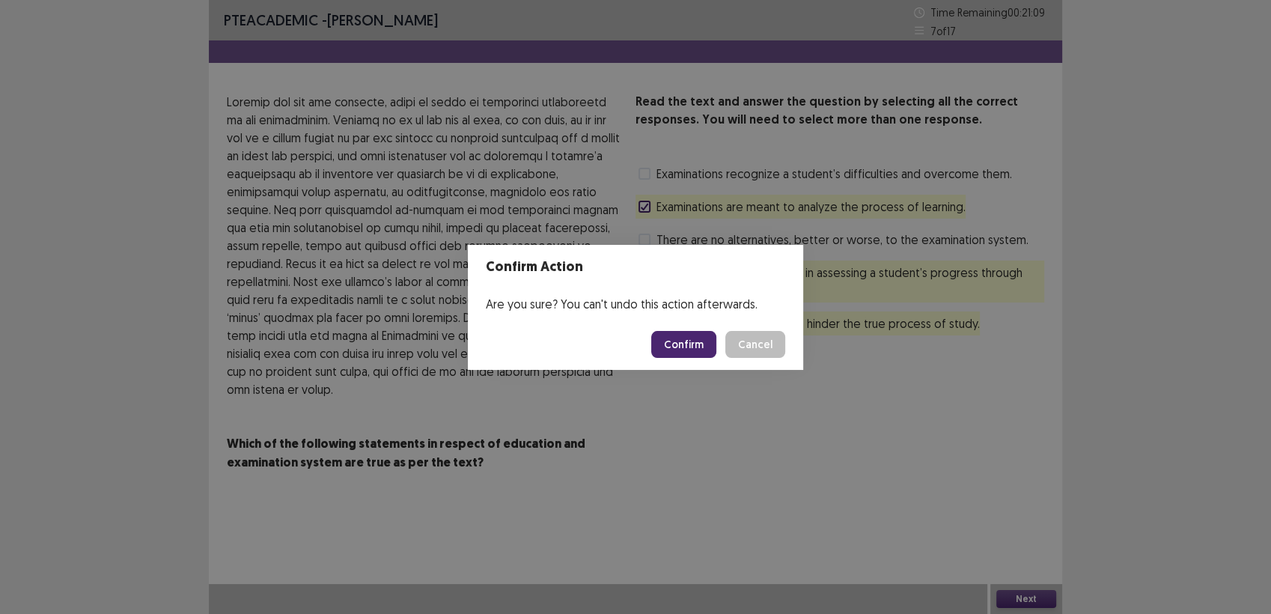
click at [706, 347] on button "Confirm" at bounding box center [683, 344] width 65 height 27
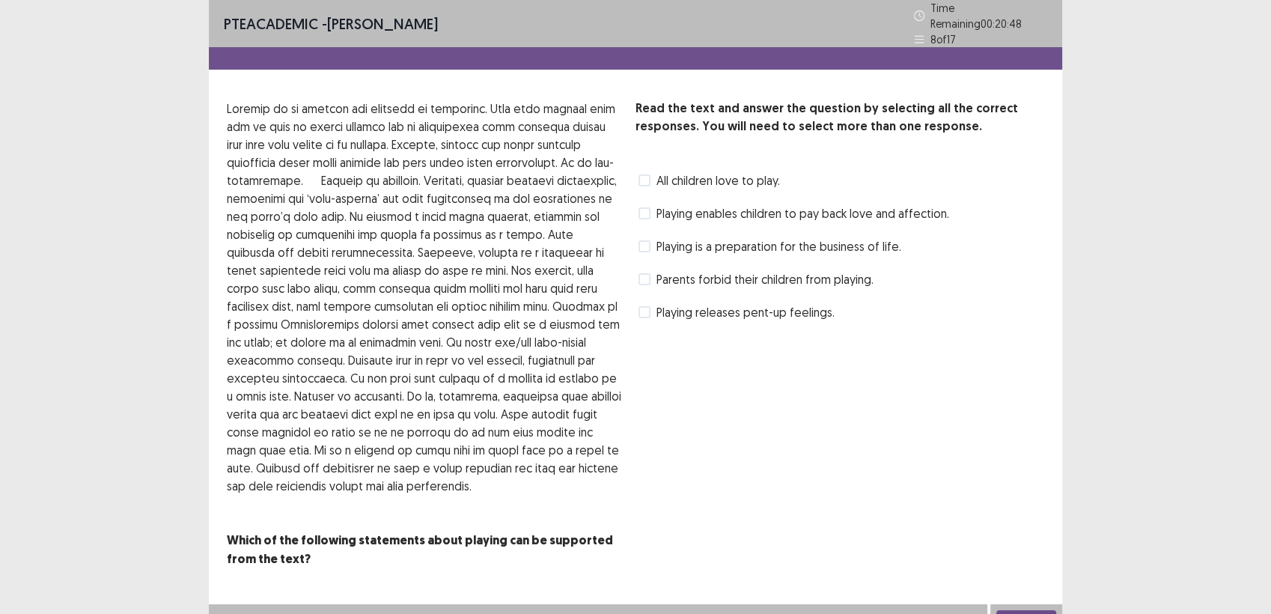
click at [656, 204] on span "Playing enables children to pay back love and affection." at bounding box center [802, 213] width 293 height 18
click at [657, 243] on span "Playing is a preparation for the business of life." at bounding box center [778, 246] width 245 height 18
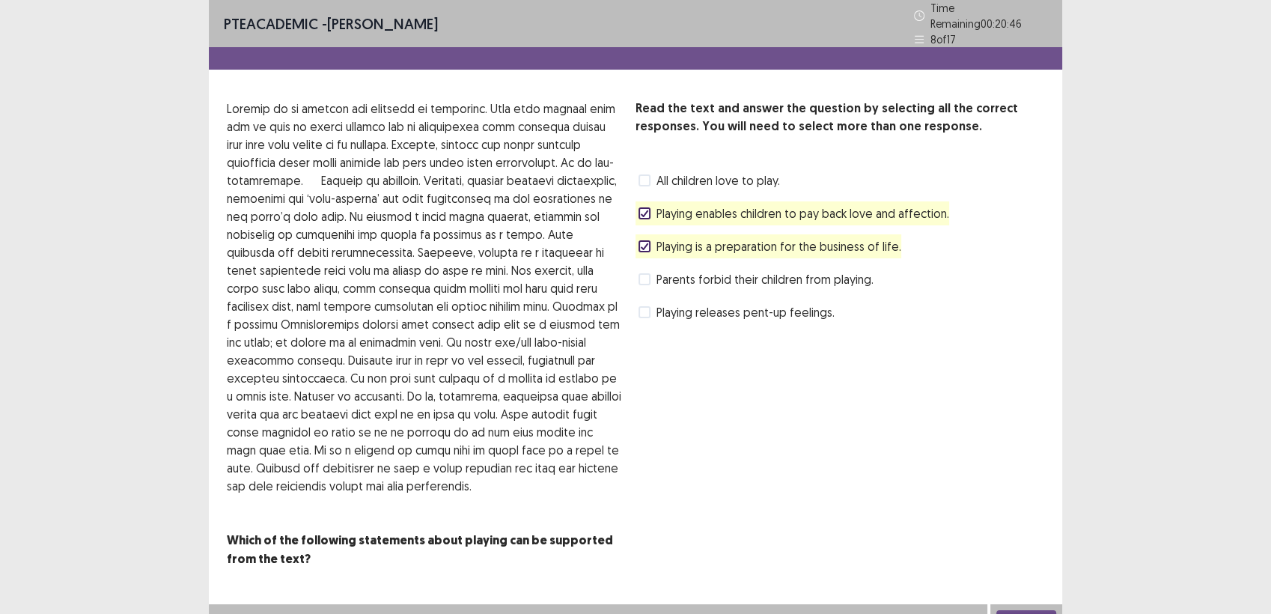
click at [663, 312] on span "Playing releases pent-up feelings." at bounding box center [745, 312] width 178 height 18
click at [868, 532] on div "Read the text and answer the question by selecting all the correct responses. Y…" at bounding box center [839, 334] width 409 height 469
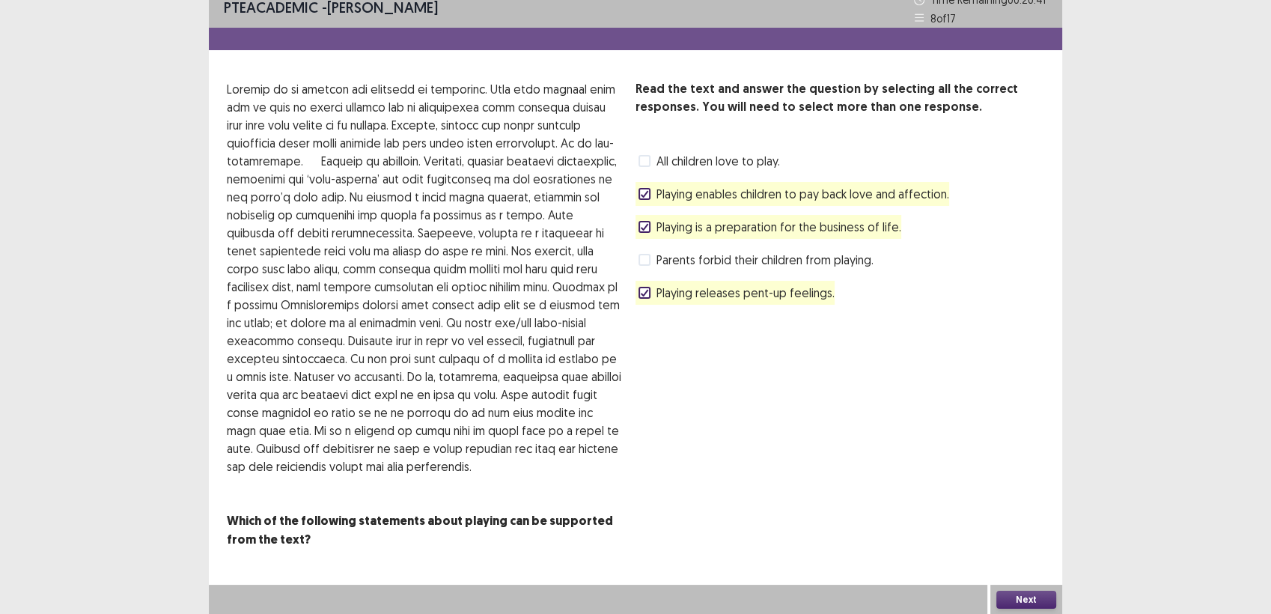
drag, startPoint x: 868, startPoint y: 532, endPoint x: 1011, endPoint y: 599, distance: 157.7
click at [1011, 599] on div "PTE academic - [PERSON_NAME] Time Remaining 00 : 20 : 41 8 of 17 Read the text …" at bounding box center [635, 300] width 853 height 627
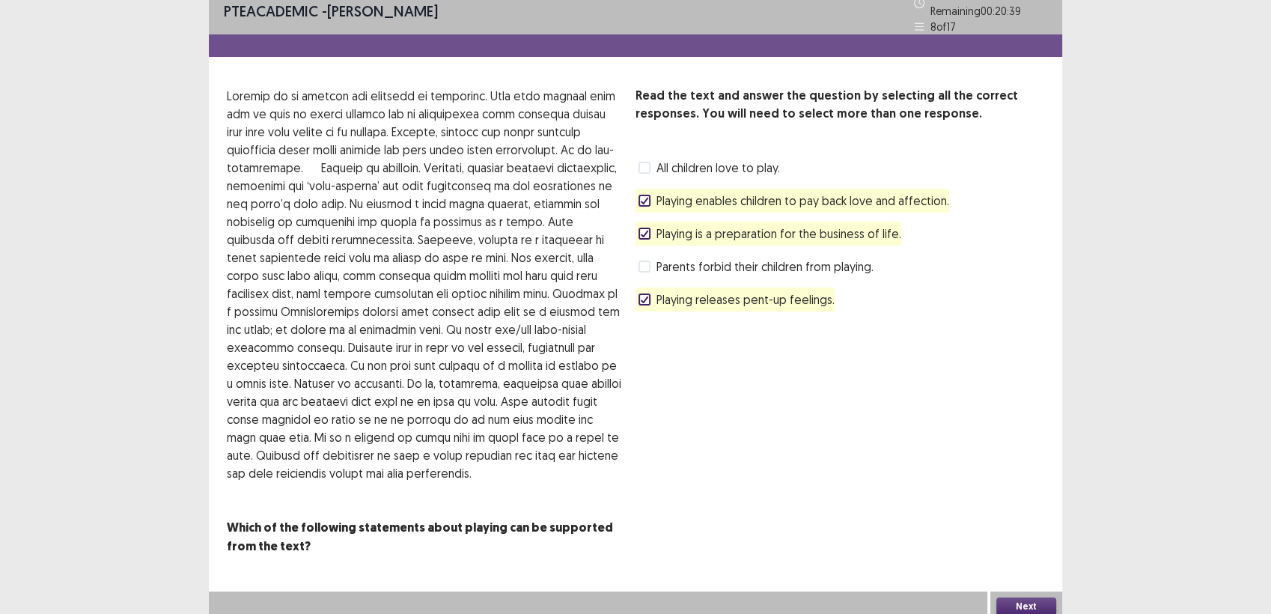
click at [1011, 599] on button "Next" at bounding box center [1026, 606] width 60 height 18
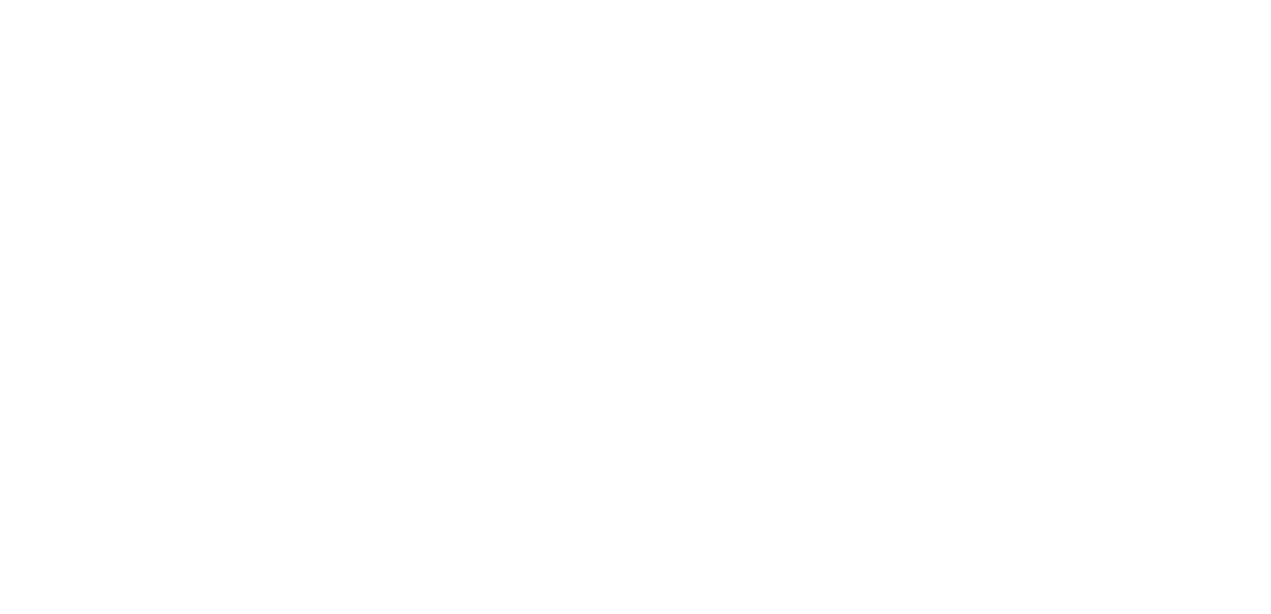
scroll to position [0, 0]
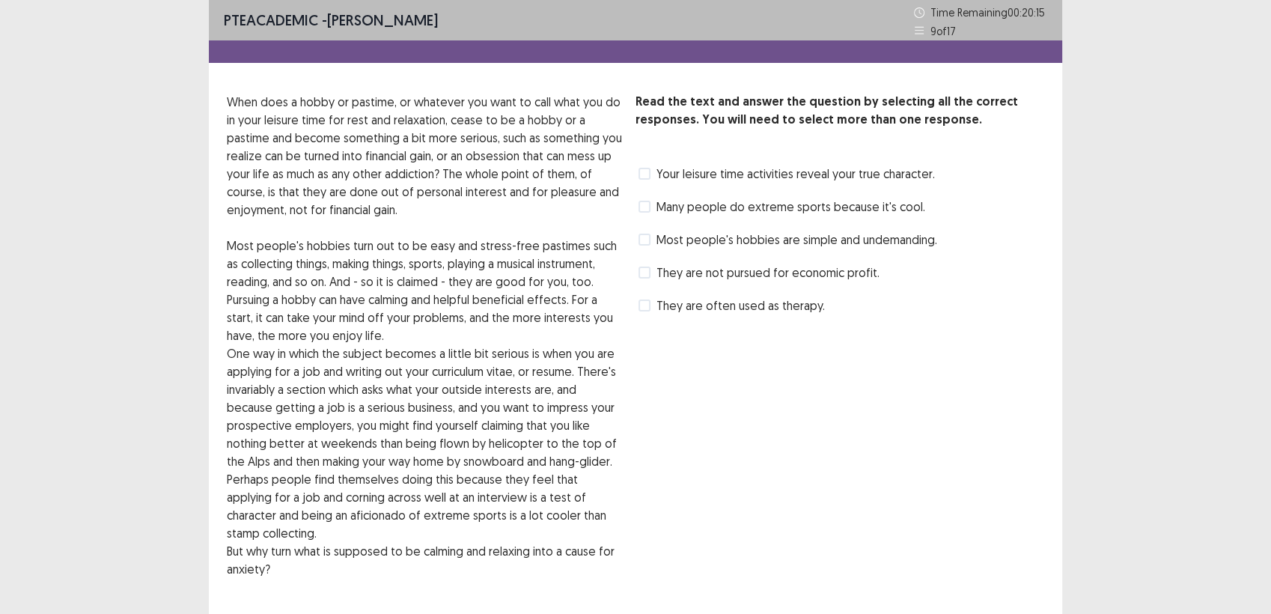
click at [668, 243] on span "Most people's hobbies are simple and undemanding." at bounding box center [796, 240] width 281 height 18
click at [653, 262] on div "They are not pursued for economic profit." at bounding box center [757, 272] width 244 height 24
click at [652, 266] on label "They are not pursued for economic profit." at bounding box center [758, 272] width 241 height 18
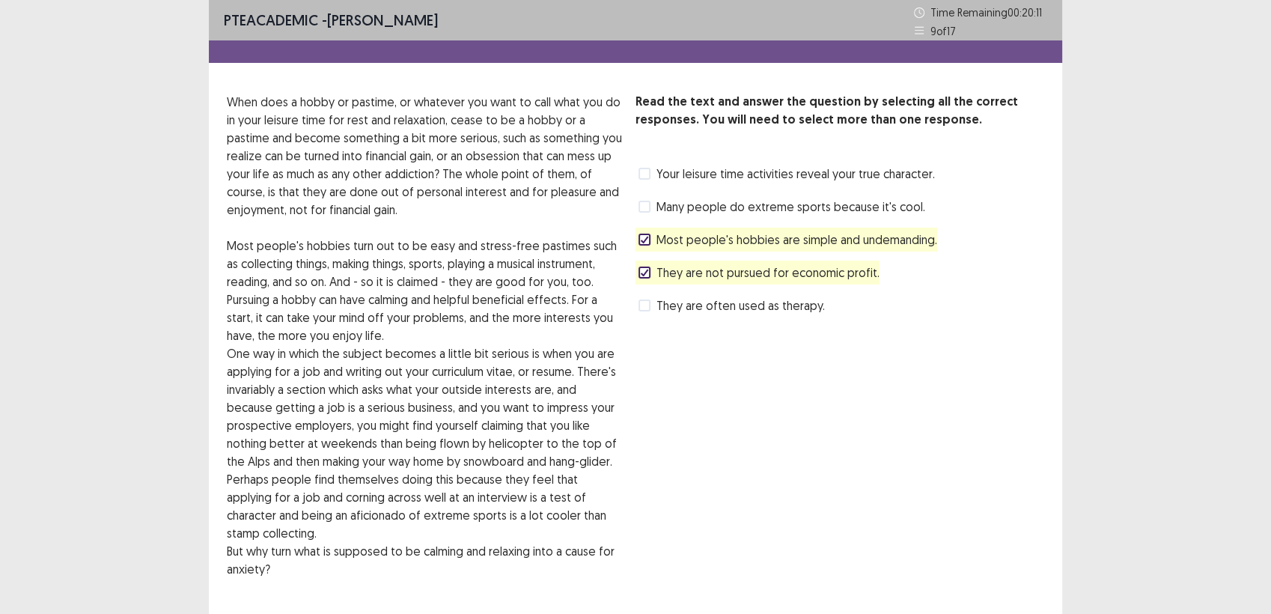
click at [657, 313] on span "They are often used as therapy." at bounding box center [740, 305] width 168 height 18
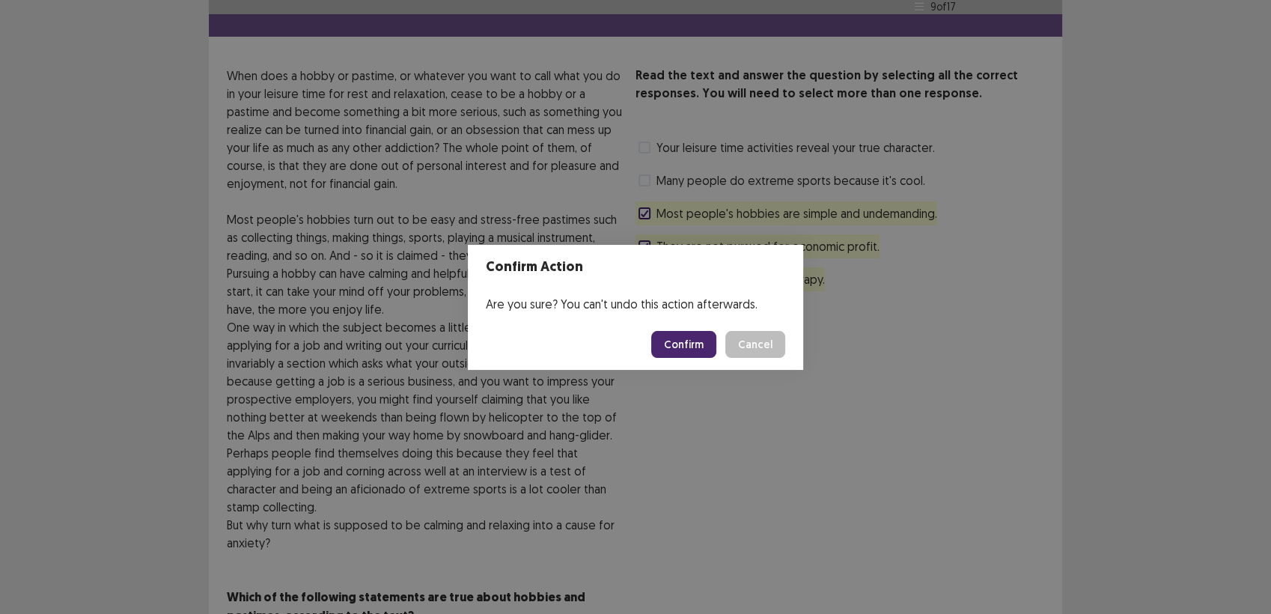
click at [700, 349] on button "Confirm" at bounding box center [683, 344] width 65 height 27
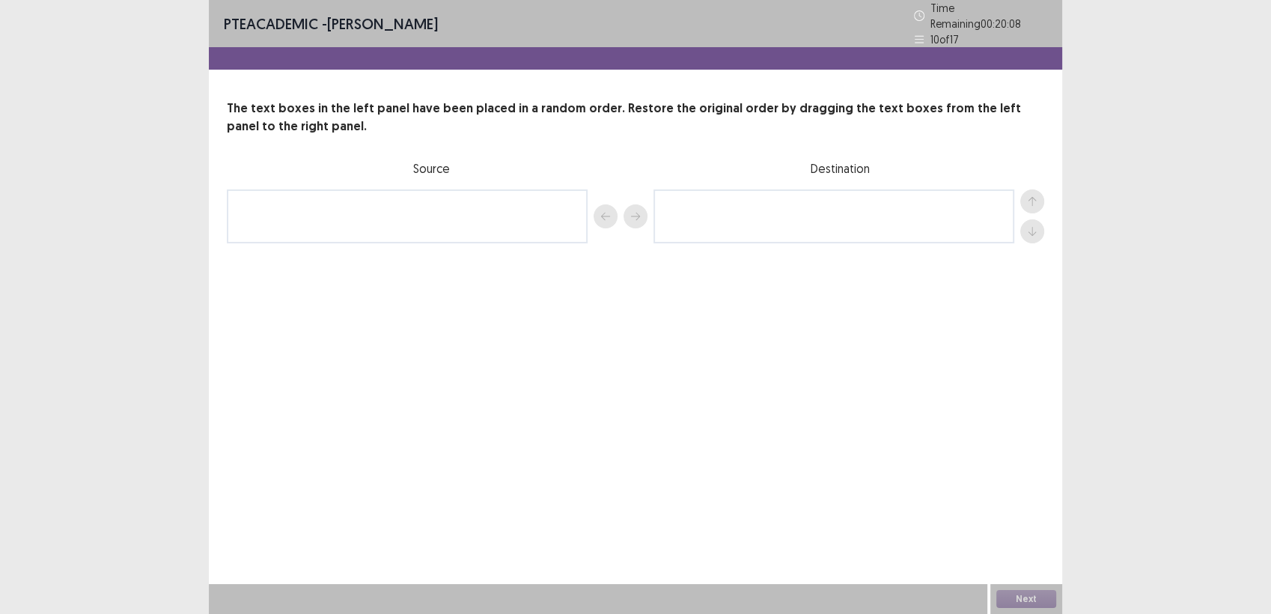
scroll to position [0, 0]
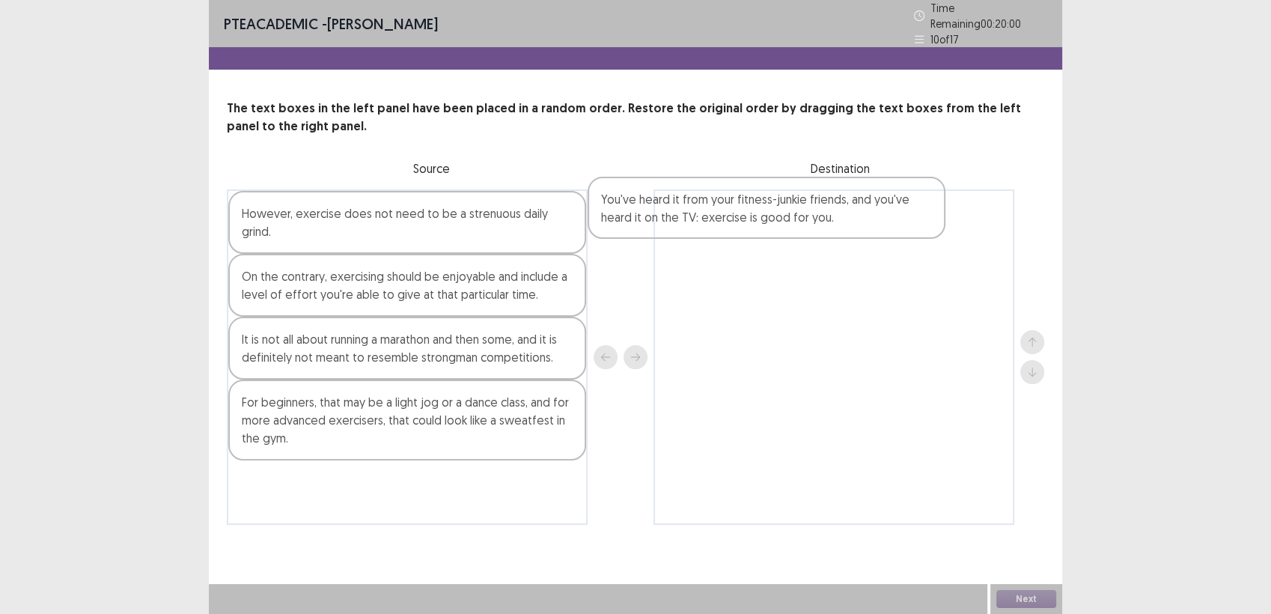
drag, startPoint x: 346, startPoint y: 242, endPoint x: 737, endPoint y: 233, distance: 391.6
click at [737, 233] on div "You've heard it from your fitness-junkie friends, and you've heard it on the TV…" at bounding box center [635, 356] width 817 height 335
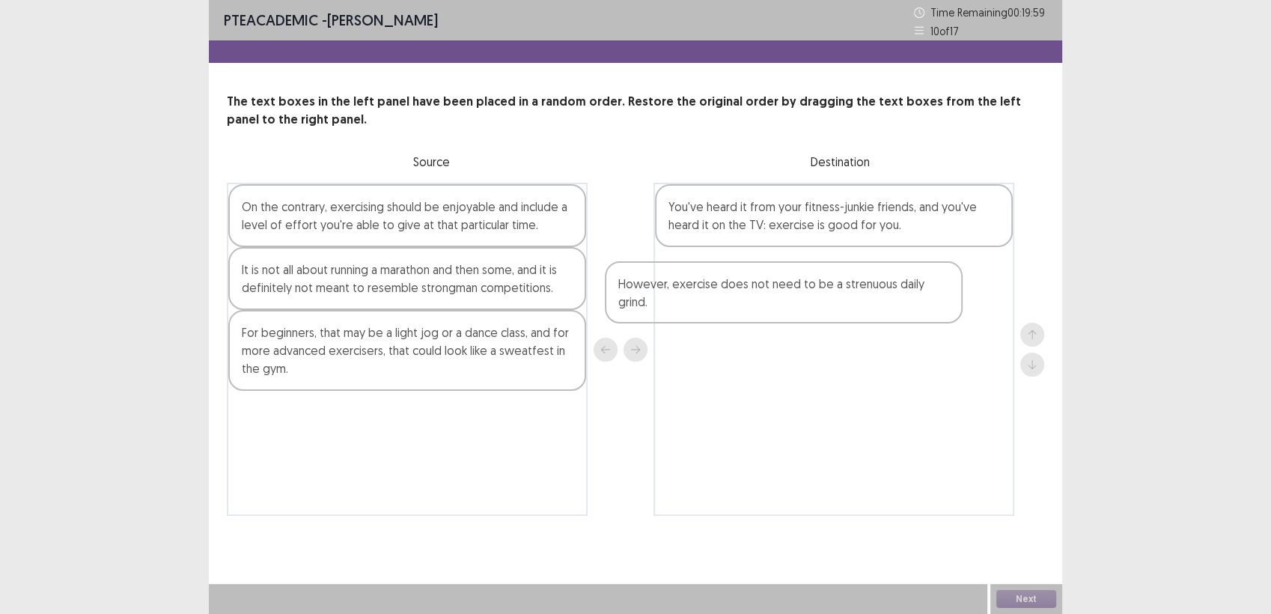
drag, startPoint x: 506, startPoint y: 224, endPoint x: 754, endPoint y: 325, distance: 267.6
click at [928, 308] on div "However, exercise does not need to be a strenuous daily grind. On the contrary,…" at bounding box center [635, 349] width 817 height 333
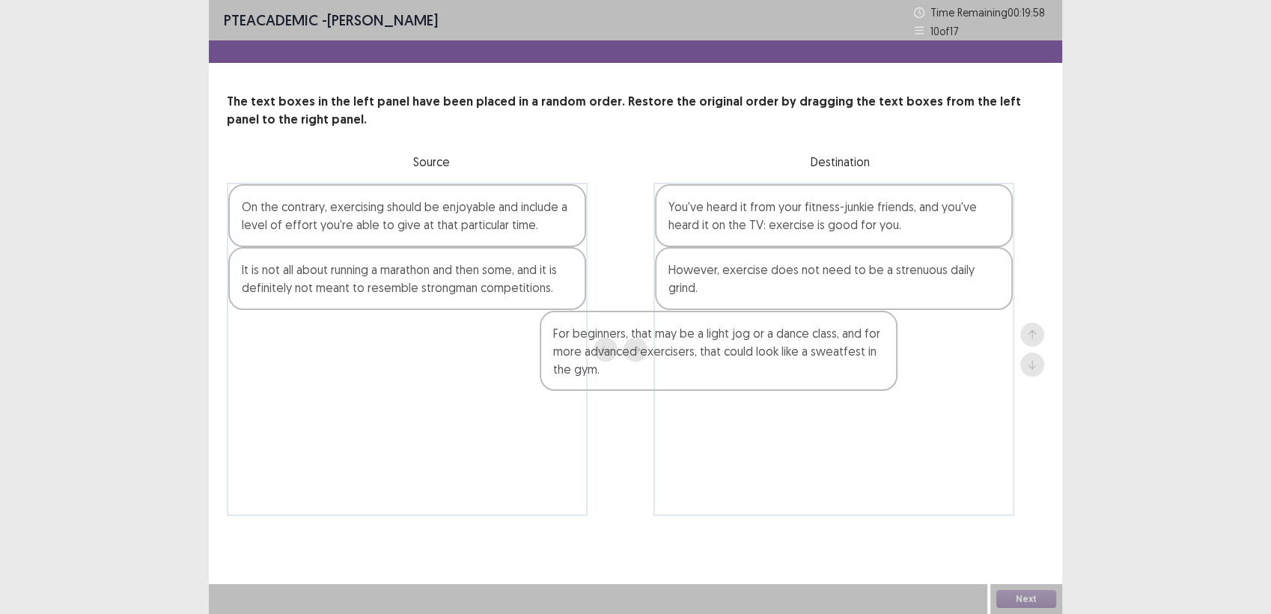
drag, startPoint x: 583, startPoint y: 370, endPoint x: 963, endPoint y: 357, distance: 379.7
click at [963, 357] on div "On the contrary, exercising should be enjoyable and include a level of effort y…" at bounding box center [635, 349] width 817 height 333
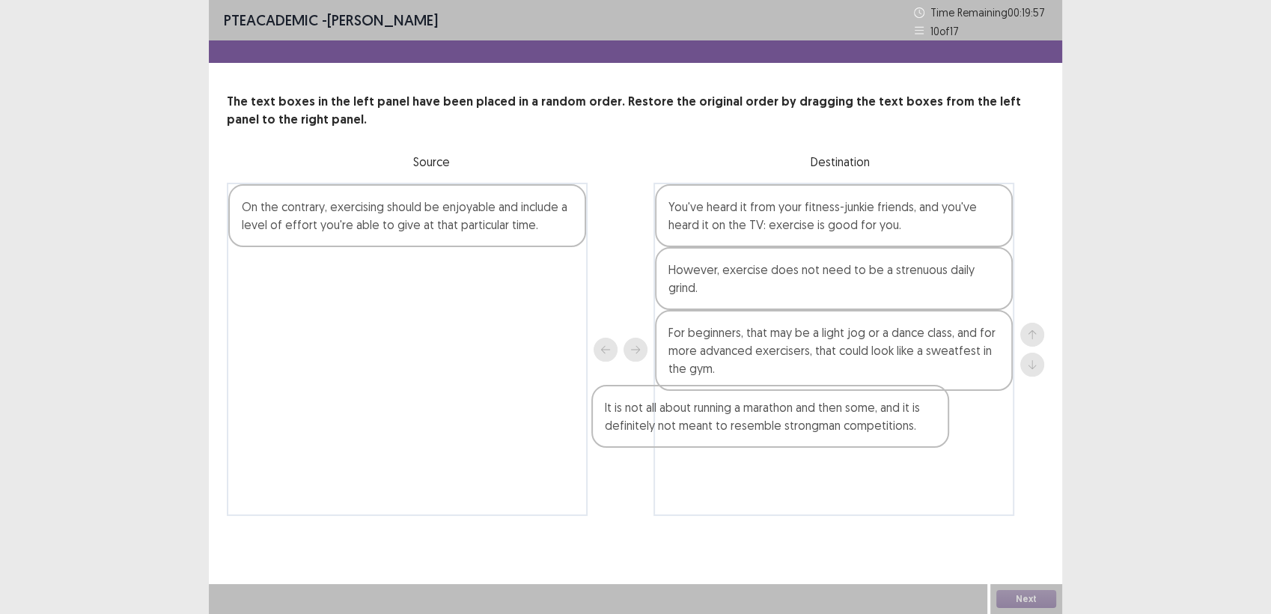
drag, startPoint x: 544, startPoint y: 275, endPoint x: 980, endPoint y: 432, distance: 462.9
click at [980, 432] on div "On the contrary, exercising should be enjoyable and include a level of effort y…" at bounding box center [635, 349] width 817 height 333
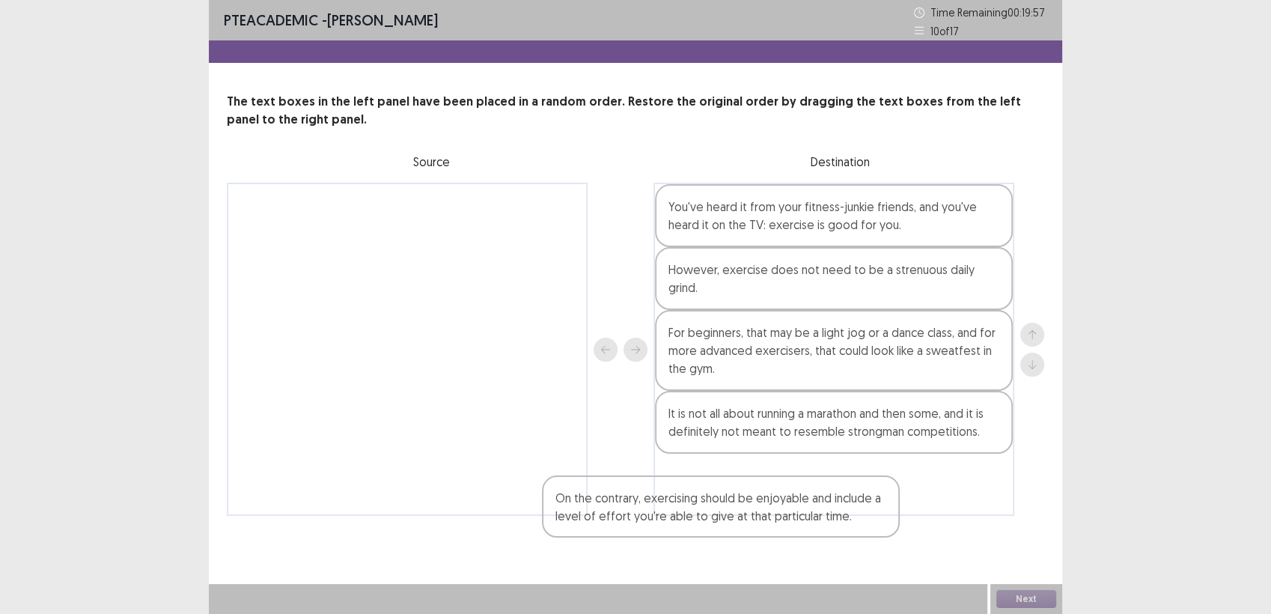
drag, startPoint x: 552, startPoint y: 230, endPoint x: 997, endPoint y: 522, distance: 532.3
click at [997, 522] on div "PTE academic - [PERSON_NAME] Time Remaining 00 : 19 : 57 10 of 17 The text boxe…" at bounding box center [635, 273] width 853 height 546
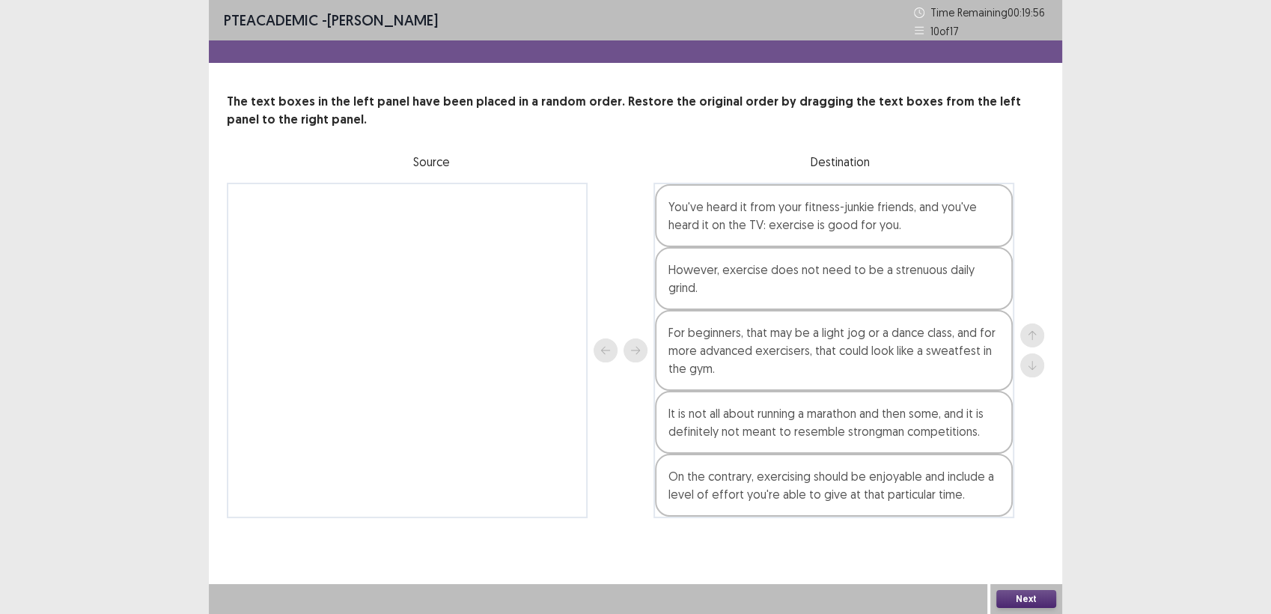
click at [1008, 593] on button "Next" at bounding box center [1026, 599] width 60 height 18
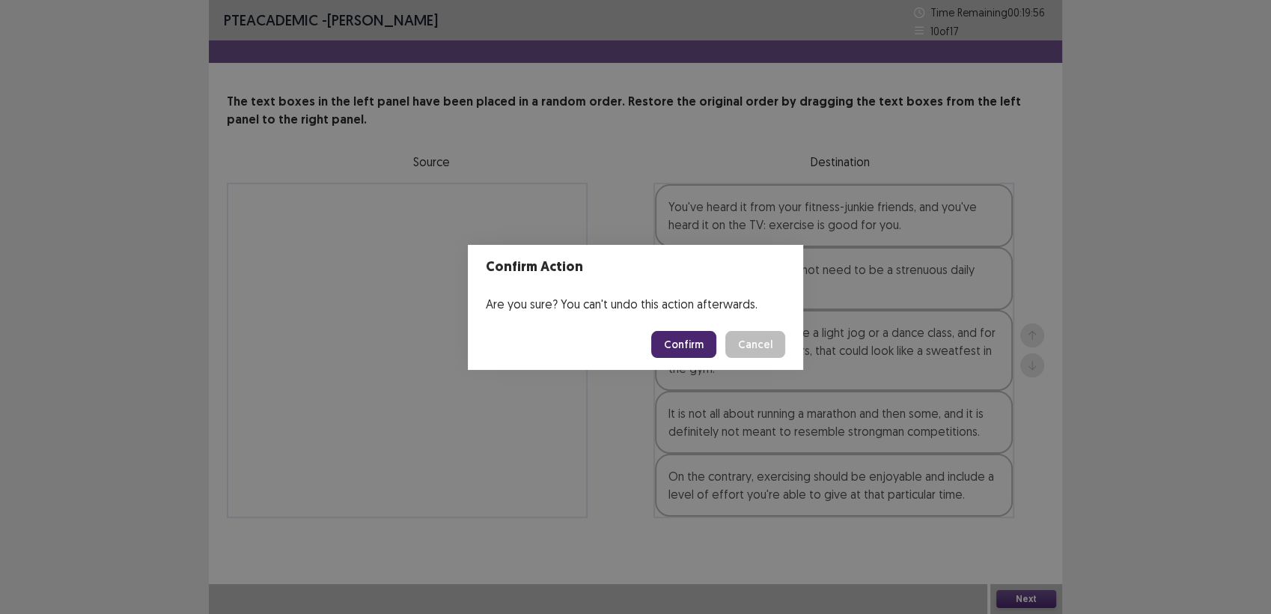
click at [683, 356] on button "Confirm" at bounding box center [683, 344] width 65 height 27
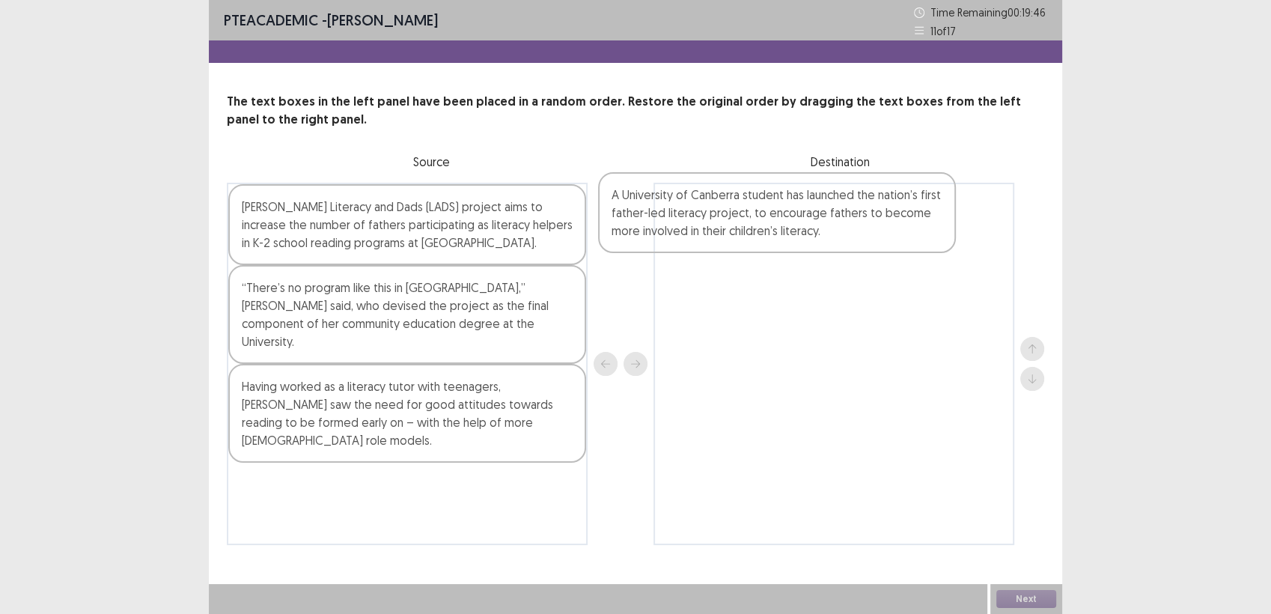
drag, startPoint x: 463, startPoint y: 477, endPoint x: 597, endPoint y: 202, distance: 305.6
click at [859, 201] on div "[PERSON_NAME] Literacy and Dads (LADS) project aims to increase the number of f…" at bounding box center [635, 364] width 817 height 362
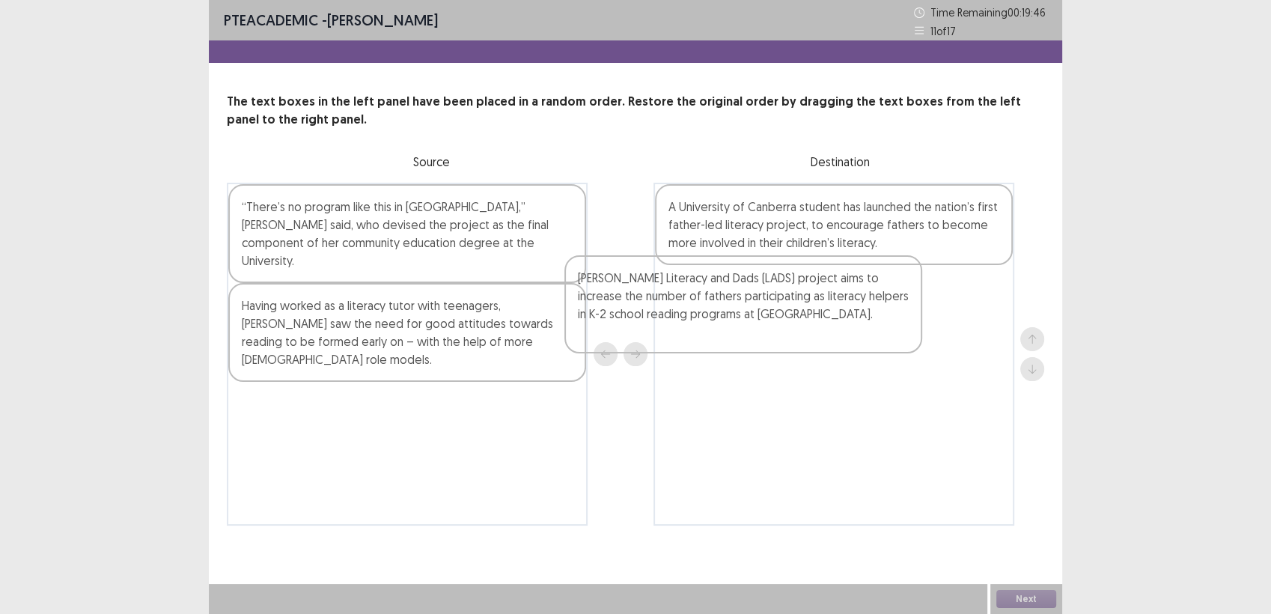
drag, startPoint x: 582, startPoint y: 204, endPoint x: 1002, endPoint y: 280, distance: 426.1
click at [1002, 280] on div "[PERSON_NAME] Literacy and Dads (LADS) project aims to increase the number of f…" at bounding box center [635, 354] width 817 height 343
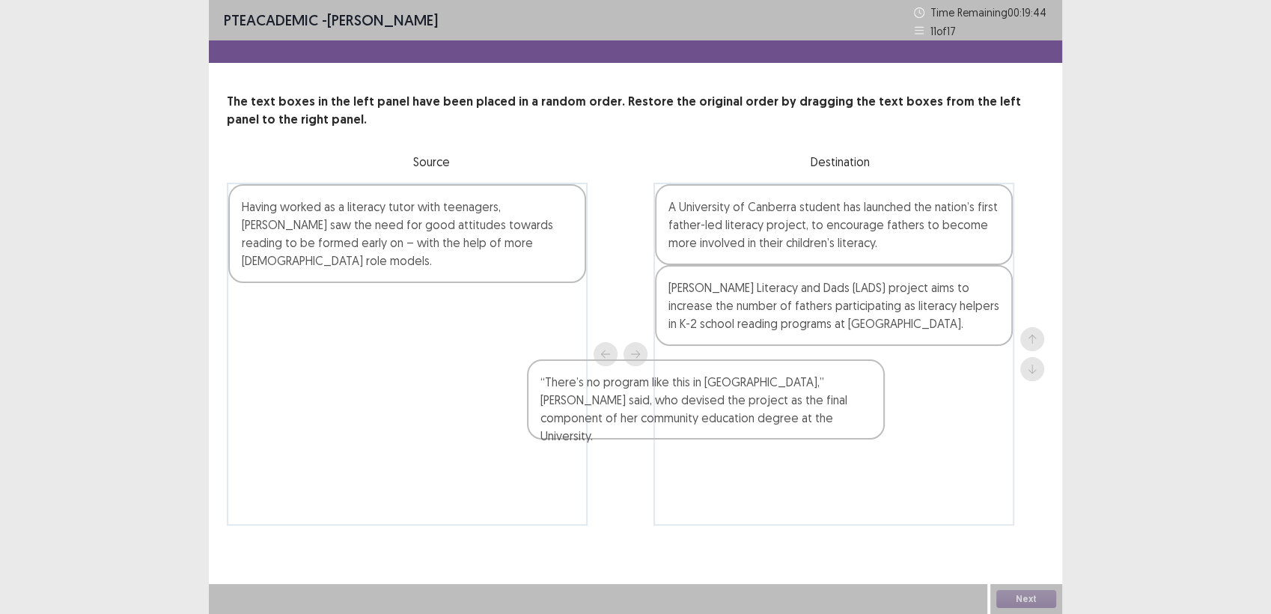
drag, startPoint x: 494, startPoint y: 213, endPoint x: 913, endPoint y: 400, distance: 459.0
click at [913, 400] on div "“There’s no program like this in [GEOGRAPHIC_DATA],” [PERSON_NAME] said, who de…" at bounding box center [635, 354] width 817 height 343
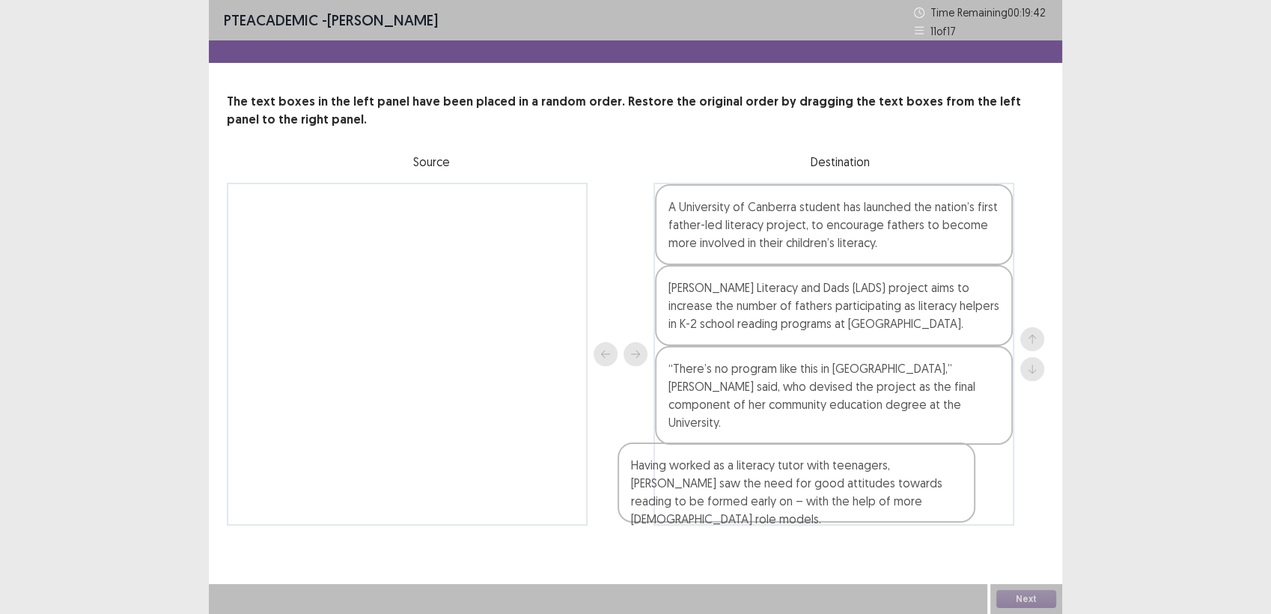
drag, startPoint x: 486, startPoint y: 260, endPoint x: 871, endPoint y: 510, distance: 458.8
click at [871, 510] on div "Having worked as a literacy tutor with teenagers, [PERSON_NAME] saw the need fo…" at bounding box center [635, 354] width 817 height 343
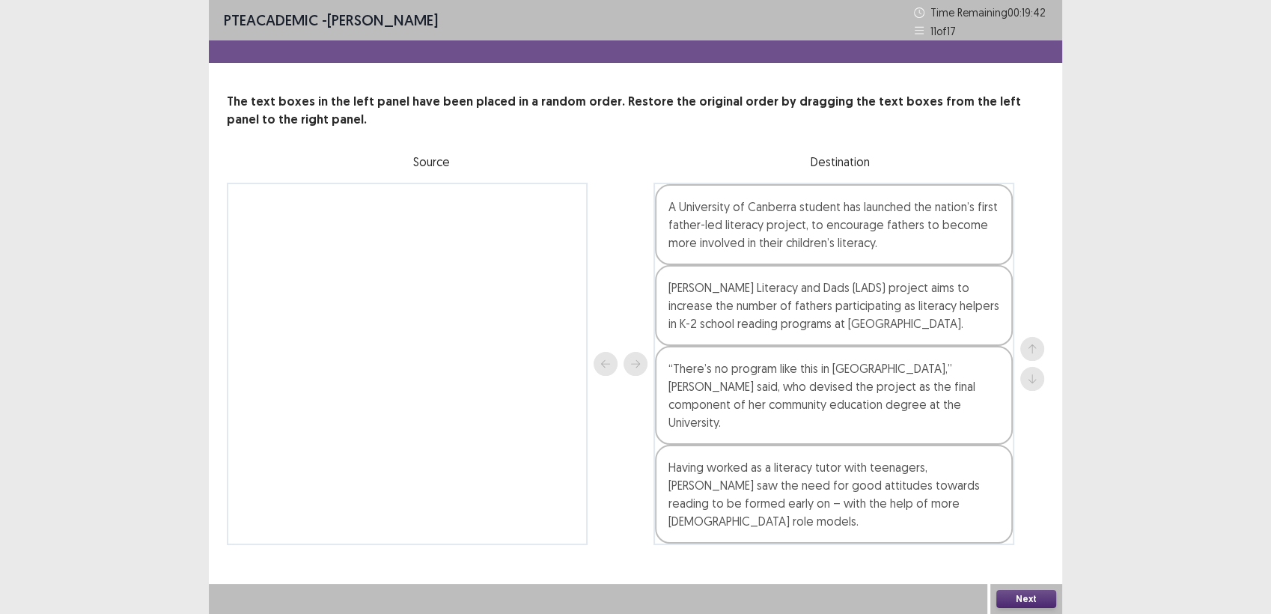
click at [1018, 588] on div "Next" at bounding box center [1026, 599] width 72 height 30
click at [1022, 595] on button "Next" at bounding box center [1026, 599] width 60 height 18
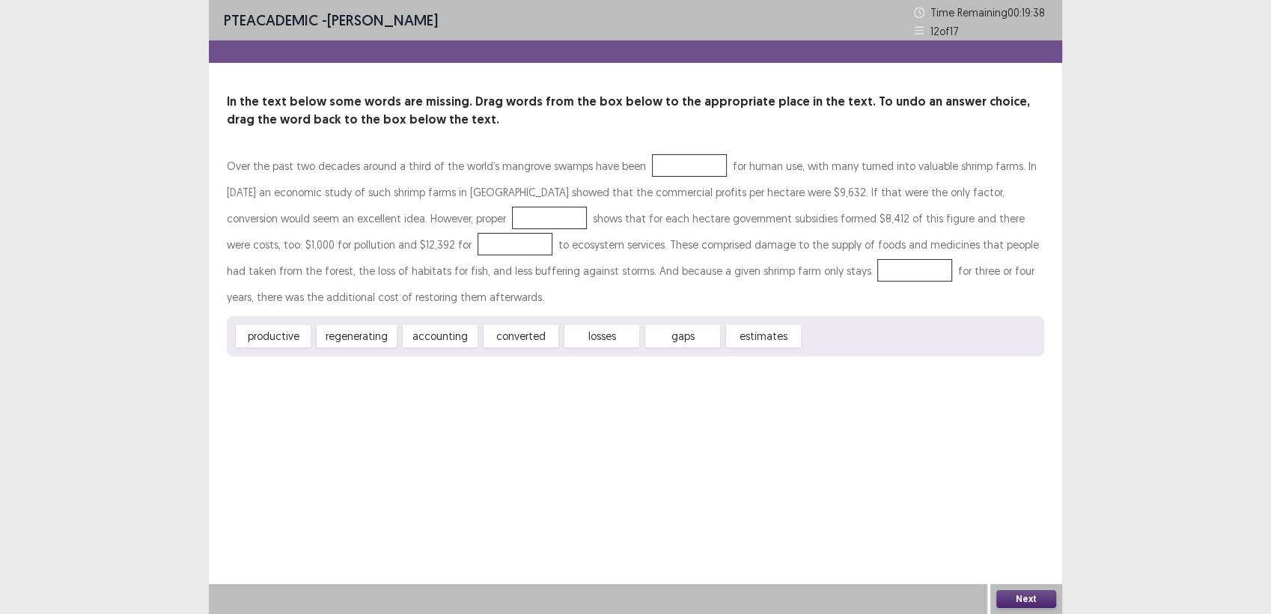
drag, startPoint x: 508, startPoint y: 344, endPoint x: 671, endPoint y: 165, distance: 242.7
click at [671, 165] on div "Over the past two decades around a third of the world’s mangrove swamps have be…" at bounding box center [635, 255] width 817 height 204
drag, startPoint x: 535, startPoint y: 332, endPoint x: 640, endPoint y: 162, distance: 200.3
click at [644, 156] on div "Over the past two decades around a third of the world’s mangrove swamps have be…" at bounding box center [635, 255] width 817 height 204
drag, startPoint x: 525, startPoint y: 329, endPoint x: 660, endPoint y: 153, distance: 221.6
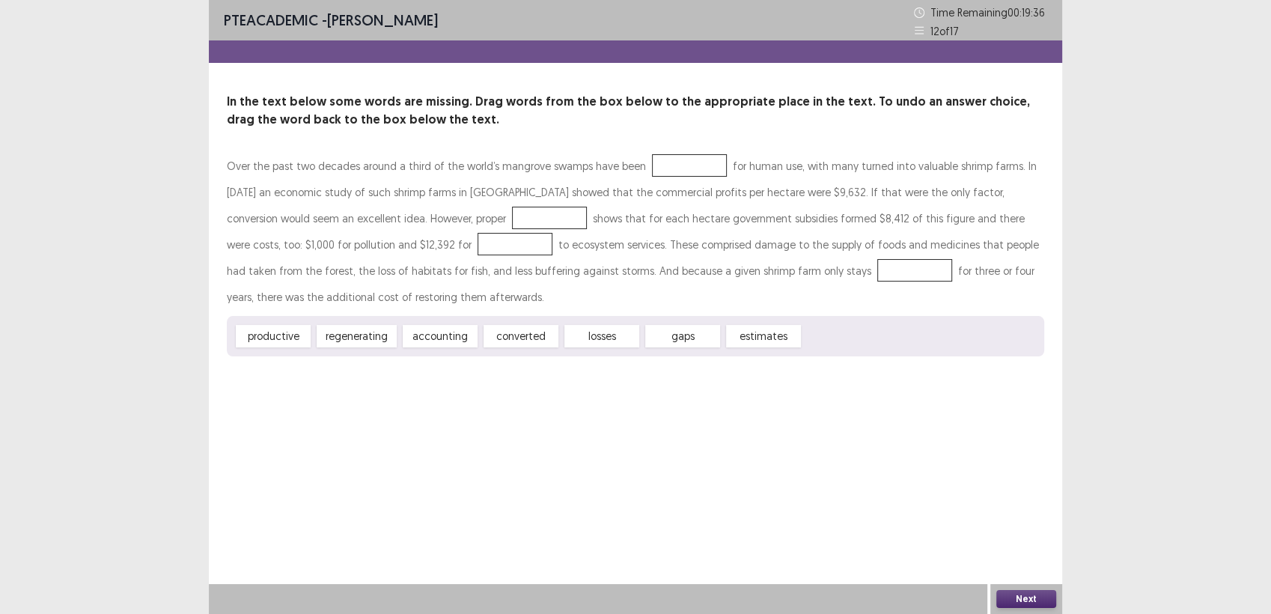
click at [660, 153] on div "Over the past two decades around a third of the world’s mangrove swamps have be…" at bounding box center [635, 255] width 817 height 204
click at [660, 154] on div at bounding box center [689, 165] width 75 height 22
click at [658, 162] on div at bounding box center [689, 165] width 75 height 22
drag, startPoint x: 524, startPoint y: 338, endPoint x: 657, endPoint y: 266, distance: 151.4
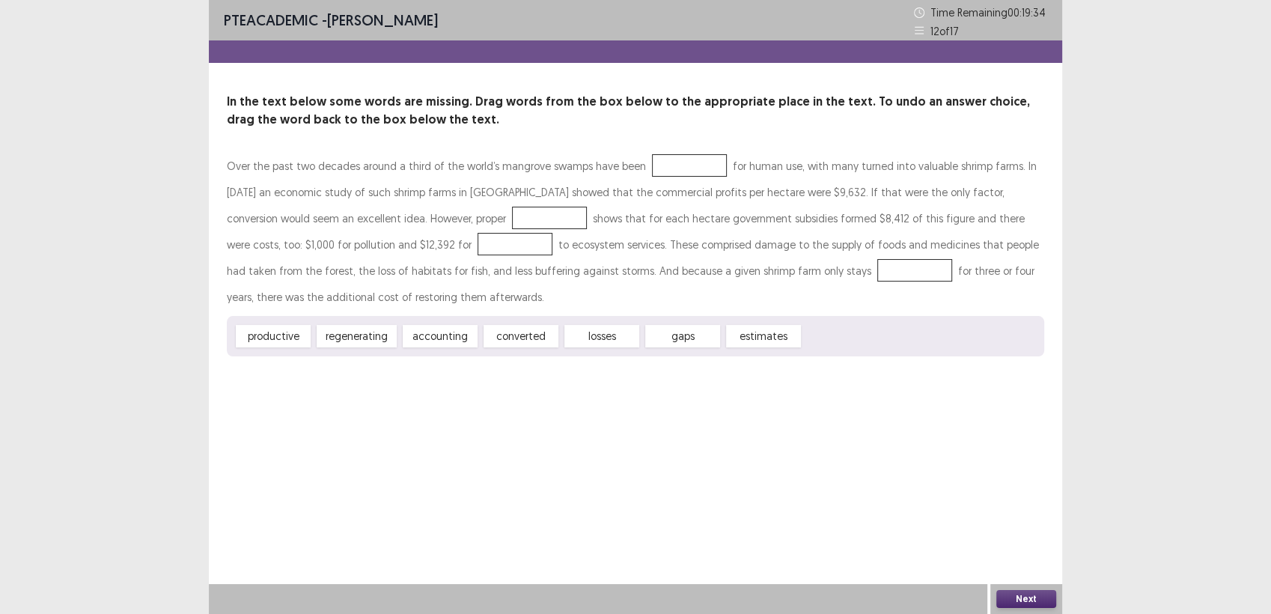
click at [657, 266] on div "Over the past two decades around a third of the world’s mangrove swamps have be…" at bounding box center [635, 255] width 817 height 204
click at [877, 269] on div at bounding box center [914, 270] width 75 height 22
click at [537, 353] on div "productive regenerating accounting converted losses gaps estimates" at bounding box center [635, 336] width 817 height 40
drag, startPoint x: 527, startPoint y: 341, endPoint x: 619, endPoint y: 175, distance: 190.0
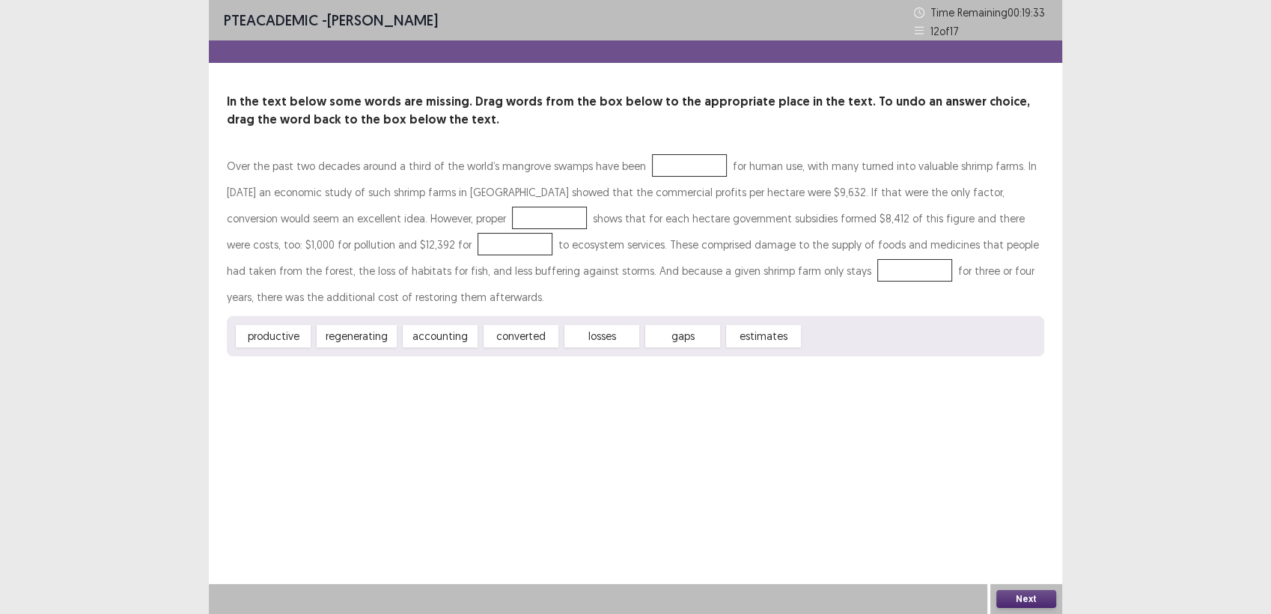
click at [657, 159] on div "Over the past two decades around a third of the world’s mangrove swamps have be…" at bounding box center [635, 255] width 817 height 204
drag, startPoint x: 252, startPoint y: 332, endPoint x: 317, endPoint y: 230, distance: 121.9
click at [317, 230] on div "Over the past two decades around a third of the world’s mangrove swamps have be…" at bounding box center [635, 255] width 817 height 204
drag, startPoint x: 493, startPoint y: 312, endPoint x: 700, endPoint y: 177, distance: 246.6
click at [700, 177] on div "Over the past two decades around a third of the world’s mangrove swamps have be…" at bounding box center [635, 255] width 817 height 204
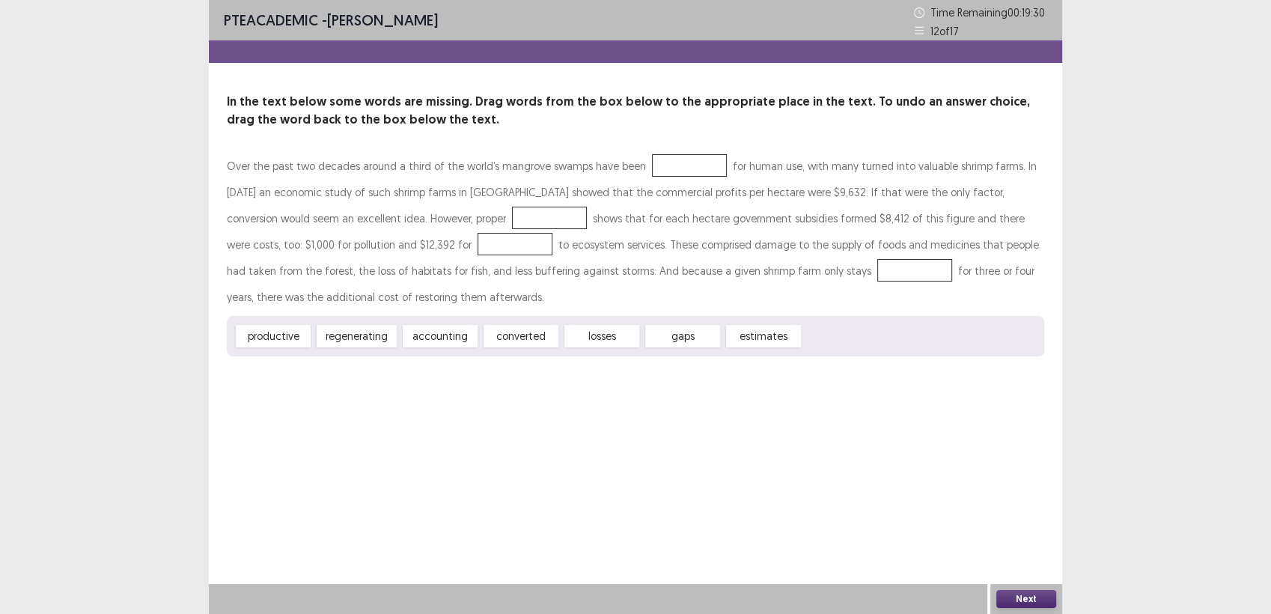
drag, startPoint x: 672, startPoint y: 339, endPoint x: 655, endPoint y: 284, distance: 58.0
click at [665, 235] on div "Over the past two decades around a third of the world’s mangrove swamps have be…" at bounding box center [635, 255] width 817 height 204
drag, startPoint x: 501, startPoint y: 337, endPoint x: 492, endPoint y: 357, distance: 22.1
click at [479, 374] on div "PTE academic - [PERSON_NAME] Time Remaining 00 : 19 : 29 12 of 17 In the text b…" at bounding box center [635, 193] width 853 height 386
drag, startPoint x: 522, startPoint y: 336, endPoint x: 700, endPoint y: 132, distance: 271.1
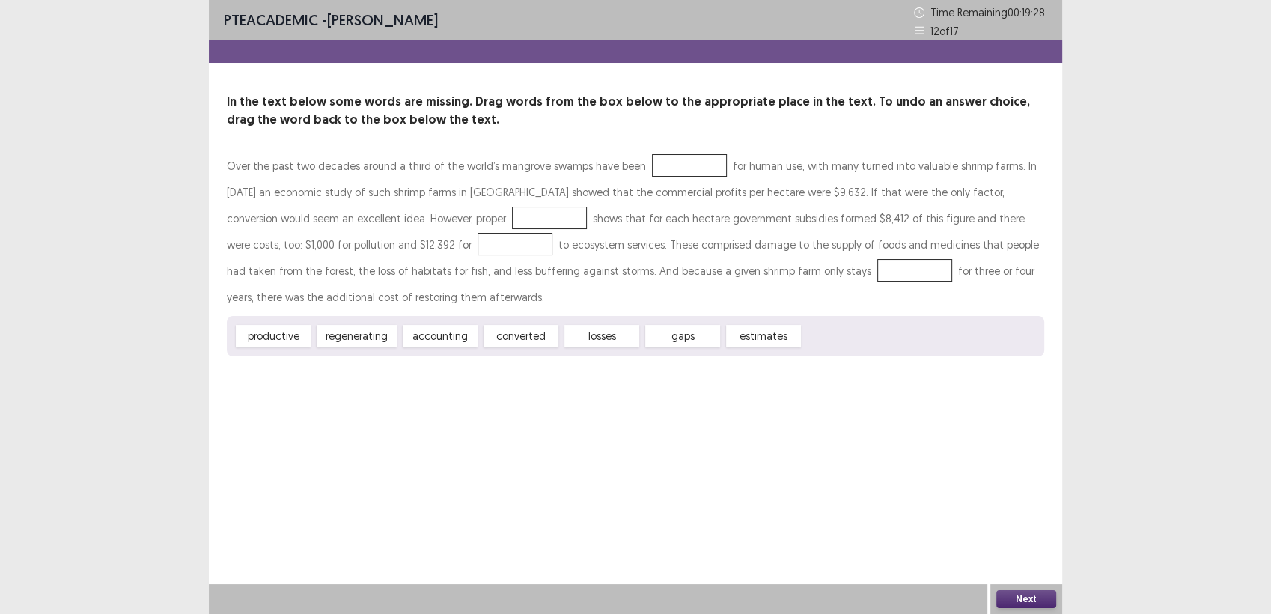
click at [700, 132] on div "In the text below some words are missing. Drag words from the box below to the …" at bounding box center [635, 224] width 853 height 263
drag, startPoint x: 590, startPoint y: 336, endPoint x: 383, endPoint y: 225, distance: 234.8
click at [677, 156] on div "Over the past two decades around a third of the world’s mangrove swamps have be…" at bounding box center [635, 255] width 817 height 204
click at [512, 225] on div at bounding box center [549, 218] width 75 height 22
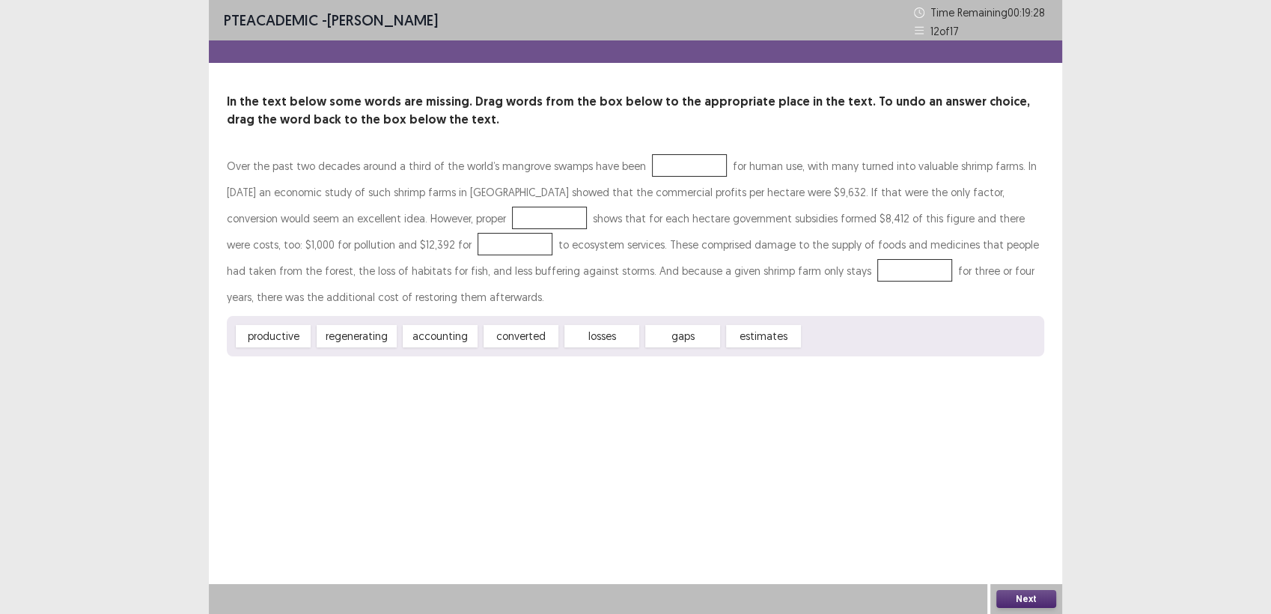
click at [512, 225] on div at bounding box center [549, 218] width 75 height 22
drag, startPoint x: 513, startPoint y: 335, endPoint x: 612, endPoint y: 287, distance: 109.8
click at [654, 157] on div "Over the past two decades around a third of the world’s mangrove swamps have be…" at bounding box center [635, 255] width 817 height 204
drag, startPoint x: 590, startPoint y: 332, endPoint x: 687, endPoint y: 244, distance: 131.4
click at [687, 244] on div "Over the past two decades around a third of the world’s mangrove swamps have be…" at bounding box center [635, 255] width 817 height 204
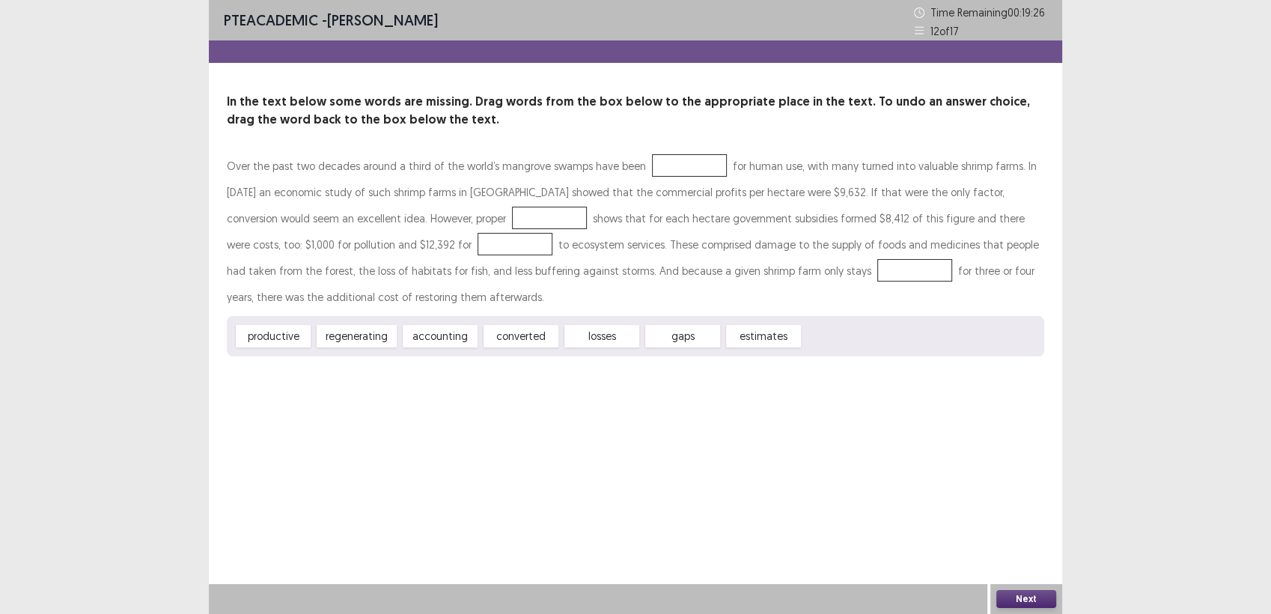
drag, startPoint x: 281, startPoint y: 344, endPoint x: 545, endPoint y: 344, distance: 263.5
click at [547, 394] on div "PTE academic - [PERSON_NAME] Time Remaining 00 : 19 : 26 12 of 17 In the text b…" at bounding box center [635, 307] width 853 height 614
drag, startPoint x: 508, startPoint y: 331, endPoint x: 659, endPoint y: 150, distance: 236.0
click at [659, 150] on div "In the text below some words are missing. Drag words from the box below to the …" at bounding box center [635, 224] width 853 height 263
drag, startPoint x: 563, startPoint y: 338, endPoint x: 698, endPoint y: 337, distance: 134.7
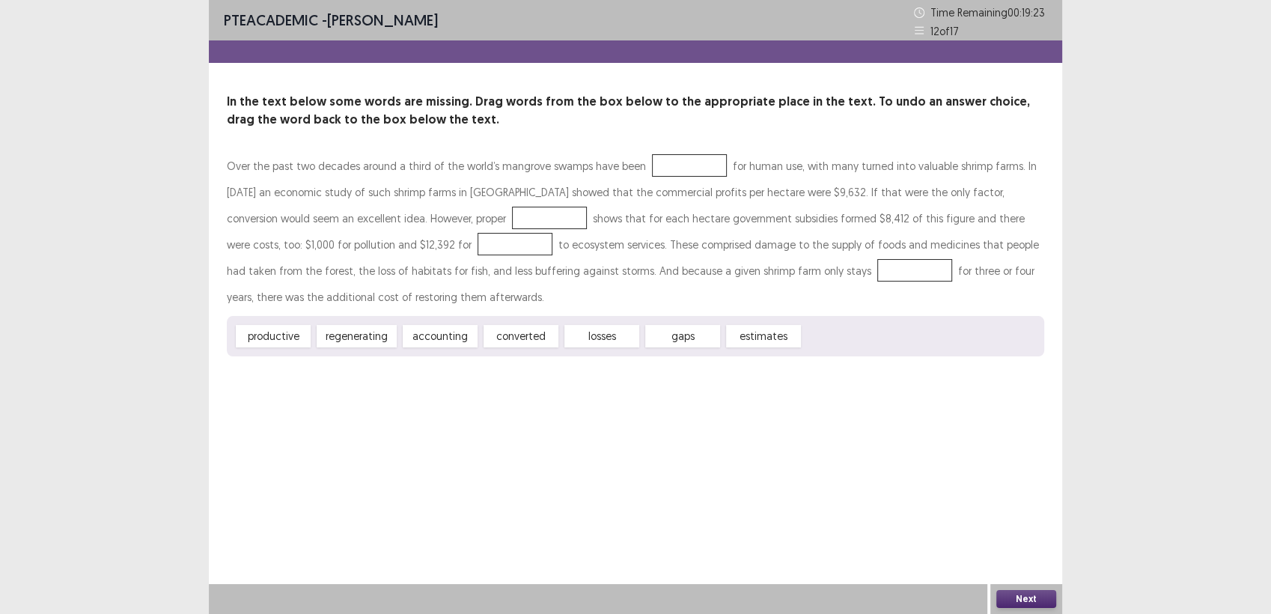
click at [698, 337] on div "productive regenerating accounting converted losses gaps estimates" at bounding box center [635, 336] width 817 height 40
click at [698, 337] on span "gaps" at bounding box center [682, 336] width 75 height 22
click at [669, 171] on div at bounding box center [689, 165] width 75 height 22
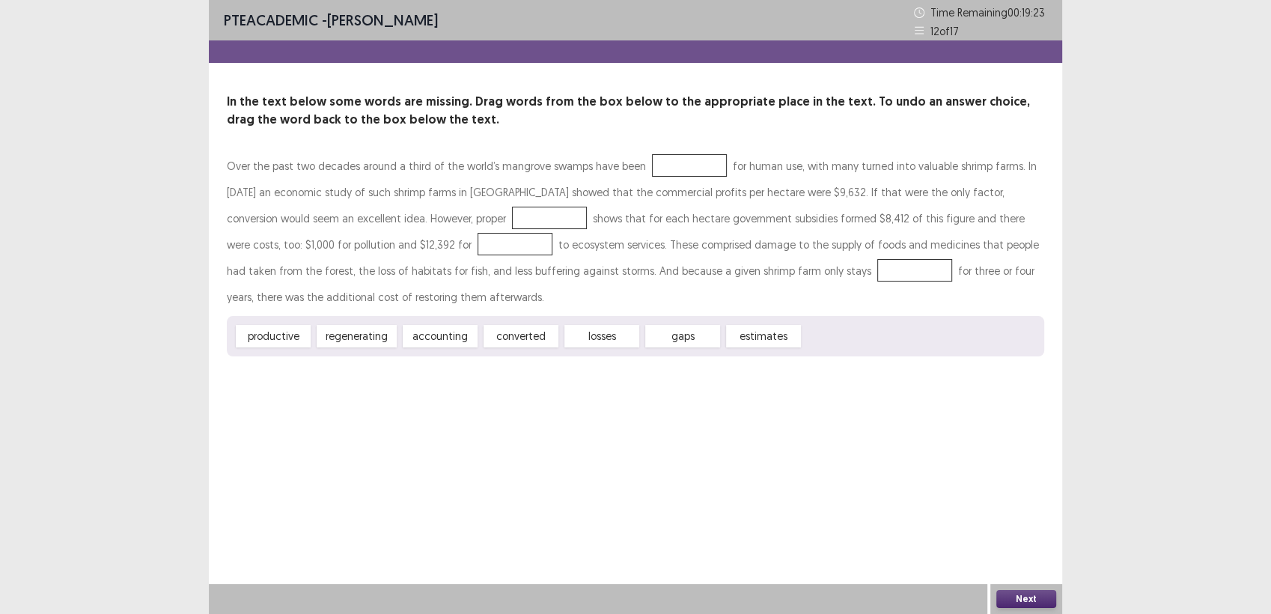
click at [669, 171] on div at bounding box center [689, 165] width 75 height 22
click at [679, 328] on span "gaps" at bounding box center [682, 336] width 75 height 22
drag, startPoint x: 679, startPoint y: 328, endPoint x: 641, endPoint y: 180, distance: 153.0
click at [641, 180] on div "Over the past two decades around a third of the world’s mangrove swamps have be…" at bounding box center [635, 255] width 817 height 204
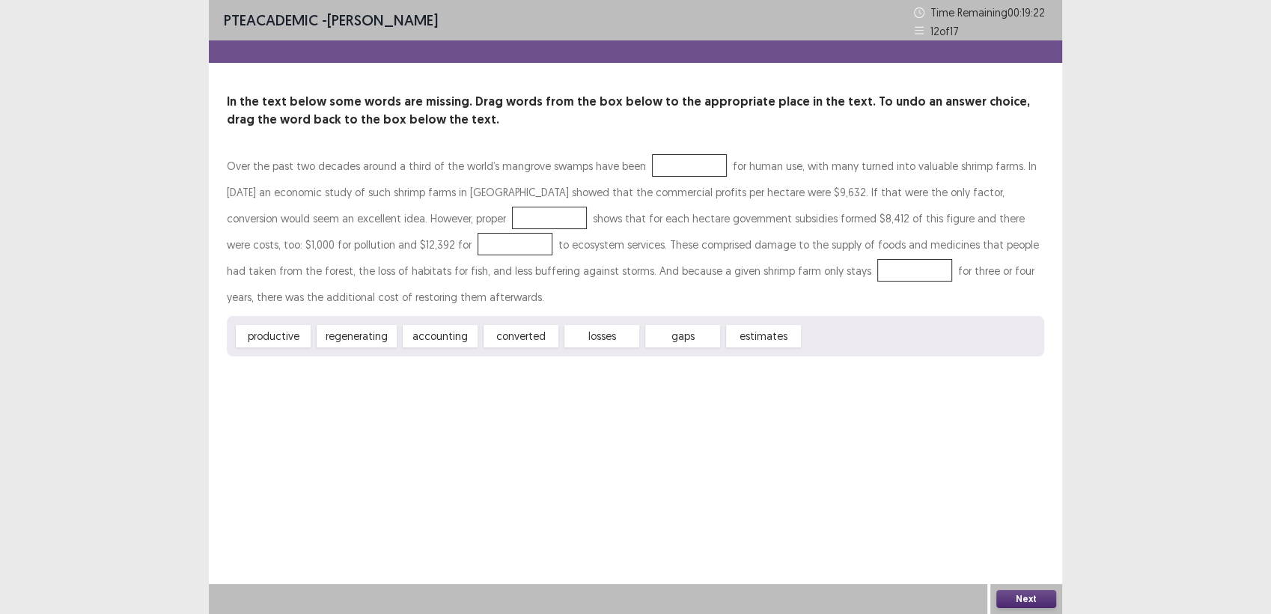
drag, startPoint x: 608, startPoint y: 334, endPoint x: 850, endPoint y: 445, distance: 265.9
click at [658, 256] on div "Over the past two decades around a third of the world’s mangrove swamps have be…" at bounding box center [635, 255] width 817 height 204
drag, startPoint x: 519, startPoint y: 326, endPoint x: 662, endPoint y: 150, distance: 227.3
click at [662, 150] on div "In the text below some words are missing. Drag words from the box below to the …" at bounding box center [635, 224] width 853 height 263
drag, startPoint x: 603, startPoint y: 338, endPoint x: 651, endPoint y: 469, distance: 139.7
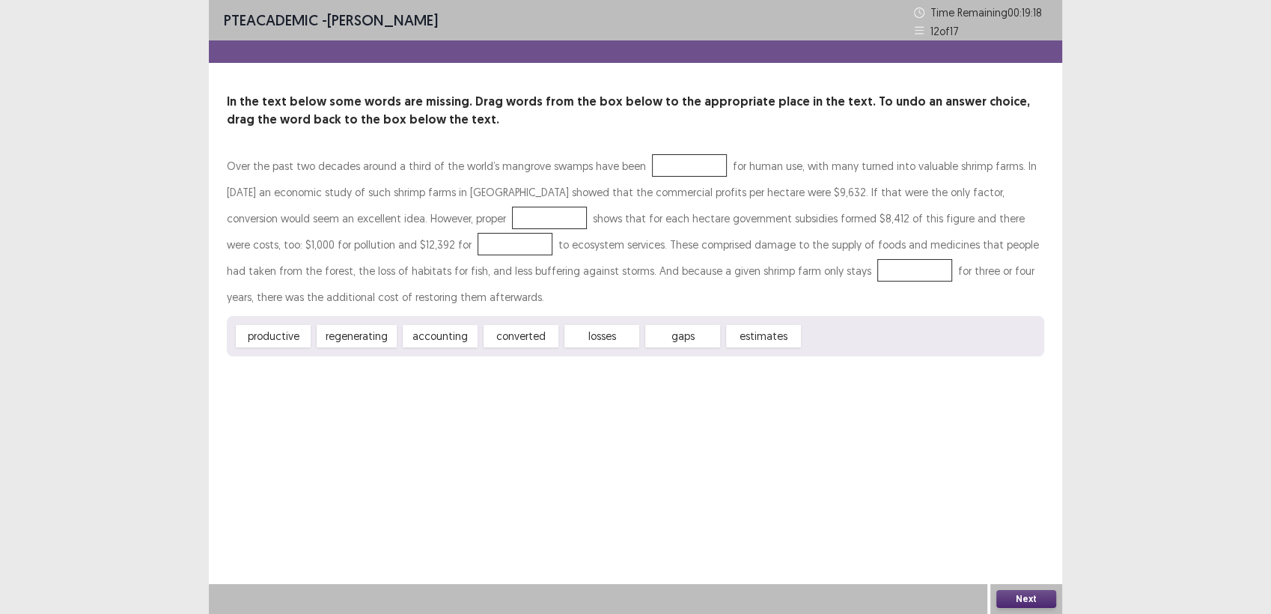
click at [605, 399] on div "PTE academic - [PERSON_NAME] Time Remaining 00 : 19 : 18 12 of 17 In the text b…" at bounding box center [635, 307] width 853 height 614
drag, startPoint x: 601, startPoint y: 336, endPoint x: 665, endPoint y: 267, distance: 93.8
click at [665, 267] on div "Over the past two decades around a third of the world’s mangrove swamps have be…" at bounding box center [635, 255] width 817 height 204
drag, startPoint x: 519, startPoint y: 327, endPoint x: 585, endPoint y: 195, distance: 147.6
click at [668, 88] on div "PTE academic - [PERSON_NAME] Time Remaining 00 : 19 : 13 12 of 17 In the text b…" at bounding box center [635, 193] width 853 height 386
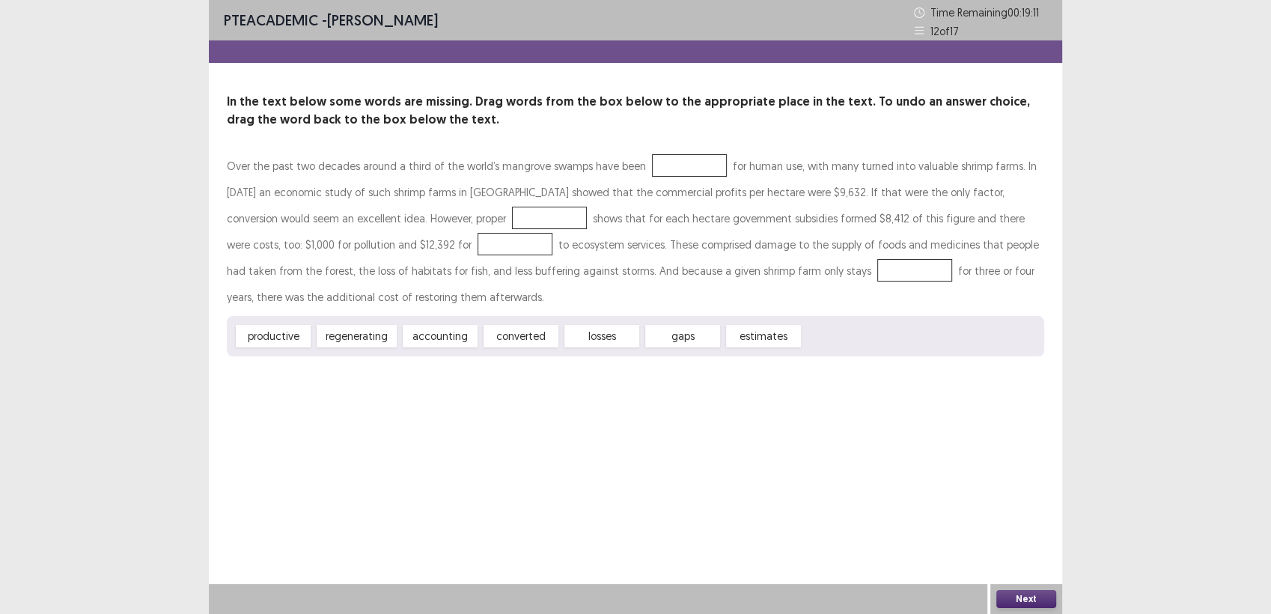
drag, startPoint x: 518, startPoint y: 332, endPoint x: 646, endPoint y: 157, distance: 216.9
click at [646, 157] on div "Over the past two decades around a third of the world’s mangrove swamps have be…" at bounding box center [635, 255] width 817 height 204
click at [478, 240] on div at bounding box center [515, 244] width 75 height 22
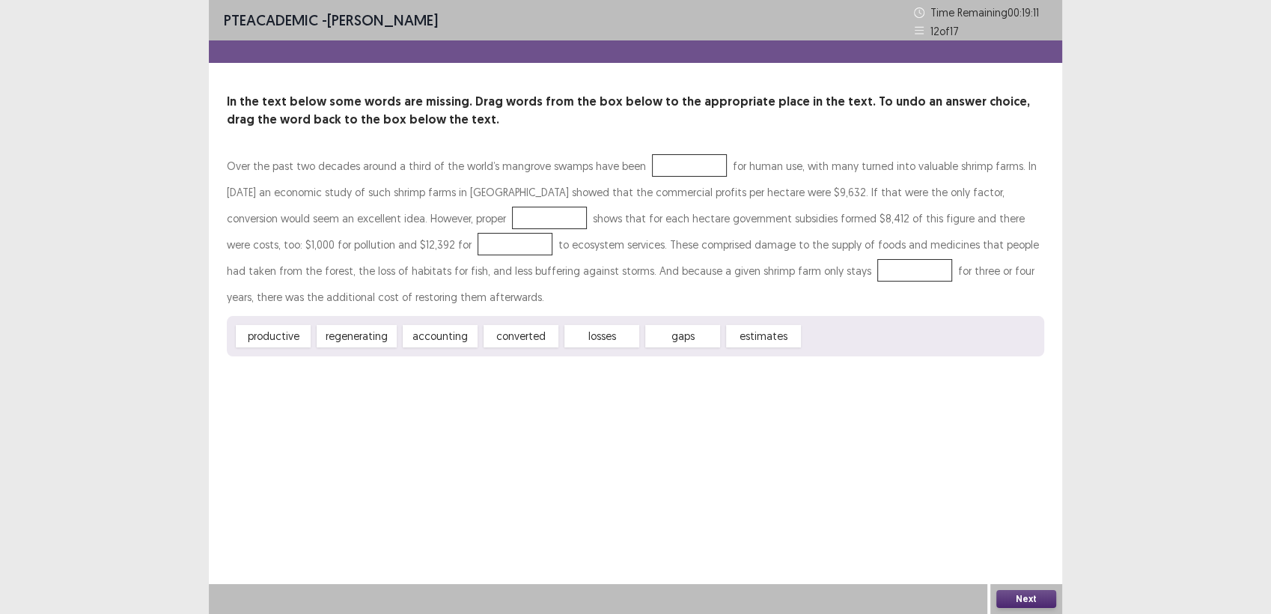
click at [478, 240] on div at bounding box center [515, 244] width 75 height 22
click at [267, 317] on div "productive regenerating accounting converted losses gaps estimates" at bounding box center [635, 336] width 817 height 40
drag, startPoint x: 267, startPoint y: 317, endPoint x: 369, endPoint y: 338, distance: 103.9
click at [307, 320] on div "productive regenerating accounting converted losses gaps estimates" at bounding box center [635, 336] width 817 height 40
drag, startPoint x: 757, startPoint y: 338, endPoint x: 722, endPoint y: 290, distance: 59.4
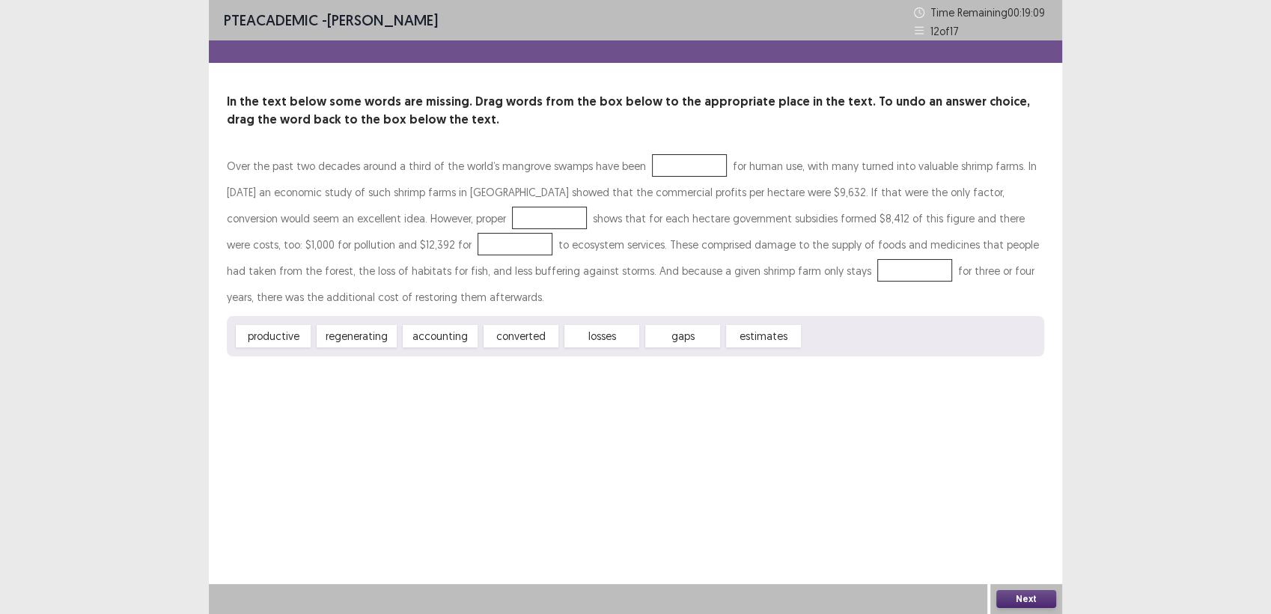
click at [722, 290] on div "Over the past two decades around a third of the world’s mangrove swamps have be…" at bounding box center [635, 255] width 817 height 204
drag, startPoint x: 647, startPoint y: 339, endPoint x: 539, endPoint y: 356, distance: 109.0
click at [539, 356] on div "productive regenerating accounting converted losses gaps estimates" at bounding box center [635, 336] width 817 height 40
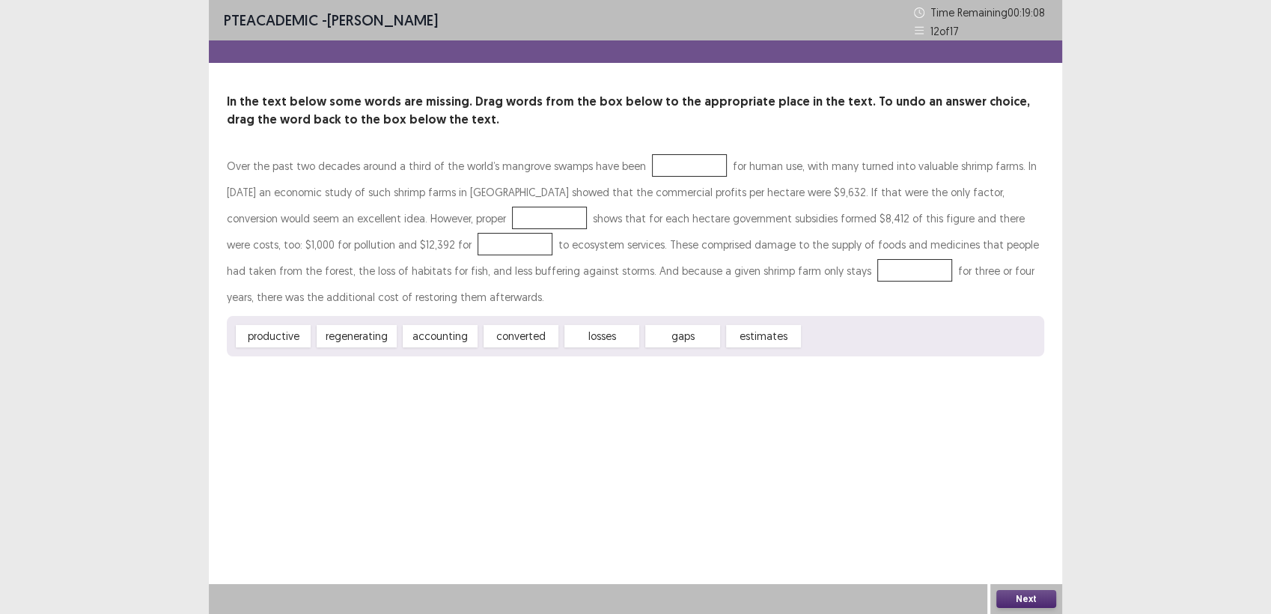
drag, startPoint x: 510, startPoint y: 332, endPoint x: 590, endPoint y: 290, distance: 90.7
click at [485, 242] on div "Over the past two decades around a third of the world’s mangrove swamps have be…" at bounding box center [635, 255] width 817 height 204
click at [1042, 607] on button "Next" at bounding box center [1026, 599] width 60 height 18
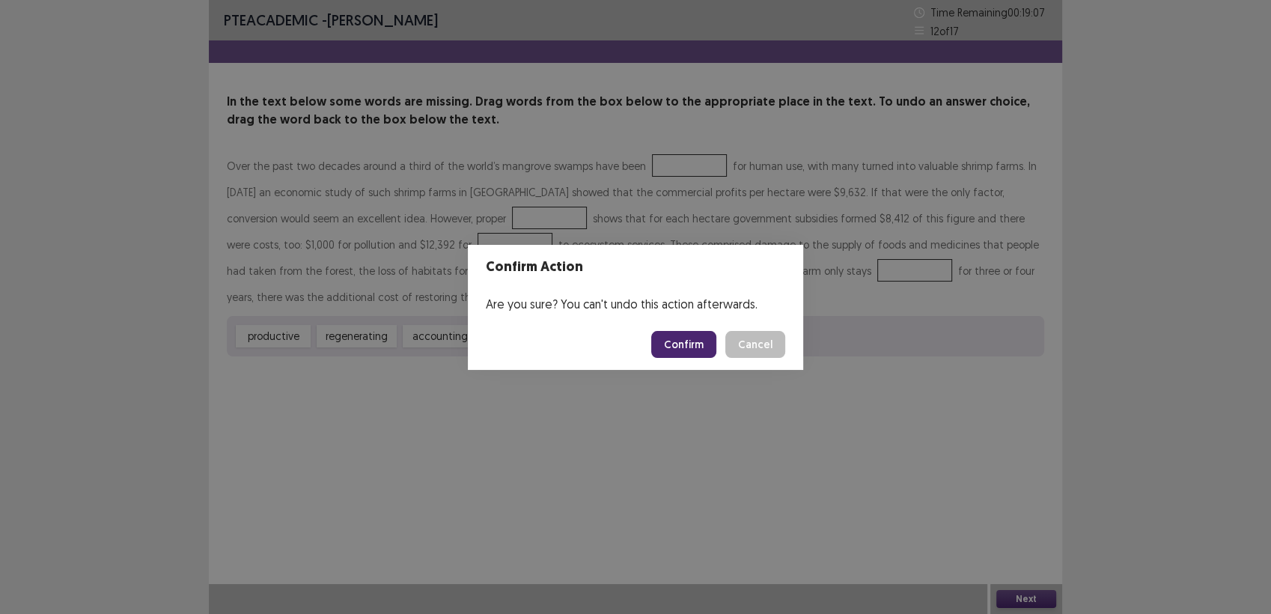
click at [746, 354] on button "Cancel" at bounding box center [755, 344] width 60 height 27
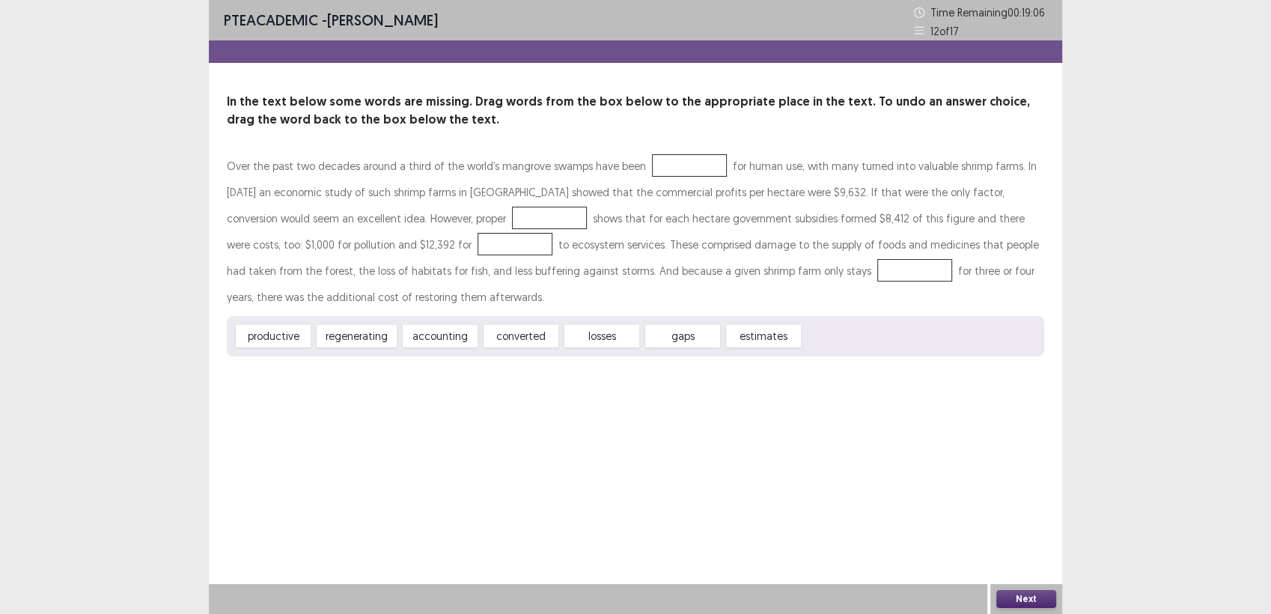
drag, startPoint x: 611, startPoint y: 325, endPoint x: 646, endPoint y: 266, distance: 68.8
click at [646, 266] on section "Confirm Action Are you sure? You can't undo this action afterwards. Confirm Can…" at bounding box center [635, 307] width 319 height 119
drag, startPoint x: 646, startPoint y: 266, endPoint x: 551, endPoint y: 287, distance: 97.5
click at [551, 287] on header "Confirm Action" at bounding box center [635, 269] width 319 height 42
drag, startPoint x: 516, startPoint y: 329, endPoint x: 632, endPoint y: 290, distance: 122.4
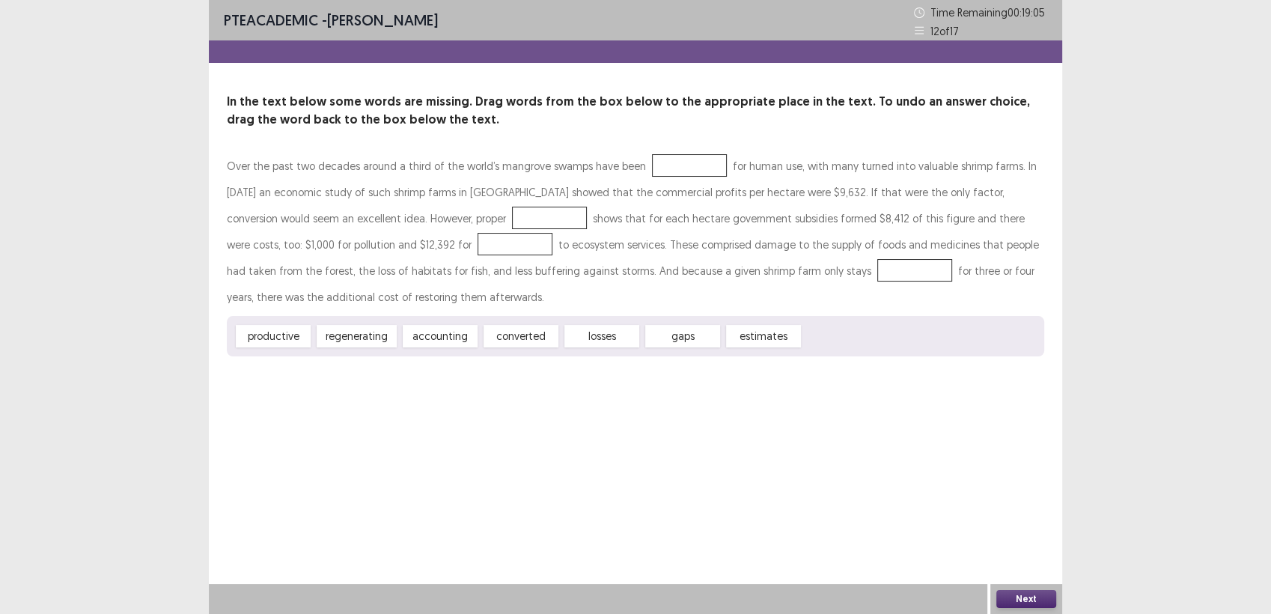
click at [632, 290] on div "Over the past two decades around a third of the world’s mangrove swamps have be…" at bounding box center [635, 255] width 817 height 204
drag, startPoint x: 525, startPoint y: 341, endPoint x: 666, endPoint y: 198, distance: 201.1
click at [652, 168] on div "Over the past two decades around a third of the world’s mangrove swamps have be…" at bounding box center [635, 255] width 817 height 204
click at [272, 328] on span "productive" at bounding box center [273, 336] width 75 height 22
drag, startPoint x: 272, startPoint y: 327, endPoint x: 346, endPoint y: 216, distance: 133.9
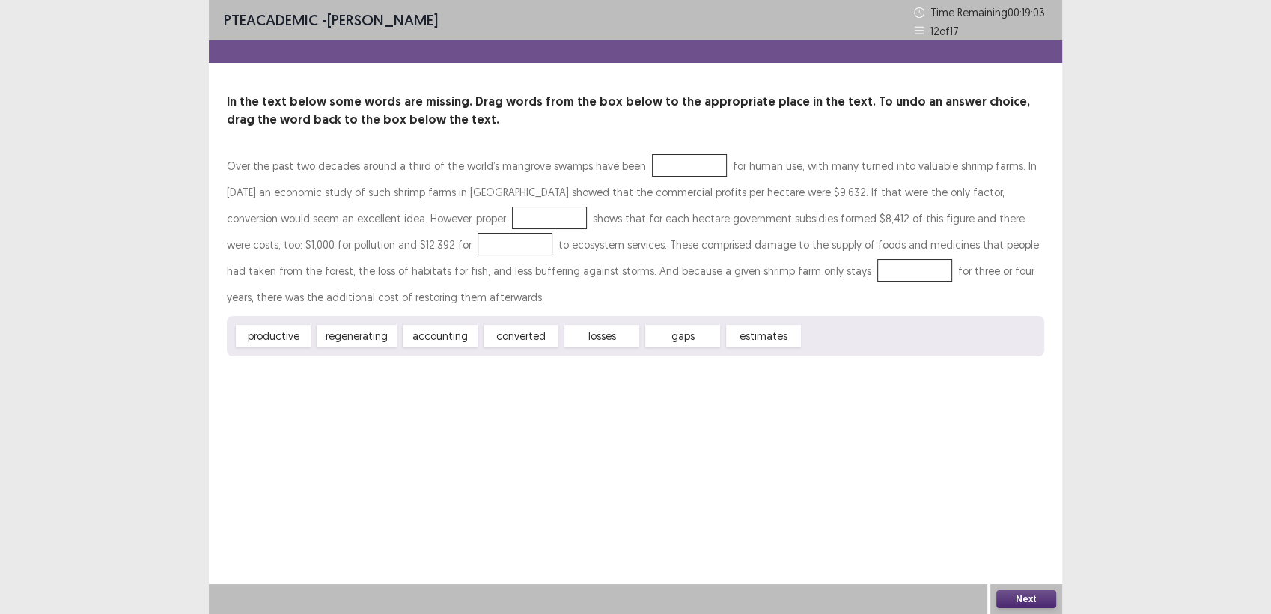
click at [346, 216] on div "Over the past two decades around a third of the world’s mangrove swamps have be…" at bounding box center [635, 255] width 817 height 204
drag, startPoint x: 378, startPoint y: 317, endPoint x: 471, endPoint y: 163, distance: 179.3
click at [422, 99] on div "In the text below some words are missing. Drag words from the box below to the …" at bounding box center [635, 224] width 853 height 263
click at [514, 314] on div "Over the past two decades around a third of the world’s mangrove swamps have be…" at bounding box center [635, 234] width 817 height 163
drag, startPoint x: 536, startPoint y: 309, endPoint x: 873, endPoint y: 404, distance: 350.0
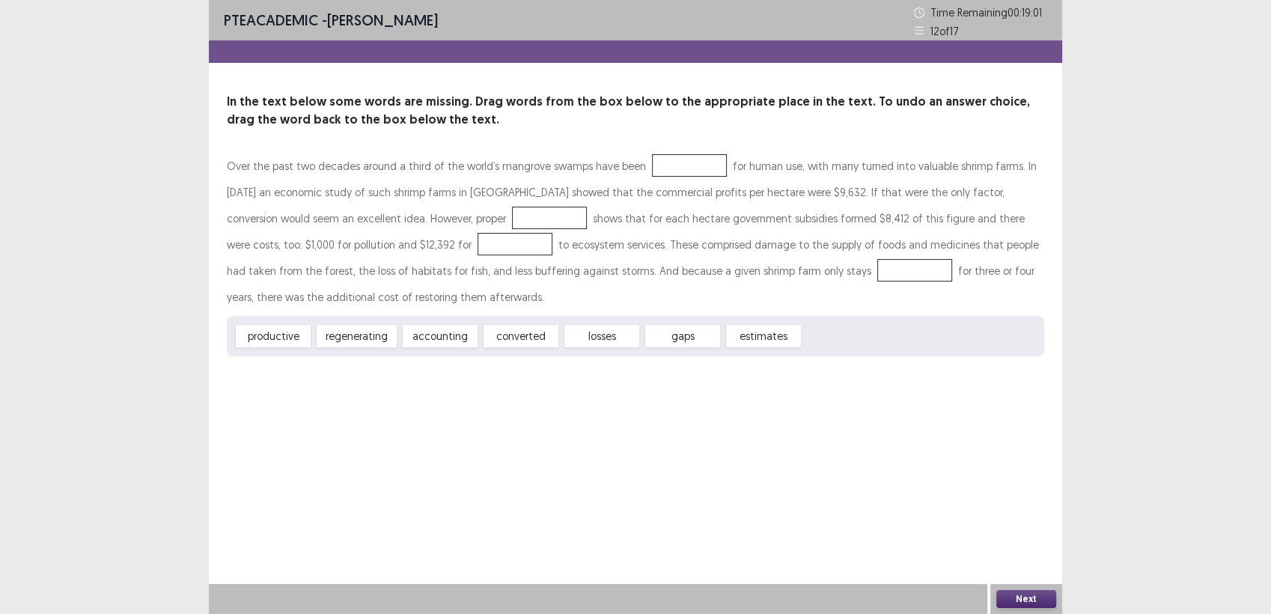
click at [684, 112] on div "In the text below some words are missing. Drag words from the box below to the …" at bounding box center [635, 224] width 853 height 263
click at [1016, 599] on button "Next" at bounding box center [1026, 599] width 60 height 18
drag, startPoint x: 665, startPoint y: 323, endPoint x: 652, endPoint y: 240, distance: 84.2
click at [652, 240] on div "Confirm Action Are you sure? You can't undo this action afterwards. Confirm Can…" at bounding box center [635, 307] width 1271 height 614
drag, startPoint x: 591, startPoint y: 344, endPoint x: 577, endPoint y: 27, distance: 317.7
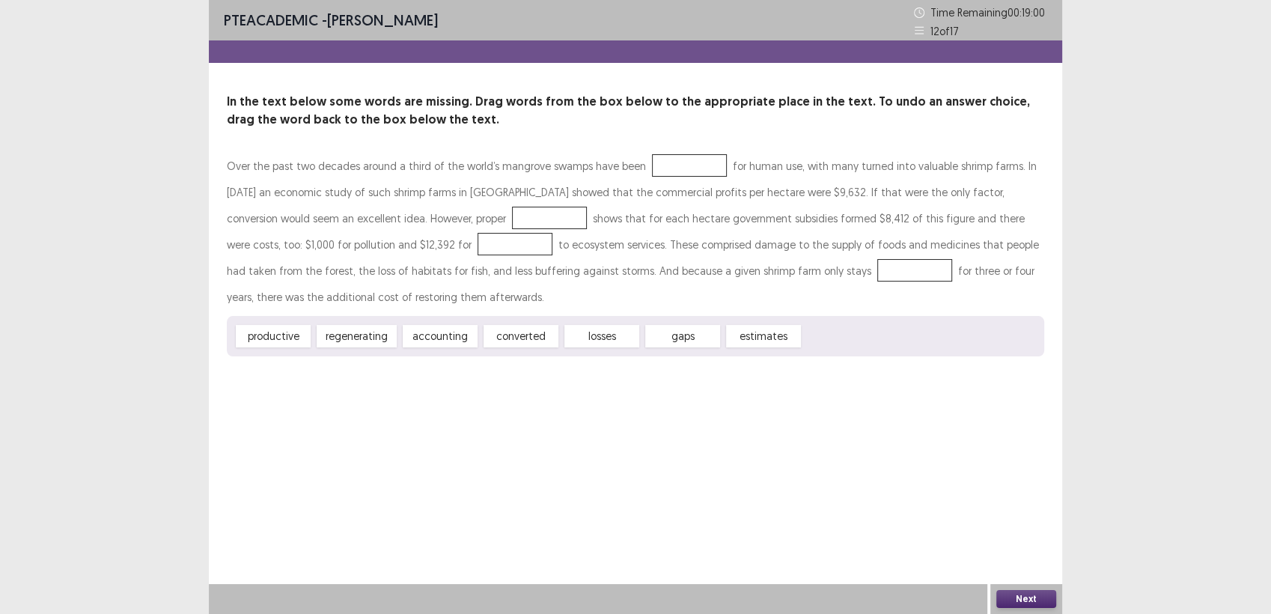
click at [577, 27] on div "Confirm Action Are you sure? You can't undo this action afterwards. Confirm Can…" at bounding box center [635, 307] width 1271 height 614
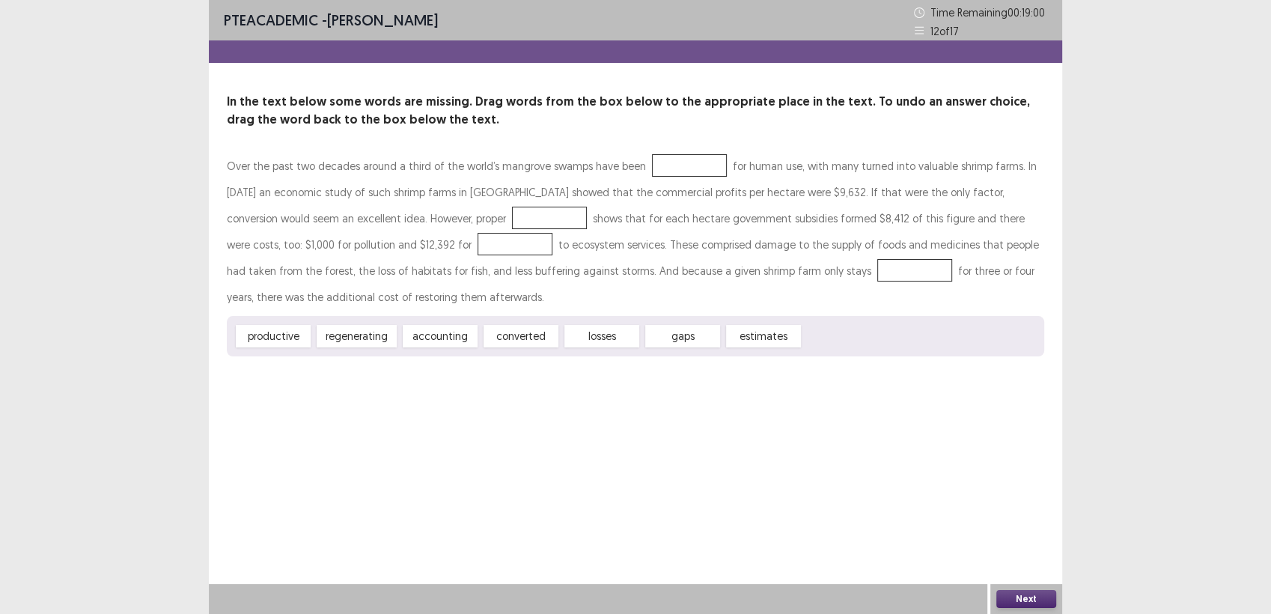
click at [577, 27] on div "Confirm Action Are you sure? You can't undo this action afterwards. Confirm Can…" at bounding box center [635, 307] width 1271 height 614
drag, startPoint x: 498, startPoint y: 325, endPoint x: 629, endPoint y: 145, distance: 222.3
click at [629, 145] on div "In the text below some words are missing. Drag words from the box below to the …" at bounding box center [635, 224] width 853 height 263
click at [1034, 603] on button "Next" at bounding box center [1026, 599] width 60 height 18
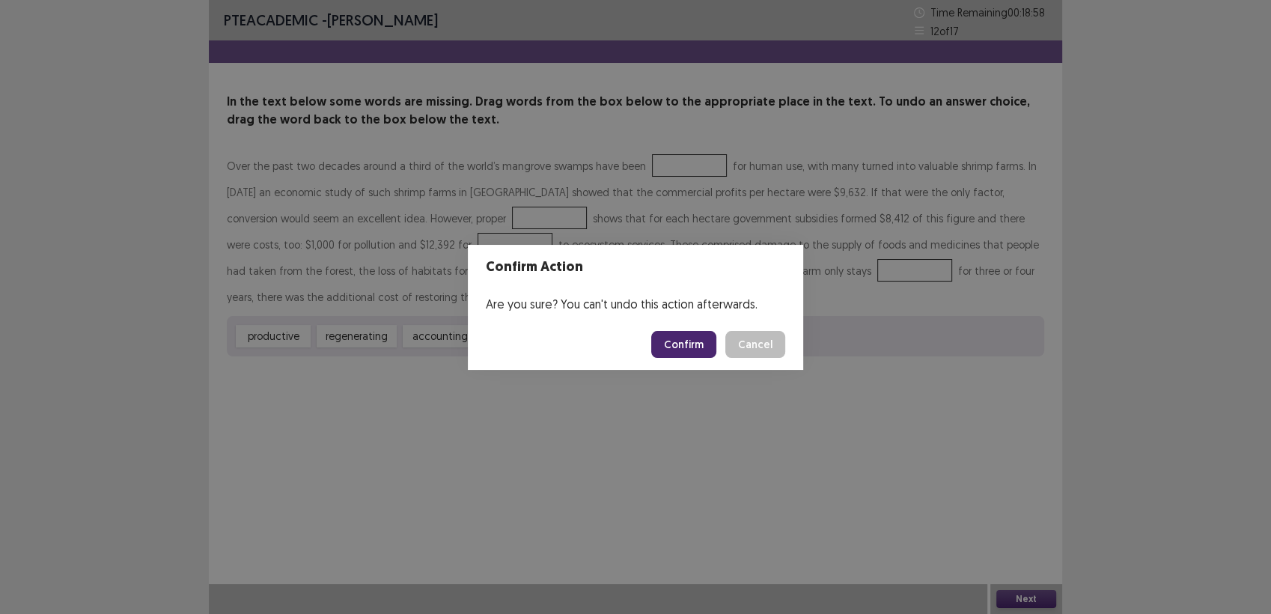
click at [671, 349] on button "Confirm" at bounding box center [683, 344] width 65 height 27
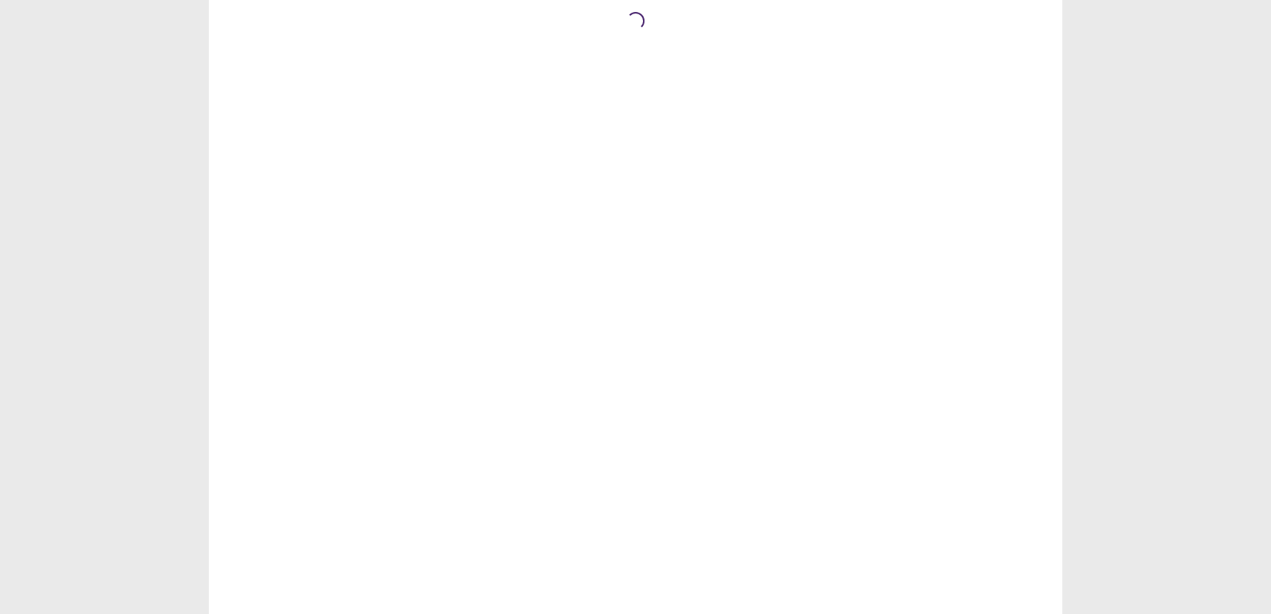
click at [832, 474] on div "Loading..." at bounding box center [635, 307] width 853 height 614
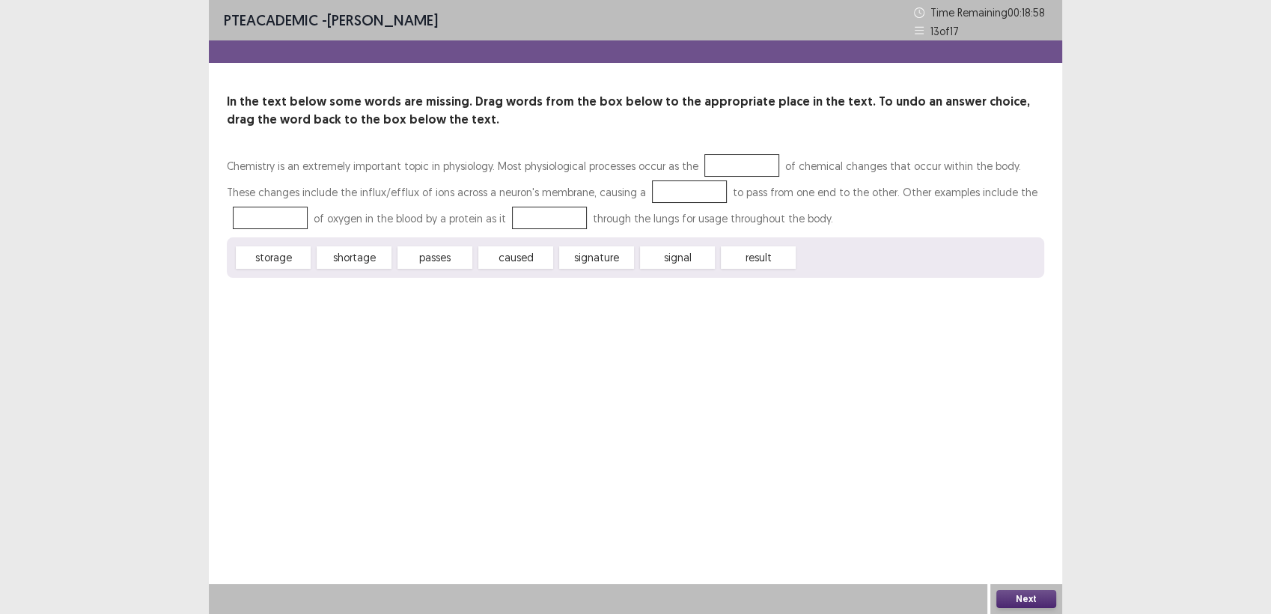
drag, startPoint x: 670, startPoint y: 245, endPoint x: 723, endPoint y: 152, distance: 107.0
click at [723, 152] on div "In the text below some words are missing. Drag words from the box below to the …" at bounding box center [635, 185] width 853 height 185
click at [584, 178] on p "Chemistry is an extremely important topic in physiology. Most physiological pro…" at bounding box center [635, 192] width 817 height 79
click at [588, 180] on p "Chemistry is an extremely important topic in physiology. Most physiological pro…" at bounding box center [635, 192] width 817 height 79
click at [653, 201] on div at bounding box center [689, 191] width 75 height 22
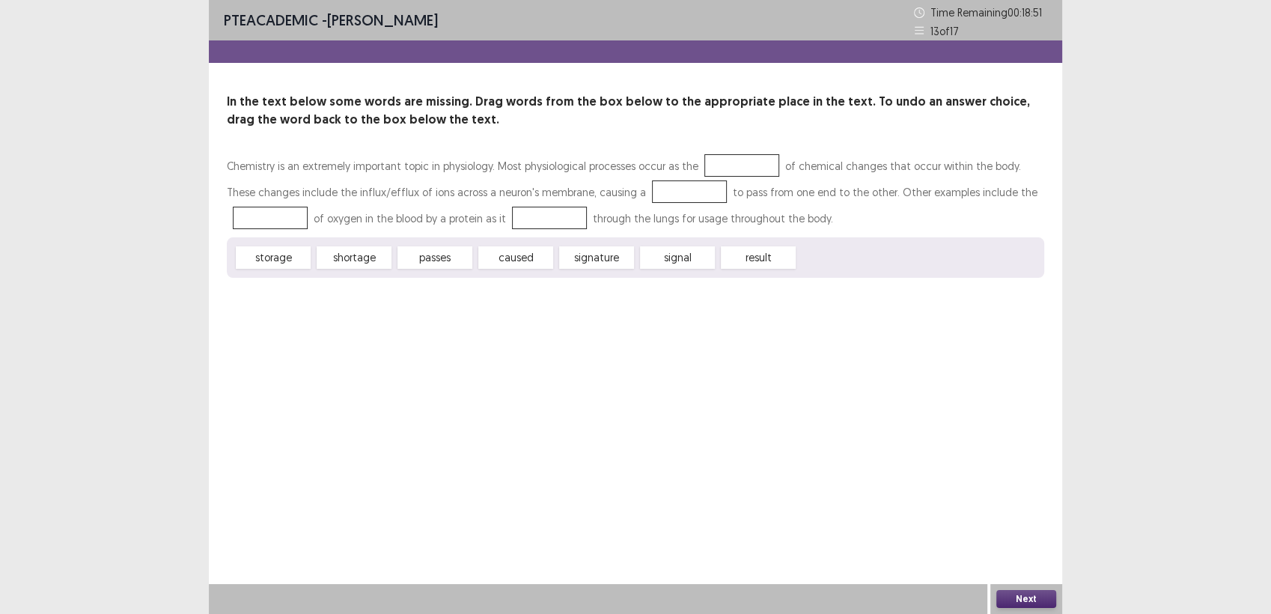
drag, startPoint x: 385, startPoint y: 237, endPoint x: 701, endPoint y: 141, distance: 329.9
click at [701, 141] on div "In the text below some words are missing. Drag words from the box below to the …" at bounding box center [635, 185] width 853 height 185
drag, startPoint x: 356, startPoint y: 259, endPoint x: 791, endPoint y: 208, distance: 438.6
click at [725, 141] on div "In the text below some words are missing. Drag words from the box below to the …" at bounding box center [635, 185] width 853 height 185
click at [1019, 594] on button "Next" at bounding box center [1026, 599] width 60 height 18
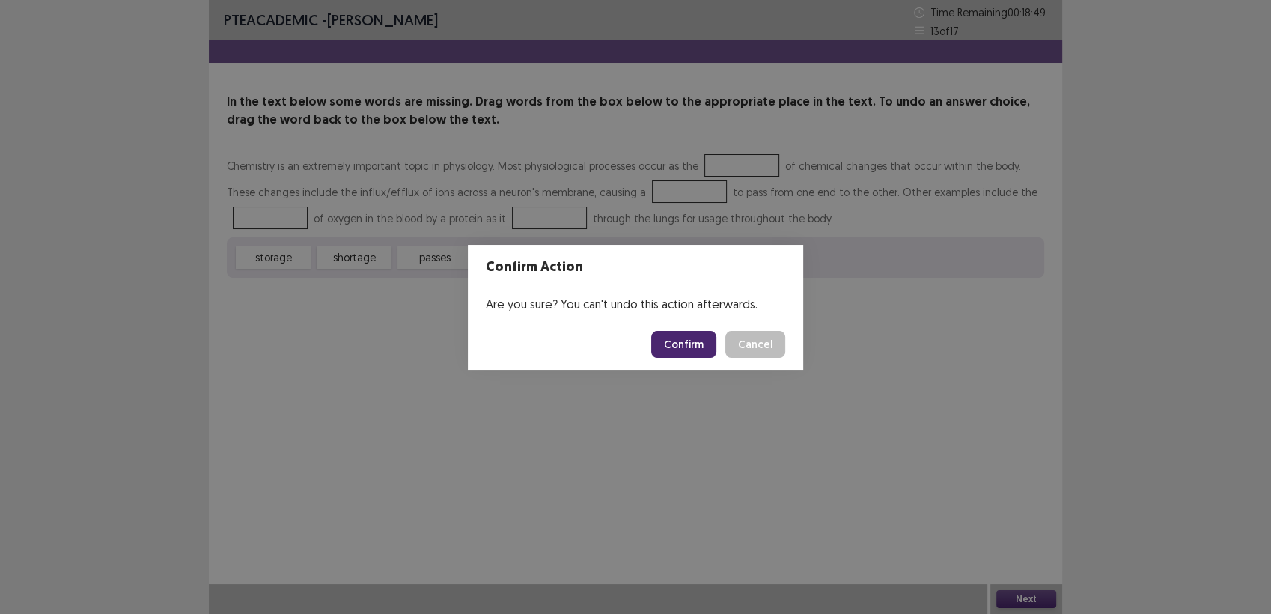
click at [604, 481] on div "Confirm Action Are you sure? You can't undo this action afterwards. Confirm Can…" at bounding box center [635, 307] width 1271 height 614
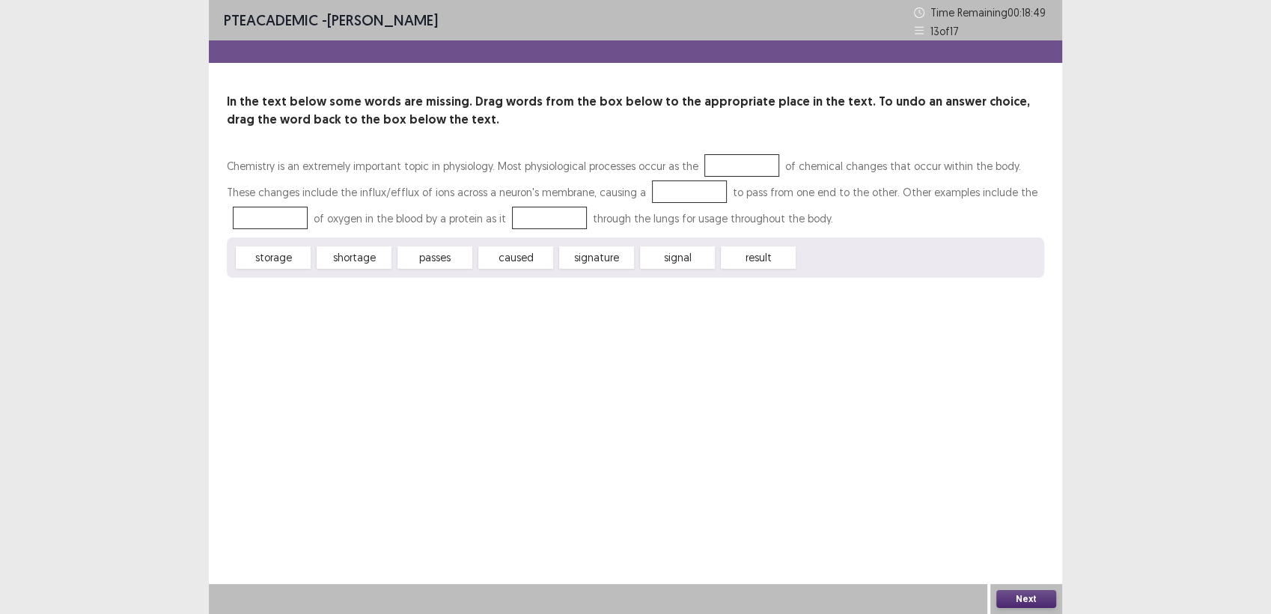
click at [880, 262] on div "Confirm Action Are you sure? You can't undo this action afterwards. Confirm Can…" at bounding box center [635, 307] width 1271 height 614
drag, startPoint x: 766, startPoint y: 263, endPoint x: 749, endPoint y: 149, distance: 115.2
click at [749, 149] on div "In the text below some words are missing. Drag words from the box below to the …" at bounding box center [635, 185] width 853 height 185
drag, startPoint x: 765, startPoint y: 238, endPoint x: 715, endPoint y: 141, distance: 108.8
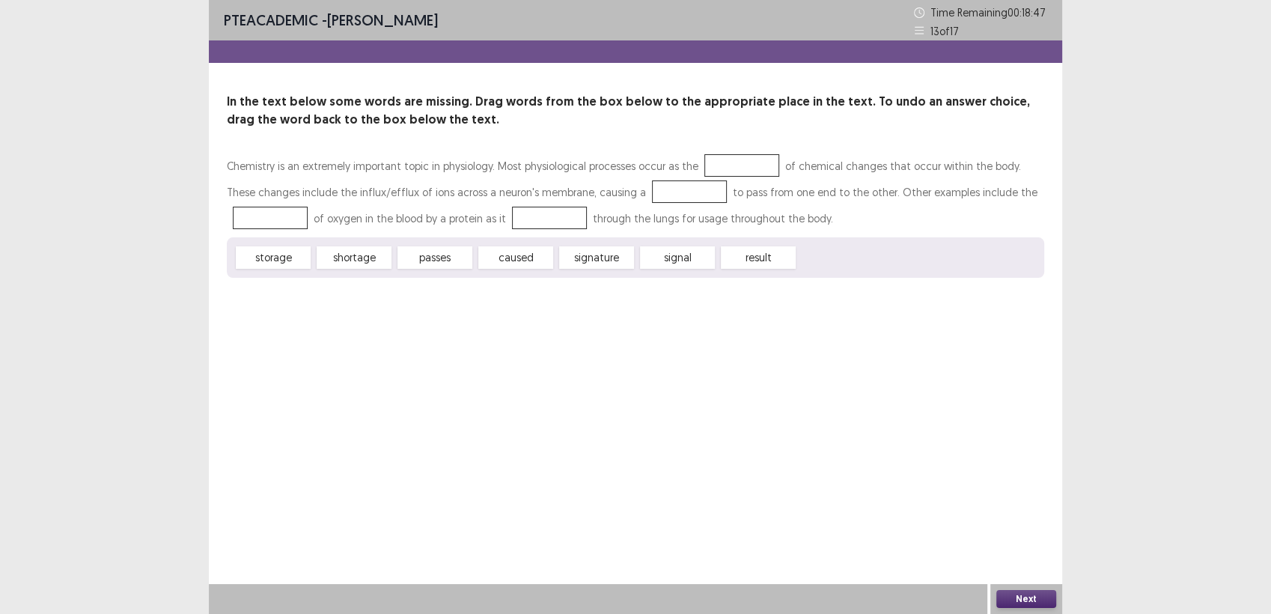
click at [715, 141] on div "In the text below some words are missing. Drag words from the box below to the …" at bounding box center [635, 185] width 853 height 185
click at [763, 235] on div "Chemistry is an extremely important topic in physiology. Most physiological pro…" at bounding box center [635, 195] width 817 height 85
drag, startPoint x: 765, startPoint y: 252, endPoint x: 725, endPoint y: 239, distance: 42.6
click at [725, 239] on div "storage shortage passes caused signature signal result" at bounding box center [635, 257] width 817 height 40
drag, startPoint x: 745, startPoint y: 248, endPoint x: 719, endPoint y: 165, distance: 87.1
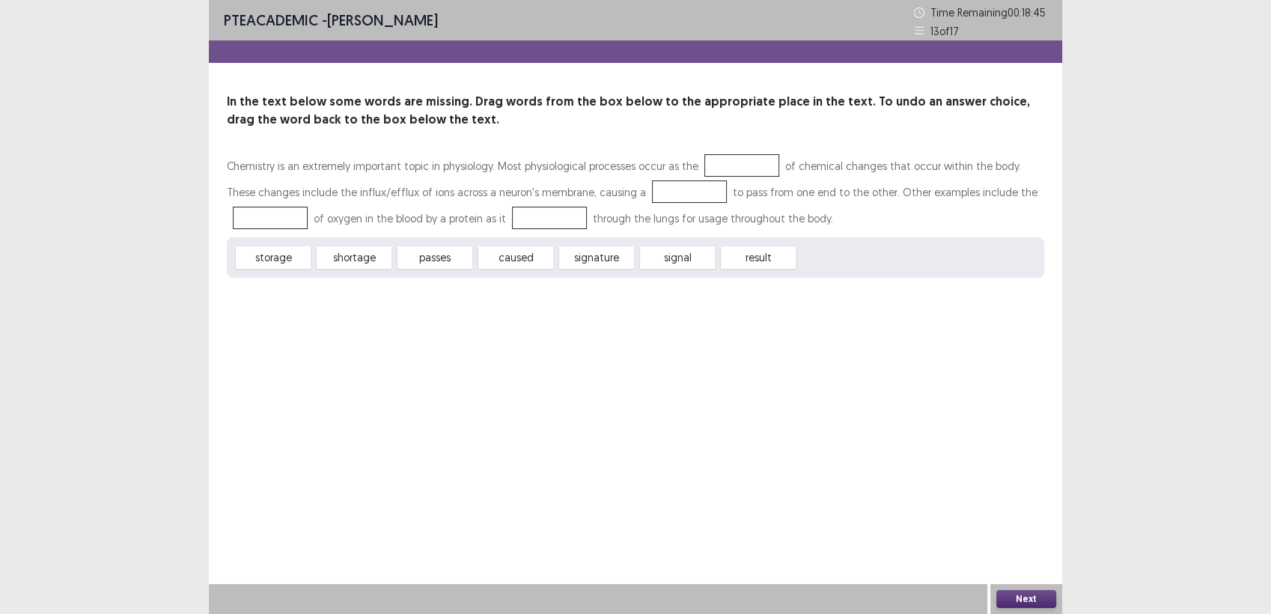
click at [719, 165] on div "Chemistry is an extremely important topic in physiology. Most physiological pro…" at bounding box center [635, 215] width 817 height 125
click at [254, 247] on span "storage" at bounding box center [273, 257] width 75 height 22
click at [1002, 600] on button "Next" at bounding box center [1026, 599] width 60 height 18
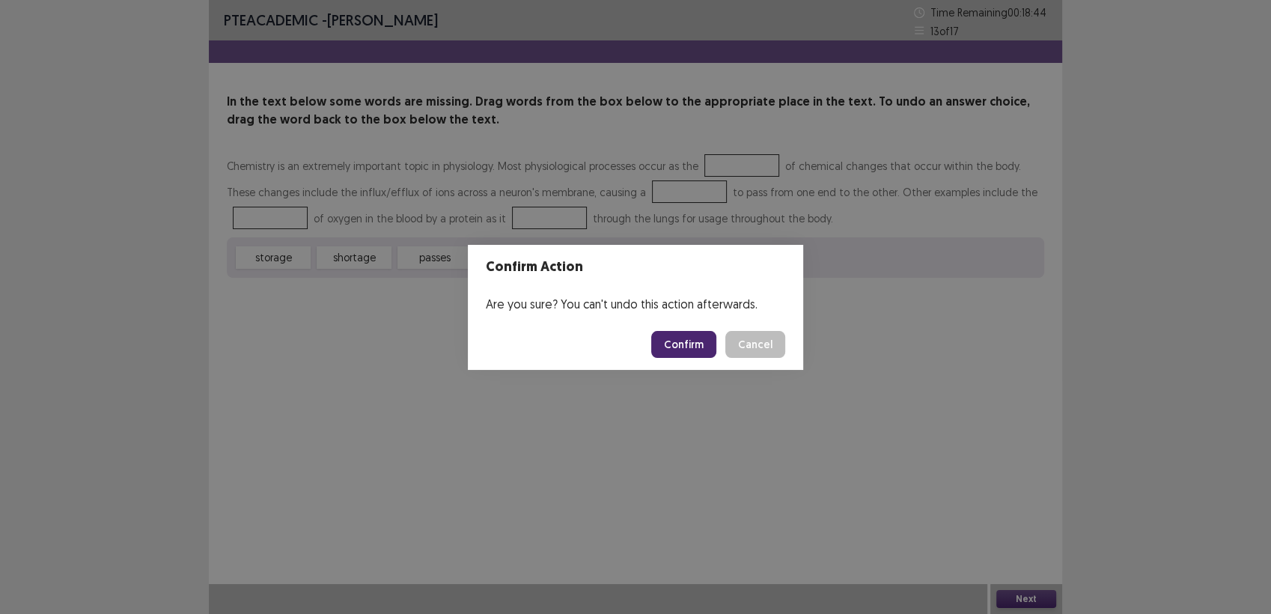
click at [686, 338] on button "Confirm" at bounding box center [683, 344] width 65 height 27
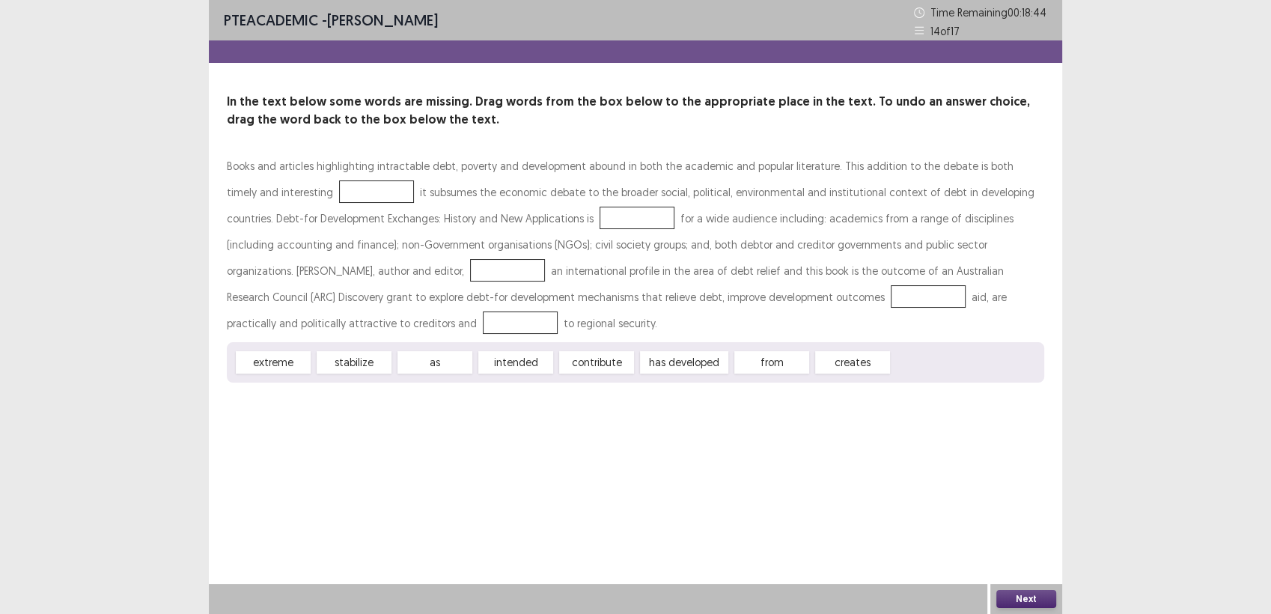
click at [437, 359] on span "as" at bounding box center [434, 362] width 75 height 22
drag, startPoint x: 437, startPoint y: 359, endPoint x: 551, endPoint y: 191, distance: 202.6
click at [553, 187] on div "Books and articles highlighting intractable debt, poverty and development aboun…" at bounding box center [635, 268] width 817 height 230
drag, startPoint x: 505, startPoint y: 338, endPoint x: 687, endPoint y: 310, distance: 184.0
click at [687, 310] on div "Books and articles highlighting intractable debt, poverty and development aboun…" at bounding box center [635, 268] width 817 height 230
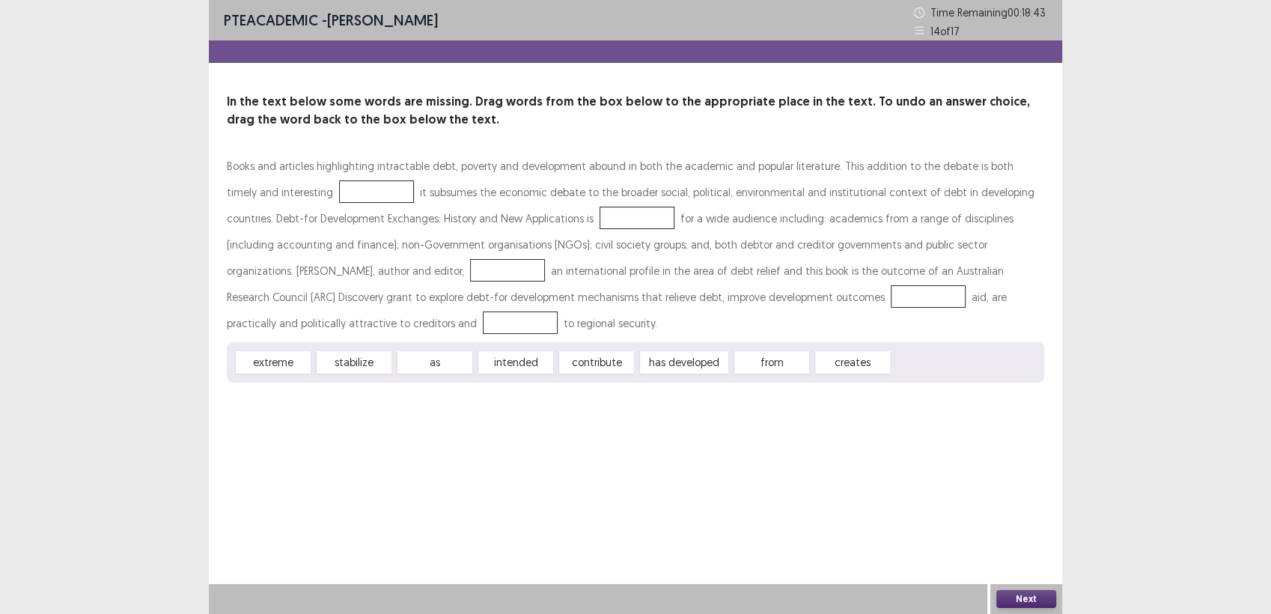
click at [445, 366] on span "as" at bounding box center [434, 362] width 75 height 22
drag, startPoint x: 445, startPoint y: 366, endPoint x: 552, endPoint y: 202, distance: 195.8
click at [521, 171] on div "Books and articles highlighting intractable debt, poverty and development aboun…" at bounding box center [635, 268] width 817 height 230
click at [1014, 588] on div "Next" at bounding box center [1026, 599] width 72 height 30
click at [1034, 601] on button "Next" at bounding box center [1026, 599] width 60 height 18
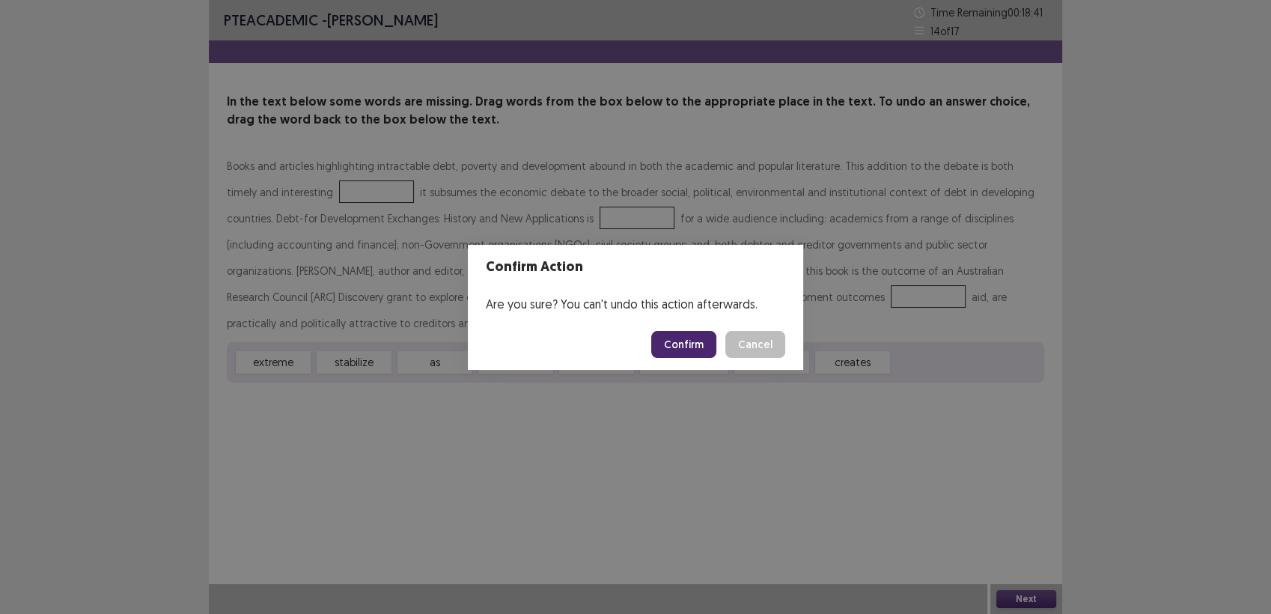
click at [707, 357] on footer "Confirm Cancel" at bounding box center [635, 344] width 335 height 51
click at [692, 344] on button "Confirm" at bounding box center [683, 344] width 65 height 27
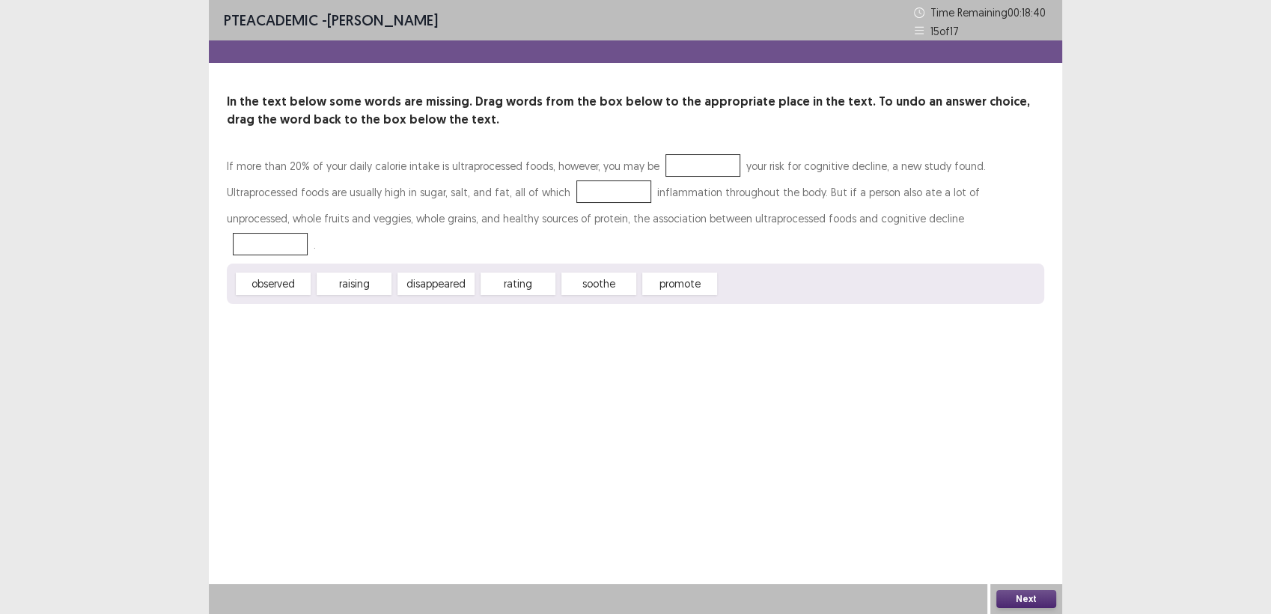
drag, startPoint x: 616, startPoint y: 249, endPoint x: 673, endPoint y: 169, distance: 97.6
click at [673, 169] on div "If more than 20% of your daily calorie intake is ultraprocessed foods, however,…" at bounding box center [635, 228] width 817 height 151
drag, startPoint x: 671, startPoint y: 254, endPoint x: 845, endPoint y: 211, distance: 179.0
click at [845, 211] on div "If more than 20% of your daily calorie intake is ultraprocessed foods, however,…" at bounding box center [635, 228] width 817 height 151
click at [677, 146] on div "In the text below some words are missing. Drag words from the box below to the …" at bounding box center [635, 198] width 853 height 211
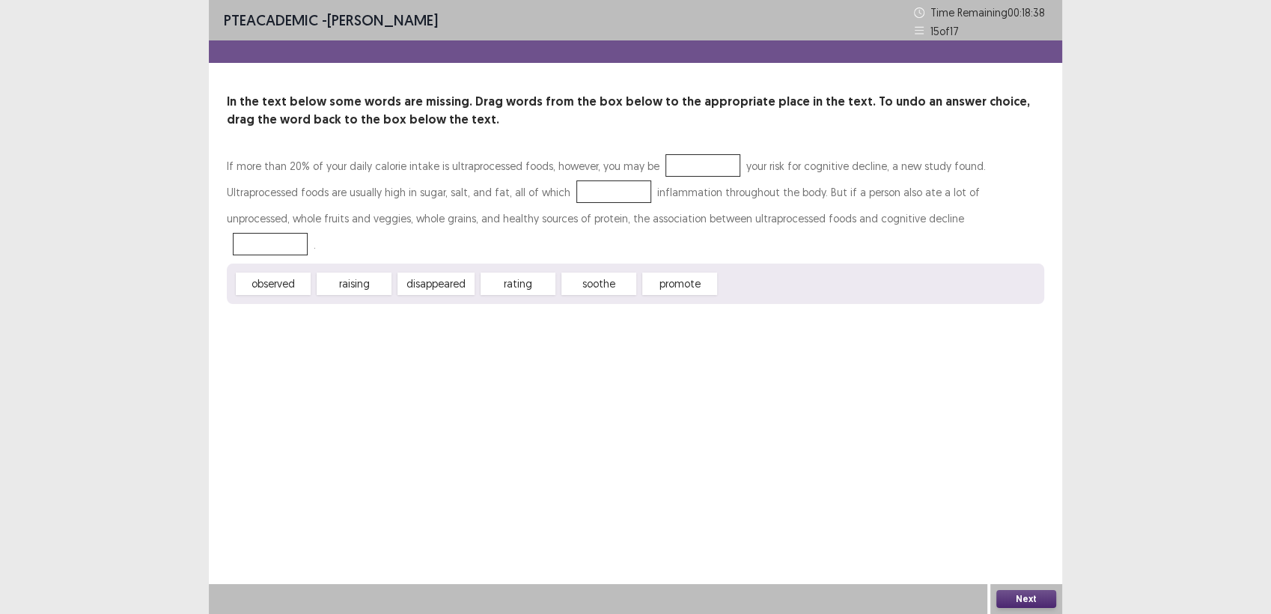
click at [680, 36] on div "PTE academic - [PERSON_NAME] Time Remaining 00 : 18 : 38 15 of 17" at bounding box center [635, 20] width 853 height 40
drag, startPoint x: 712, startPoint y: 260, endPoint x: 826, endPoint y: 211, distance: 124.4
click at [826, 211] on div "If more than 20% of your daily calorie intake is ultraprocessed foods, however,…" at bounding box center [635, 228] width 817 height 151
click at [766, 500] on div "PTE academic - [PERSON_NAME] Time Remaining 00 : 18 : 37 15 of 17 In the text b…" at bounding box center [635, 307] width 853 height 614
click at [1024, 590] on button "Next" at bounding box center [1026, 599] width 60 height 18
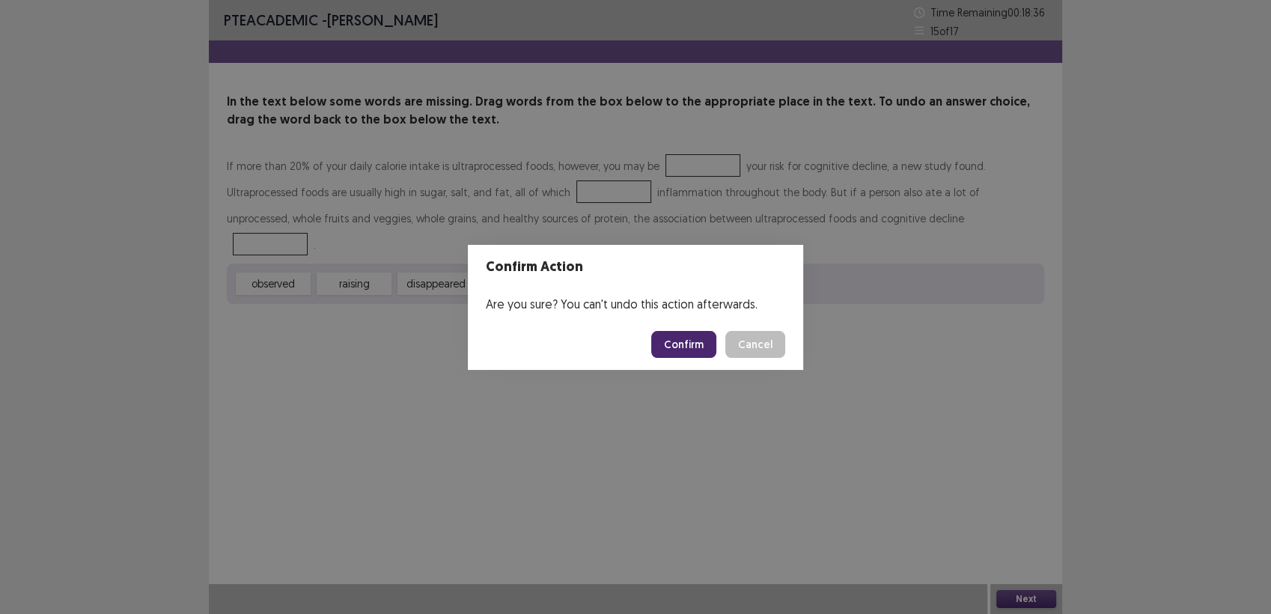
click at [696, 341] on button "Confirm" at bounding box center [683, 344] width 65 height 27
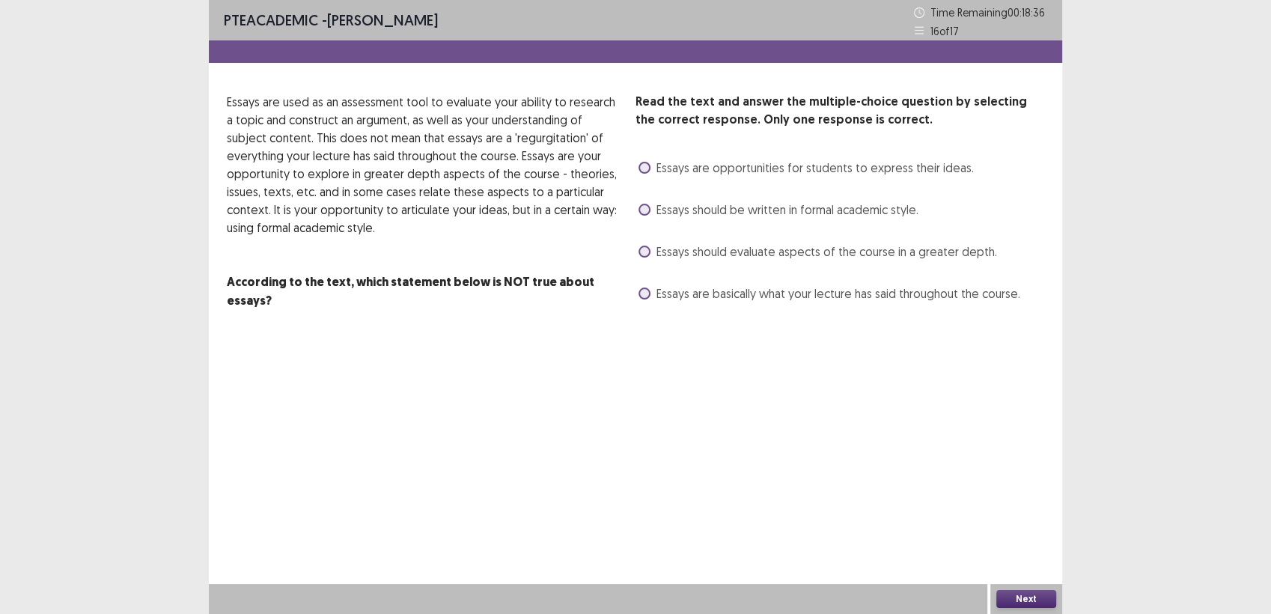
click at [696, 340] on div "PTE academic - [PERSON_NAME] Time Remaining 00 : 18 : 36 16 of 17 Read the text…" at bounding box center [635, 307] width 853 height 614
click at [652, 299] on label "Essays are basically what your lecture has said throughout the course." at bounding box center [829, 293] width 382 height 18
click at [1016, 597] on button "Next" at bounding box center [1026, 599] width 60 height 18
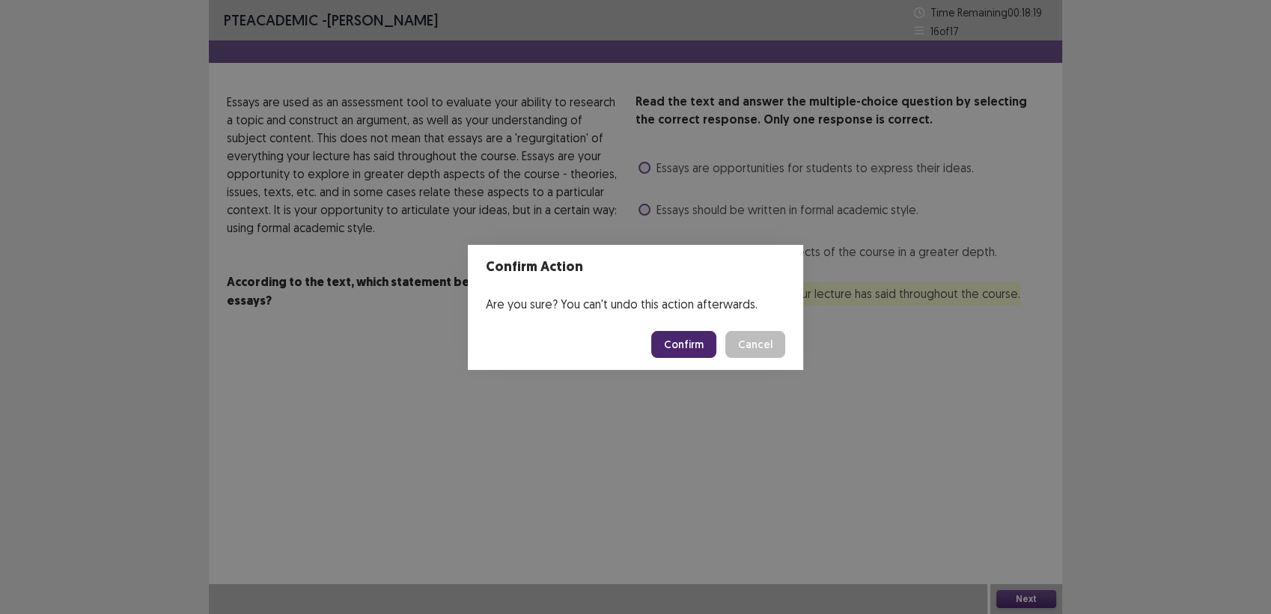
click at [686, 353] on button "Confirm" at bounding box center [683, 344] width 65 height 27
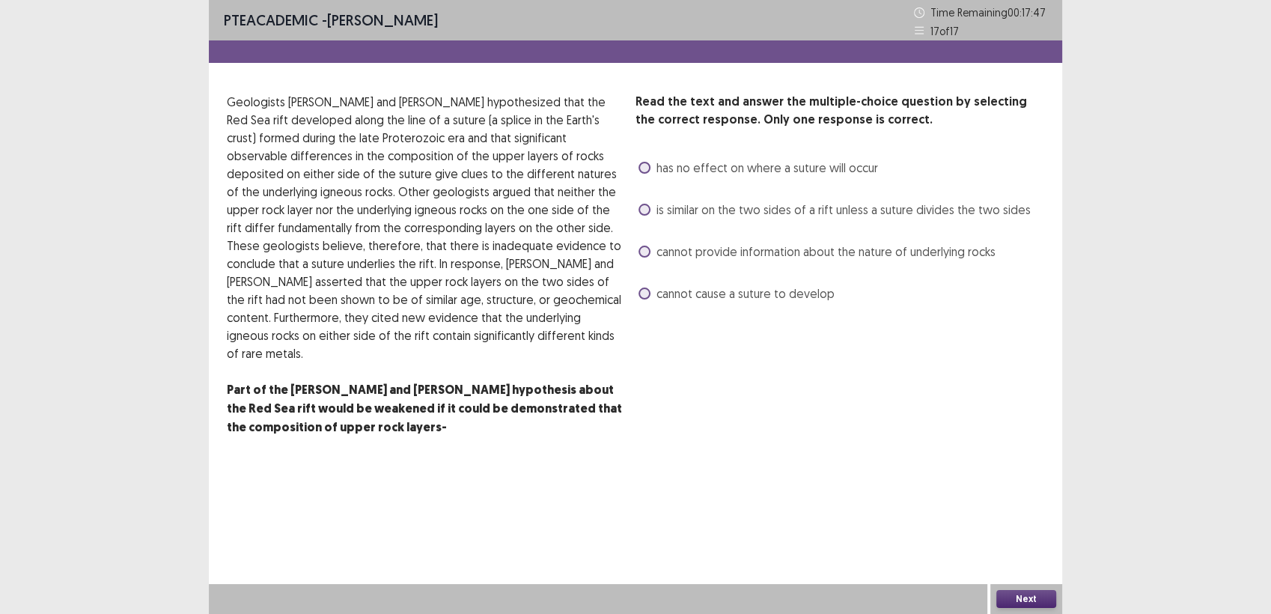
click at [647, 233] on div "Read the text and answer the multiple-choice question by selecting the correct …" at bounding box center [839, 199] width 409 height 213
click at [662, 251] on span "cannot provide information about the nature of underlying rocks" at bounding box center [825, 252] width 339 height 18
click at [1008, 600] on button "Next" at bounding box center [1026, 599] width 60 height 18
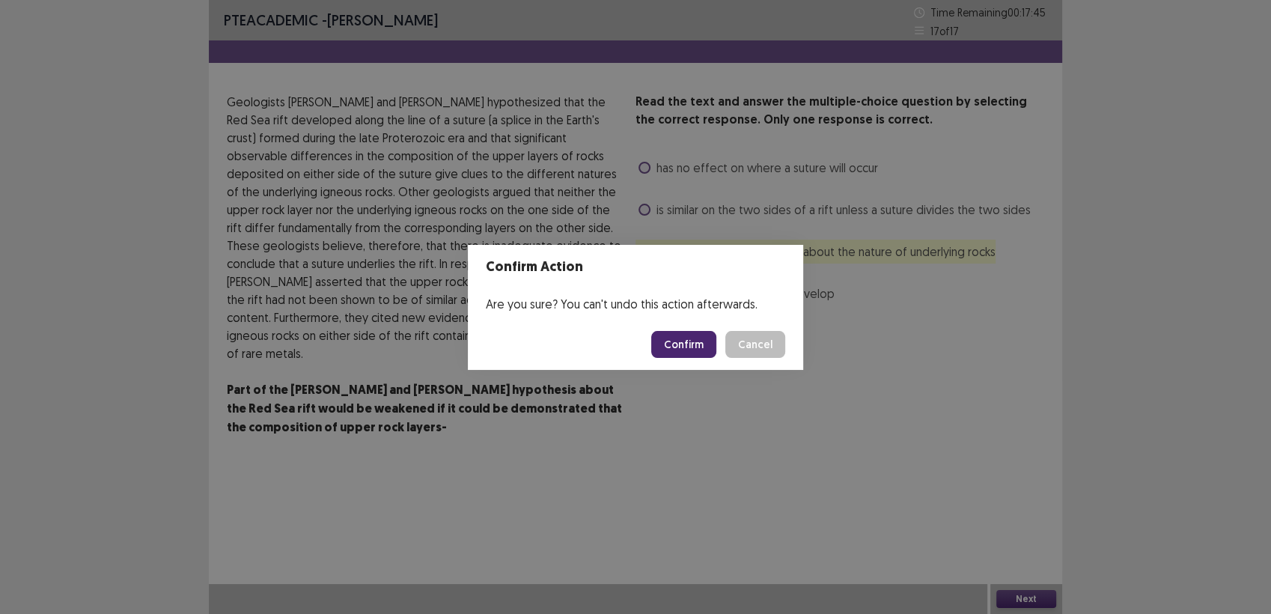
click at [685, 329] on footer "Confirm Cancel" at bounding box center [635, 344] width 335 height 51
click at [679, 340] on button "Confirm" at bounding box center [683, 344] width 65 height 27
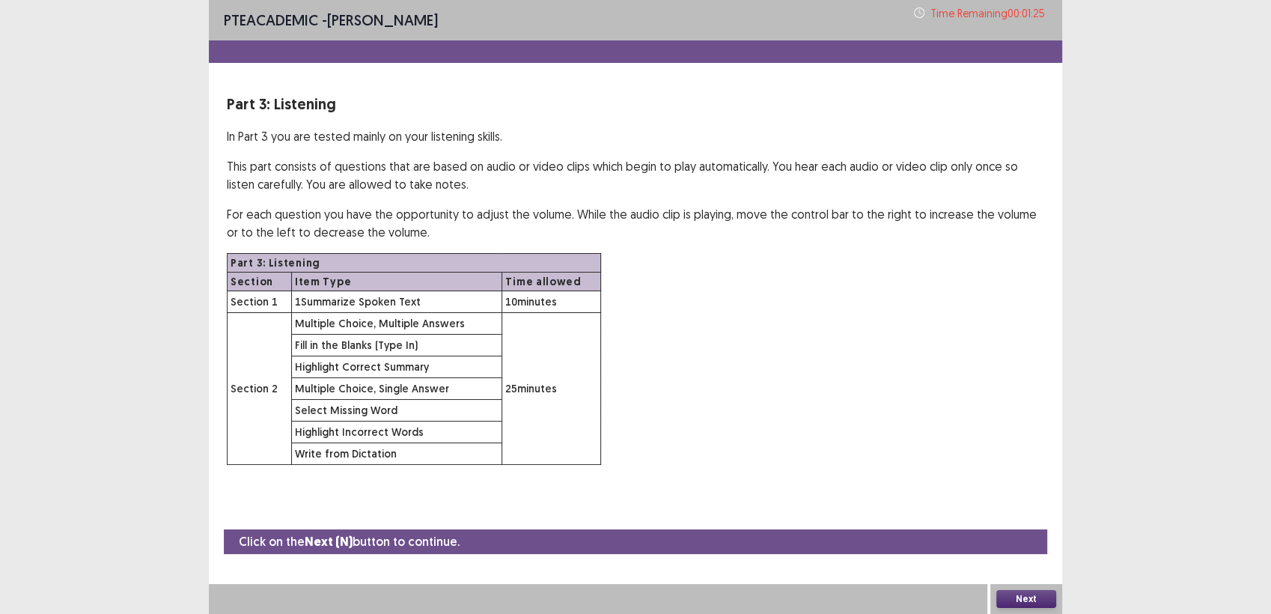
drag, startPoint x: 1015, startPoint y: 598, endPoint x: 855, endPoint y: 551, distance: 167.0
click at [855, 551] on div "Click on the Next (N) button to continue." at bounding box center [635, 541] width 823 height 25
click at [1011, 591] on button "Next" at bounding box center [1026, 599] width 60 height 18
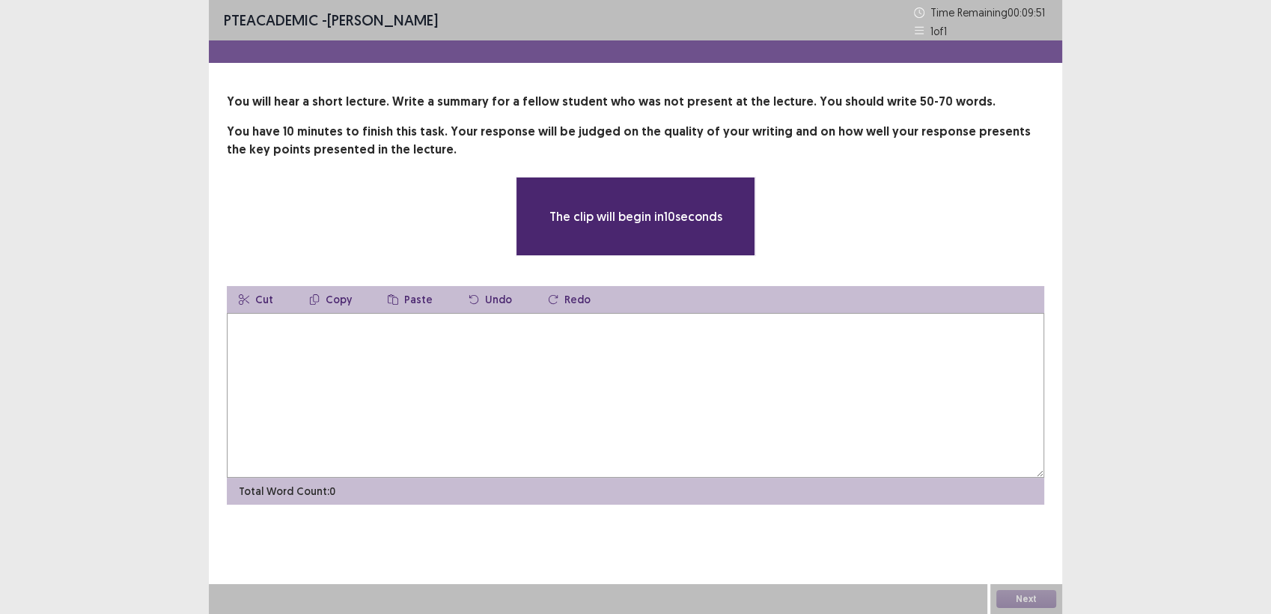
click at [694, 222] on p "The clip will begin in 10 seconds" at bounding box center [635, 216] width 173 height 18
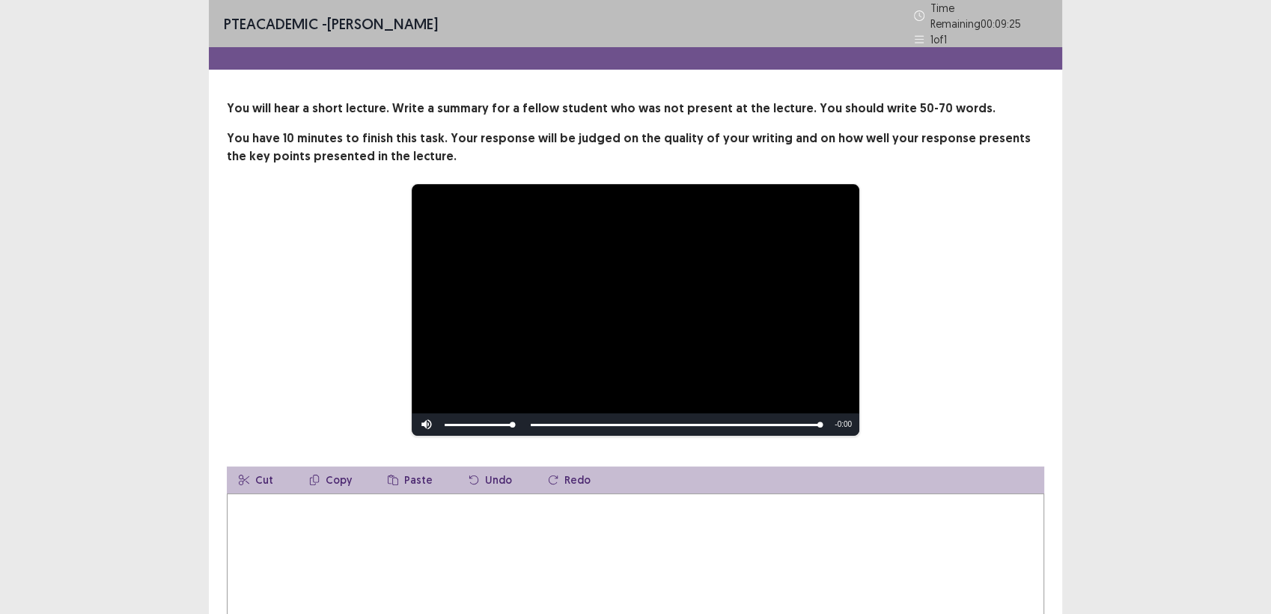
click at [406, 520] on textarea at bounding box center [635, 575] width 817 height 165
type textarea "*"
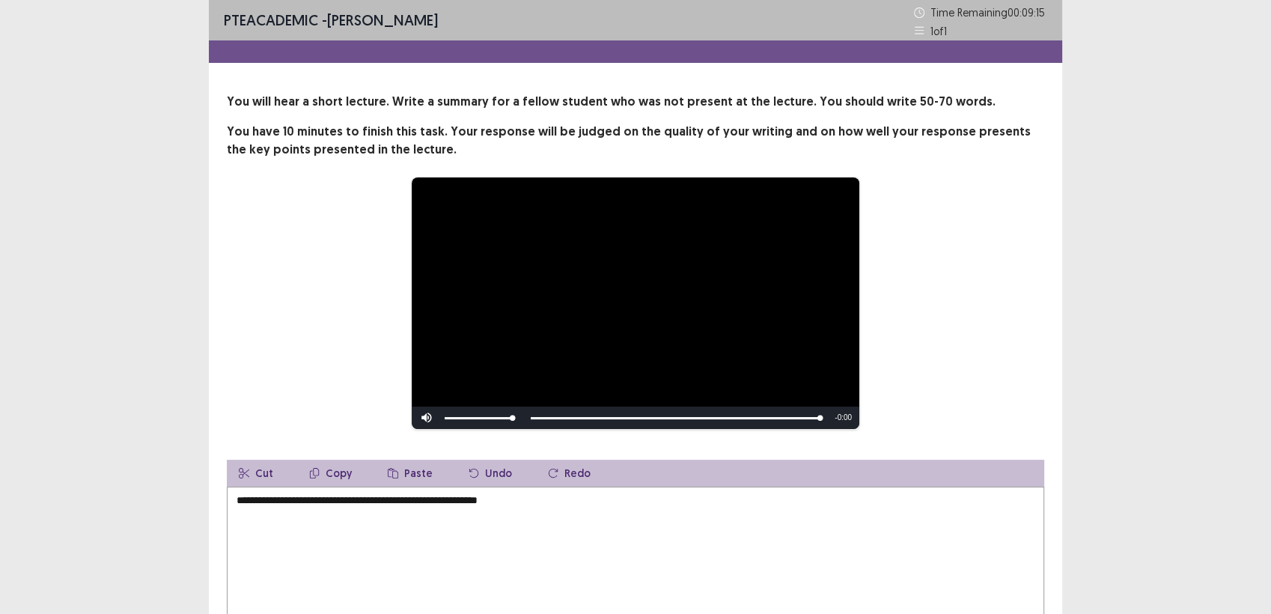
click at [525, 506] on textarea "**********" at bounding box center [635, 569] width 817 height 165
click at [539, 504] on textarea "**********" at bounding box center [635, 569] width 817 height 165
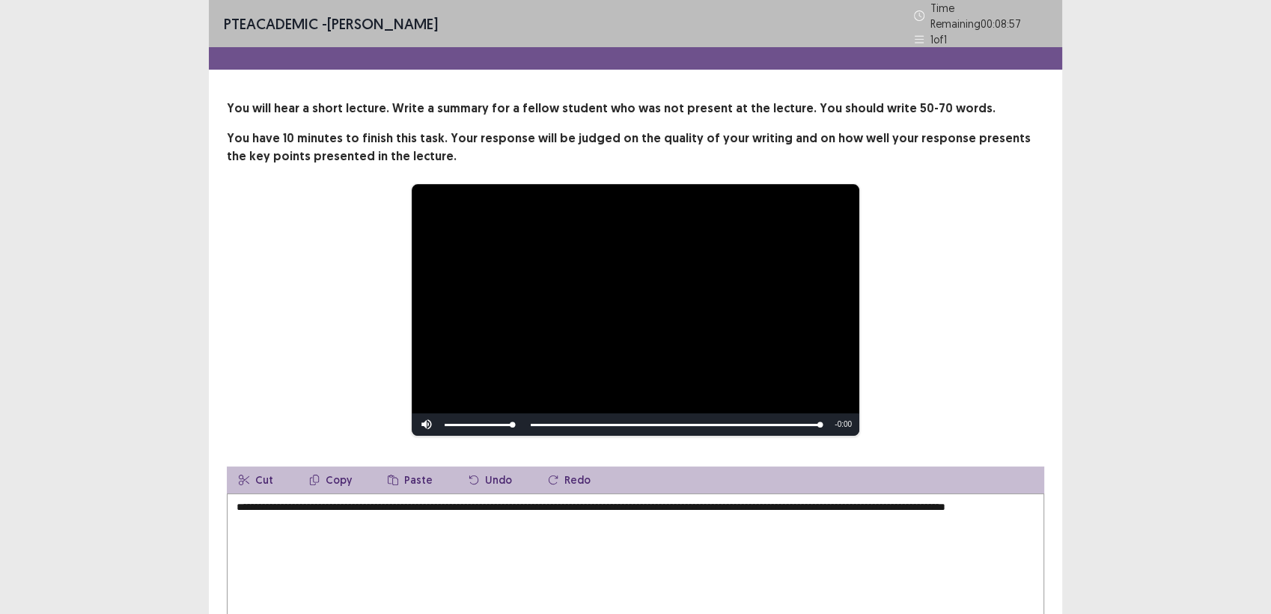
click at [651, 439] on div "**********" at bounding box center [635, 392] width 853 height 585
click at [615, 588] on textarea "**********" at bounding box center [635, 575] width 817 height 165
click at [341, 333] on div "**********" at bounding box center [636, 309] width 698 height 253
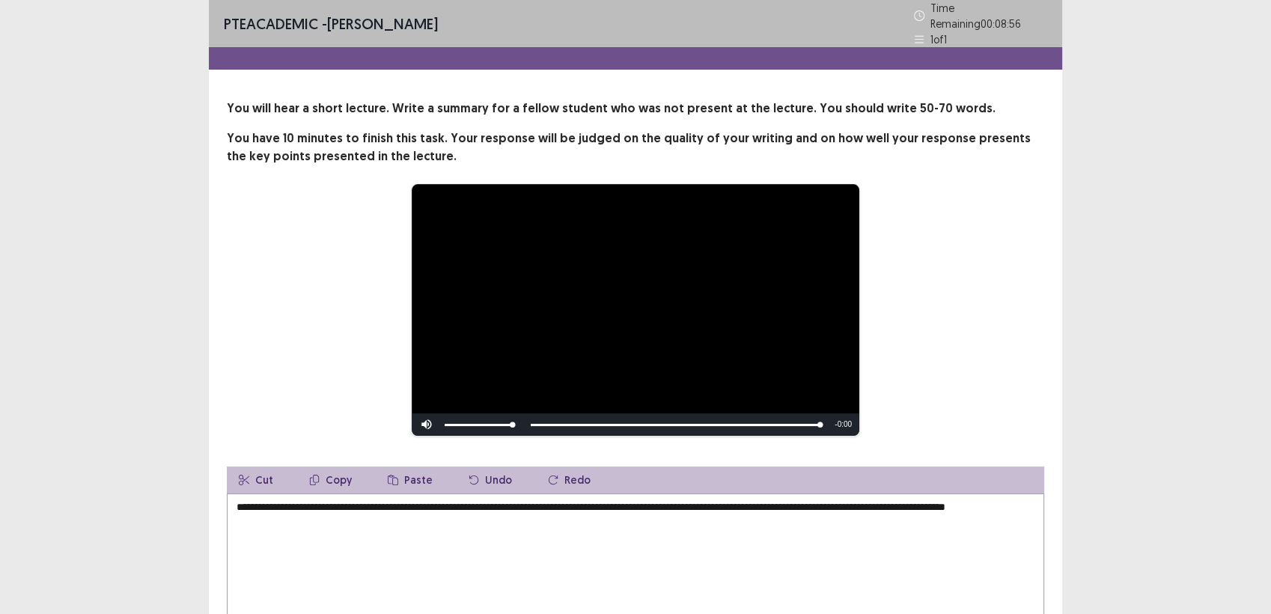
click at [341, 333] on div "**********" at bounding box center [636, 309] width 698 height 253
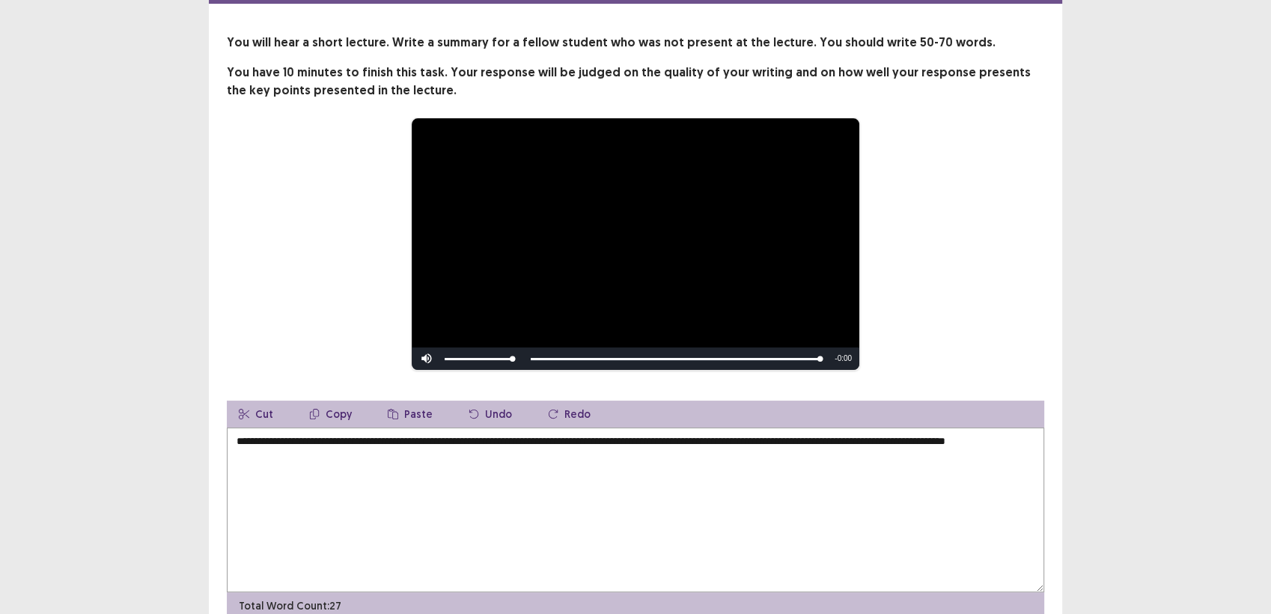
click at [349, 427] on textarea "**********" at bounding box center [635, 509] width 817 height 165
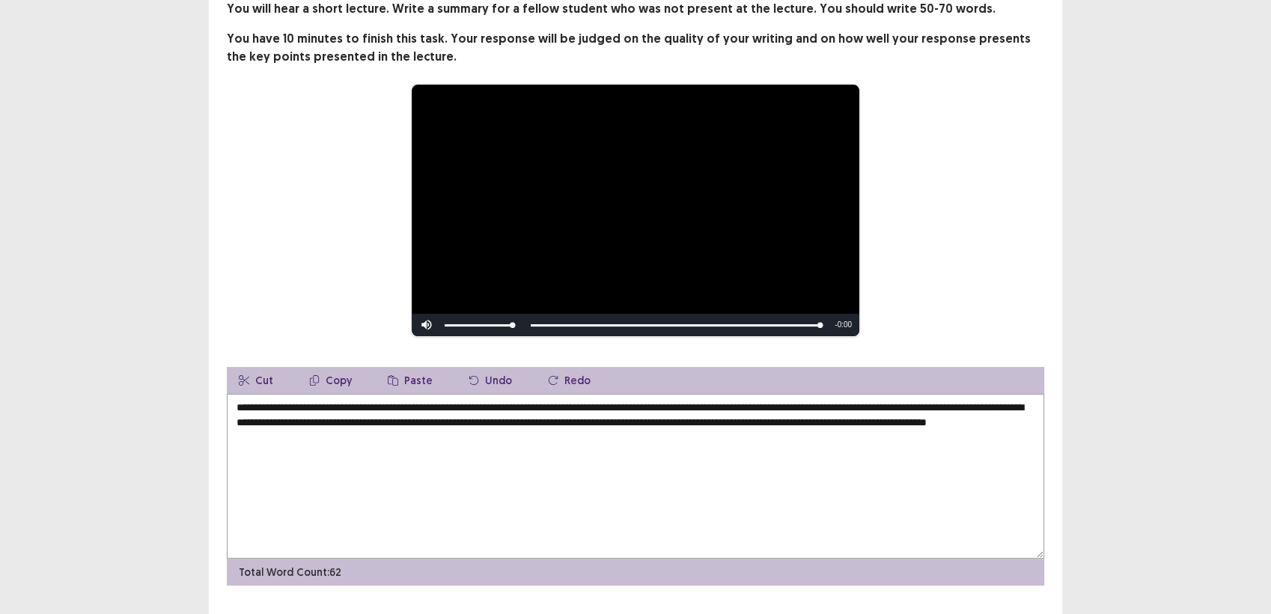
click at [935, 415] on textarea "**********" at bounding box center [635, 476] width 817 height 165
click at [954, 457] on textarea "**********" at bounding box center [635, 476] width 817 height 165
drag, startPoint x: 991, startPoint y: 545, endPoint x: 985, endPoint y: 539, distance: 8.5
click at [985, 539] on textarea "**********" at bounding box center [635, 476] width 817 height 165
type textarea "**********"
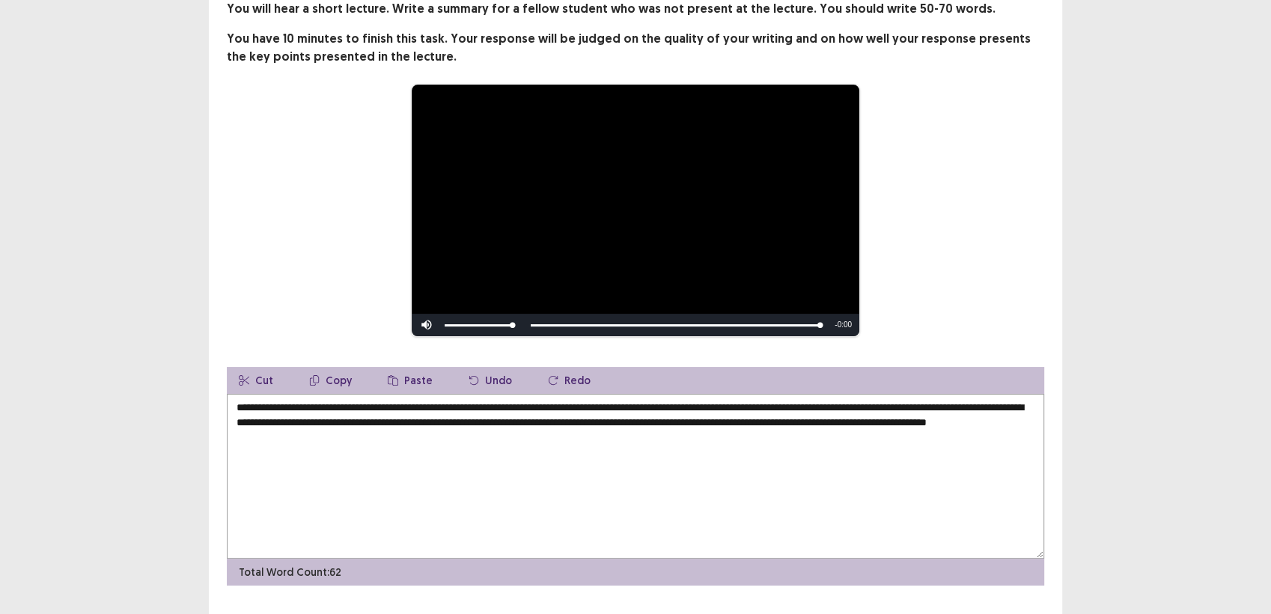
click at [896, 146] on div "**********" at bounding box center [636, 210] width 698 height 253
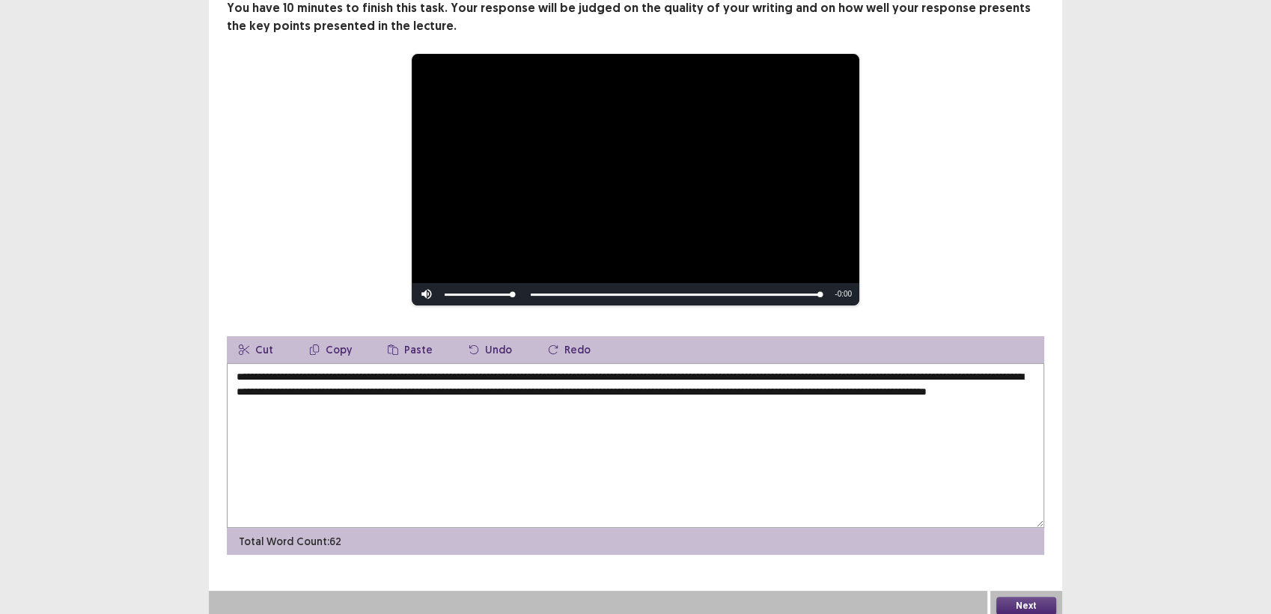
click at [1028, 606] on button "Next" at bounding box center [1026, 606] width 60 height 18
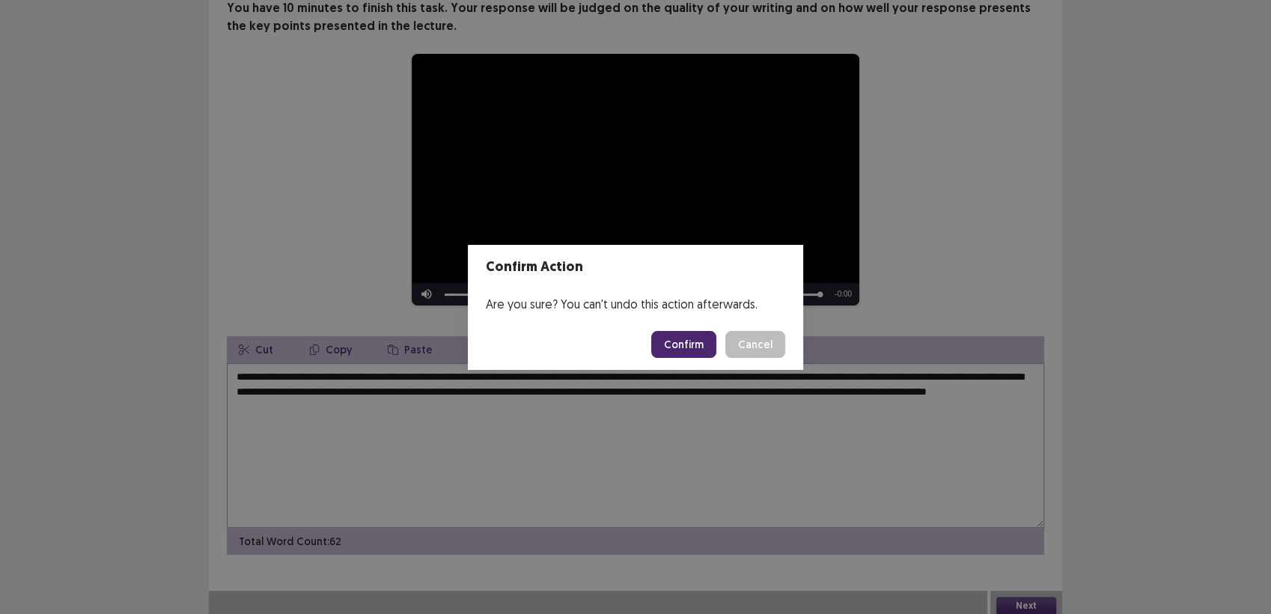
click at [698, 337] on button "Confirm" at bounding box center [683, 344] width 65 height 27
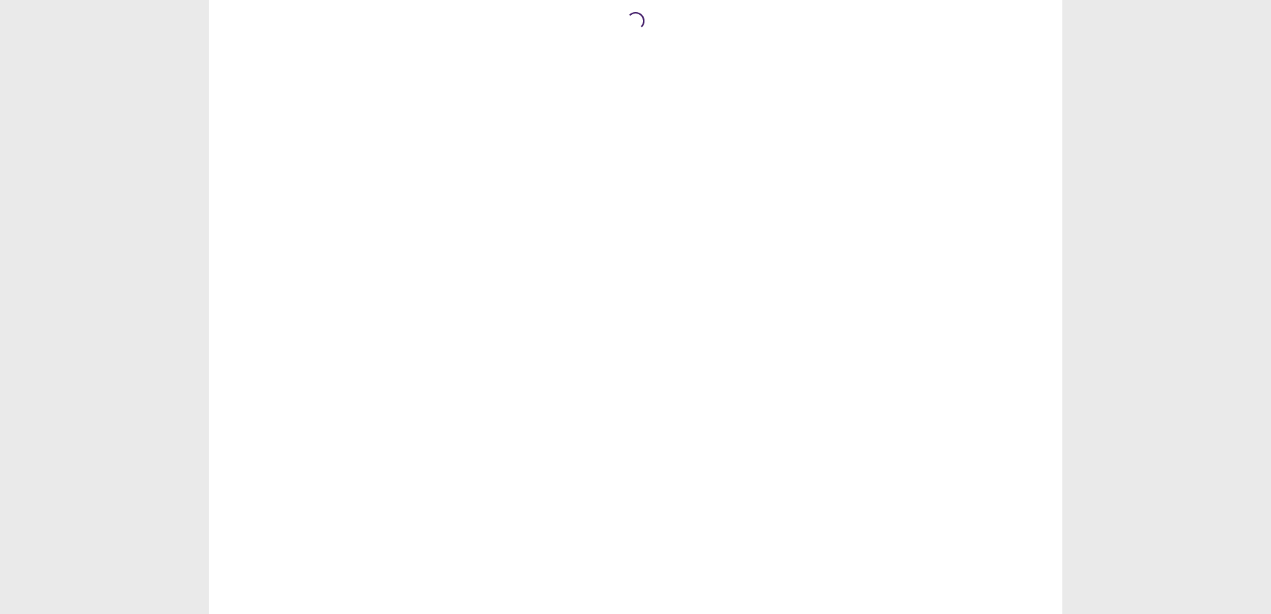
scroll to position [0, 0]
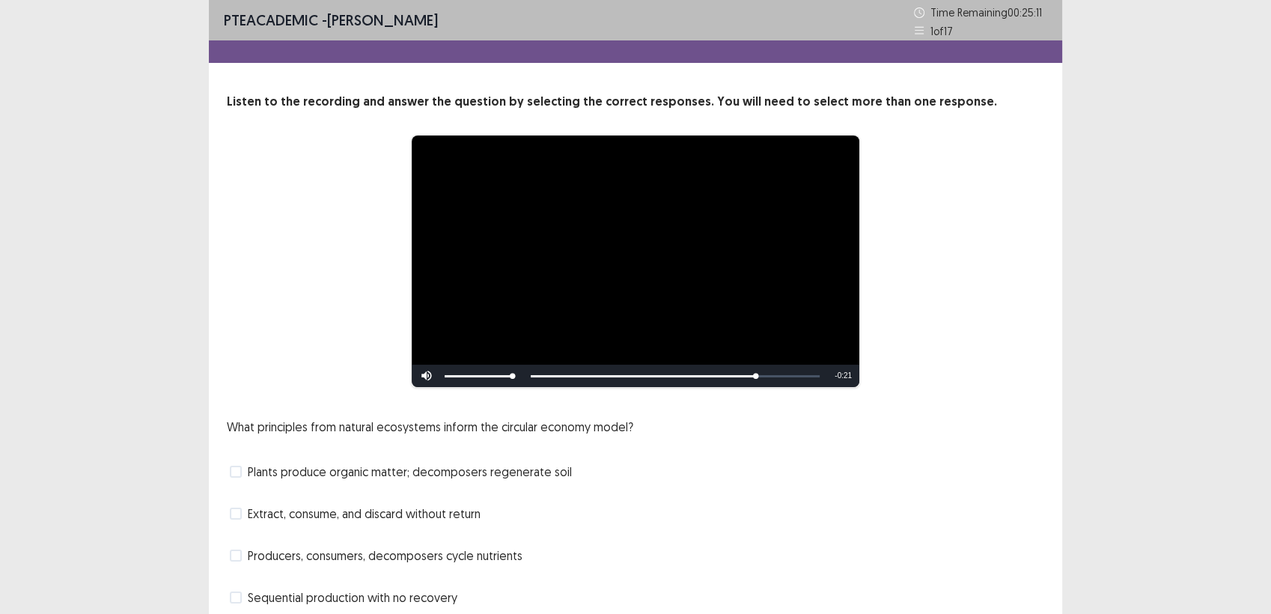
click at [249, 555] on span "Producers, consumers, decomposers cycle nutrients" at bounding box center [385, 555] width 275 height 18
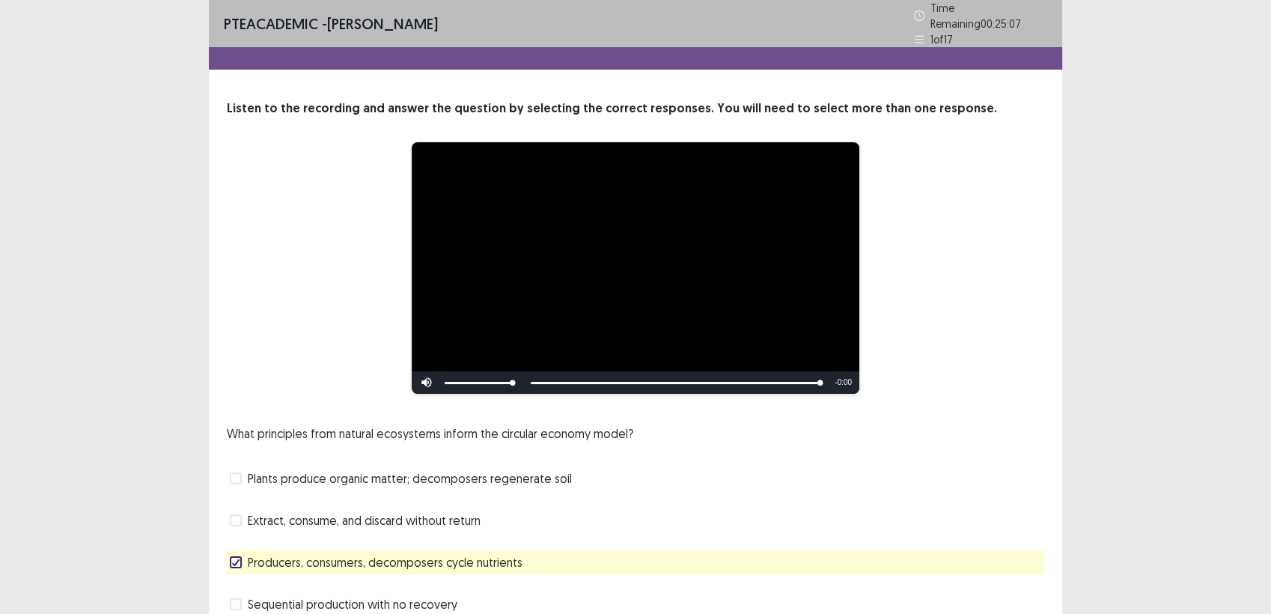
click at [260, 475] on span "Plants produce organic matter; decomposers regenerate soil" at bounding box center [410, 478] width 324 height 18
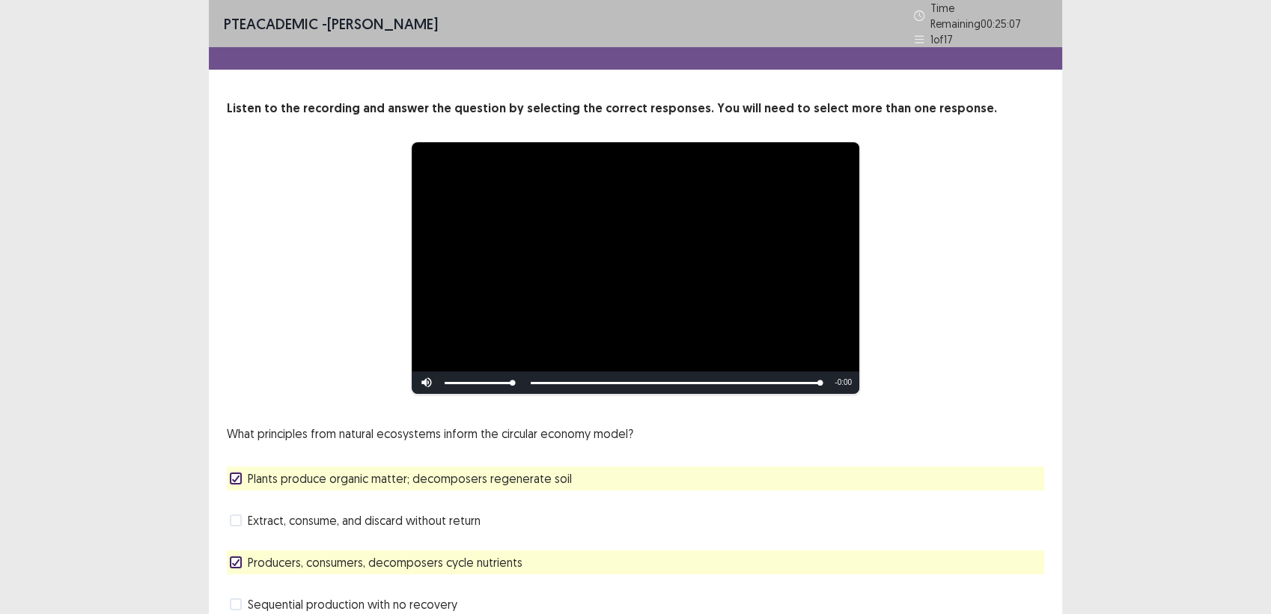
scroll to position [61, 0]
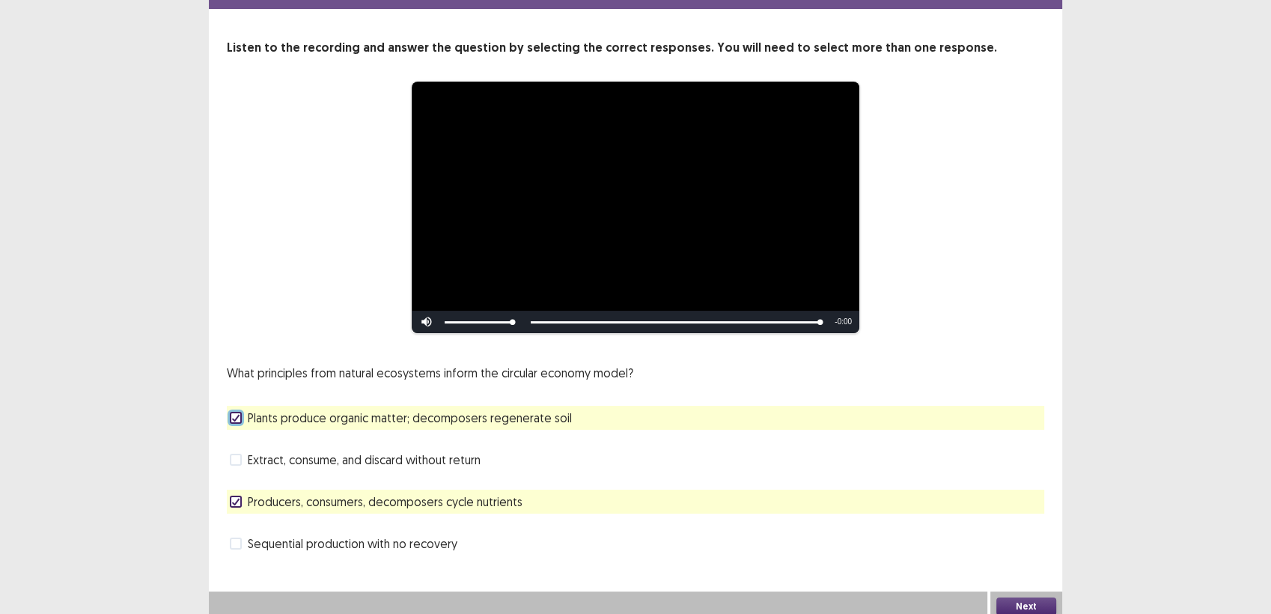
click at [1022, 597] on button "Next" at bounding box center [1026, 606] width 60 height 18
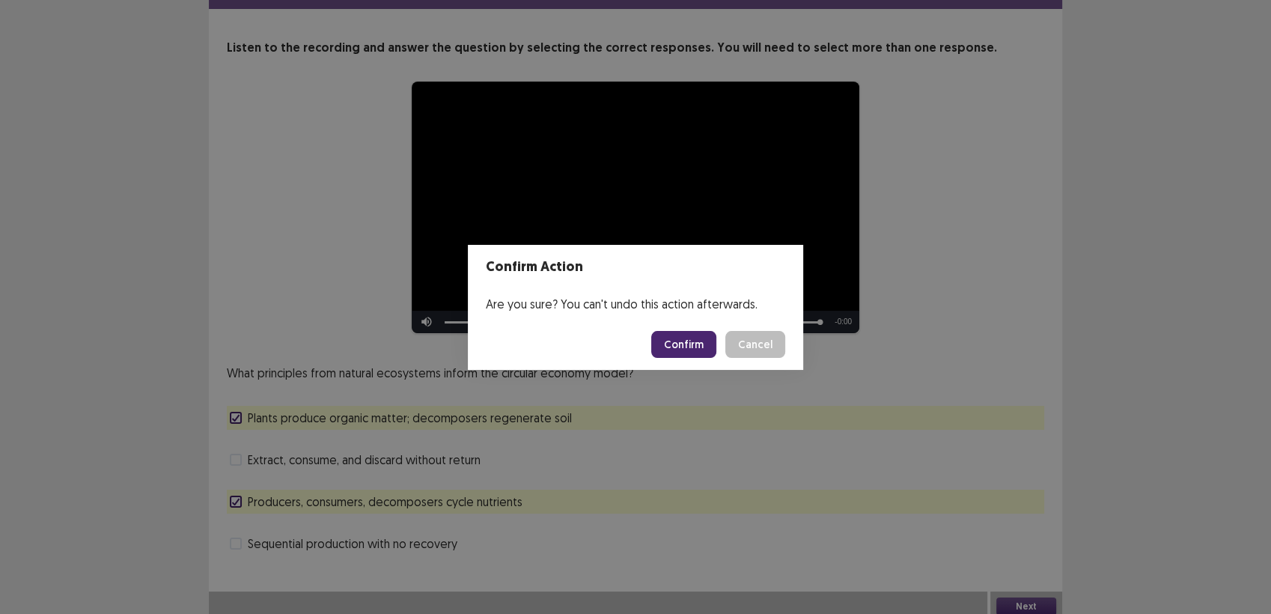
click at [695, 350] on button "Confirm" at bounding box center [683, 344] width 65 height 27
click at [713, 362] on footer "Loading... Confirm Cancel" at bounding box center [635, 344] width 335 height 51
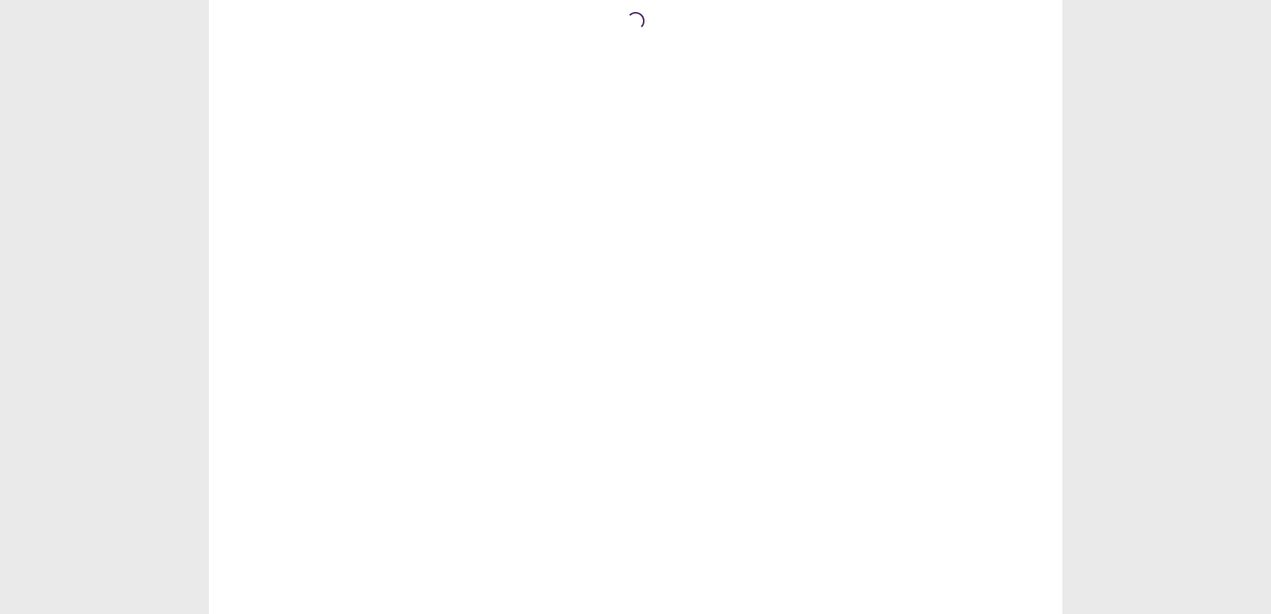
scroll to position [0, 0]
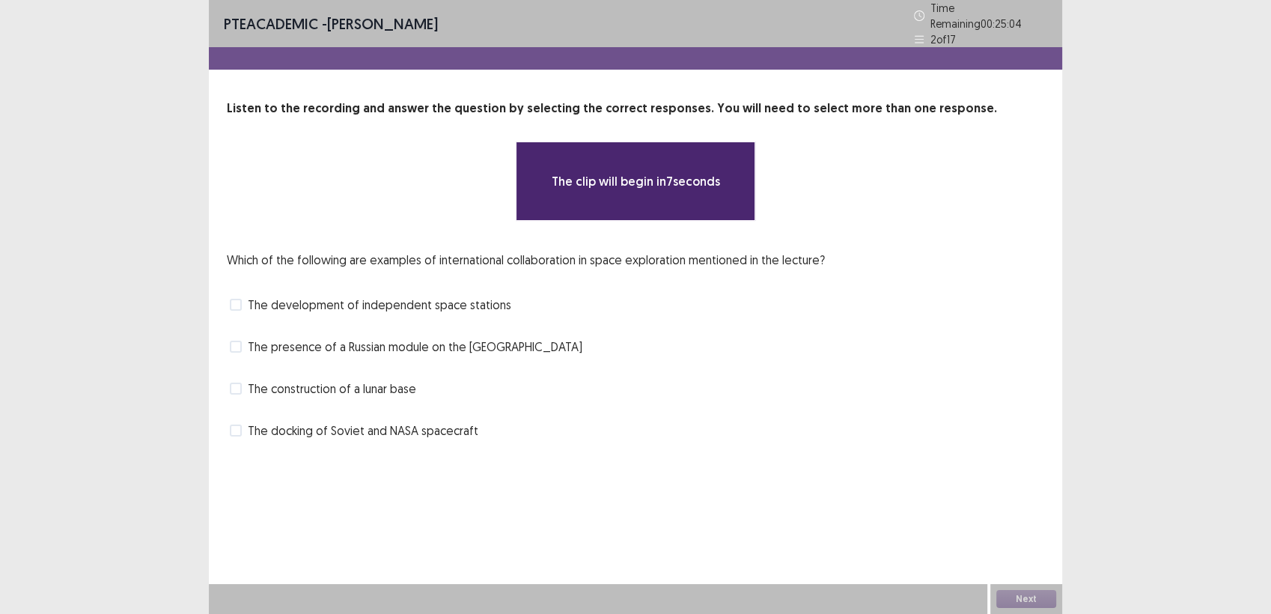
click at [482, 299] on span "The development of independent space stations" at bounding box center [379, 305] width 263 height 18
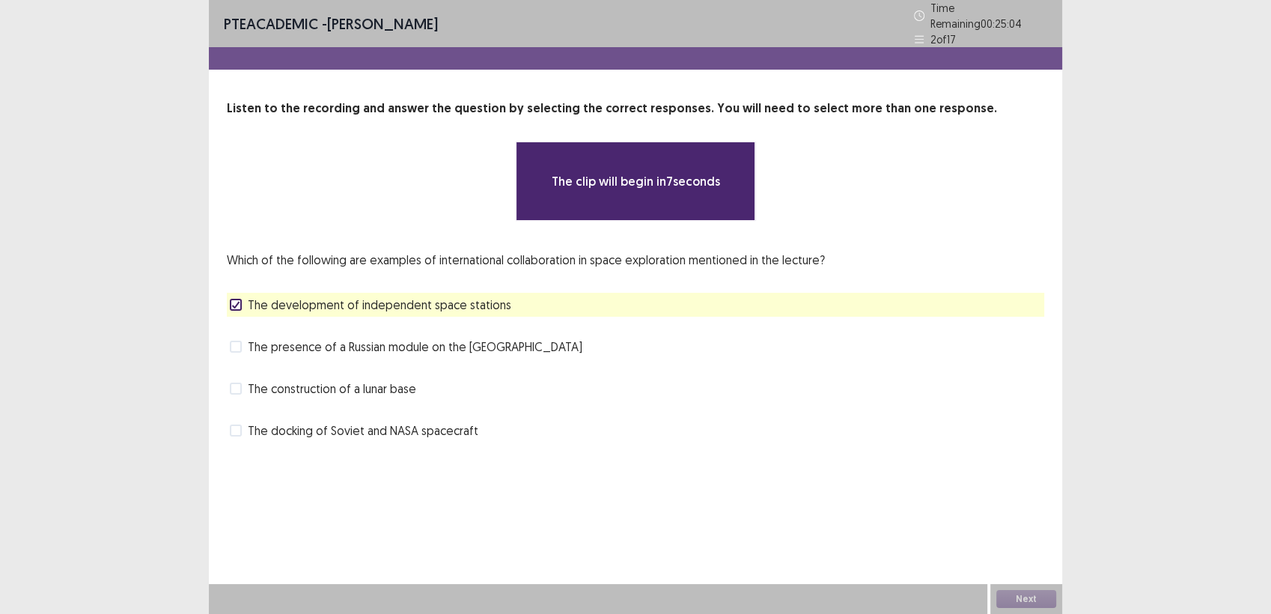
click at [573, 192] on div "The clip will begin in 7 seconds" at bounding box center [636, 180] width 240 height 79
click at [534, 302] on div "The development of independent space stations" at bounding box center [635, 305] width 817 height 24
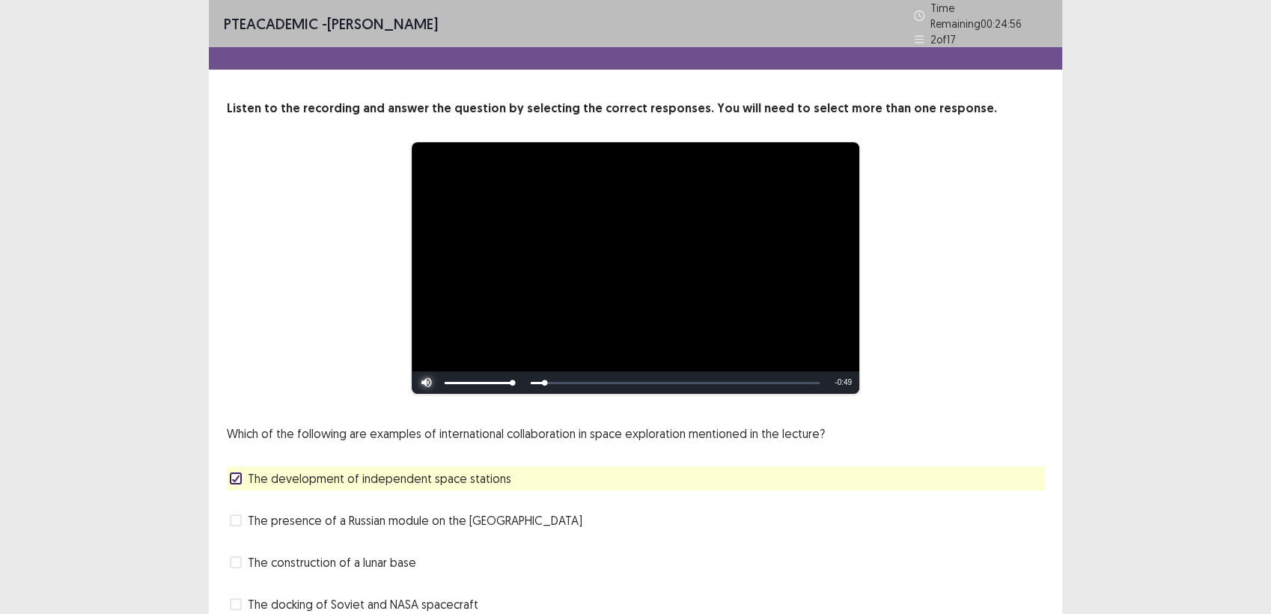
click at [425, 382] on span "Video Player" at bounding box center [427, 382] width 30 height 0
click at [421, 382] on span "Video Player" at bounding box center [427, 382] width 30 height 0
drag, startPoint x: 644, startPoint y: 372, endPoint x: 554, endPoint y: 365, distance: 90.1
click at [554, 371] on div "Skip Backward Skip Forward Unmute 21% Current Time 0:20 / Duration 0:49 Loaded …" at bounding box center [636, 382] width 448 height 22
click at [318, 595] on span "The docking of Soviet and NASA spacecraft" at bounding box center [363, 604] width 231 height 18
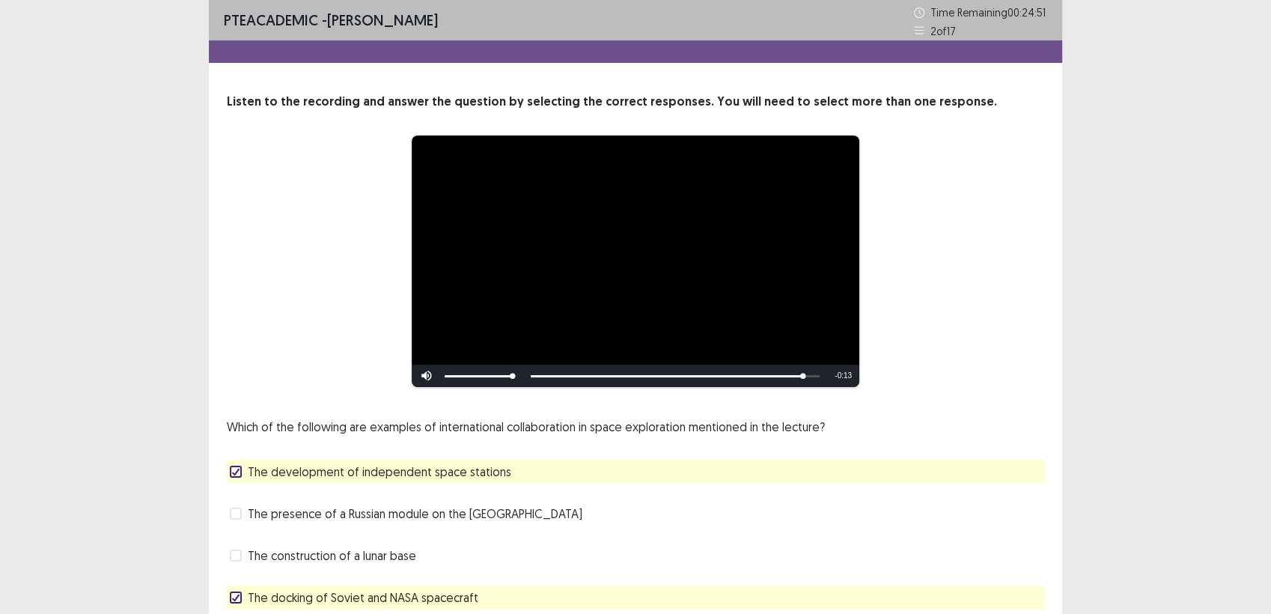
click at [326, 512] on span "The presence of a Russian module on the [GEOGRAPHIC_DATA]" at bounding box center [415, 514] width 335 height 18
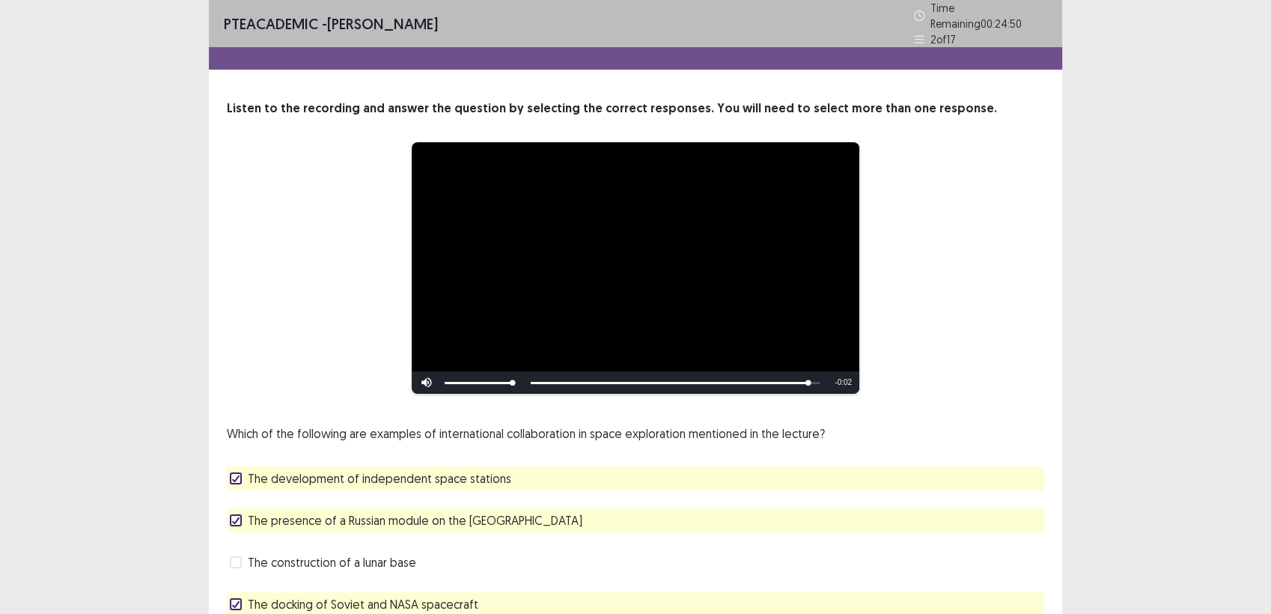
click at [760, 424] on p "Which of the following are examples of international collaboration in space exp…" at bounding box center [526, 433] width 598 height 18
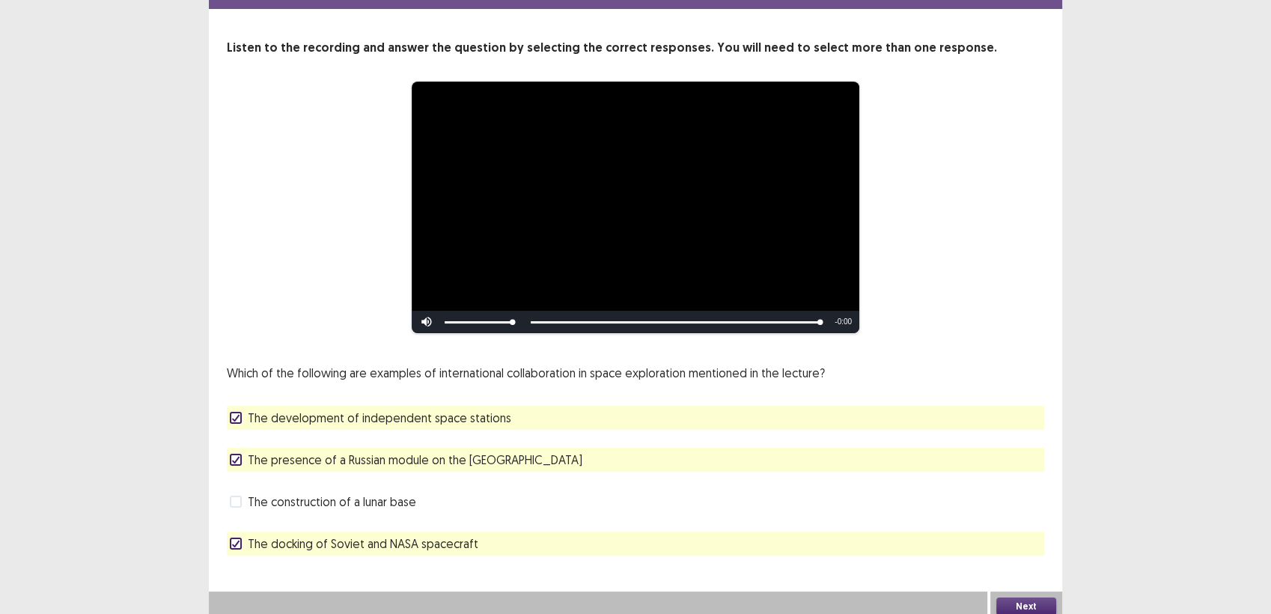
click at [1010, 603] on button "Next" at bounding box center [1026, 606] width 60 height 18
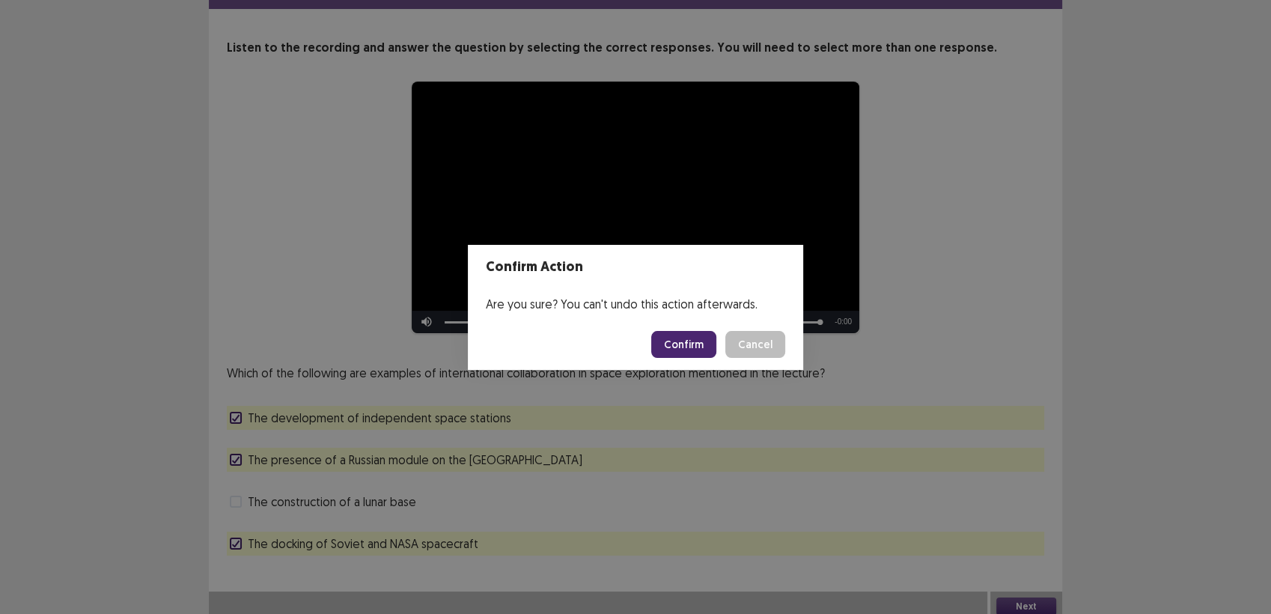
click at [695, 349] on button "Confirm" at bounding box center [683, 344] width 65 height 27
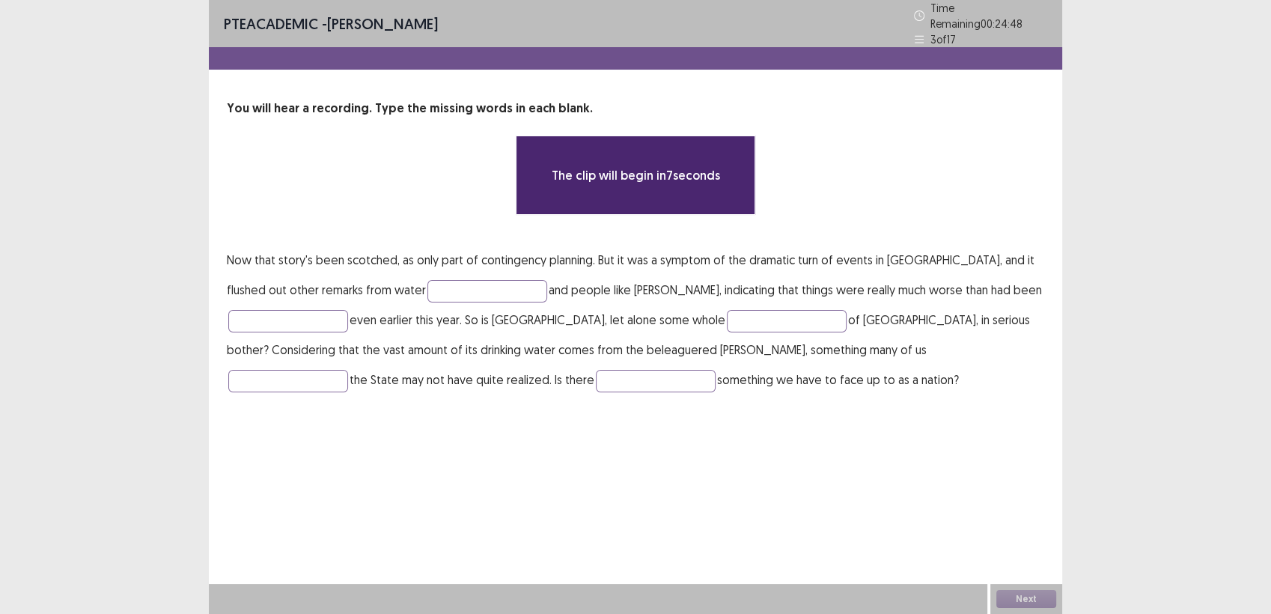
click at [434, 271] on p "Now that story's been scotched, as only part of contingency planning. But it wa…" at bounding box center [635, 320] width 817 height 150
click at [427, 288] on input "text" at bounding box center [487, 291] width 120 height 22
click at [427, 286] on input "text" at bounding box center [487, 291] width 120 height 22
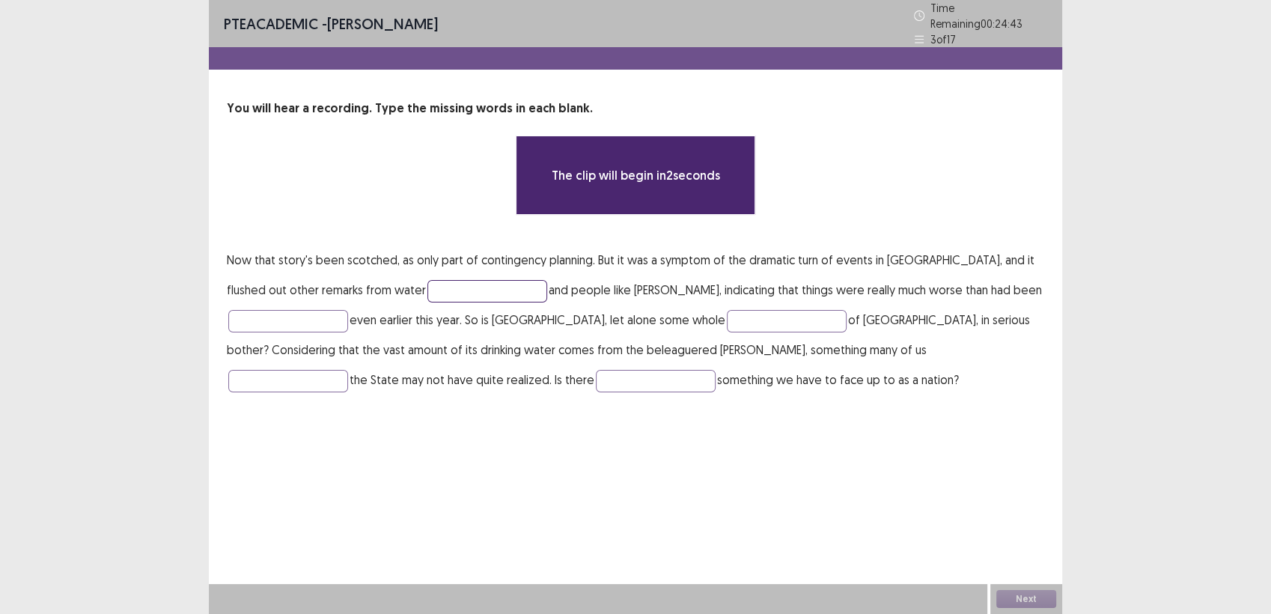
click at [440, 281] on input "text" at bounding box center [487, 291] width 120 height 22
click at [427, 283] on input "text" at bounding box center [487, 291] width 120 height 22
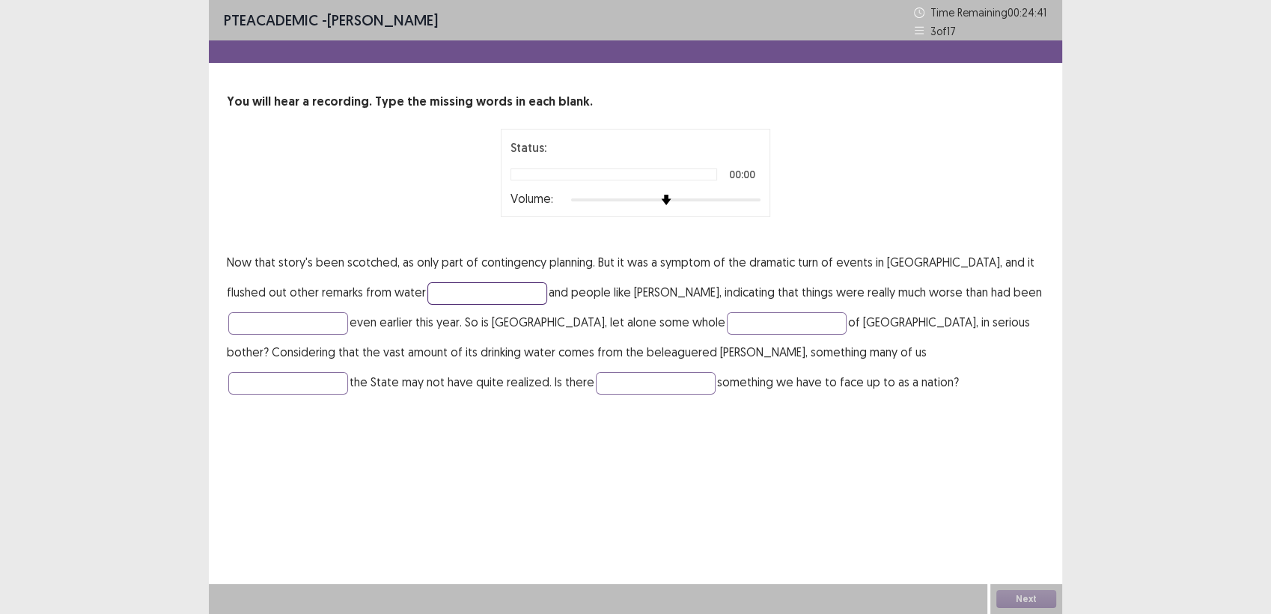
click at [427, 289] on input "text" at bounding box center [487, 293] width 120 height 22
click at [427, 299] on input "text" at bounding box center [487, 293] width 120 height 22
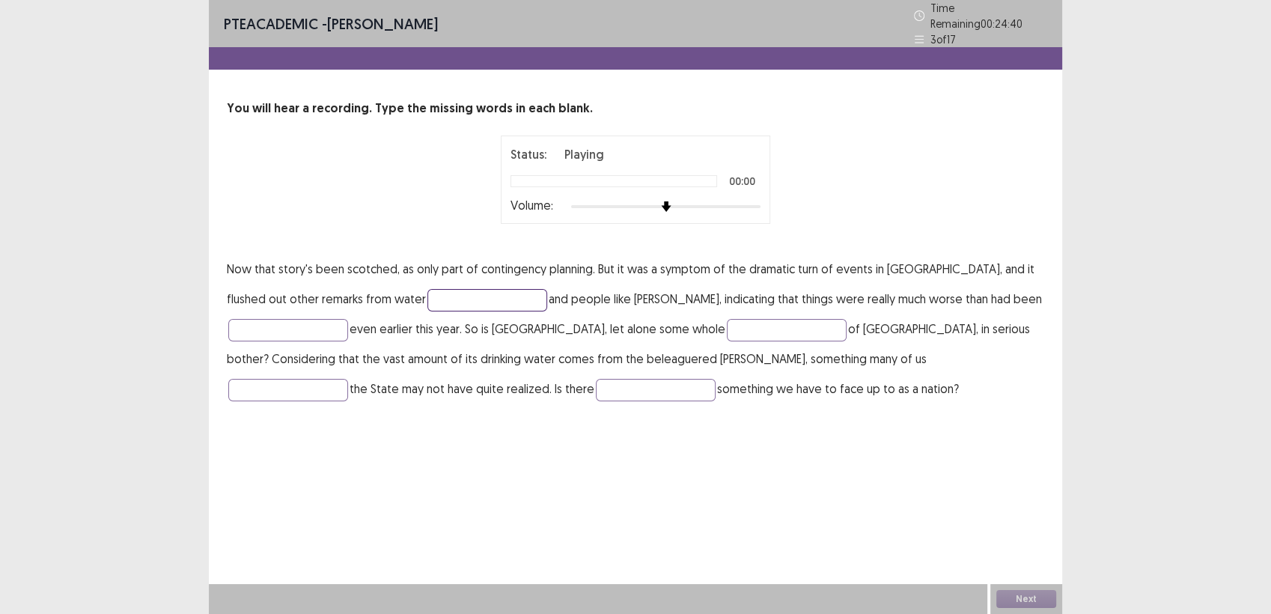
click at [427, 293] on input "text" at bounding box center [487, 300] width 120 height 22
type input "*"
type input "***"
click at [327, 331] on input "text" at bounding box center [288, 330] width 120 height 22
click at [727, 323] on input "text" at bounding box center [787, 330] width 120 height 22
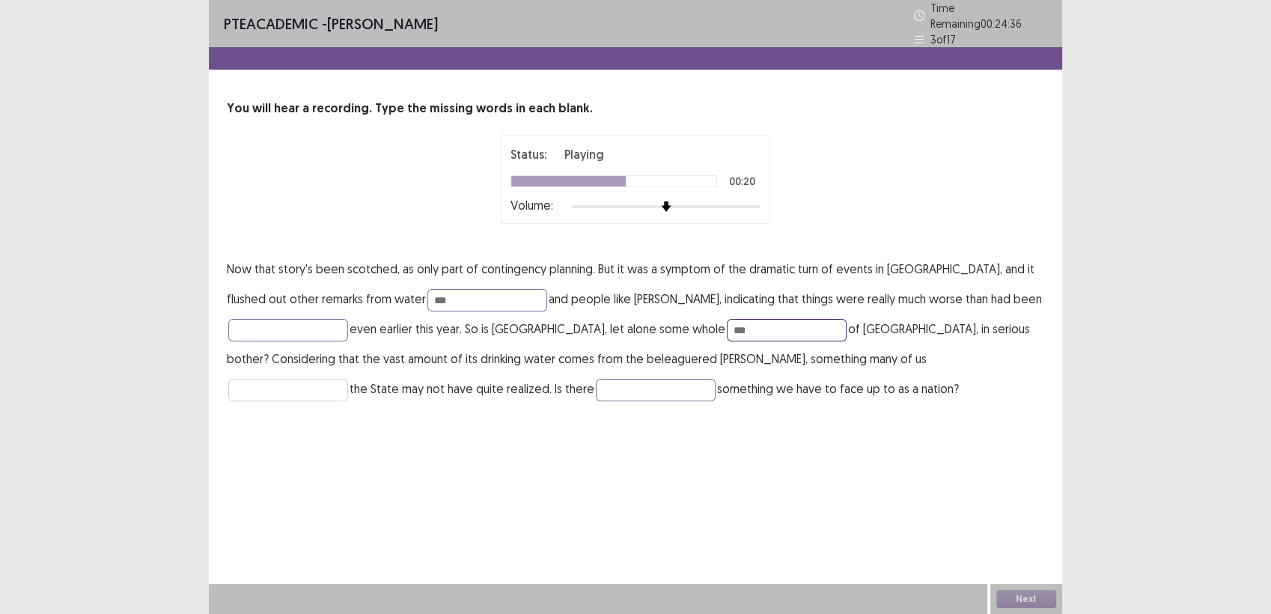
type input "***"
click at [348, 379] on input "text" at bounding box center [288, 390] width 120 height 22
type input "*"
click at [596, 383] on input "text" at bounding box center [656, 390] width 120 height 22
type input "**********"
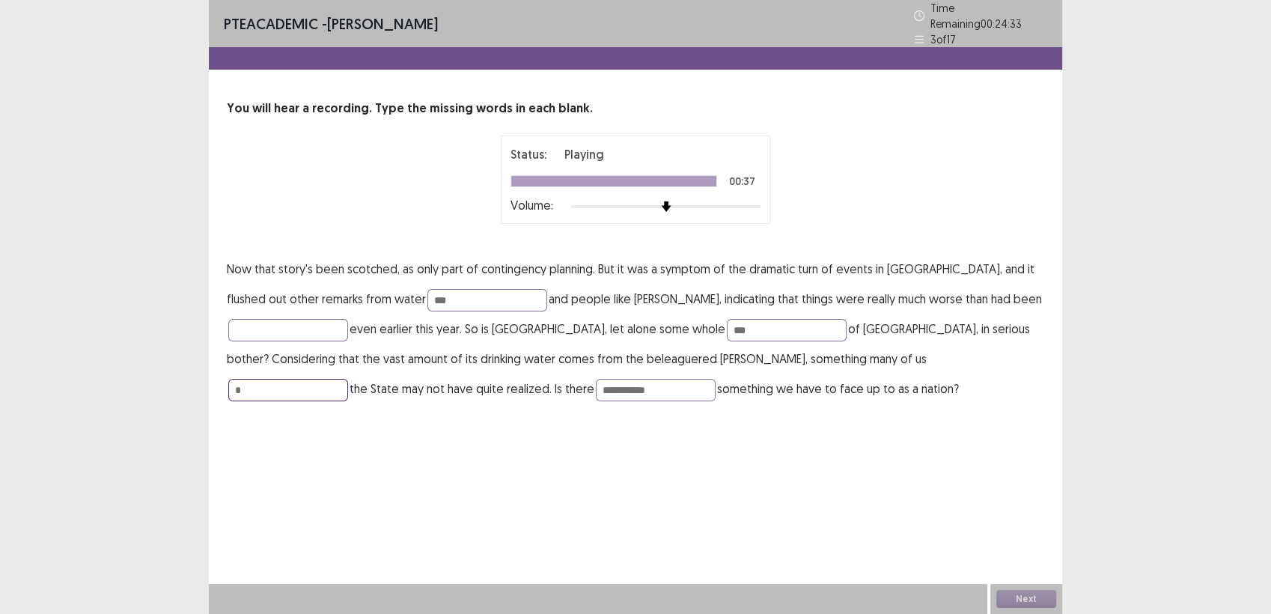
click at [348, 379] on input "*" at bounding box center [288, 390] width 120 height 22
type input "*******"
click at [727, 324] on input "***" at bounding box center [787, 330] width 120 height 22
type input "*******"
click at [443, 302] on input "***" at bounding box center [487, 300] width 120 height 22
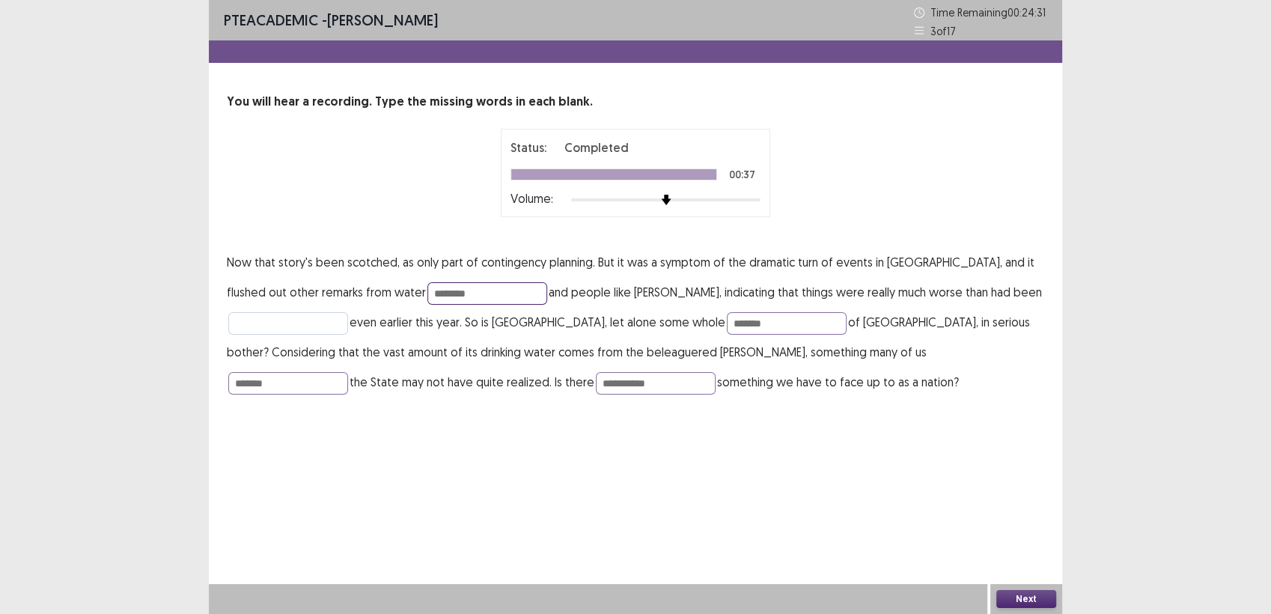
type input "********"
click at [305, 323] on input "text" at bounding box center [288, 323] width 120 height 22
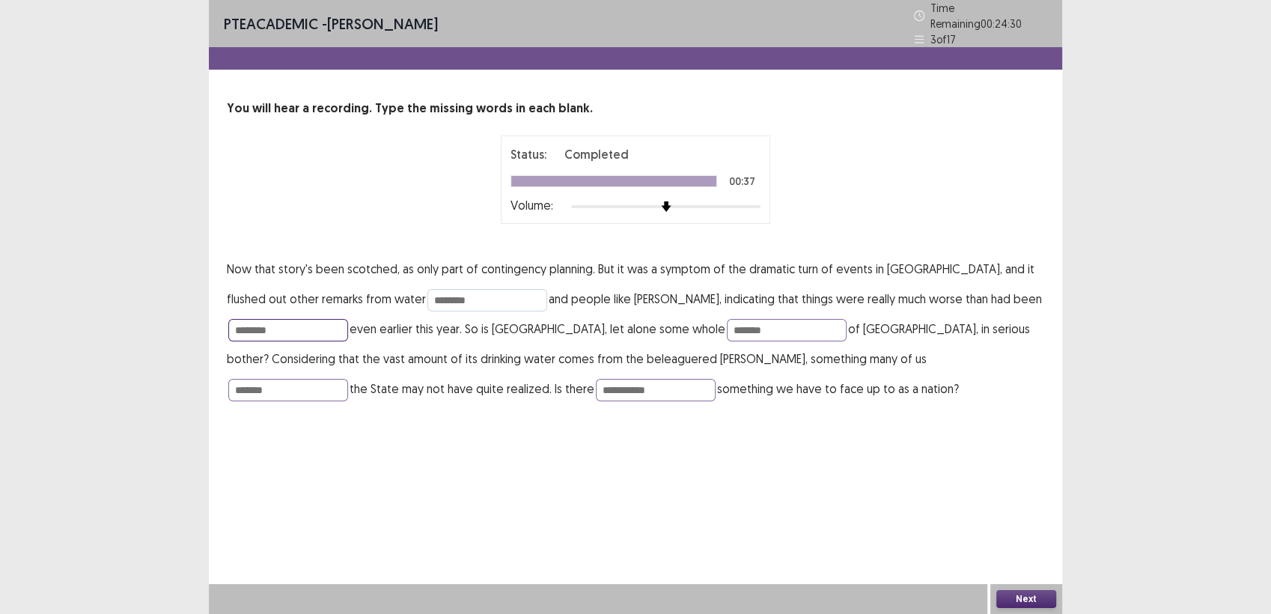
type input "********"
click at [427, 289] on input "********" at bounding box center [487, 300] width 120 height 22
type input "*********"
click at [1018, 596] on button "Next" at bounding box center [1026, 599] width 60 height 18
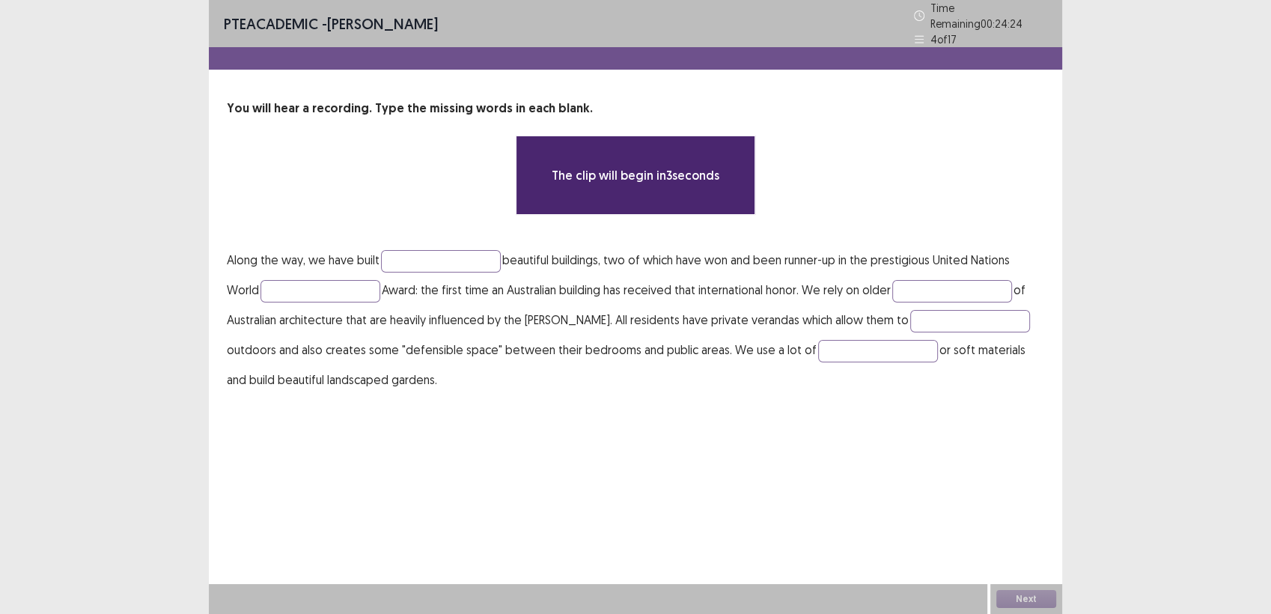
click at [472, 142] on div "The clip will begin in 3 seconds" at bounding box center [635, 174] width 817 height 79
click at [540, 153] on div "The clip will begin in 3 seconds" at bounding box center [636, 174] width 240 height 79
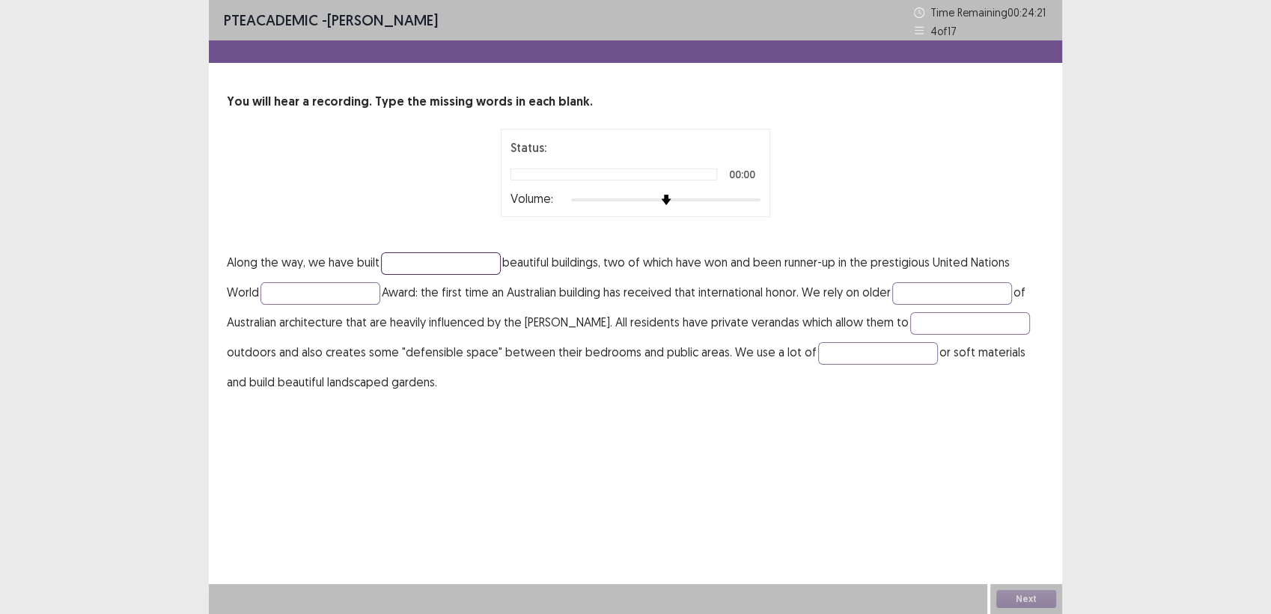
click at [418, 257] on input "text" at bounding box center [441, 263] width 120 height 22
type input "***"
click at [328, 301] on input "text" at bounding box center [320, 293] width 120 height 22
type input "***"
click at [926, 287] on input "text" at bounding box center [952, 293] width 120 height 22
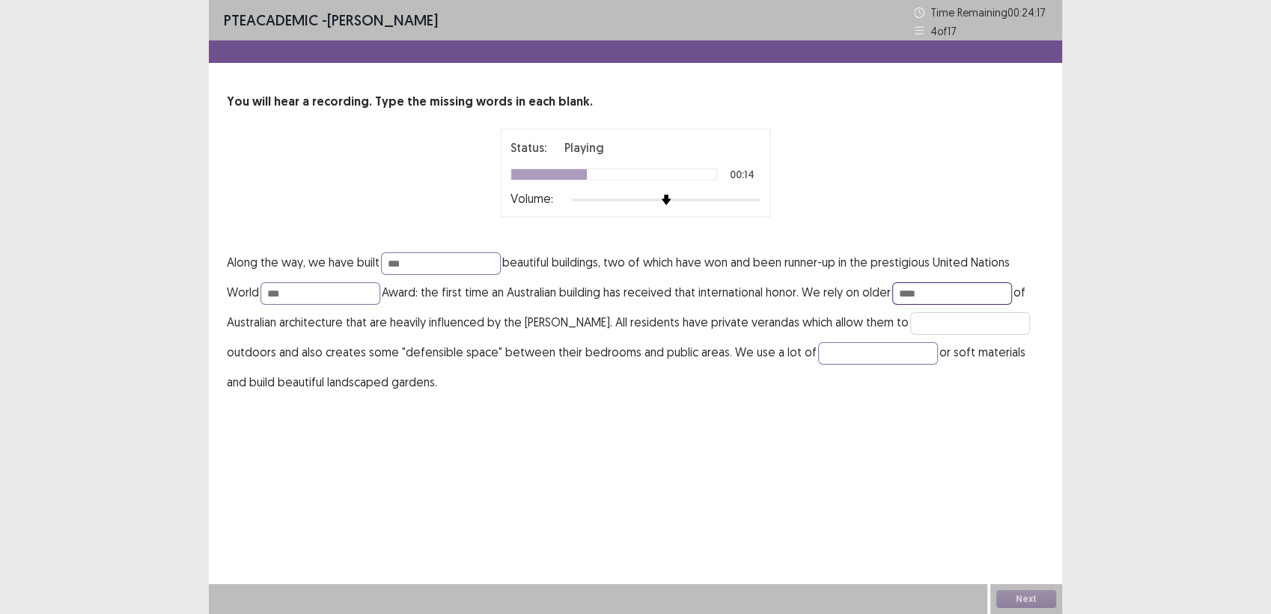
type input "****"
click at [910, 317] on input "text" at bounding box center [970, 323] width 120 height 22
type input "****"
click at [818, 350] on input "text" at bounding box center [878, 353] width 120 height 22
type input "*******"
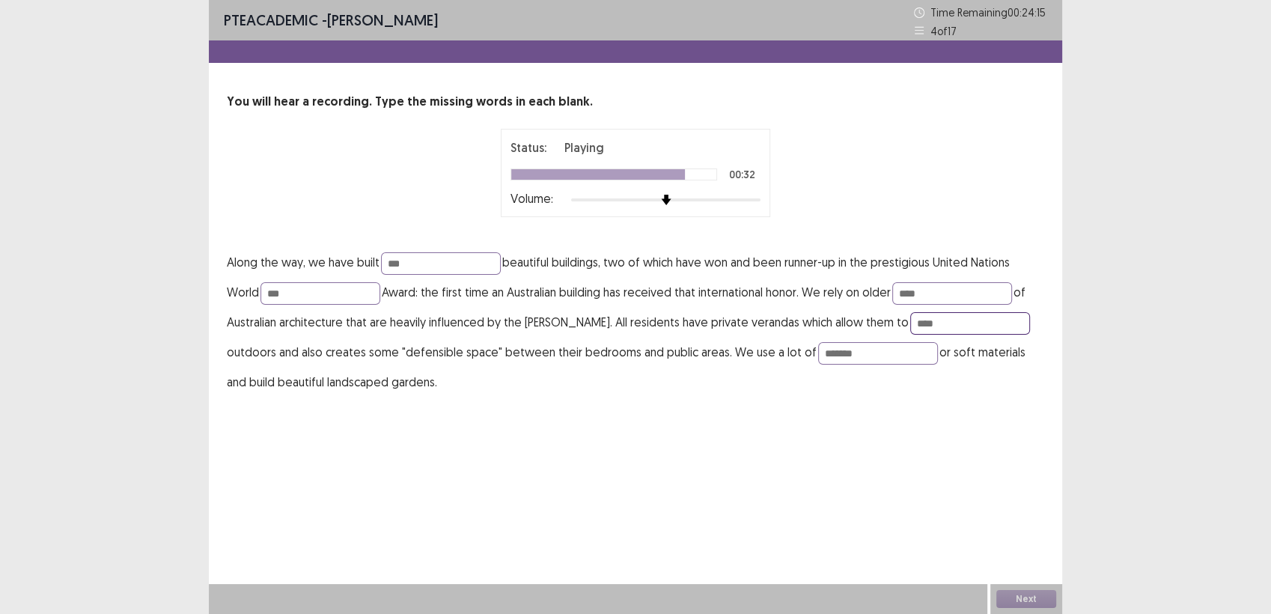
click at [910, 326] on input "****" at bounding box center [970, 323] width 120 height 22
click at [910, 324] on input "****" at bounding box center [970, 323] width 120 height 22
click at [910, 312] on input "*****" at bounding box center [970, 323] width 120 height 22
click at [910, 317] on input "*****" at bounding box center [970, 323] width 120 height 22
type input "*********"
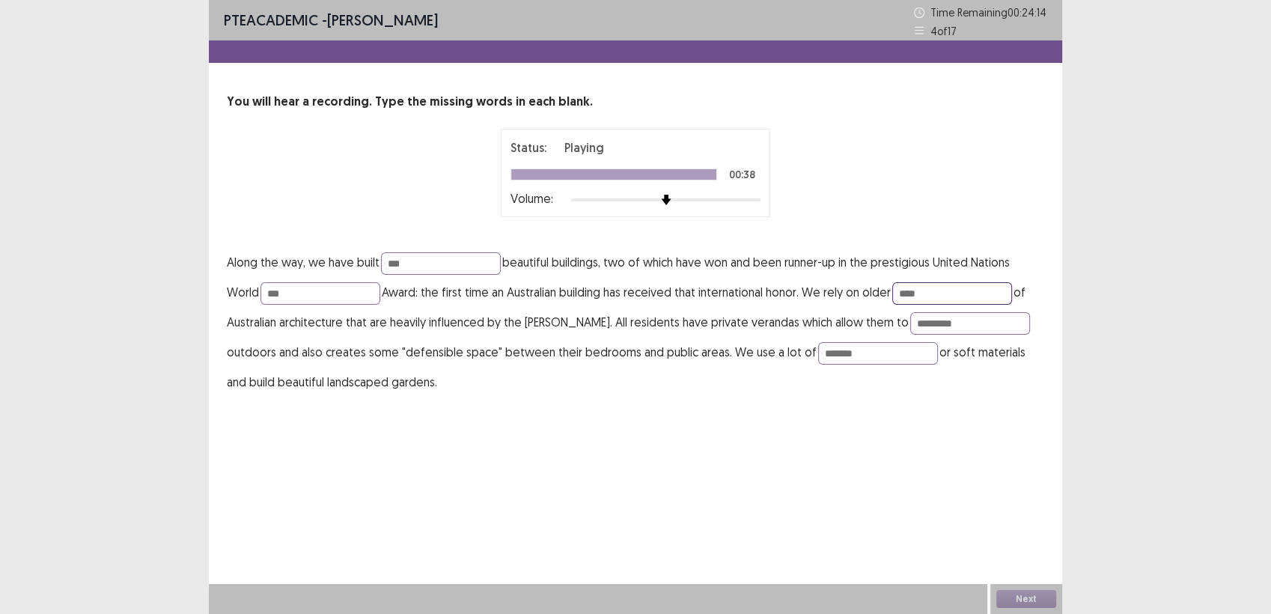
click at [936, 296] on input "****" at bounding box center [952, 293] width 120 height 22
type input "*******"
click at [296, 301] on input "***" at bounding box center [320, 293] width 120 height 22
type input "*******"
click at [409, 260] on input "***" at bounding box center [441, 263] width 120 height 22
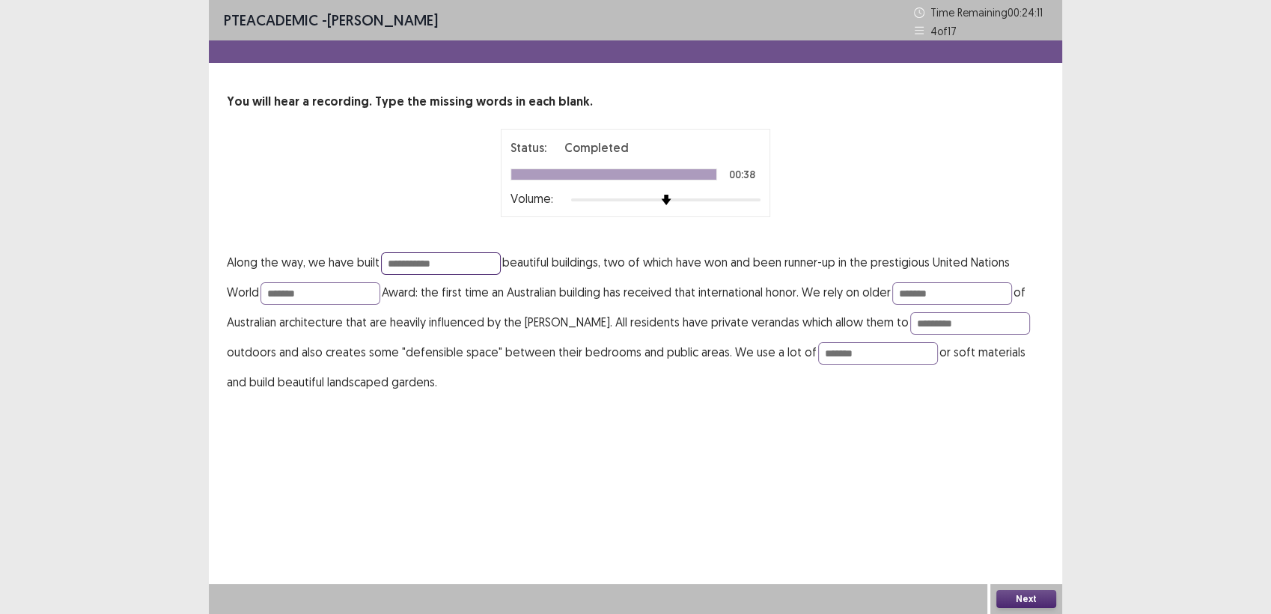
type input "**********"
click at [1032, 600] on button "Next" at bounding box center [1026, 599] width 60 height 18
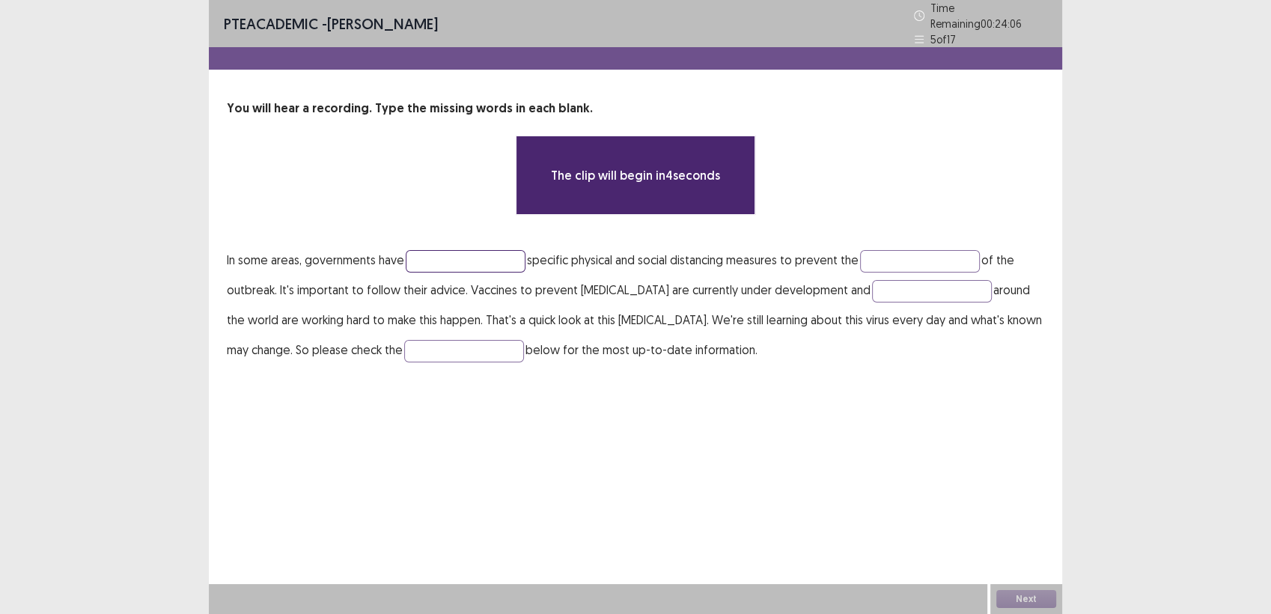
click at [439, 260] on input "text" at bounding box center [466, 261] width 120 height 22
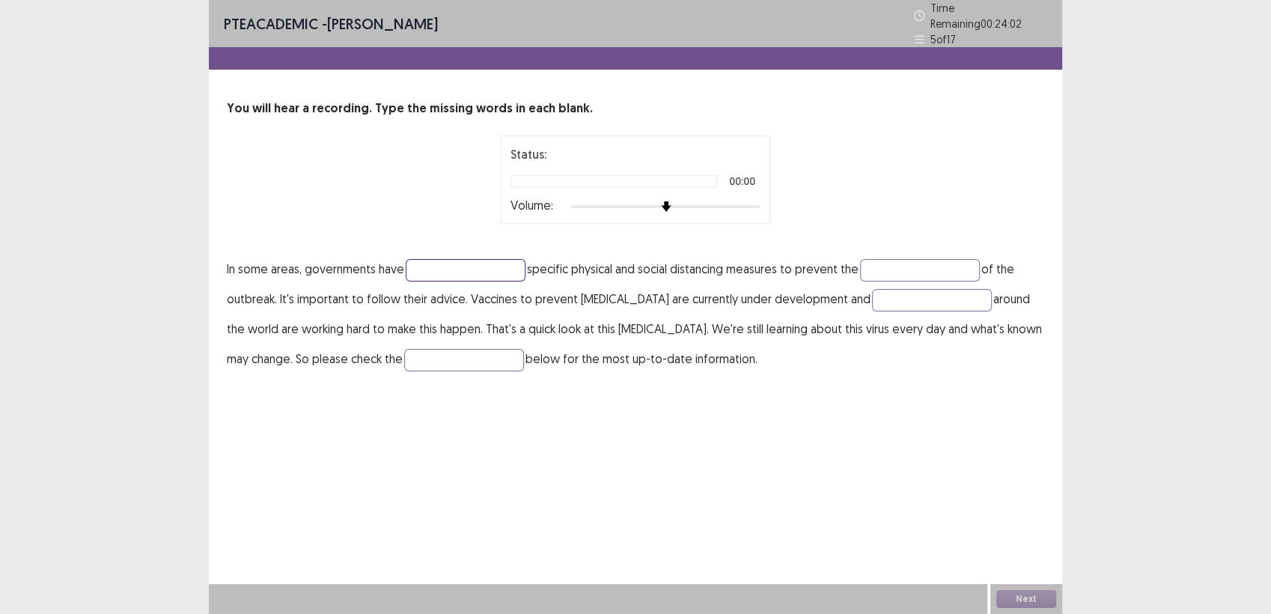
click at [439, 260] on input "text" at bounding box center [466, 270] width 120 height 22
type input "*"
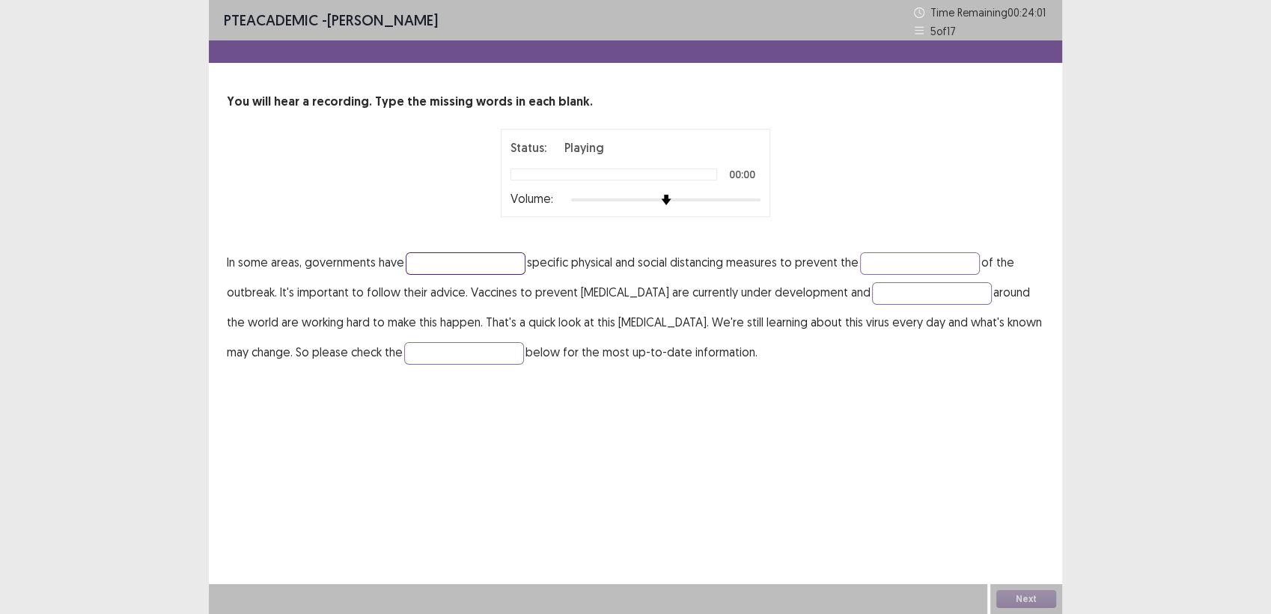
type input "*"
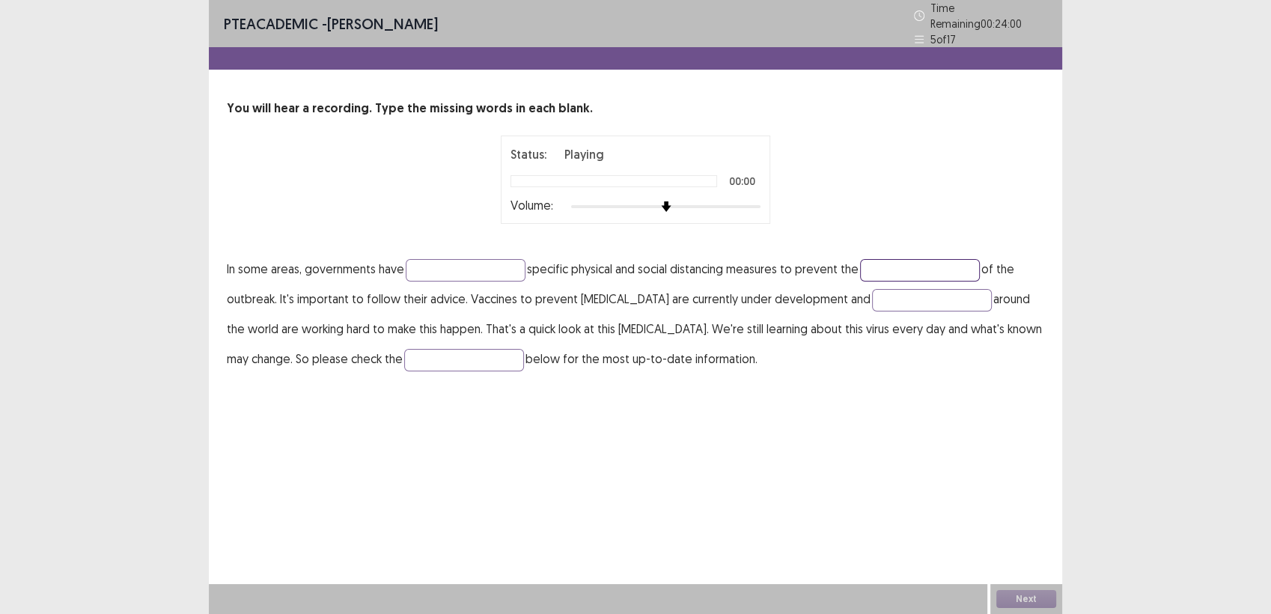
click at [883, 260] on input "text" at bounding box center [920, 270] width 120 height 22
type input "**"
click at [883, 289] on input "text" at bounding box center [932, 300] width 120 height 22
type input "**"
click at [521, 353] on input "text" at bounding box center [464, 360] width 120 height 22
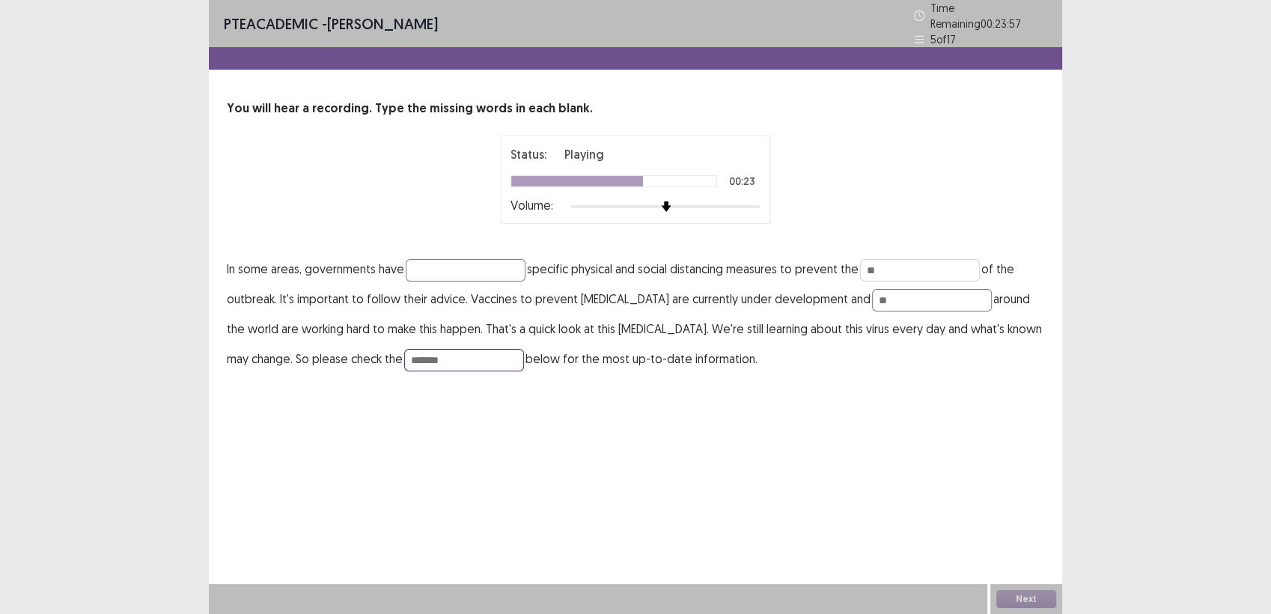
type input "*******"
click at [884, 265] on input "**" at bounding box center [920, 270] width 120 height 22
type input "******"
click at [872, 293] on input "**" at bounding box center [932, 300] width 120 height 22
click at [872, 293] on input "**********" at bounding box center [932, 300] width 120 height 22
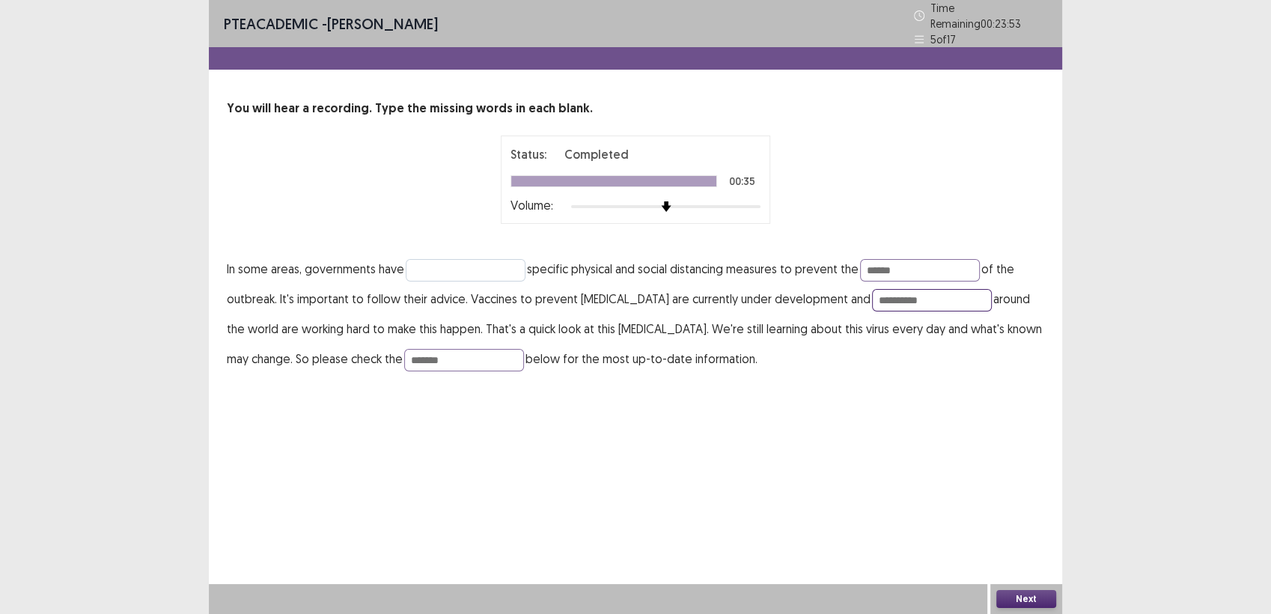
type input "**********"
click at [445, 262] on input "text" at bounding box center [466, 270] width 120 height 22
type input "**********"
click at [1022, 600] on button "Next" at bounding box center [1026, 599] width 60 height 18
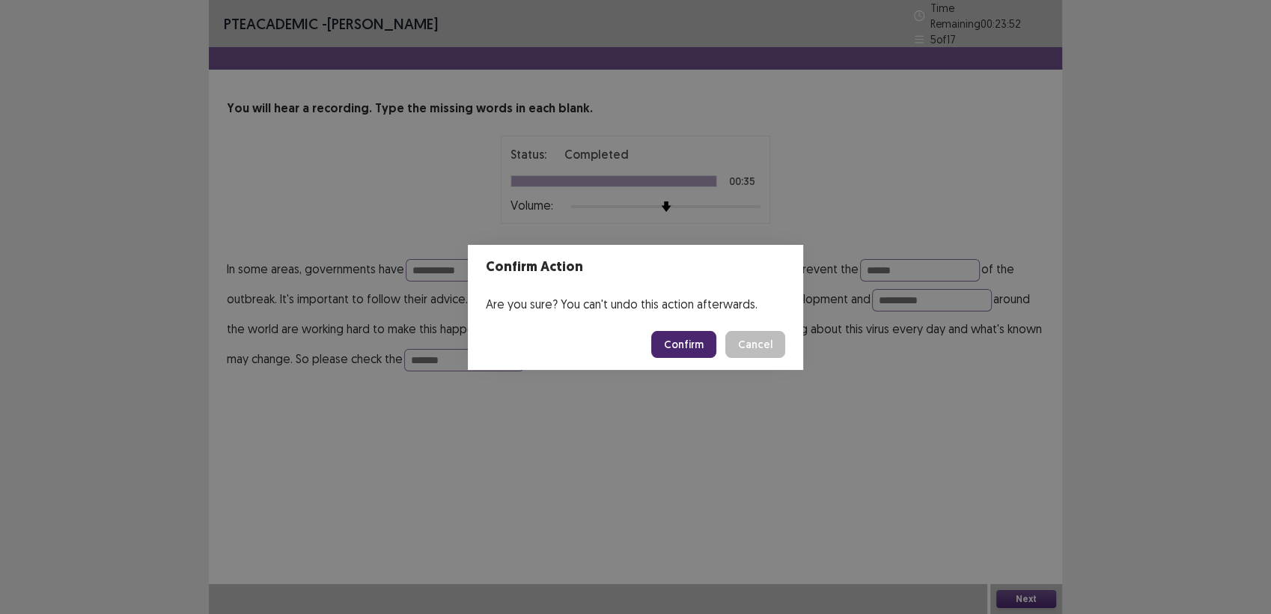
click at [699, 350] on button "Confirm" at bounding box center [683, 344] width 65 height 27
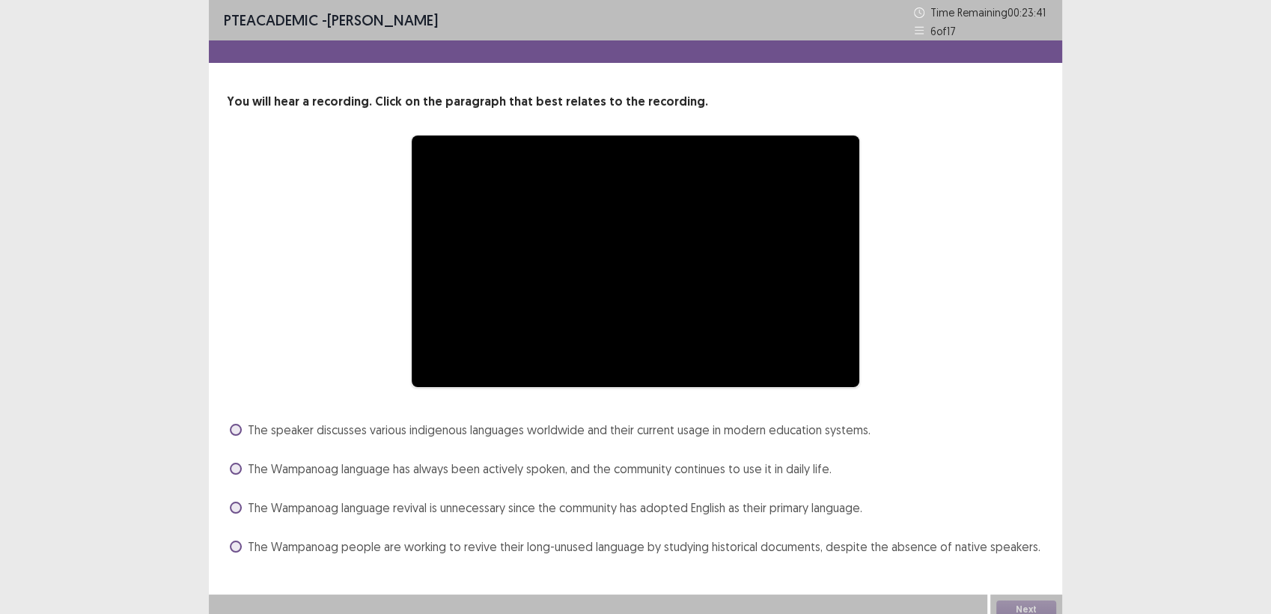
click at [550, 301] on video "Video Player" at bounding box center [636, 261] width 448 height 252
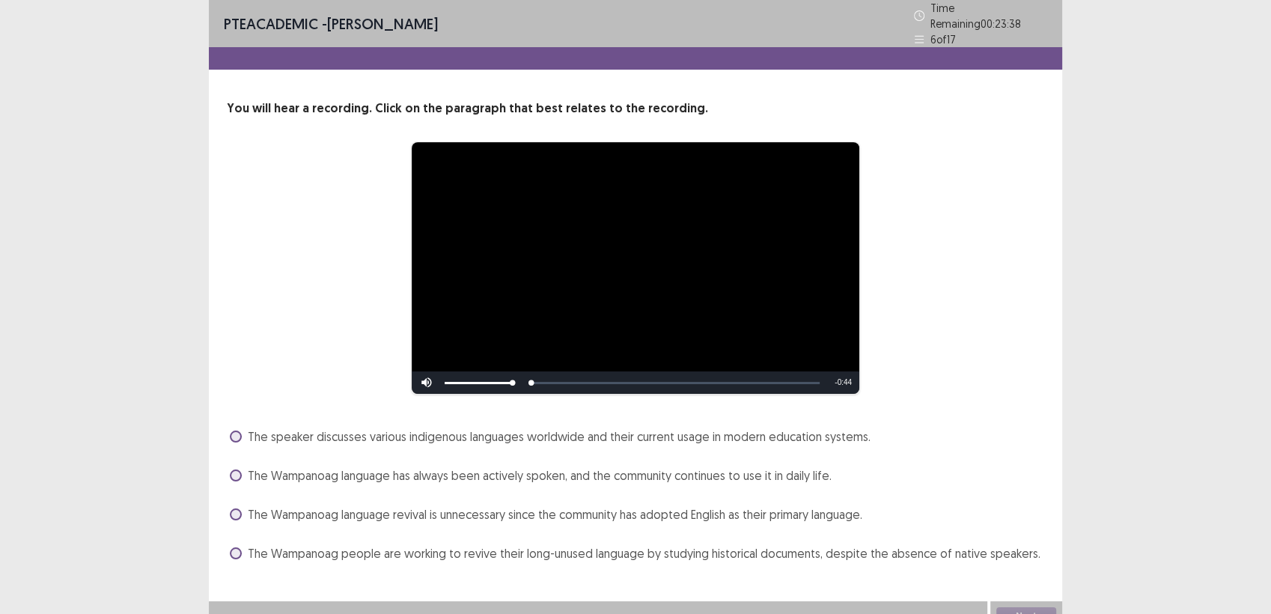
click at [237, 508] on span at bounding box center [236, 514] width 12 height 12
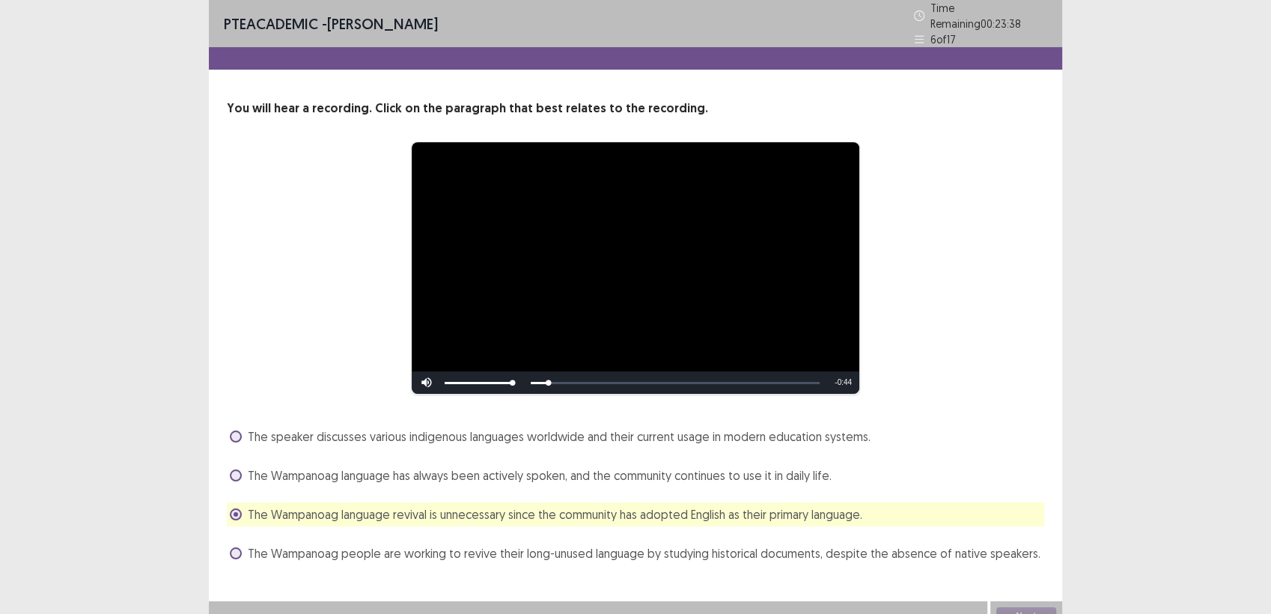
click at [237, 508] on span at bounding box center [236, 514] width 12 height 12
click at [417, 541] on div "The Wampanoag people are working to revive their long-unused language by studyi…" at bounding box center [635, 553] width 817 height 24
click at [275, 546] on span "The Wampanoag people are working to revive their long-unused language by studyi…" at bounding box center [644, 553] width 793 height 18
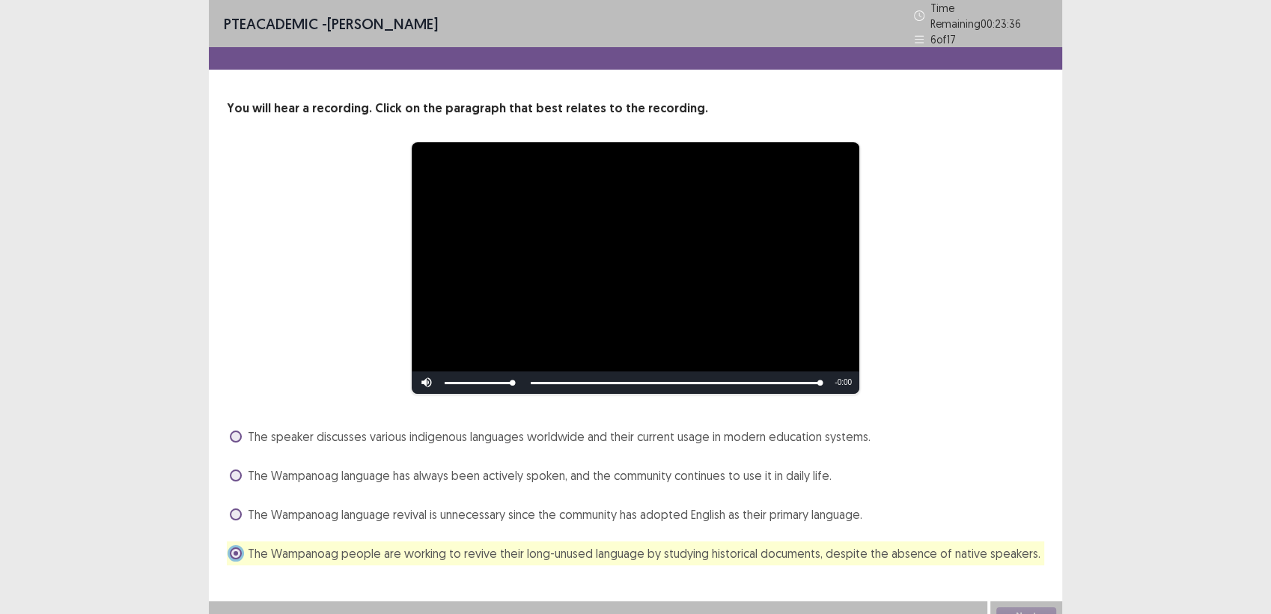
click at [234, 547] on span at bounding box center [236, 553] width 12 height 12
click at [1013, 601] on div "Next" at bounding box center [1026, 616] width 72 height 30
click at [1022, 609] on button "Next" at bounding box center [1026, 616] width 60 height 18
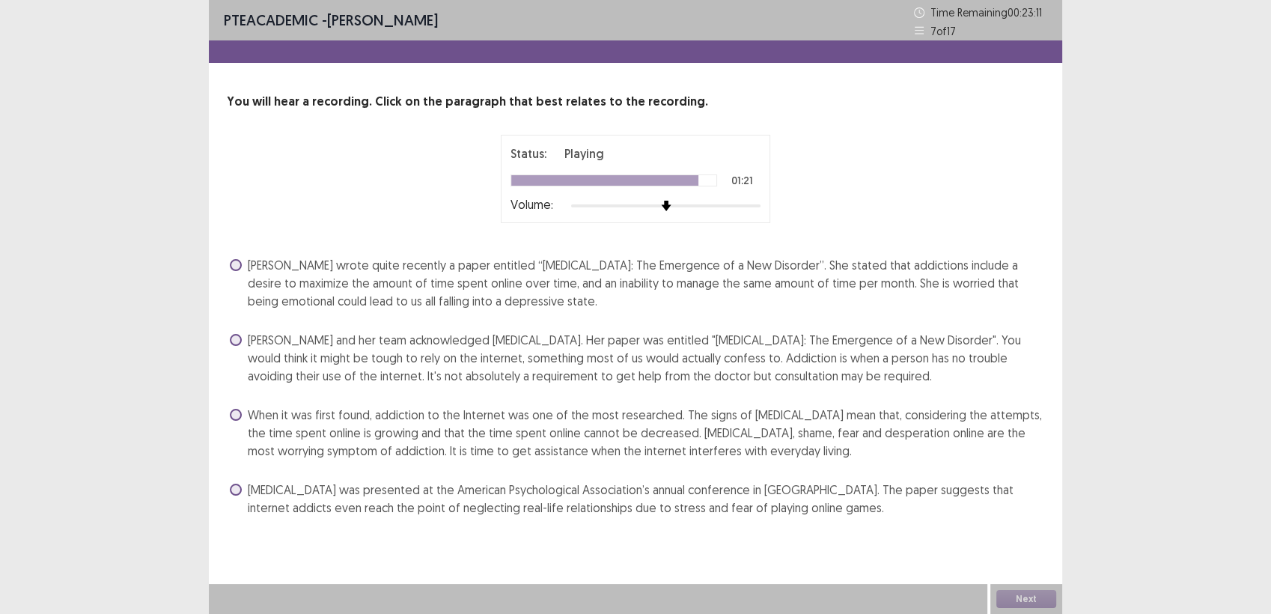
click at [238, 263] on span at bounding box center [236, 265] width 12 height 12
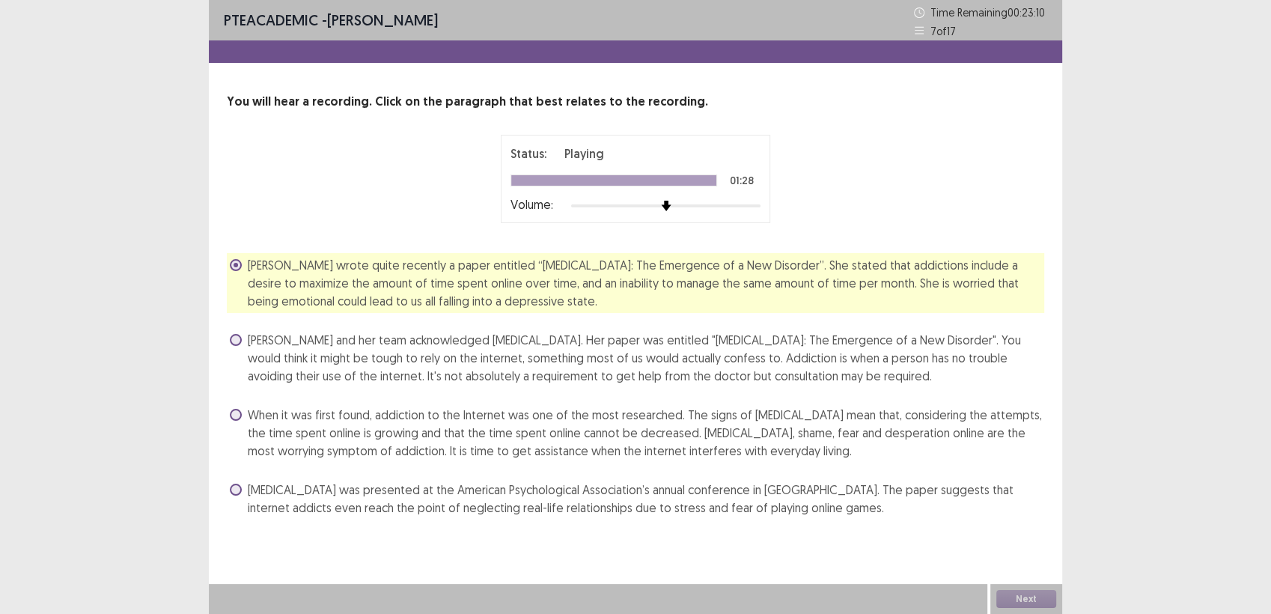
click at [252, 424] on span "When it was first found, addiction to the Internet was one of the most research…" at bounding box center [646, 433] width 796 height 54
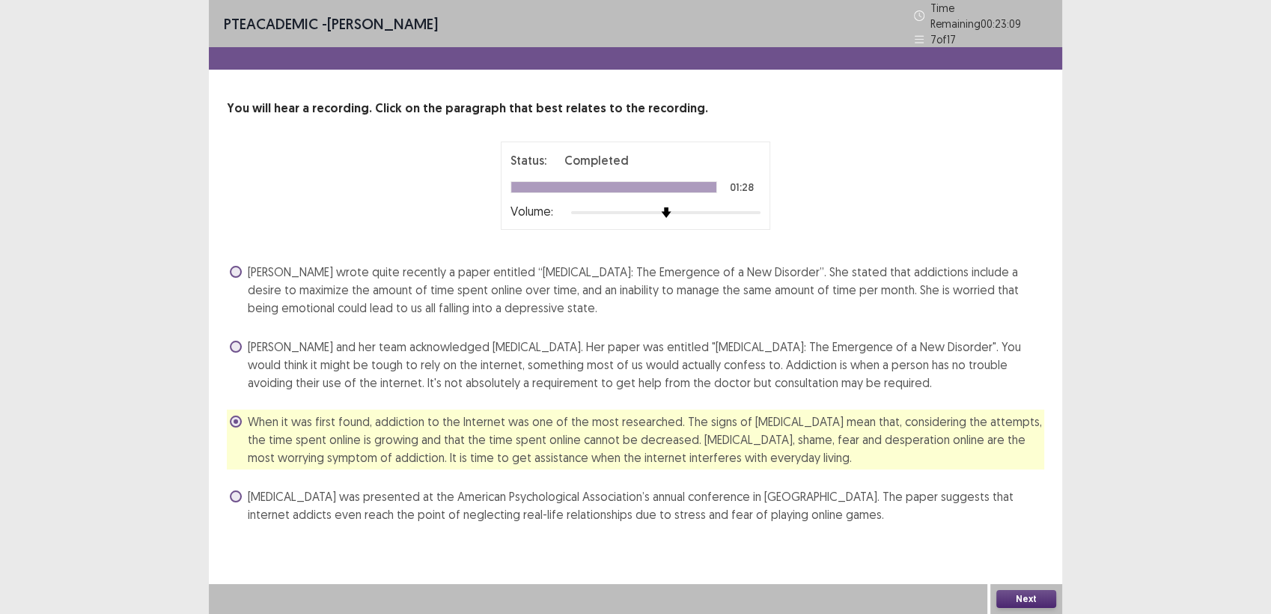
click at [1006, 597] on button "Next" at bounding box center [1026, 599] width 60 height 18
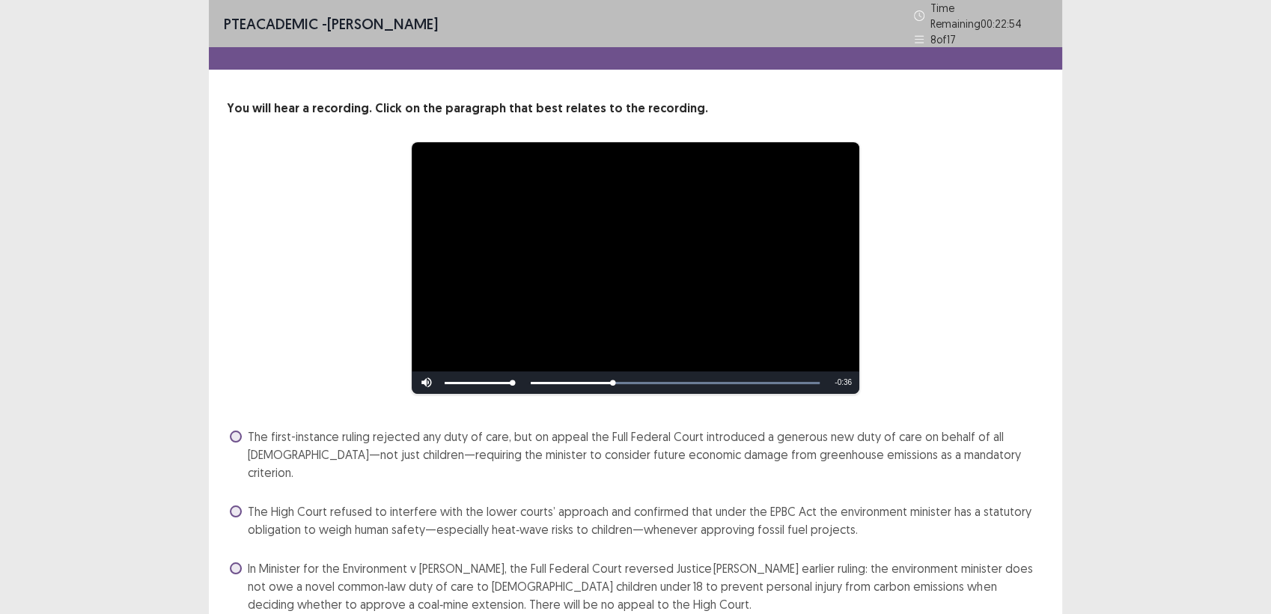
click at [957, 350] on div "**********" at bounding box center [636, 267] width 698 height 253
click at [980, 502] on span "The High Court refused to interfere with the lower courts’ approach and confirm…" at bounding box center [646, 520] width 796 height 36
click at [982, 502] on span "The High Court refused to interfere with the lower courts’ approach and confirm…" at bounding box center [646, 520] width 796 height 36
click at [932, 363] on div "**********" at bounding box center [636, 267] width 698 height 253
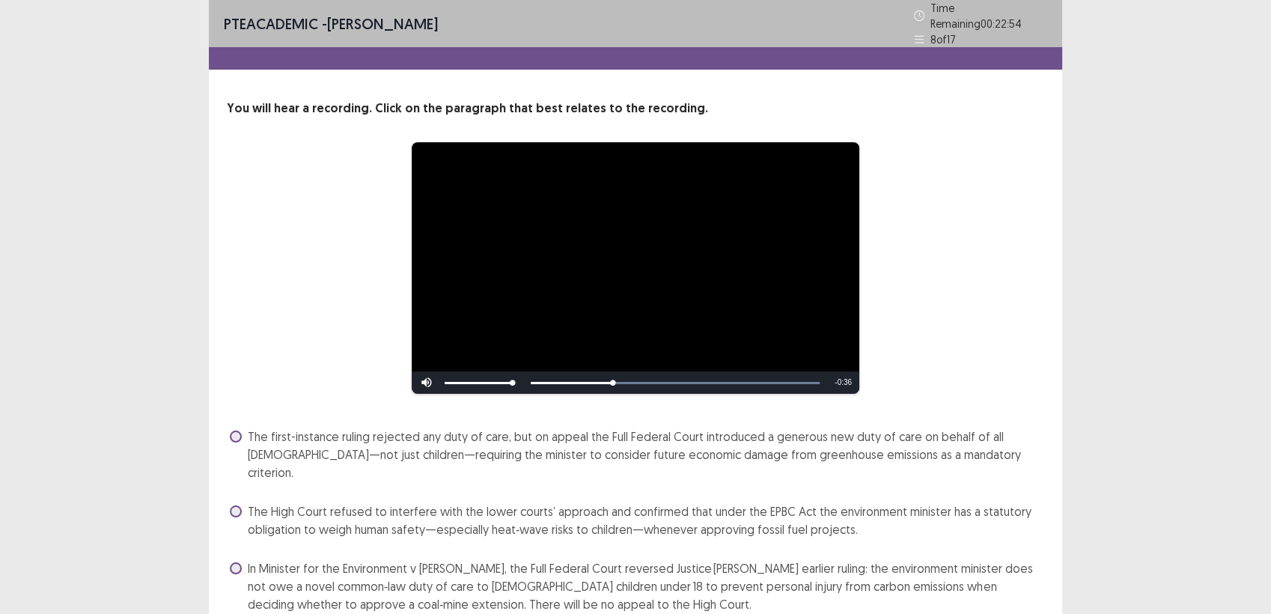
click at [932, 363] on div "**********" at bounding box center [636, 267] width 698 height 253
click at [311, 274] on div "**********" at bounding box center [636, 267] width 698 height 253
click at [243, 559] on label "In Minister for the Environment v [PERSON_NAME], the Full Federal Court reverse…" at bounding box center [637, 586] width 814 height 54
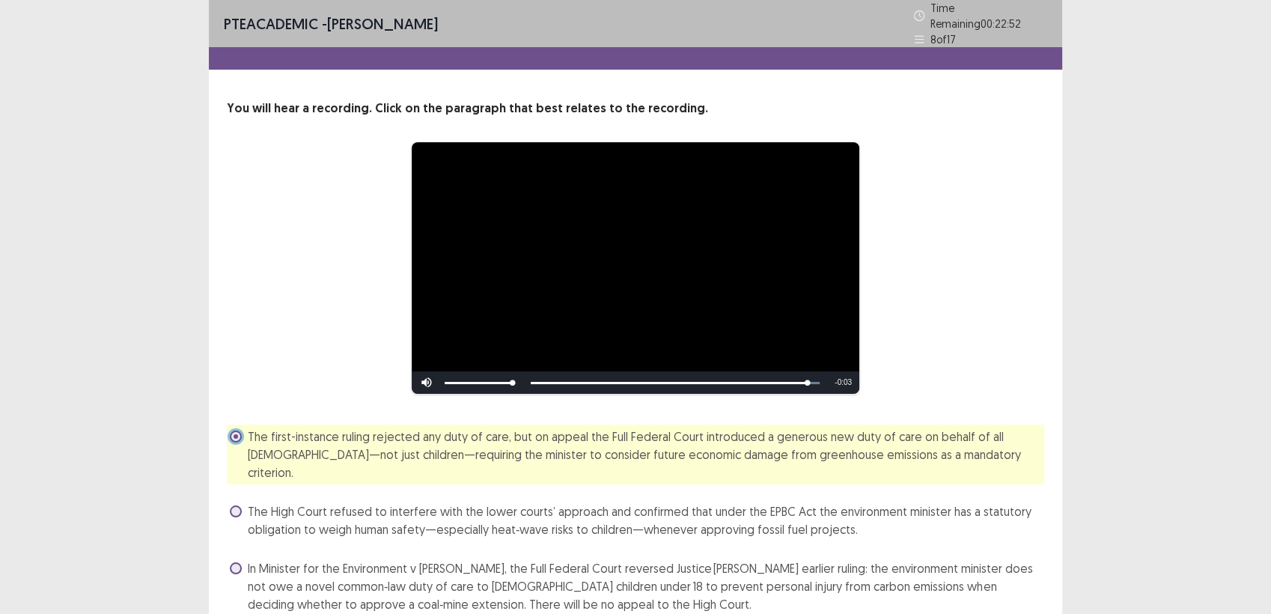
click at [234, 353] on div "**********" at bounding box center [635, 267] width 817 height 253
click at [466, 347] on video "Video Player" at bounding box center [636, 268] width 448 height 252
click at [513, 559] on span "In Minister for the Environment v [PERSON_NAME], the Full Federal Court reverse…" at bounding box center [646, 586] width 796 height 54
click at [1008, 243] on div "**********" at bounding box center [635, 267] width 817 height 253
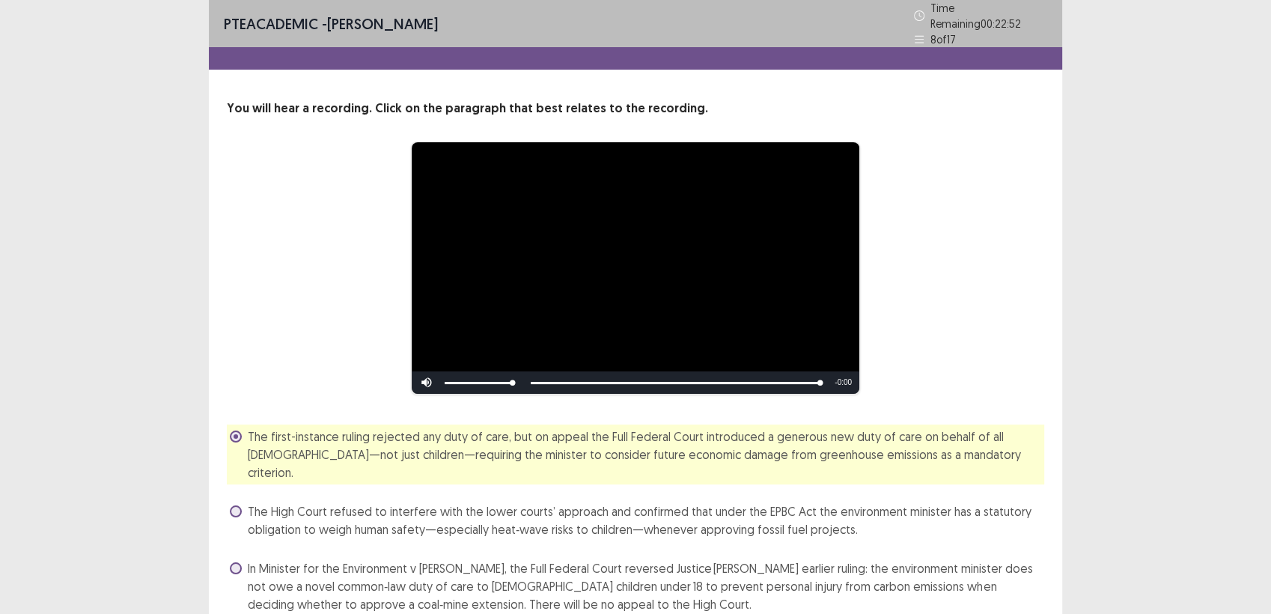
click at [1008, 243] on div "**********" at bounding box center [635, 267] width 817 height 253
click at [1270, 216] on html "**********" at bounding box center [635, 378] width 1271 height 757
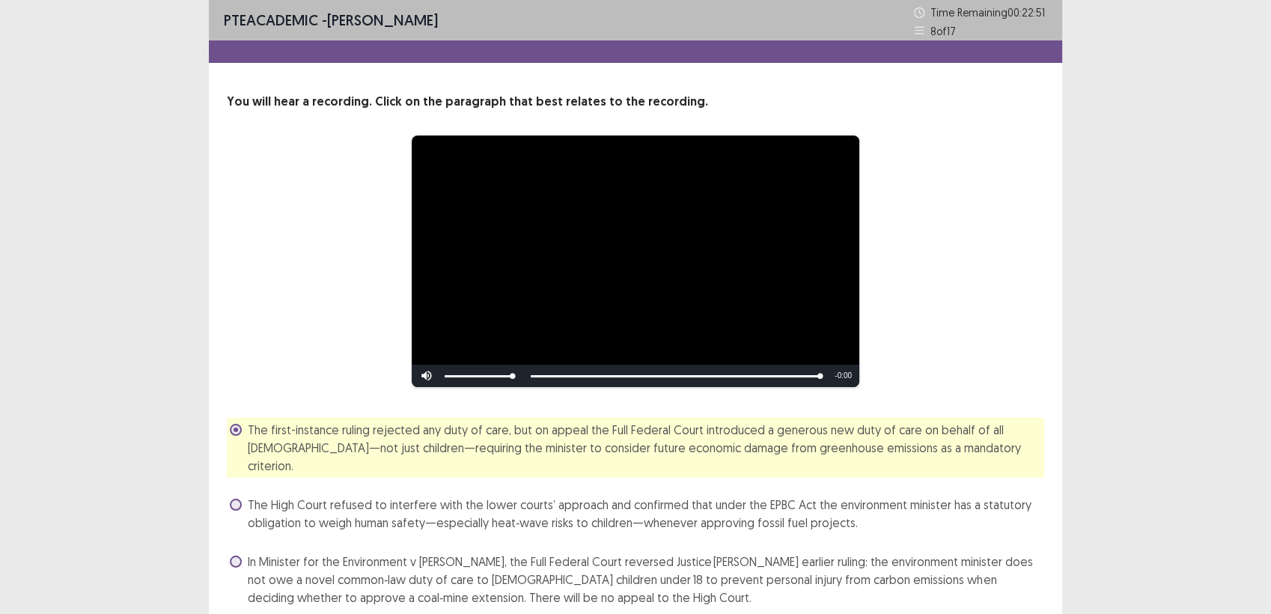
drag, startPoint x: 1273, startPoint y: 207, endPoint x: 1086, endPoint y: 288, distance: 204.1
click at [1270, 320] on html "**********" at bounding box center [635, 375] width 1271 height 750
click at [948, 293] on div "**********" at bounding box center [636, 261] width 698 height 253
click at [802, 278] on video "Video Player" at bounding box center [636, 261] width 448 height 252
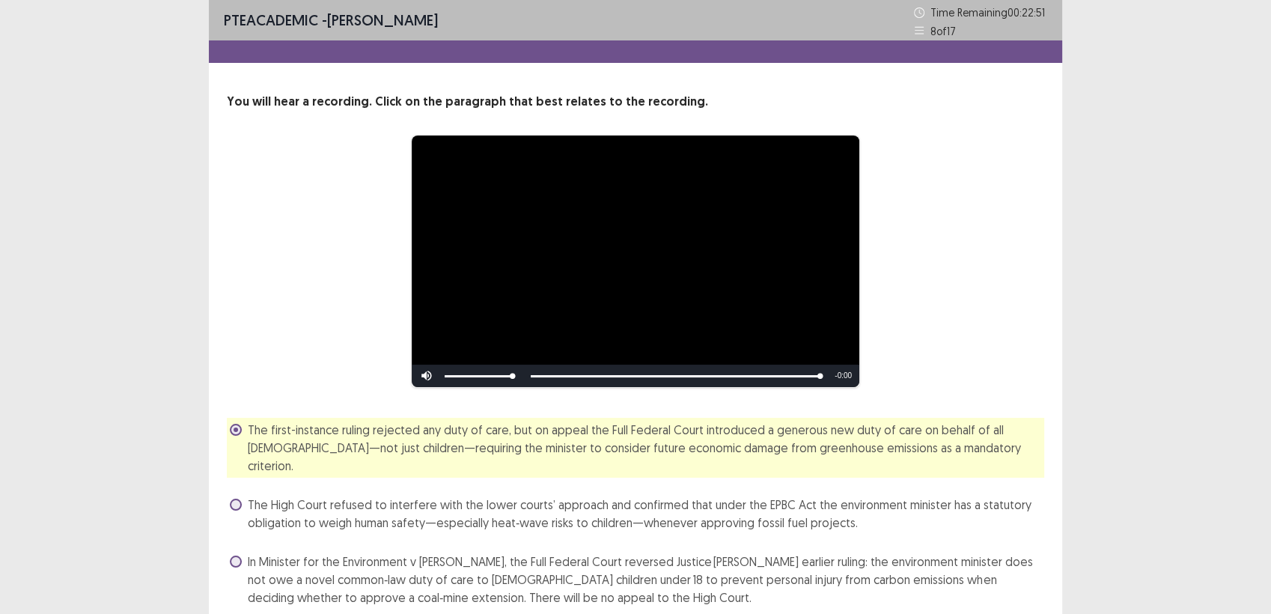
click at [631, 565] on span "In Minister for the Environment v [PERSON_NAME], the Full Federal Court reverse…" at bounding box center [646, 579] width 796 height 54
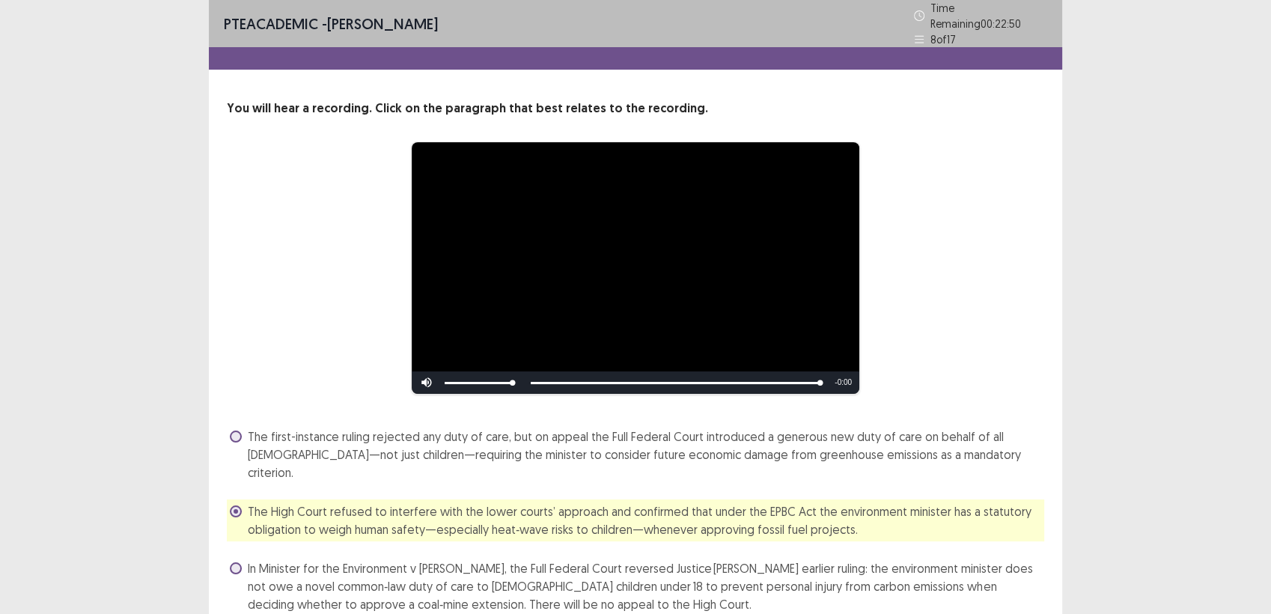
click at [631, 565] on span "In Minister for the Environment v [PERSON_NAME], the Full Federal Court reverse…" at bounding box center [646, 586] width 796 height 54
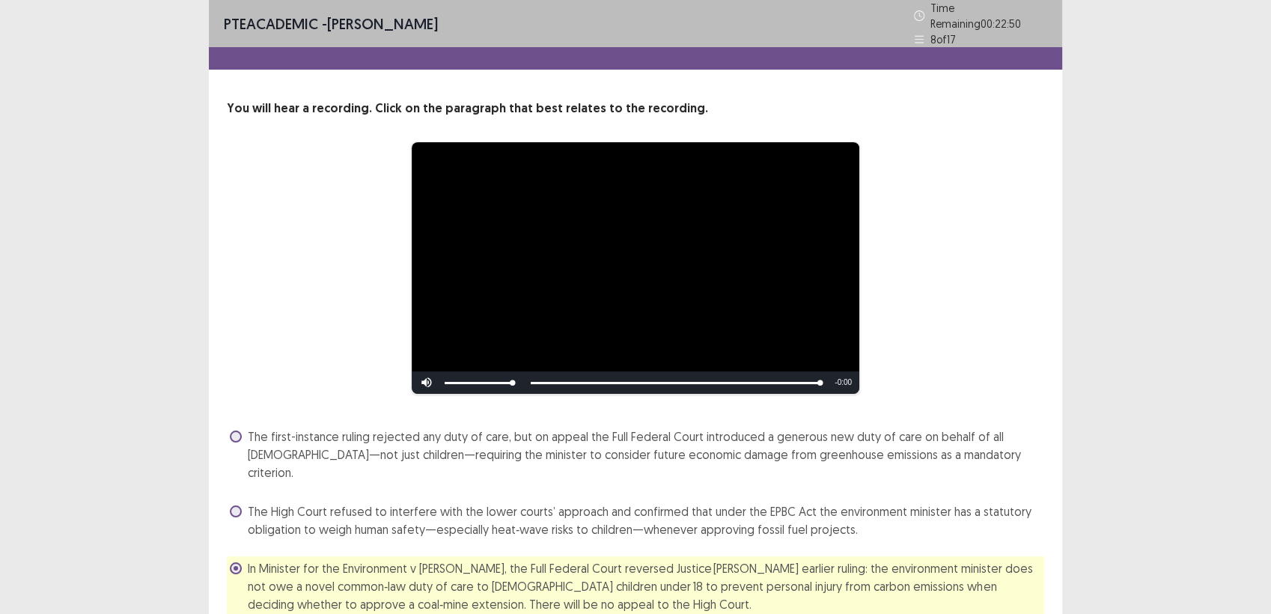
click at [954, 602] on div "The first-instance ruling rejected any duty of care, but on appeal the Full Fed…" at bounding box center [635, 557] width 817 height 266
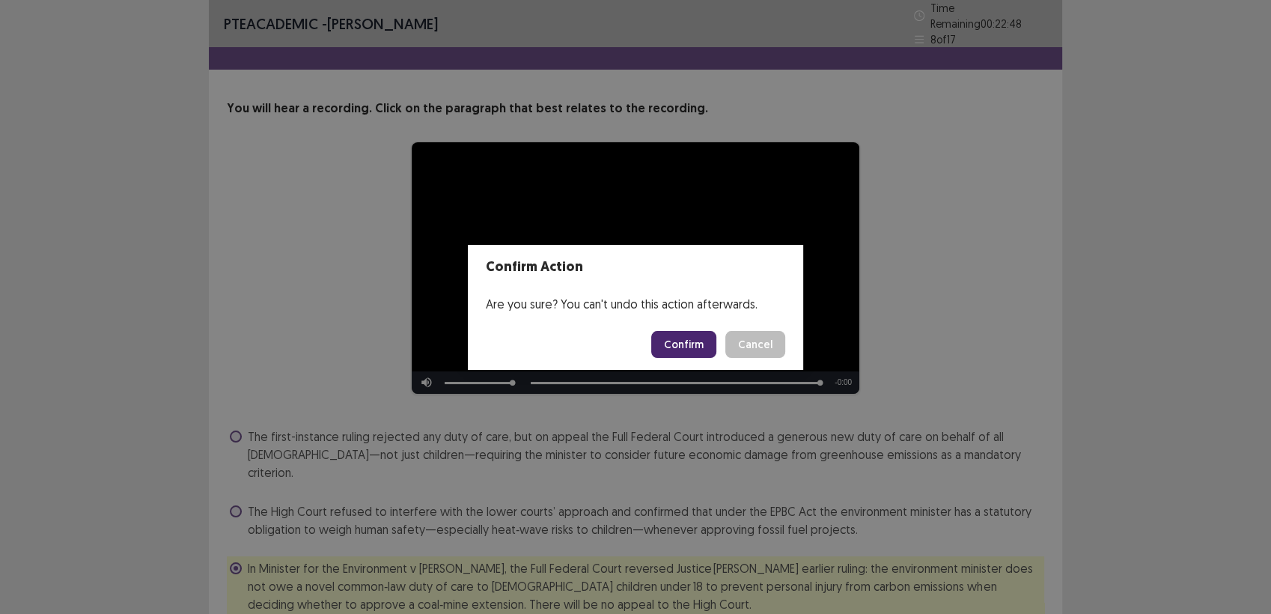
click at [694, 344] on button "Confirm" at bounding box center [683, 344] width 65 height 27
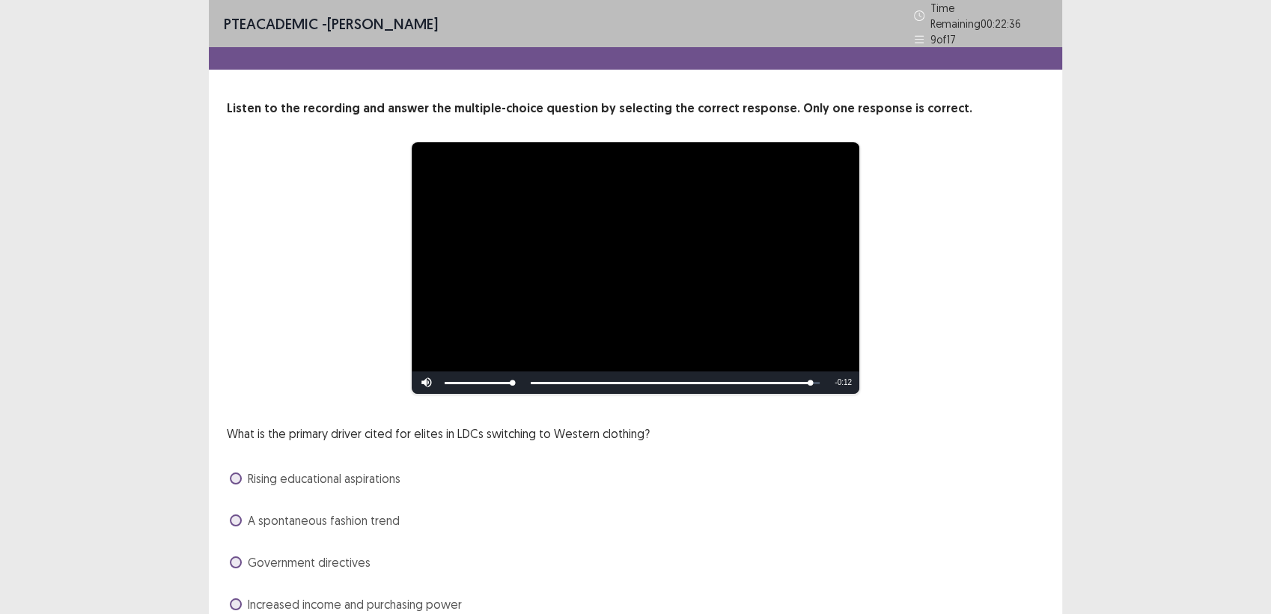
click at [327, 595] on span "Increased income and purchasing power" at bounding box center [355, 604] width 214 height 18
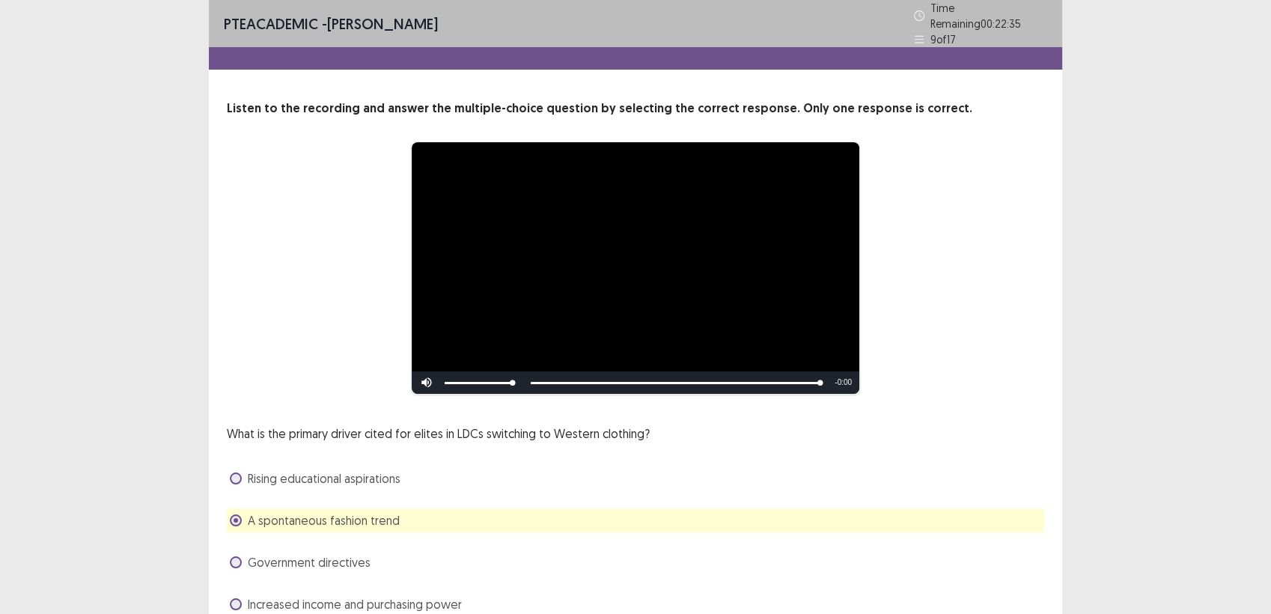
click at [601, 607] on div "Increased income and purchasing power" at bounding box center [635, 604] width 817 height 24
click at [449, 595] on span "Increased income and purchasing power" at bounding box center [355, 604] width 214 height 18
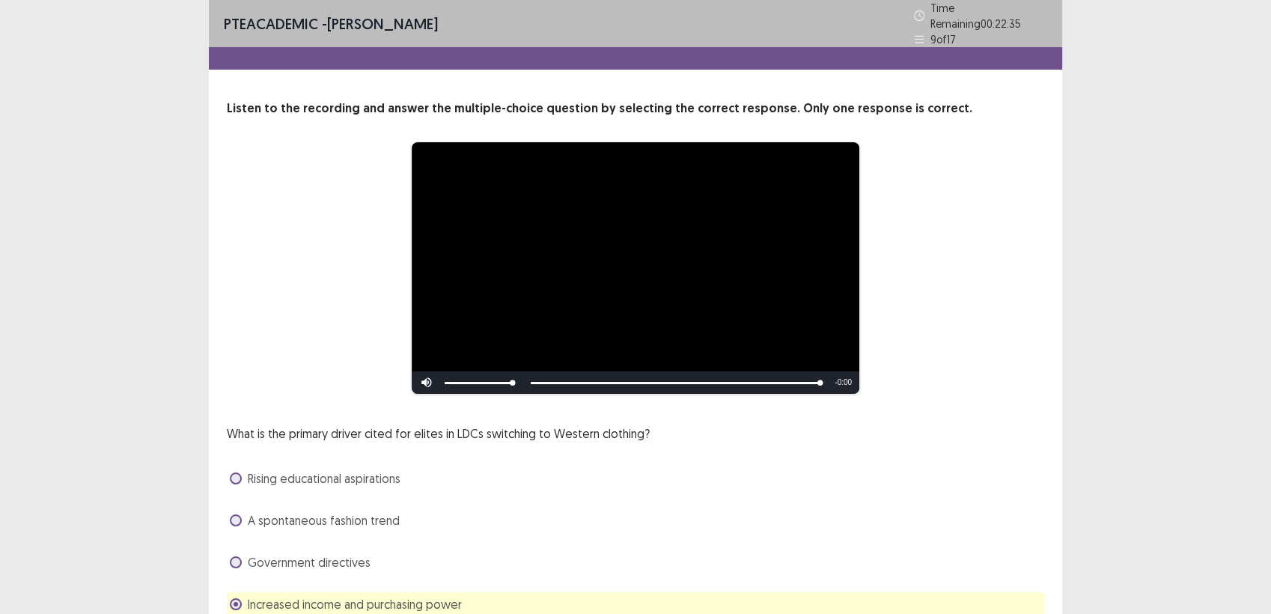
click at [449, 595] on span "Increased income and purchasing power" at bounding box center [355, 604] width 214 height 18
click at [878, 515] on div "A spontaneous fashion trend" at bounding box center [635, 520] width 817 height 24
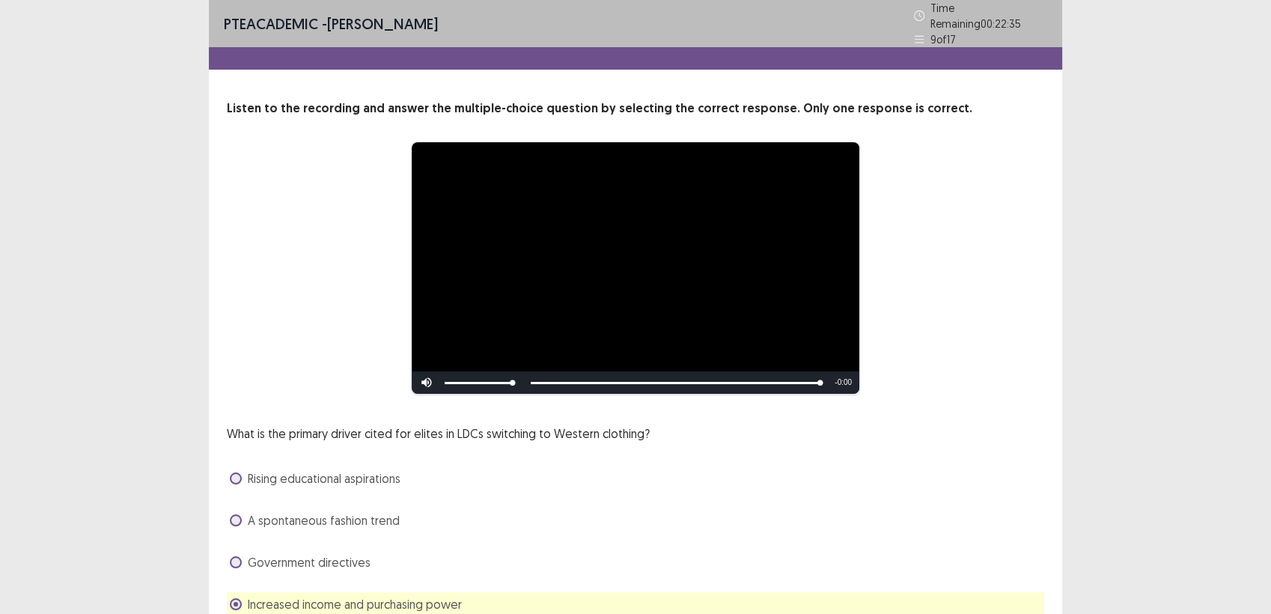
click at [878, 515] on div "A spontaneous fashion trend" at bounding box center [635, 520] width 817 height 24
click at [345, 553] on span "Government directives" at bounding box center [309, 562] width 123 height 18
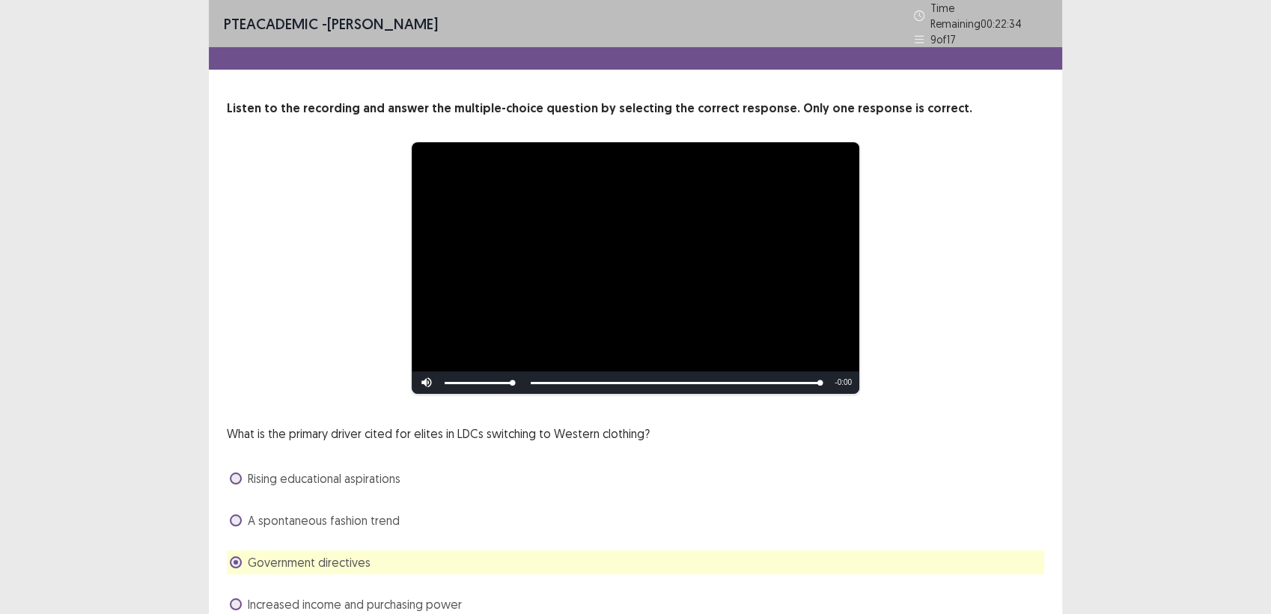
click at [358, 595] on span "Increased income and purchasing power" at bounding box center [355, 604] width 214 height 18
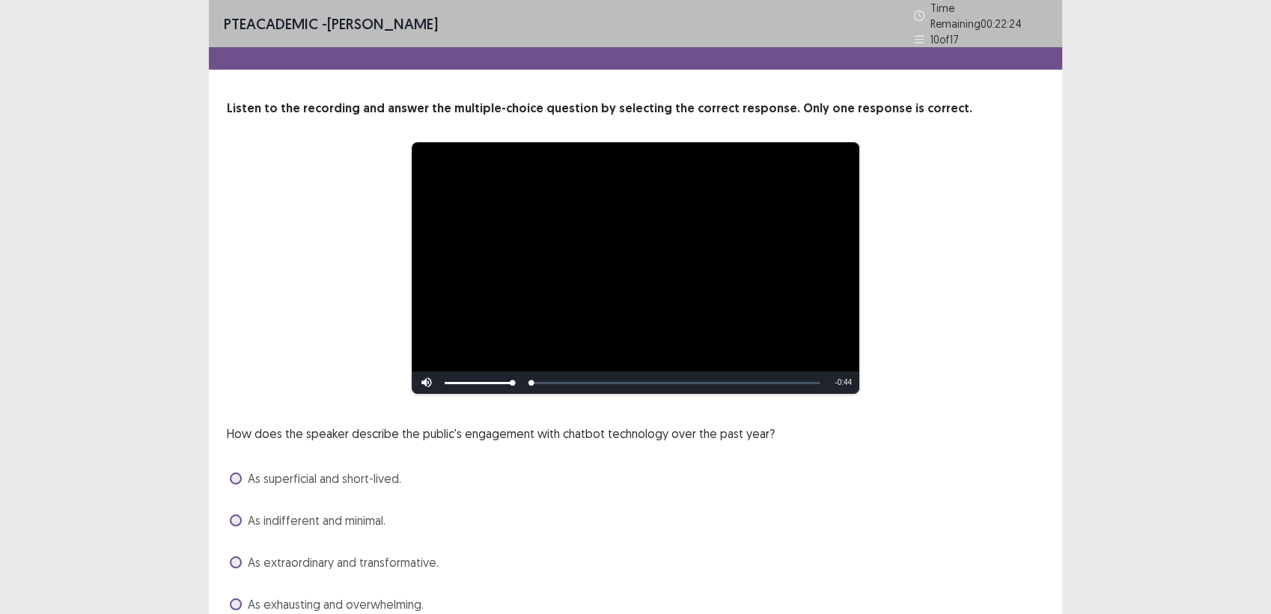
click at [519, 537] on div "How does the speaker describe the public's engagement with chatbot technology o…" at bounding box center [635, 520] width 817 height 192
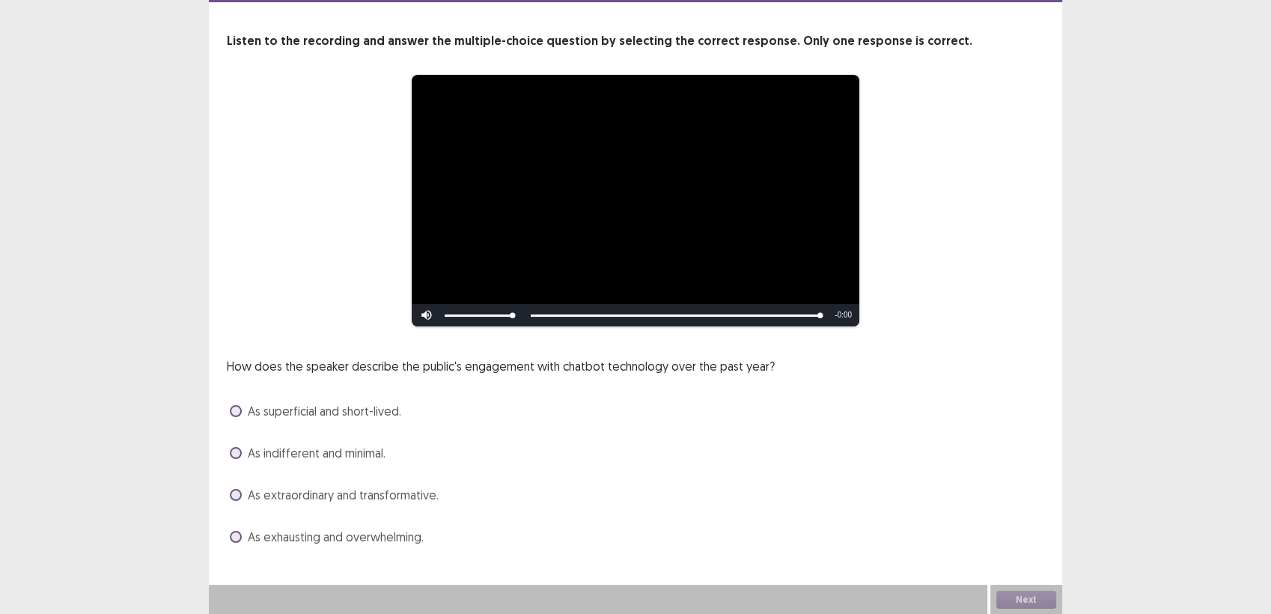
click at [347, 491] on span "As extraordinary and transformative." at bounding box center [343, 495] width 191 height 18
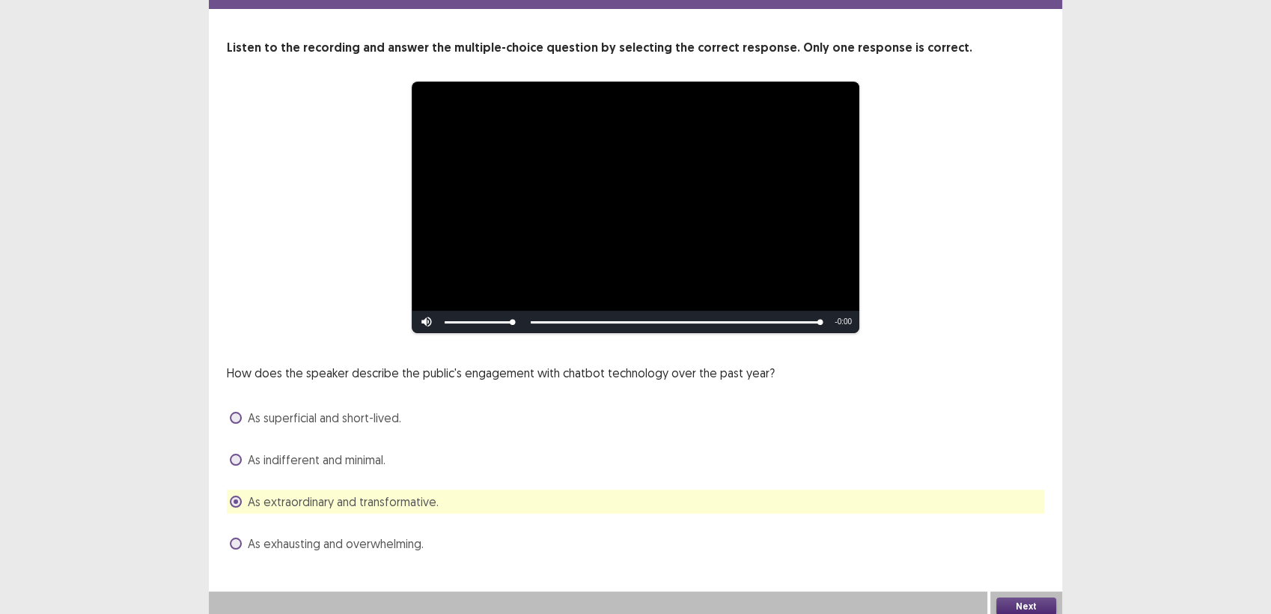
click at [1010, 597] on button "Next" at bounding box center [1026, 606] width 60 height 18
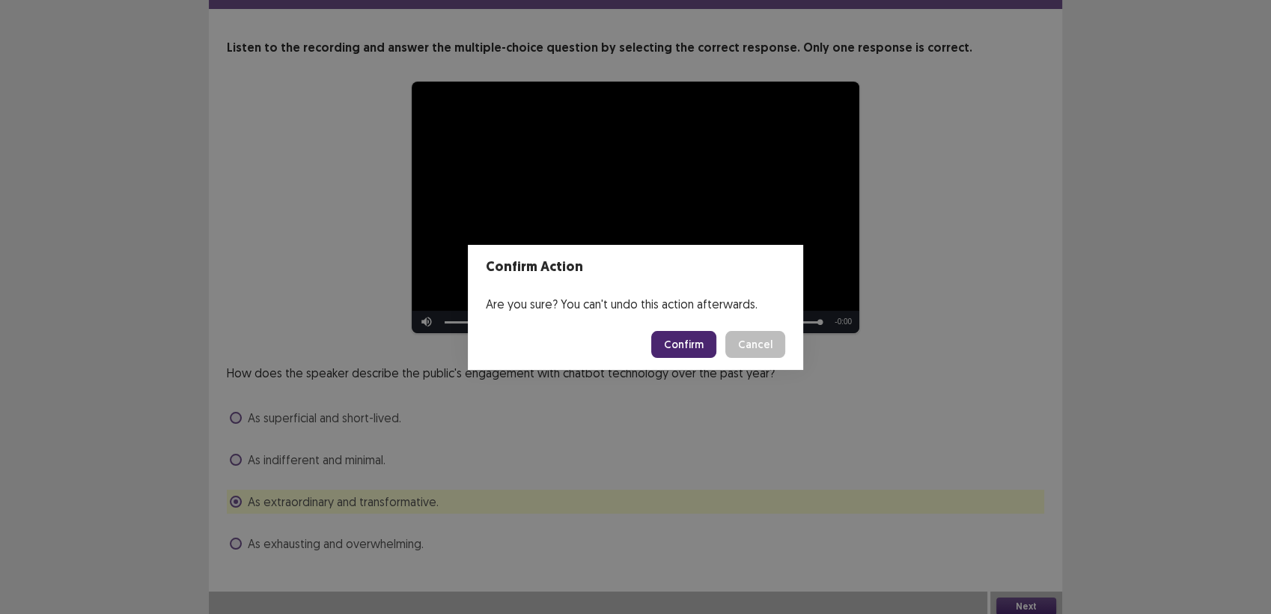
click at [671, 349] on button "Confirm" at bounding box center [683, 344] width 65 height 27
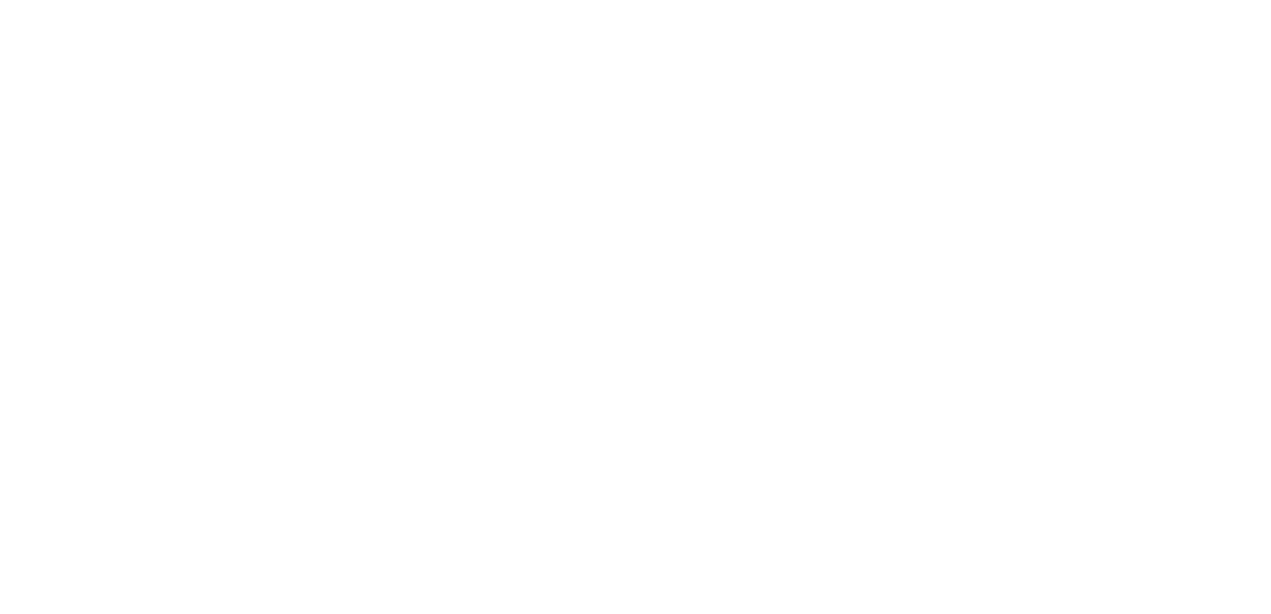
scroll to position [0, 0]
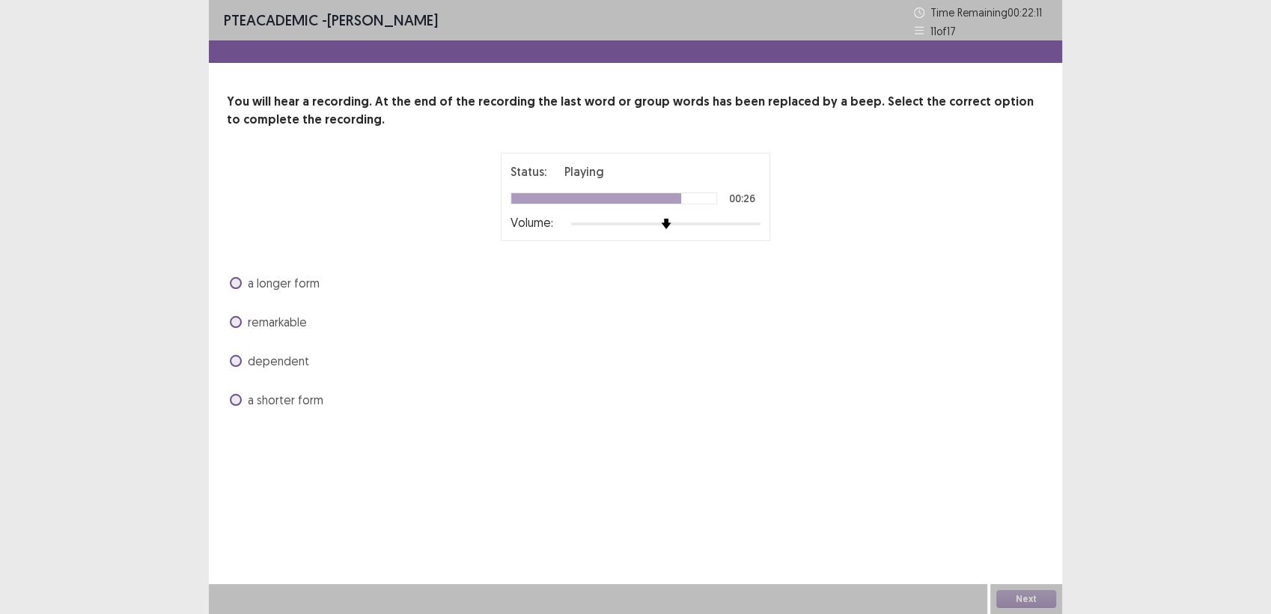
click at [248, 392] on span "a shorter form" at bounding box center [286, 400] width 76 height 18
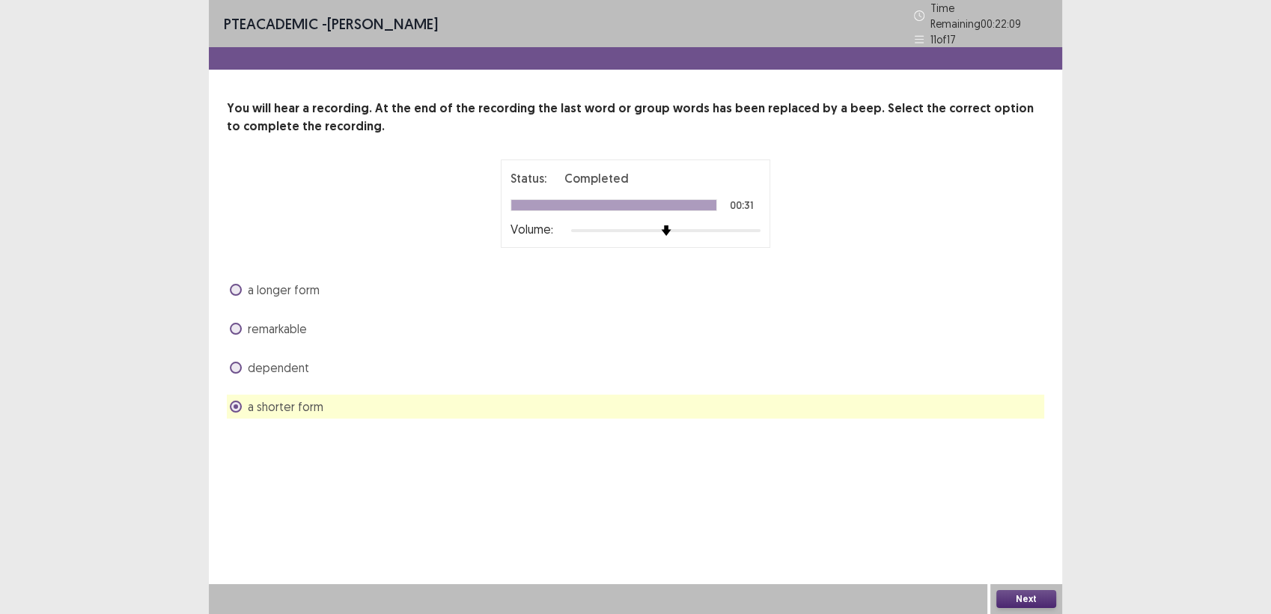
click at [1025, 602] on button "Next" at bounding box center [1026, 599] width 60 height 18
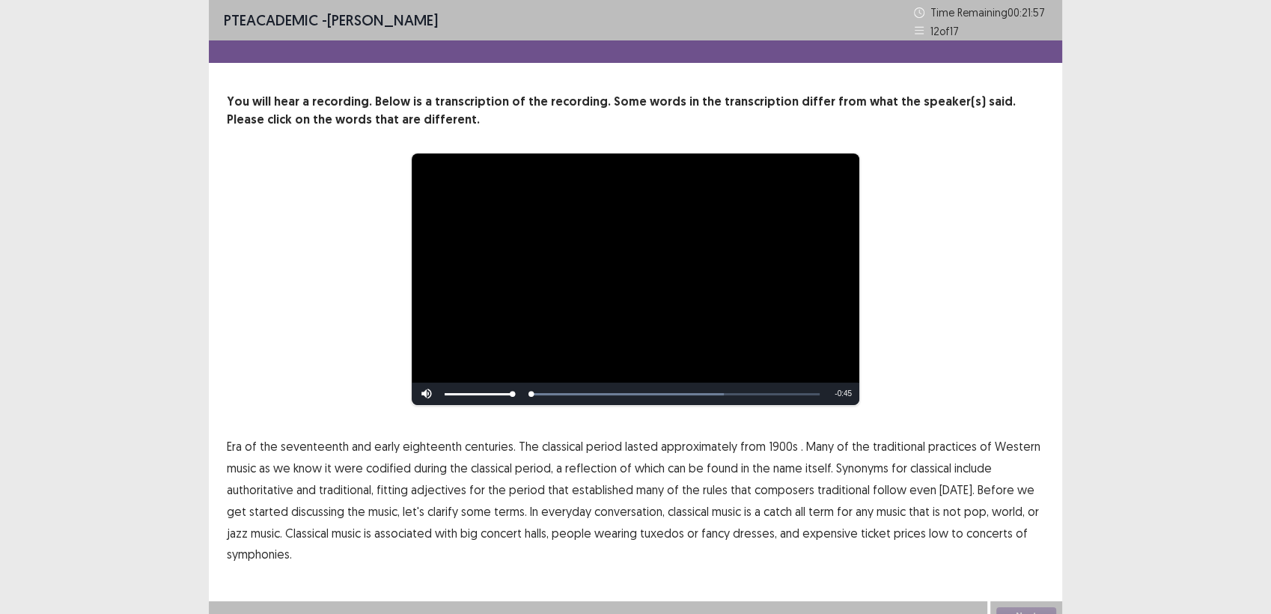
click at [769, 450] on span "1900s" at bounding box center [783, 446] width 29 height 18
click at [832, 492] on span "traditional" at bounding box center [843, 490] width 52 height 18
click at [929, 537] on span "low" at bounding box center [938, 533] width 19 height 18
click at [1027, 585] on div "**********" at bounding box center [635, 297] width 853 height 595
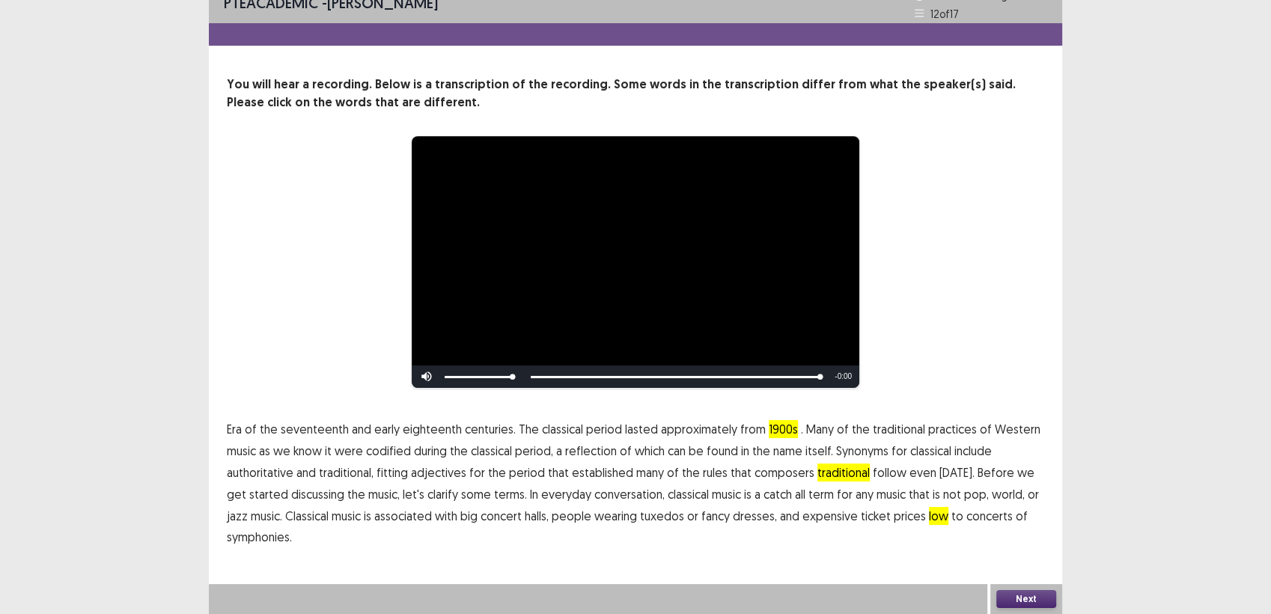
click at [1024, 594] on button "Next" at bounding box center [1026, 599] width 60 height 18
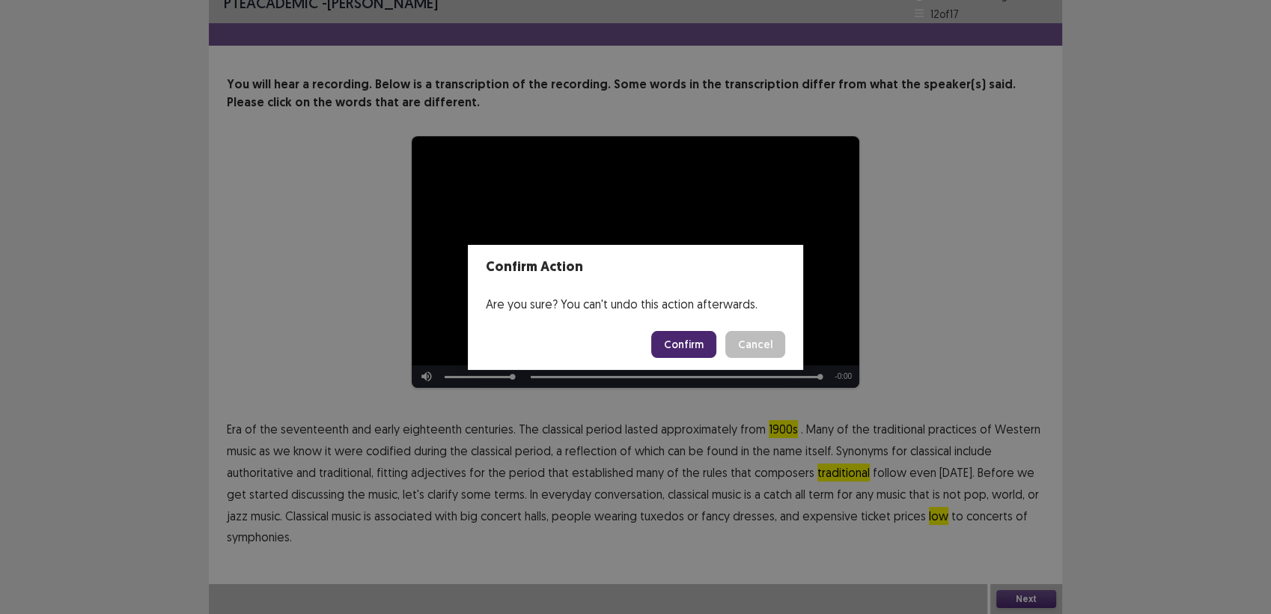
click at [690, 346] on button "Confirm" at bounding box center [683, 344] width 65 height 27
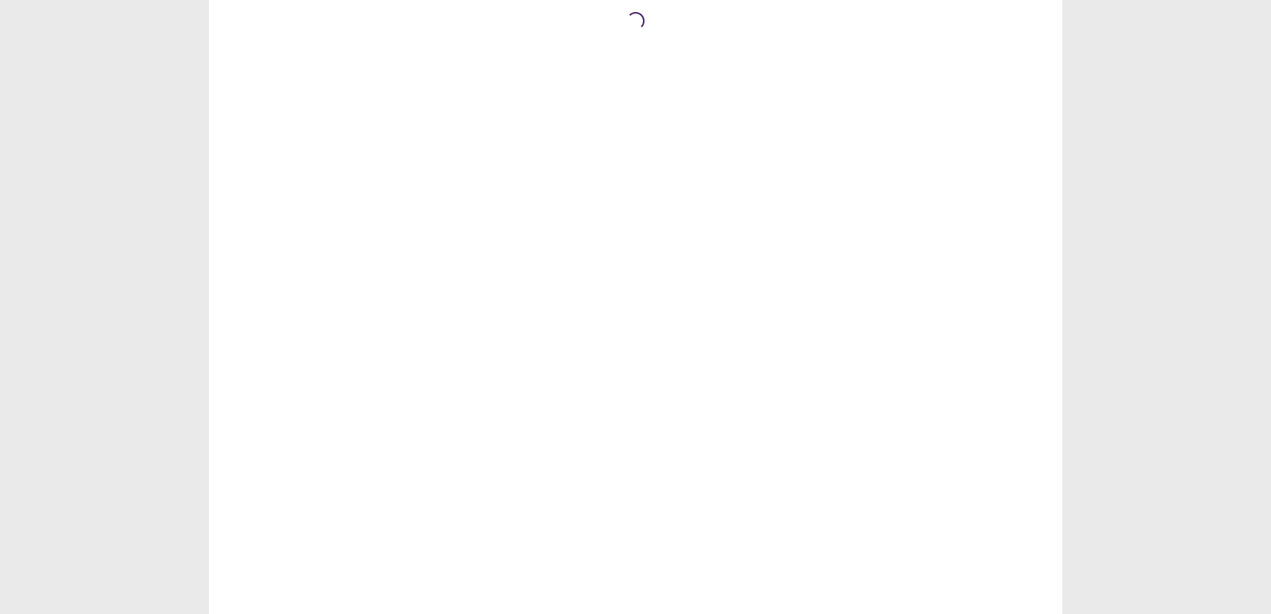
scroll to position [0, 0]
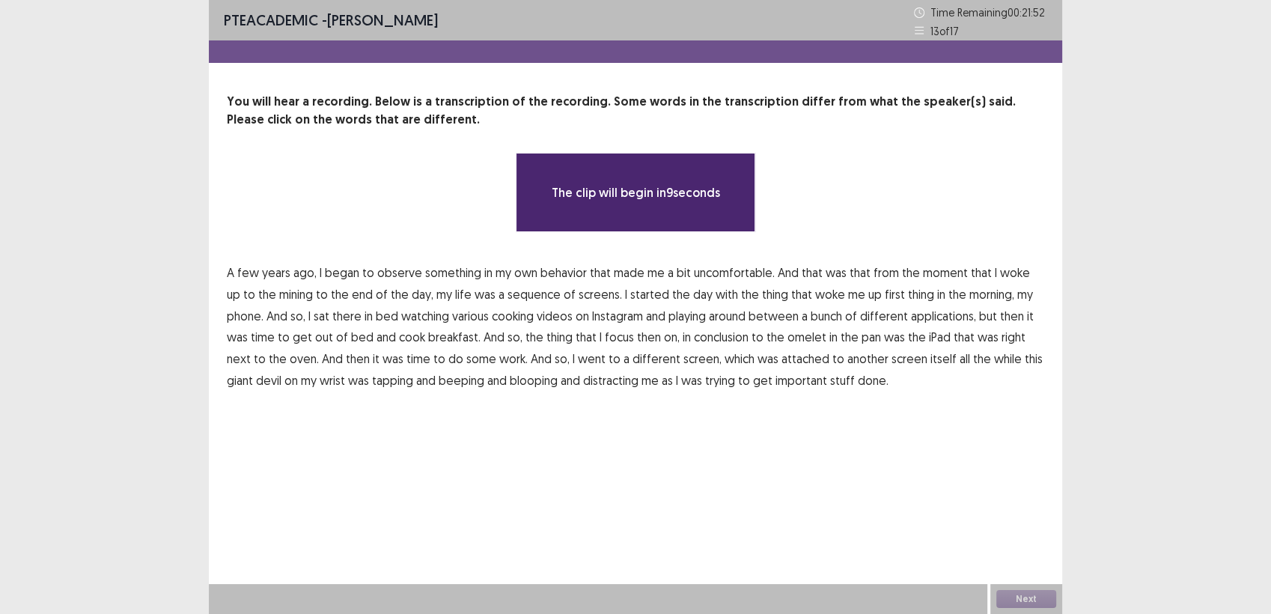
click at [808, 464] on div "PTE academic - james smyth Time Remaining 00 : 21 : 52 13 of 17 You will hear a…" at bounding box center [635, 307] width 853 height 614
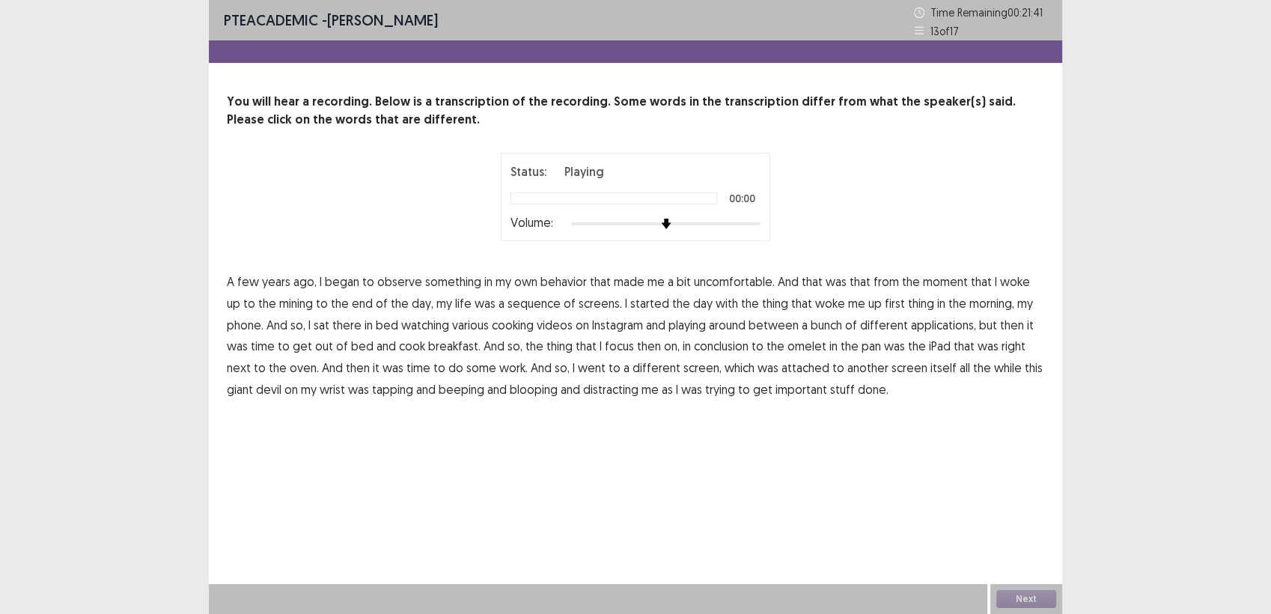
click at [281, 302] on span "mining" at bounding box center [296, 303] width 34 height 18
click at [522, 302] on span "sequence" at bounding box center [533, 303] width 53 height 18
click at [695, 323] on span "playing" at bounding box center [686, 325] width 37 height 18
click at [725, 348] on span "conclusion" at bounding box center [721, 346] width 55 height 18
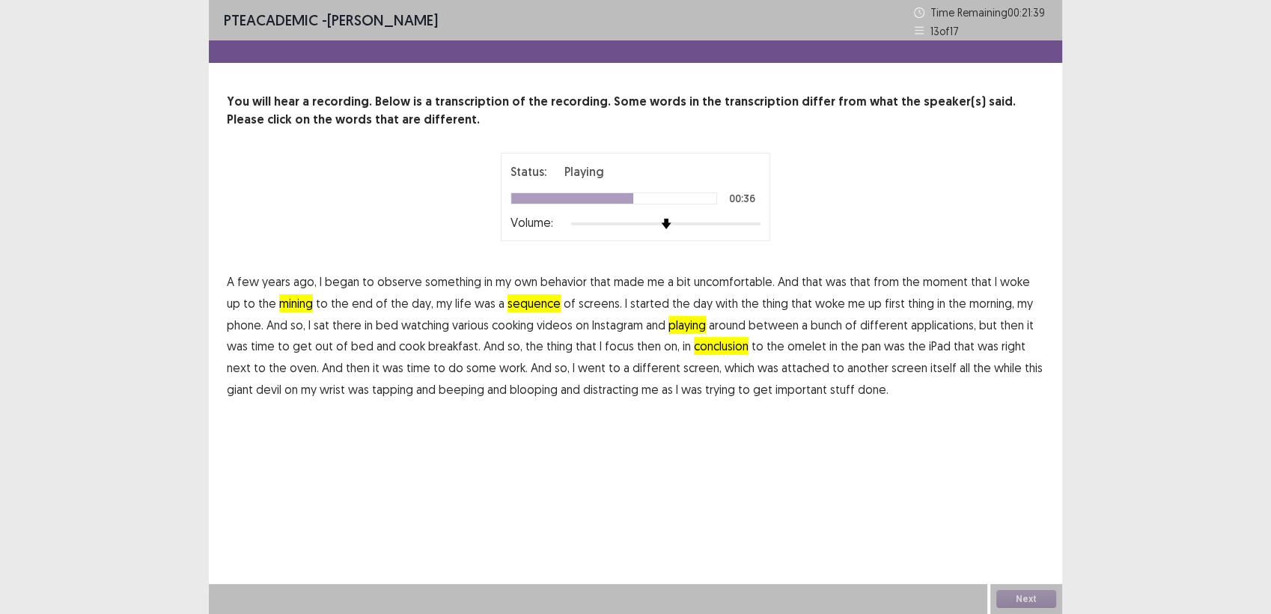
click at [253, 380] on span "giant" at bounding box center [240, 389] width 26 height 18
click at [994, 484] on div "PTE academic - james smyth Time Remaining 00 : 21 : 36 13 of 17 You will hear a…" at bounding box center [635, 307] width 853 height 614
click at [1034, 589] on div "Next" at bounding box center [1026, 599] width 72 height 30
click at [1034, 599] on button "Next" at bounding box center [1026, 599] width 60 height 18
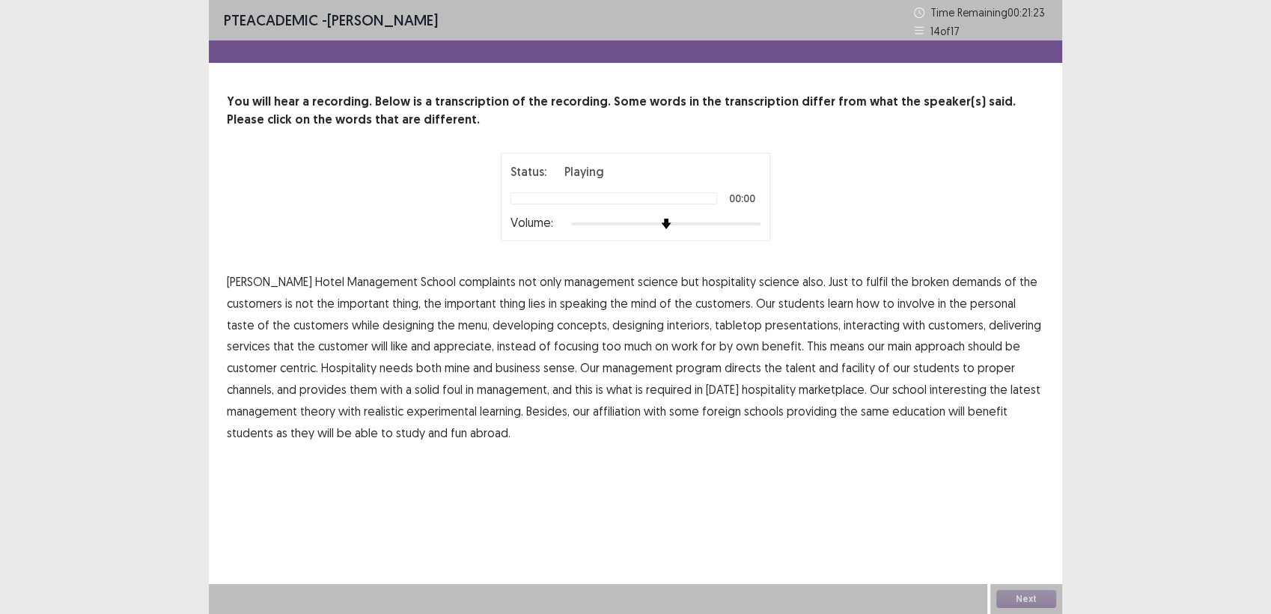
click at [459, 284] on span "complaints" at bounding box center [487, 281] width 57 height 18
click at [912, 281] on span "broken" at bounding box center [930, 281] width 37 height 18
click at [560, 309] on span "speaking" at bounding box center [583, 303] width 47 height 18
click at [445, 370] on span "mine" at bounding box center [457, 368] width 25 height 18
click at [841, 370] on span "facility" at bounding box center [858, 368] width 34 height 18
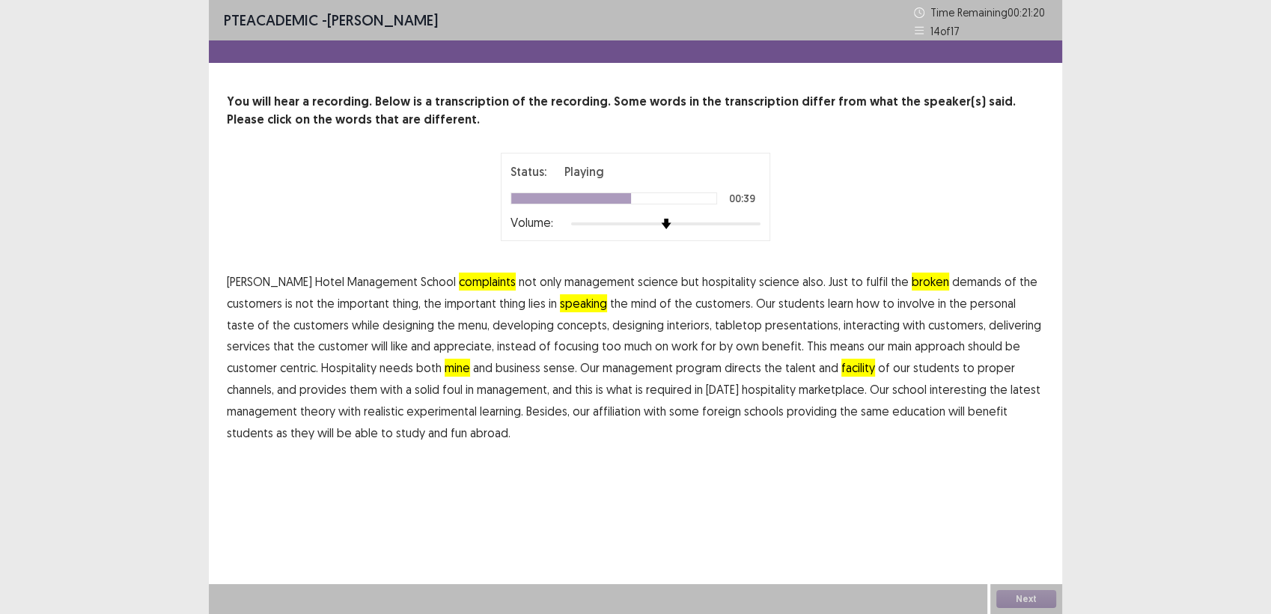
click at [442, 391] on span "foul" at bounding box center [452, 389] width 20 height 18
click at [930, 388] on span "interesting" at bounding box center [958, 389] width 57 height 18
click at [451, 428] on span "fun" at bounding box center [459, 433] width 16 height 18
click at [1018, 594] on button "Next" at bounding box center [1026, 599] width 60 height 18
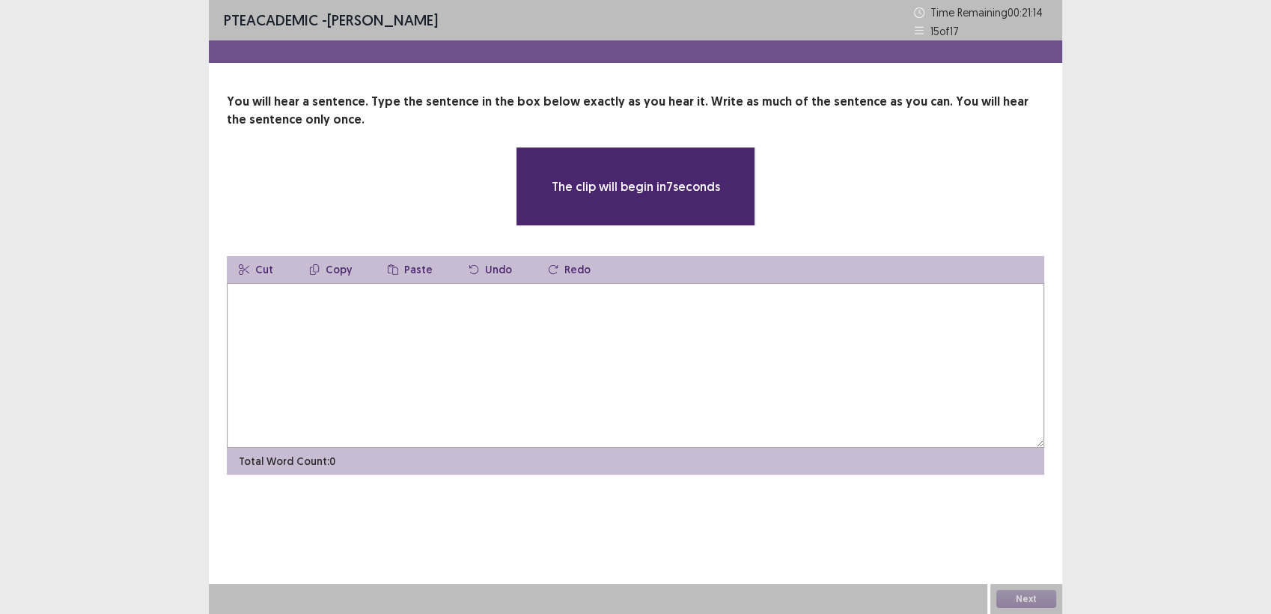
click at [329, 299] on textarea at bounding box center [635, 365] width 817 height 165
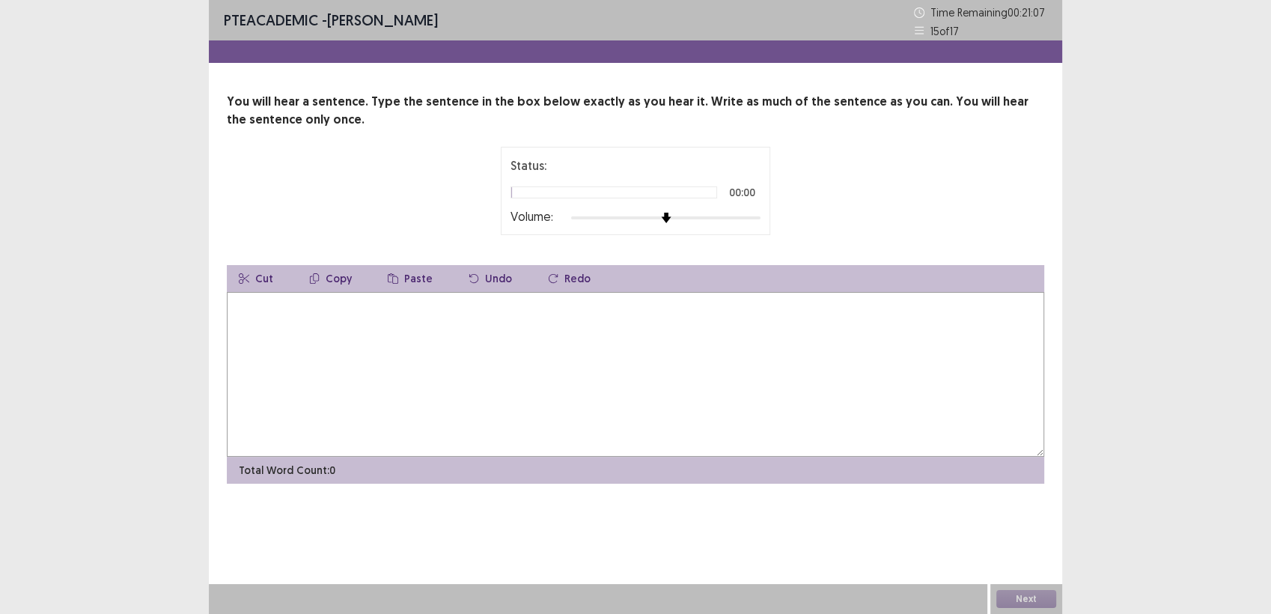
click at [287, 322] on textarea at bounding box center [635, 374] width 817 height 165
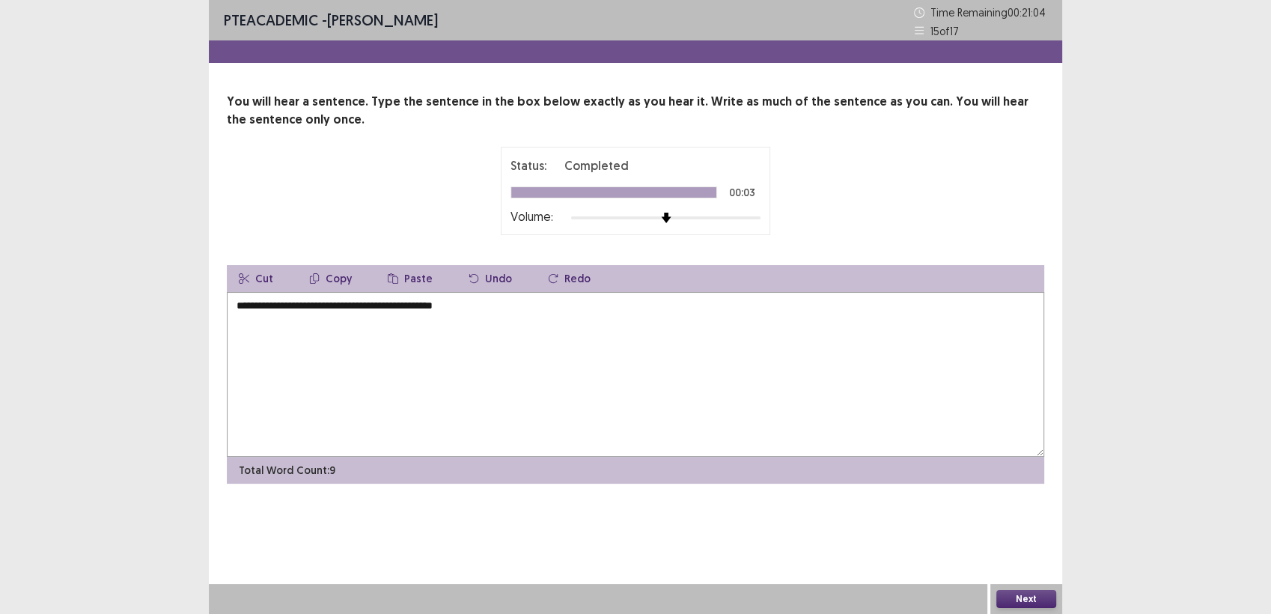
click at [287, 305] on textarea "**********" at bounding box center [635, 374] width 817 height 165
click at [303, 302] on textarea "**********" at bounding box center [635, 374] width 817 height 165
click at [304, 302] on textarea "**********" at bounding box center [635, 374] width 817 height 165
click at [294, 305] on textarea "**********" at bounding box center [635, 374] width 817 height 165
click at [293, 306] on textarea "**********" at bounding box center [635, 374] width 817 height 165
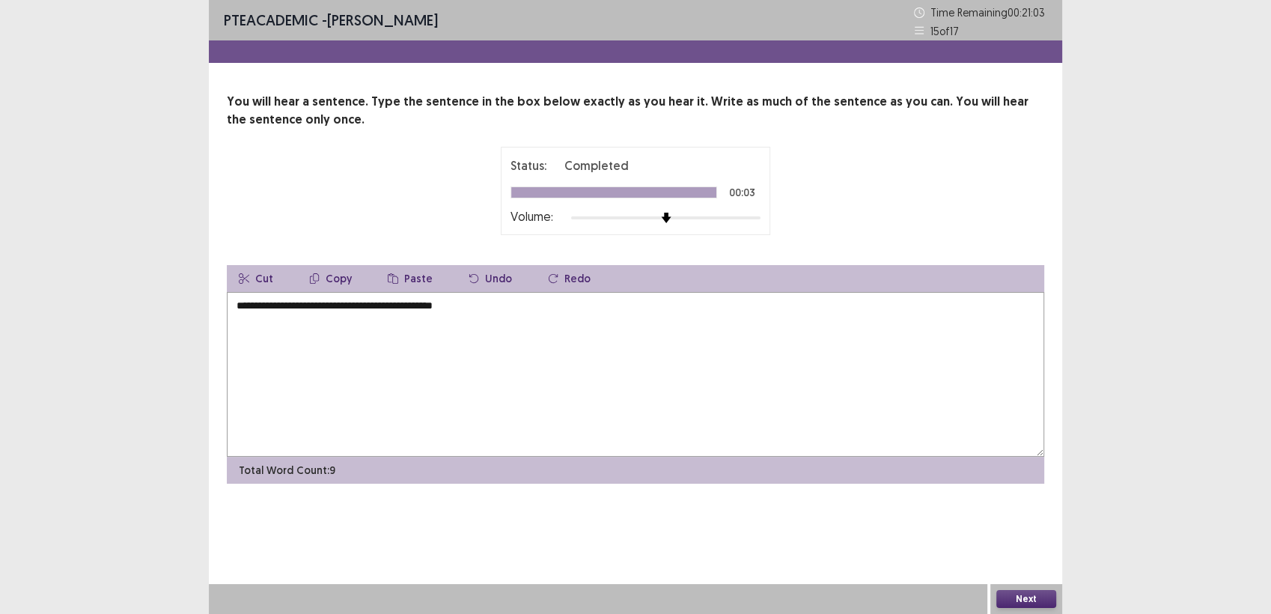
click at [243, 308] on textarea "**********" at bounding box center [635, 374] width 817 height 165
click at [299, 305] on textarea "**********" at bounding box center [635, 374] width 817 height 165
type textarea "**********"
click at [1014, 599] on button "Next" at bounding box center [1026, 599] width 60 height 18
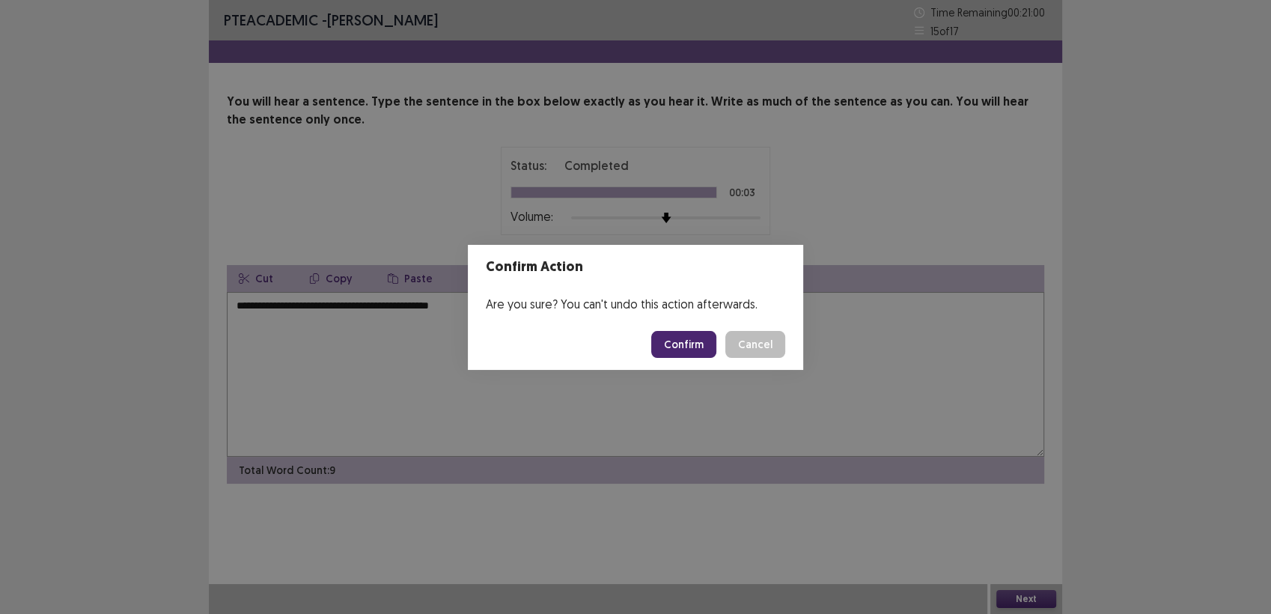
click at [684, 335] on button "Confirm" at bounding box center [683, 344] width 65 height 27
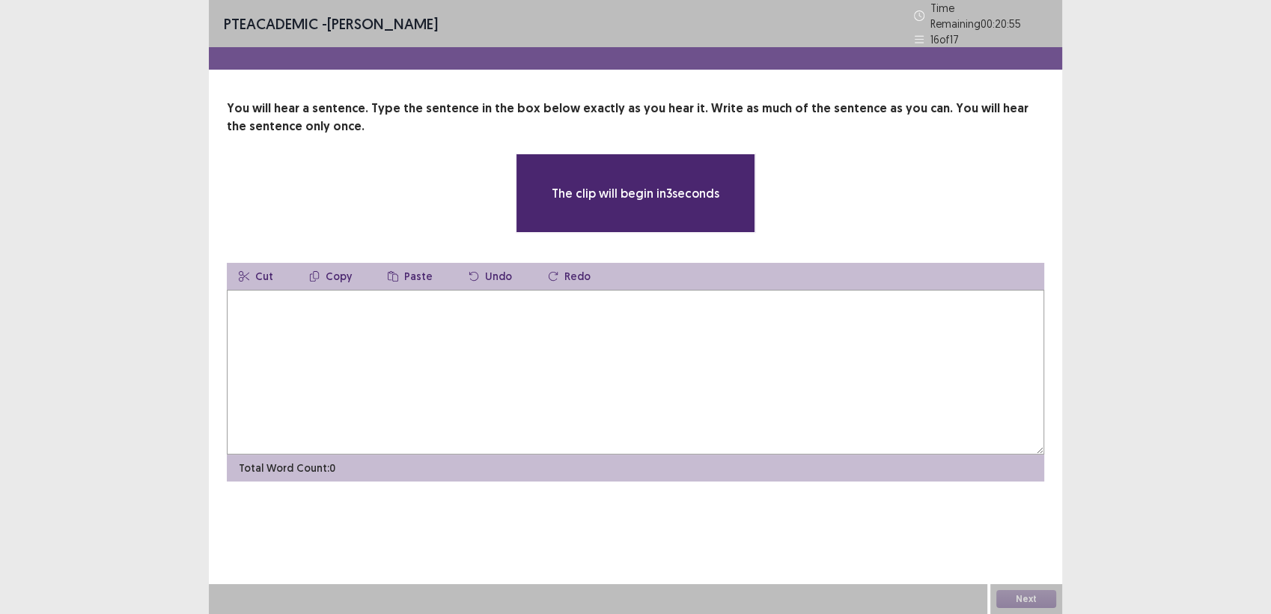
click at [328, 314] on textarea at bounding box center [635, 372] width 817 height 165
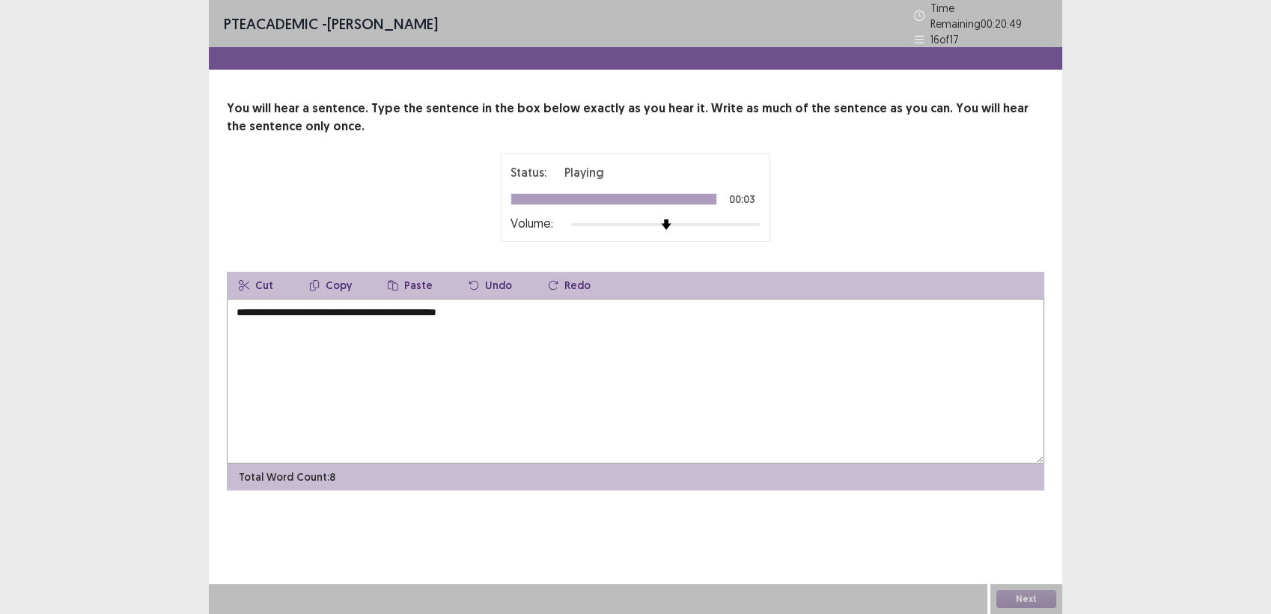
click at [353, 308] on textarea "**********" at bounding box center [635, 381] width 817 height 165
click at [240, 304] on textarea "**********" at bounding box center [635, 381] width 817 height 165
click at [486, 305] on textarea "**********" at bounding box center [635, 381] width 817 height 165
type textarea "**********"
click at [1036, 602] on button "Next" at bounding box center [1026, 599] width 60 height 18
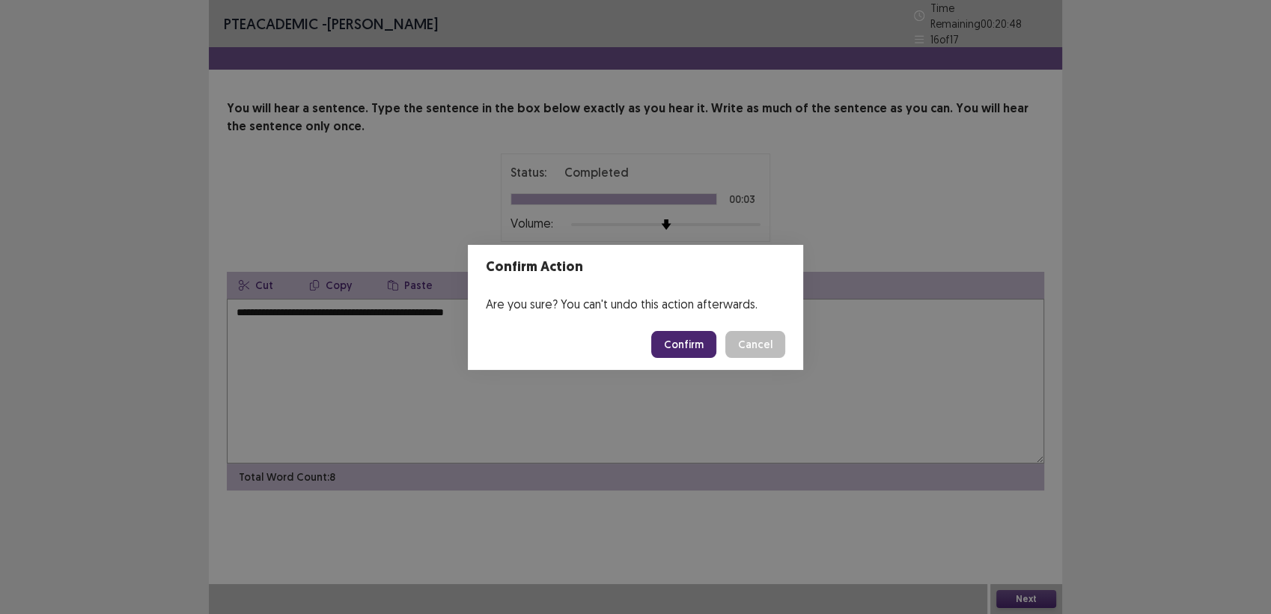
click at [692, 344] on button "Confirm" at bounding box center [683, 344] width 65 height 27
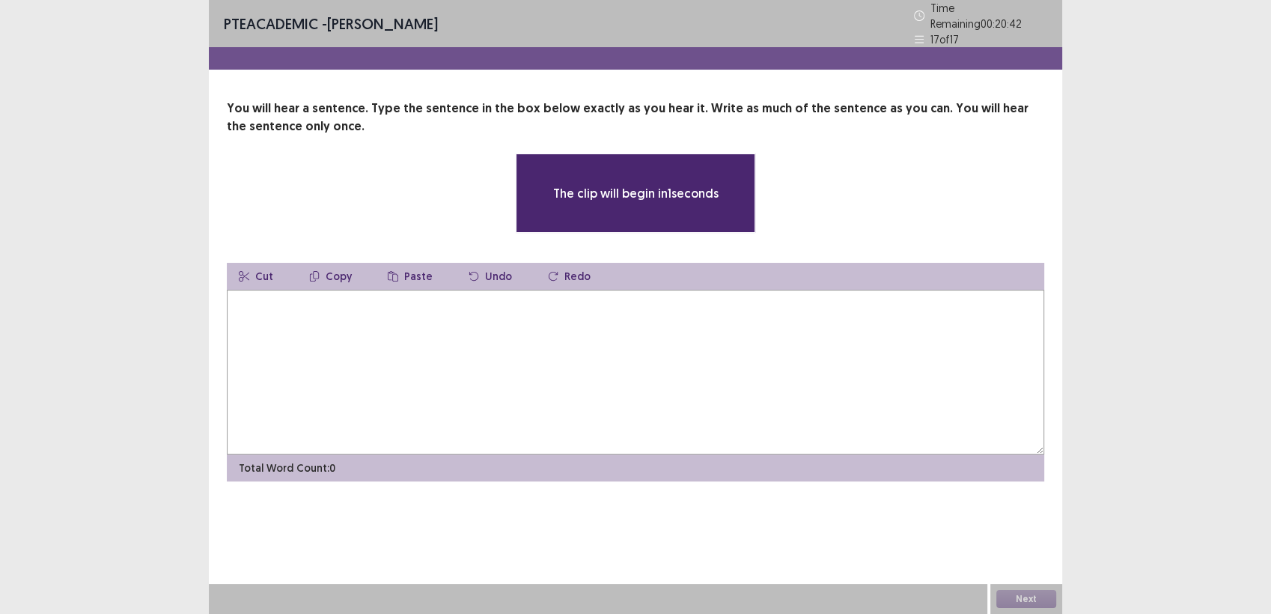
click at [362, 299] on textarea at bounding box center [635, 372] width 817 height 165
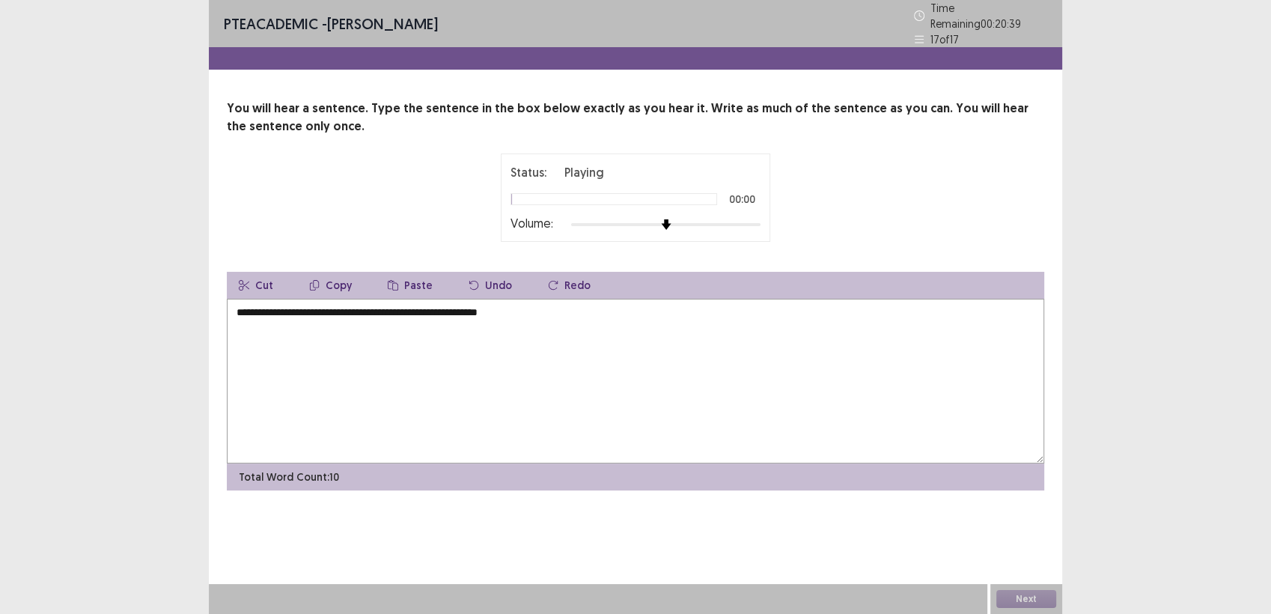
click at [246, 302] on textarea "**********" at bounding box center [635, 381] width 817 height 165
type textarea "**********"
click at [1019, 602] on button "Next" at bounding box center [1026, 599] width 60 height 18
